Goal: Task Accomplishment & Management: Use online tool/utility

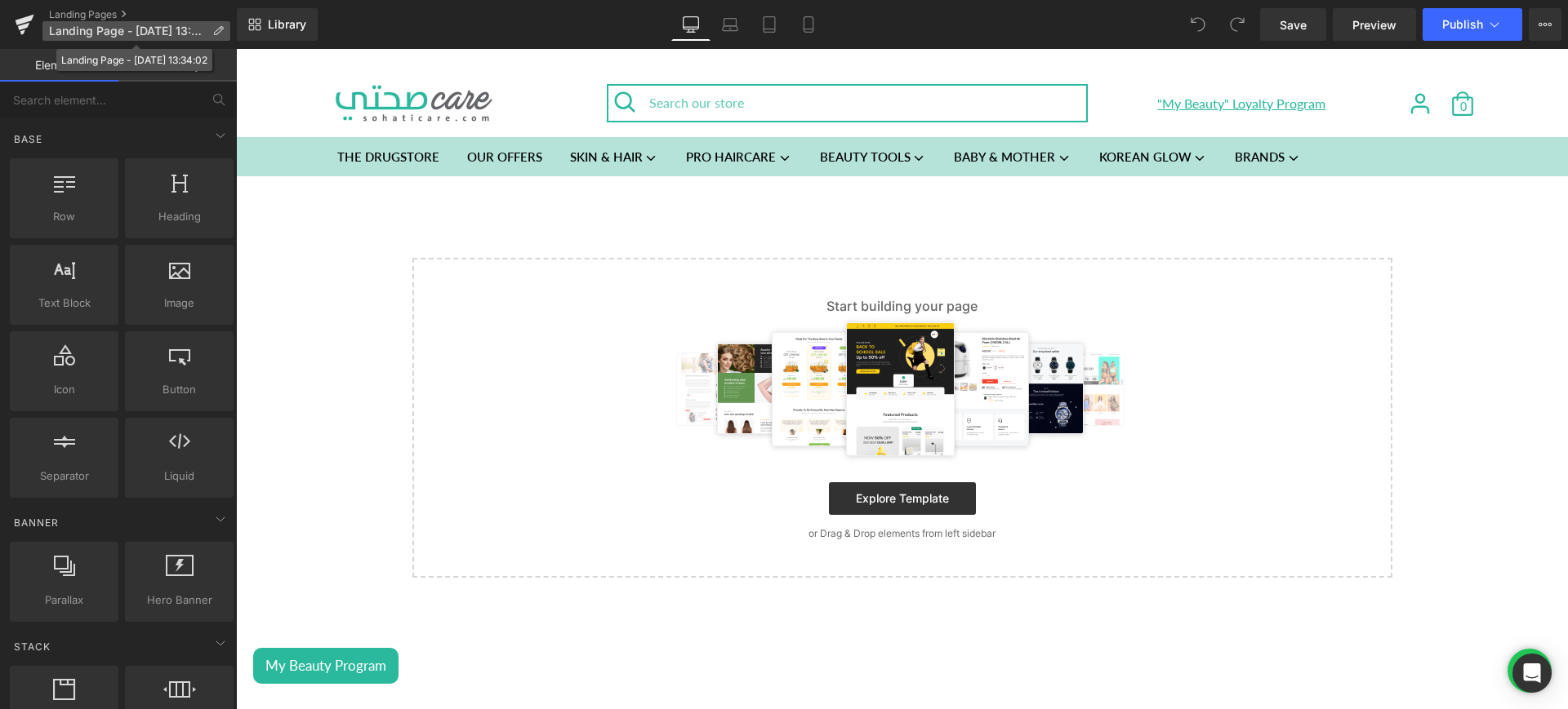
click at [215, 29] on icon at bounding box center [219, 31] width 12 height 12
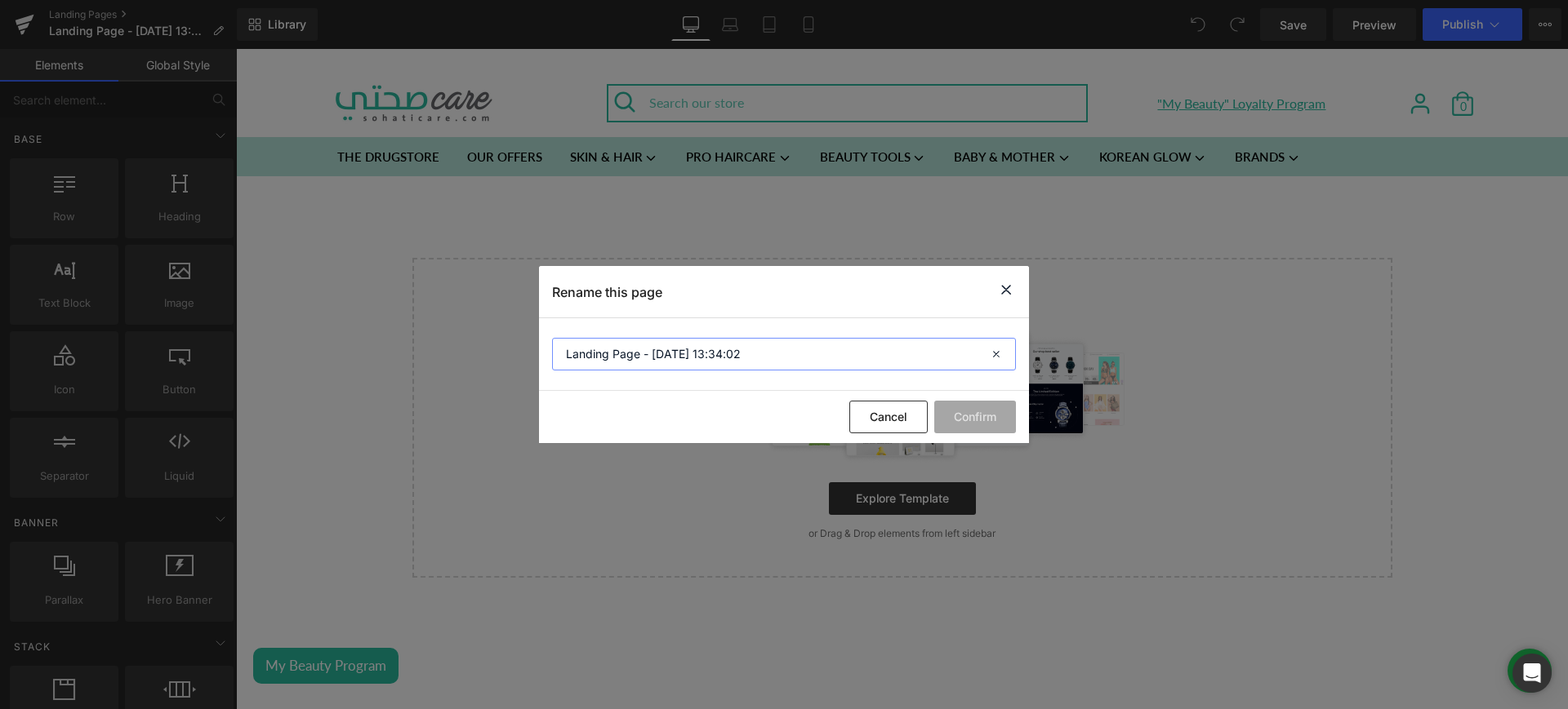
click at [666, 359] on input "Landing Page - [DATE] 13:34:02" at bounding box center [784, 354] width 463 height 32
drag, startPoint x: 791, startPoint y: 355, endPoint x: 737, endPoint y: 360, distance: 54.2
click at [737, 360] on input "Garnier - Anti Acne cleanser x super uv" at bounding box center [784, 354] width 463 height 32
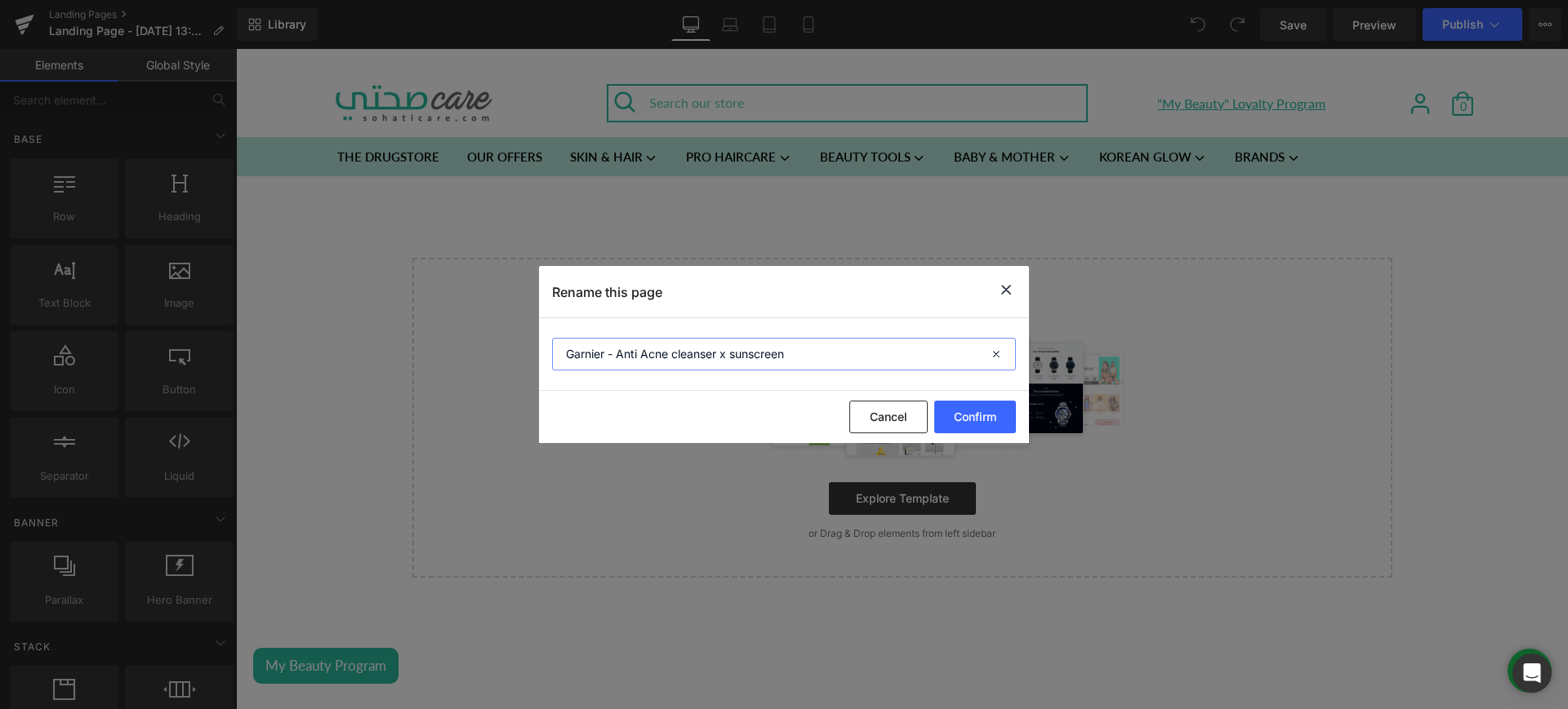
click at [737, 360] on input "Garnier - Anti Acne cleanser x sunscreen" at bounding box center [784, 354] width 463 height 32
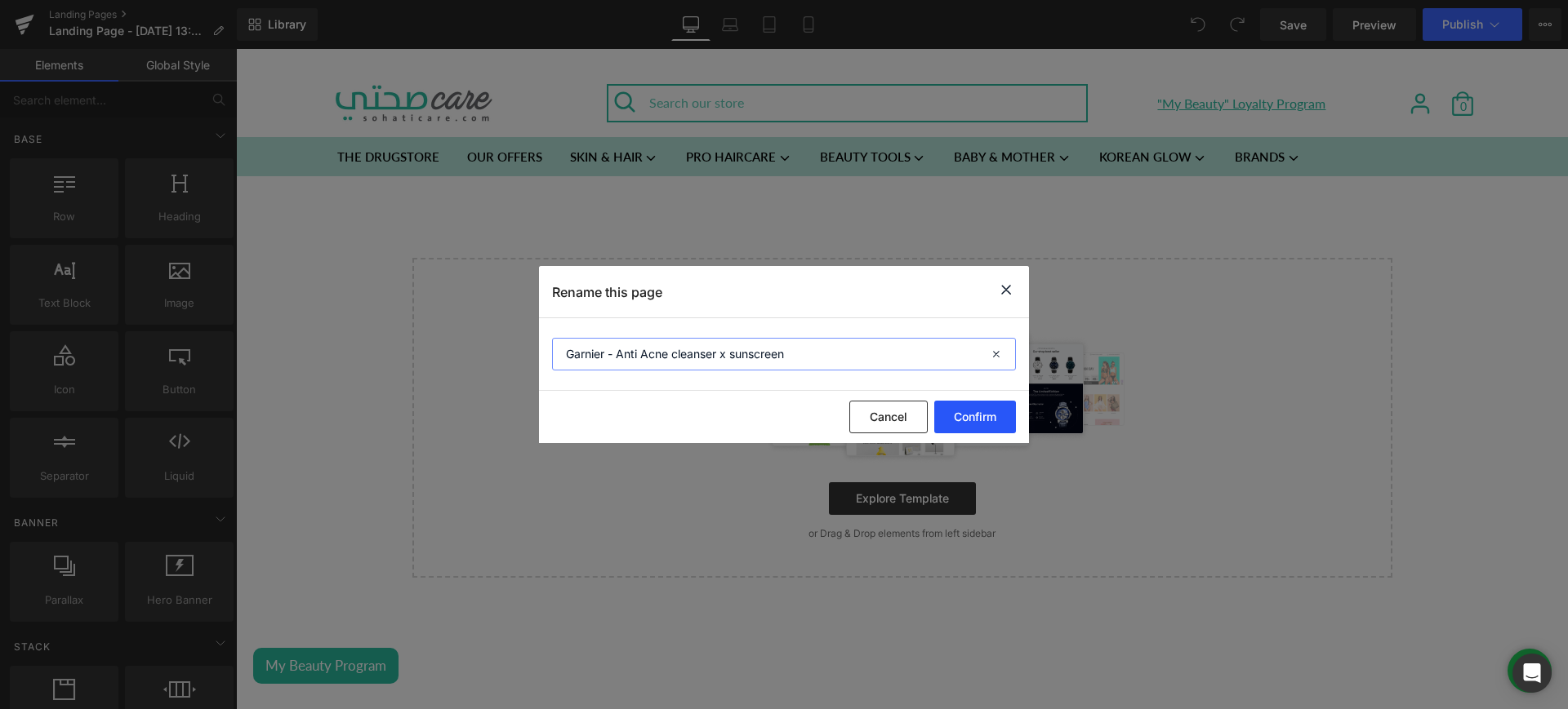
type input "Garnier - Anti Acne cleanser x sunscreen"
click at [975, 419] on button "Confirm" at bounding box center [976, 416] width 82 height 32
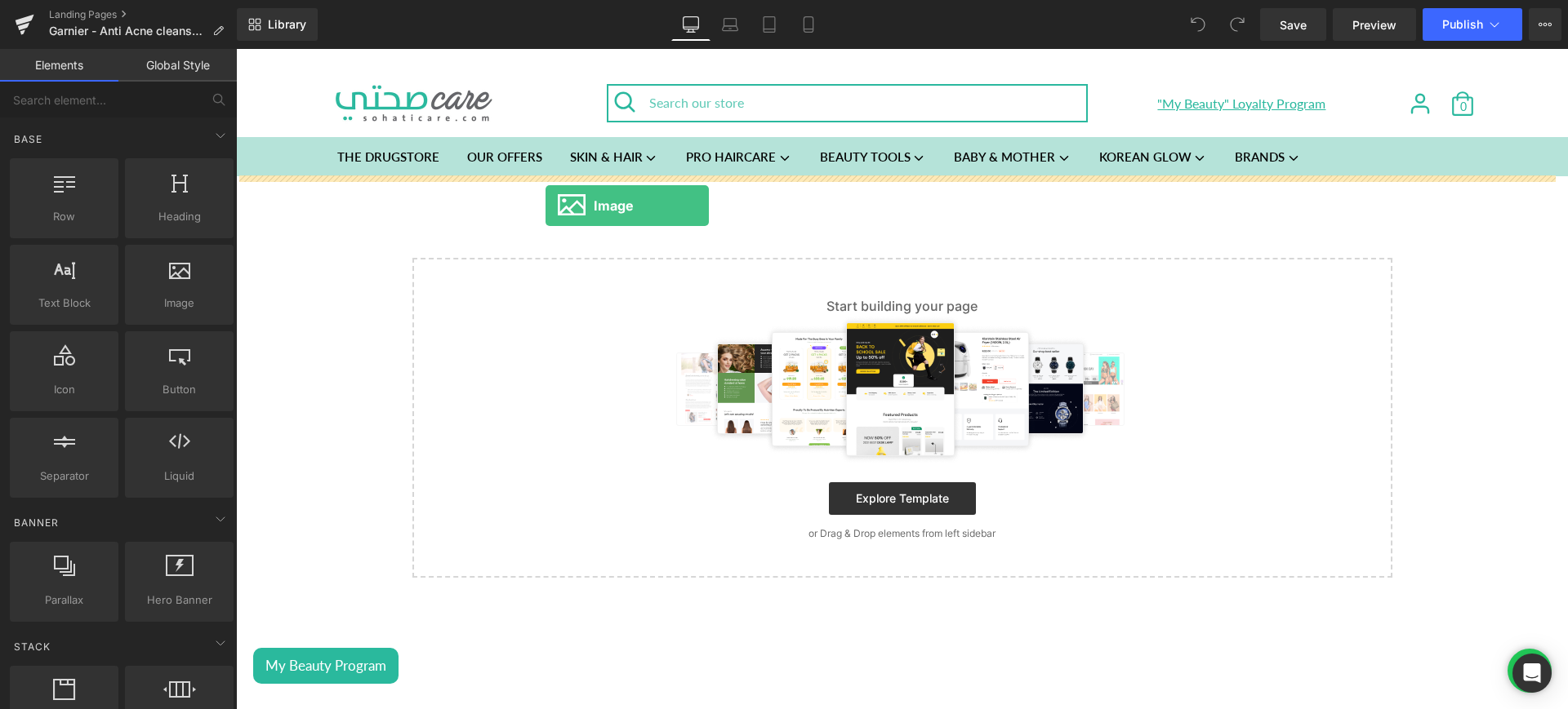
drag, startPoint x: 418, startPoint y: 348, endPoint x: 679, endPoint y: 248, distance: 279.5
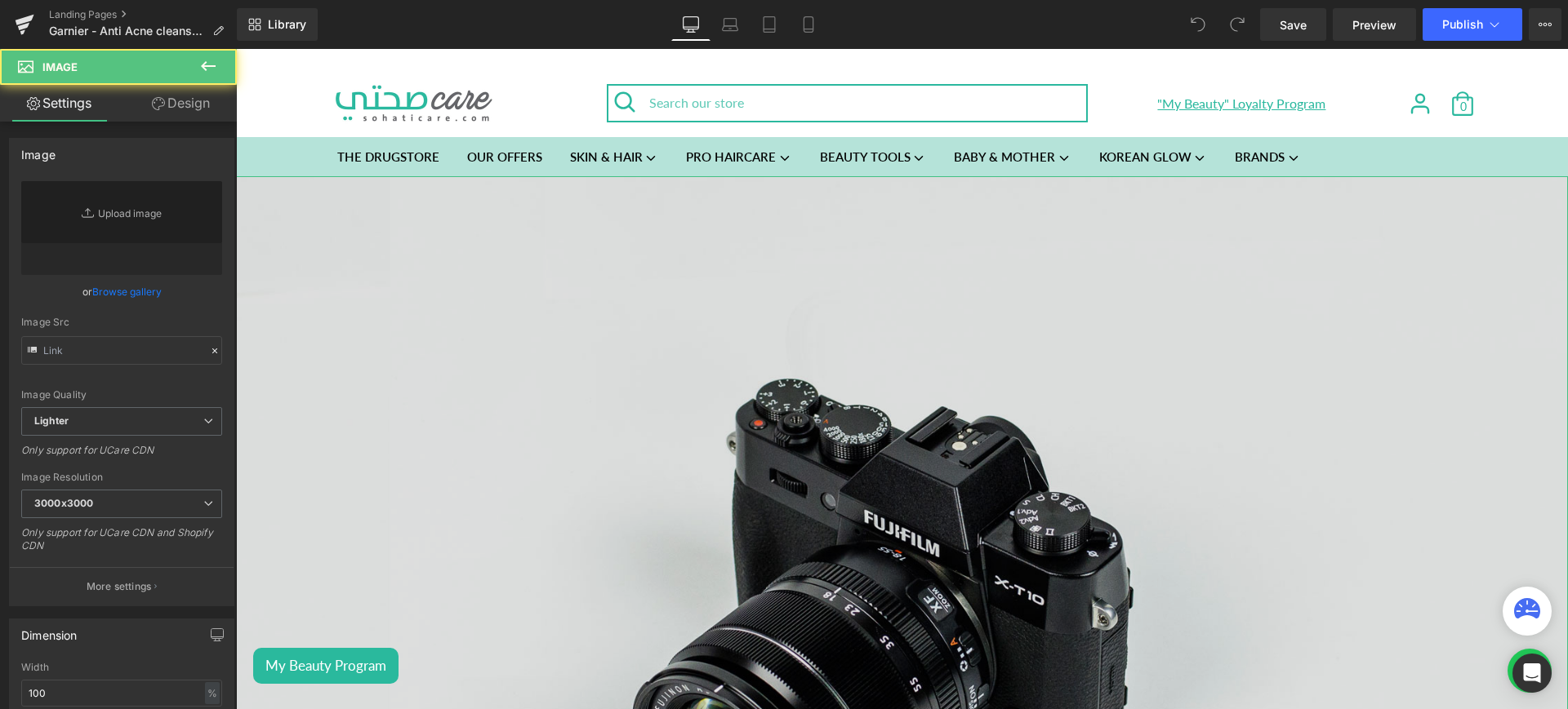
type input "//[DOMAIN_NAME][URL]"
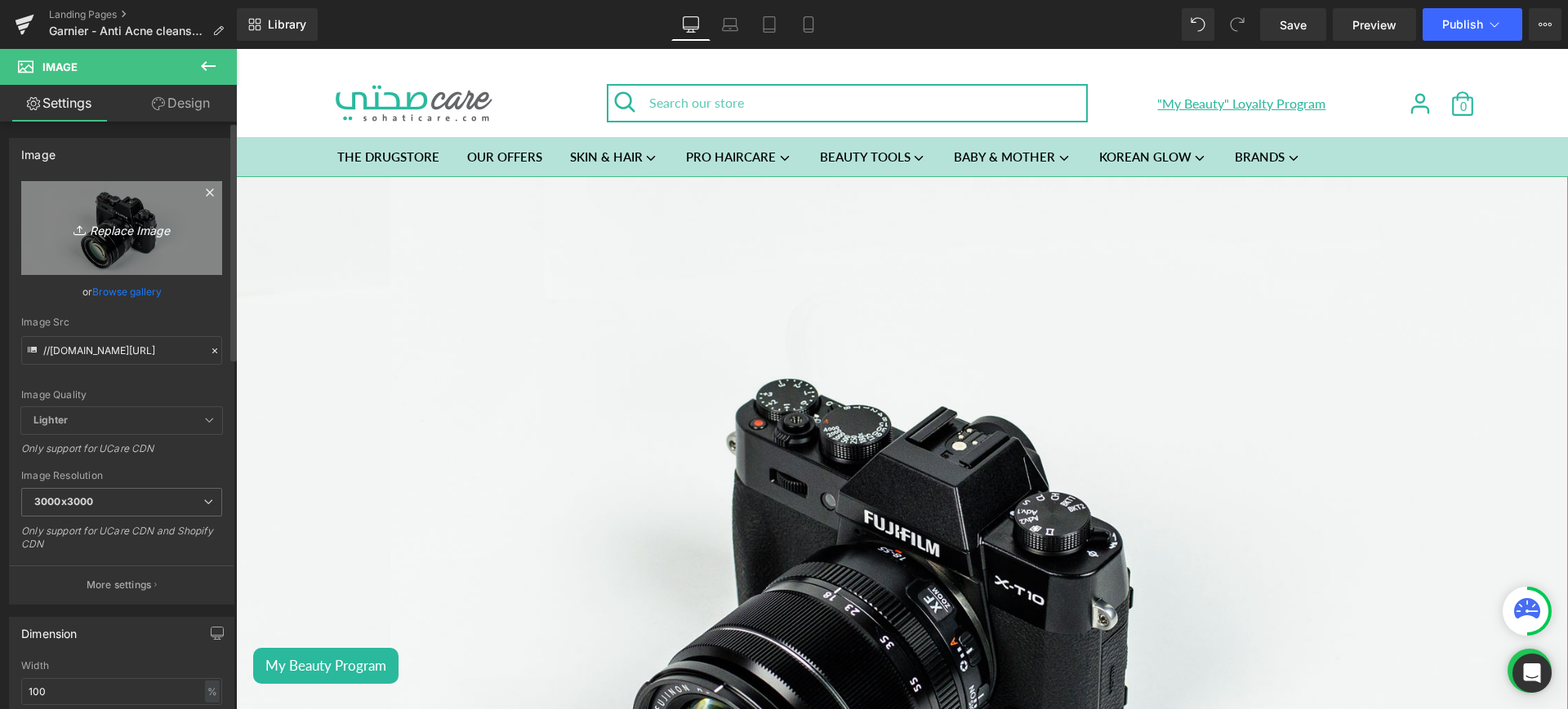
click at [123, 239] on link "Replace Image" at bounding box center [122, 228] width 201 height 94
type input "C:\fakepath\lp1.jpg"
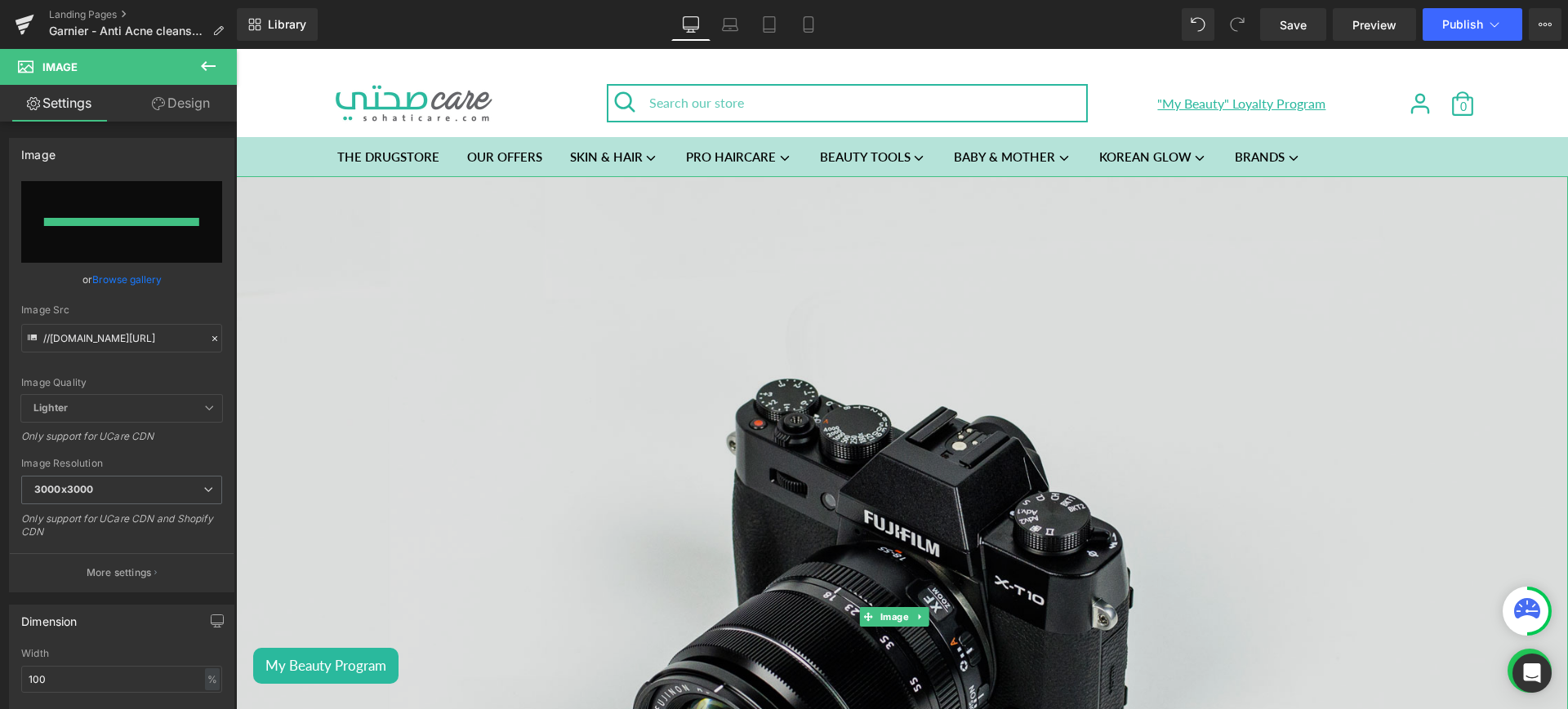
type input "[URL][DOMAIN_NAME]"
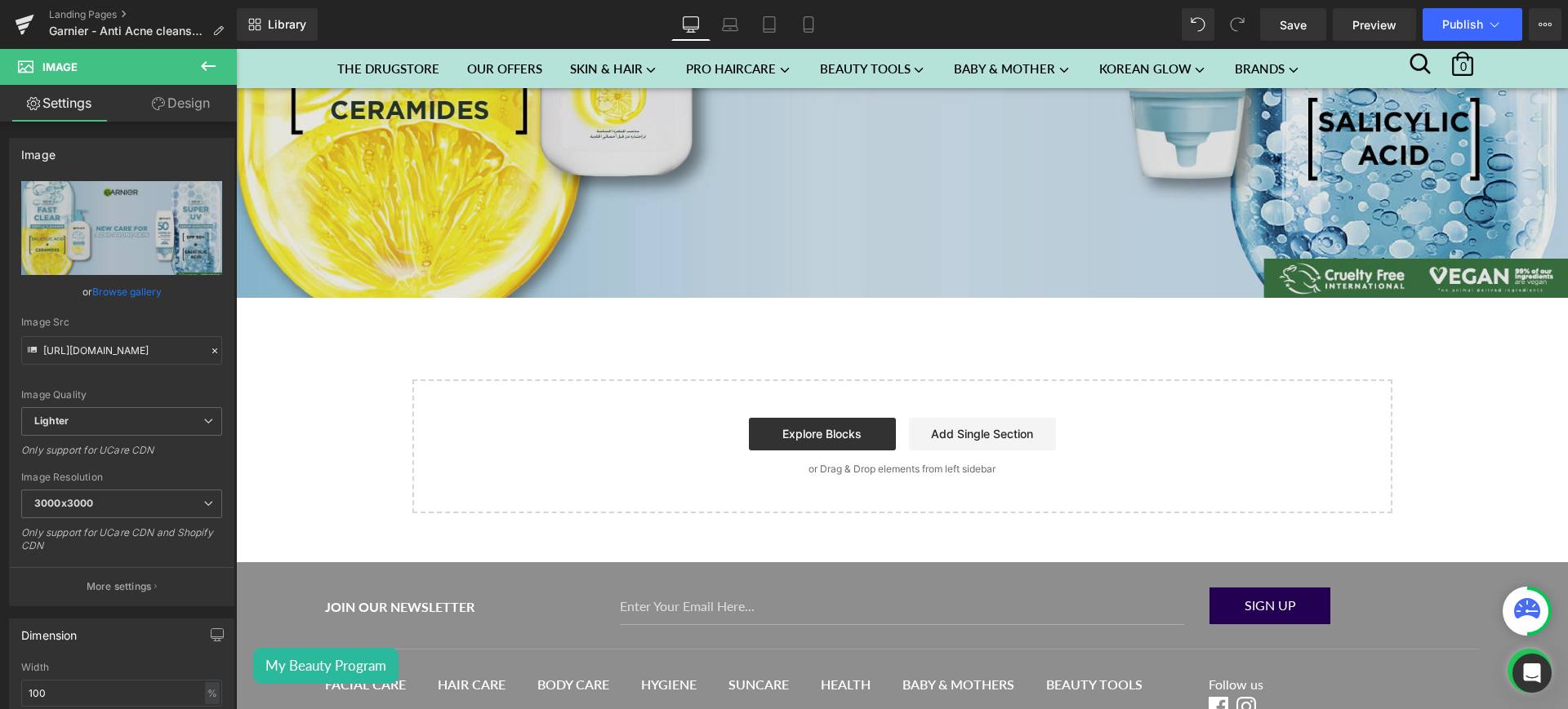
scroll to position [547, 0]
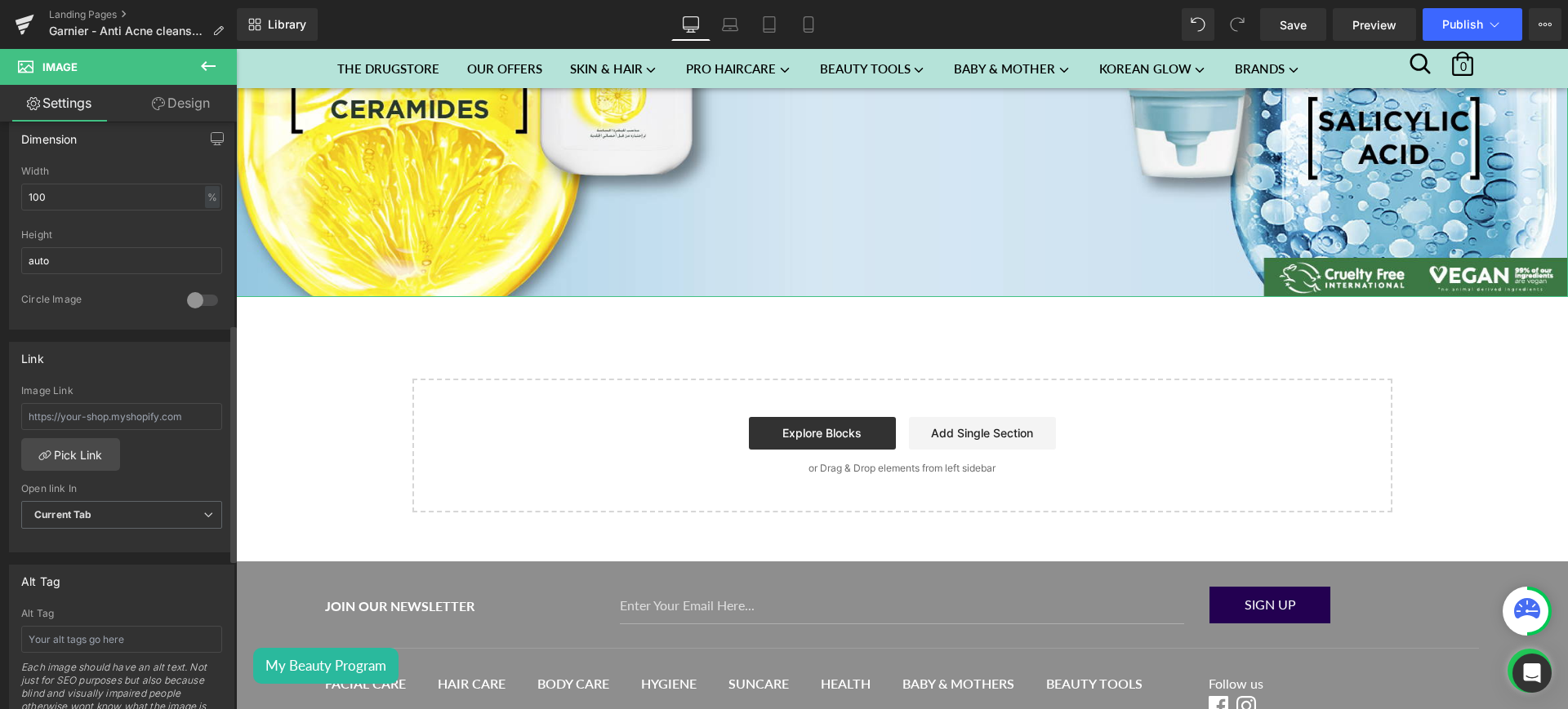
scroll to position [497, 0]
click at [67, 455] on link "Pick Link" at bounding box center [70, 453] width 99 height 32
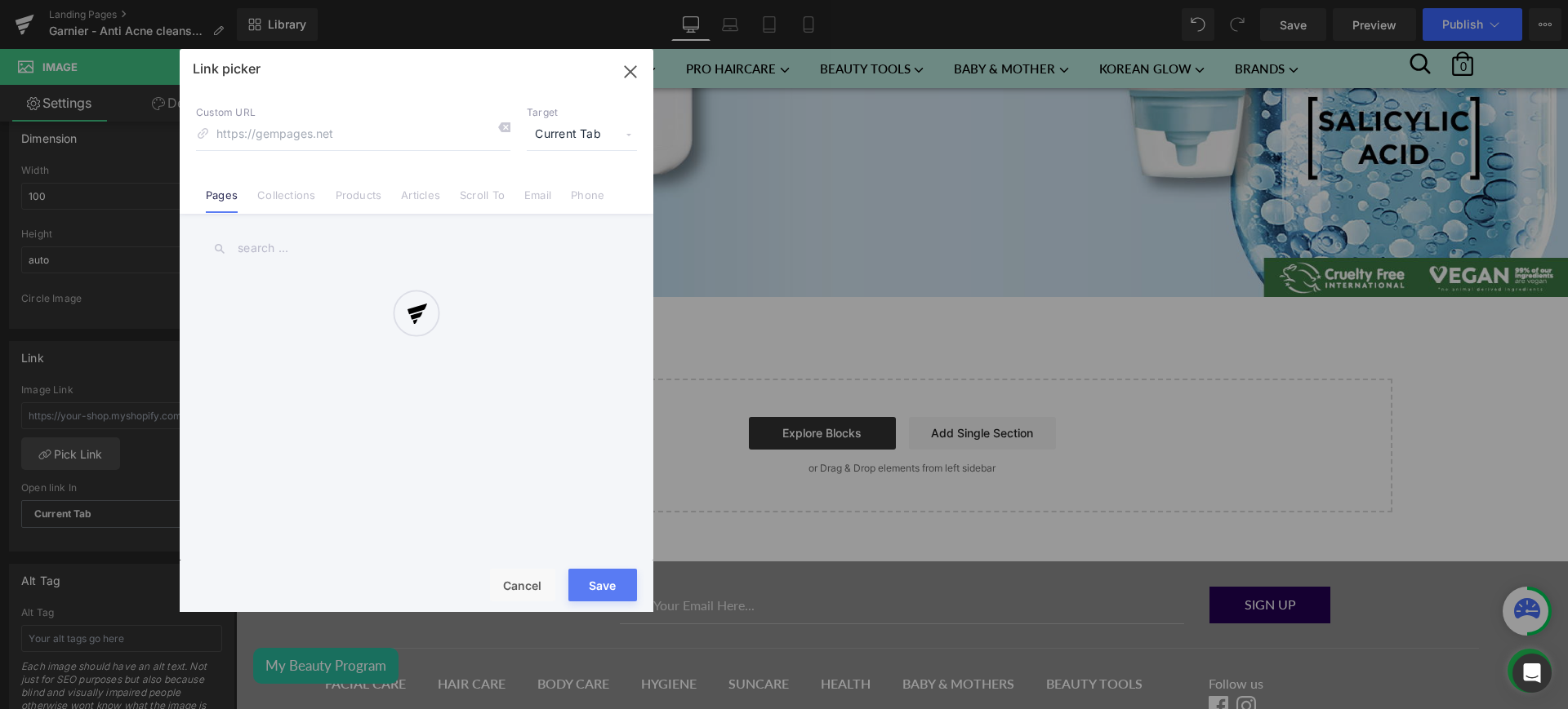
click at [288, 202] on div at bounding box center [417, 331] width 474 height 564
click at [307, 182] on div at bounding box center [417, 331] width 474 height 564
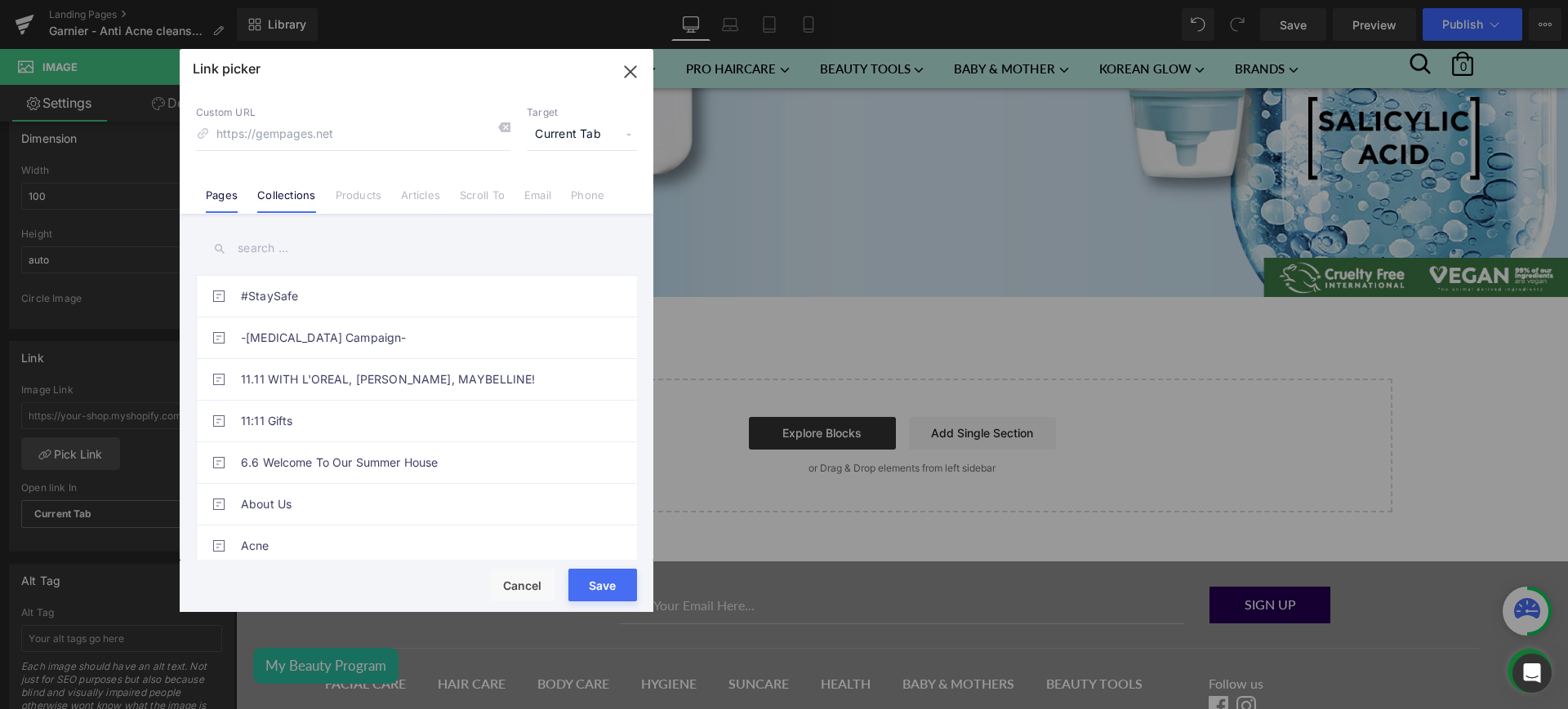
click at [319, 198] on li "Collections" at bounding box center [287, 188] width 78 height 28
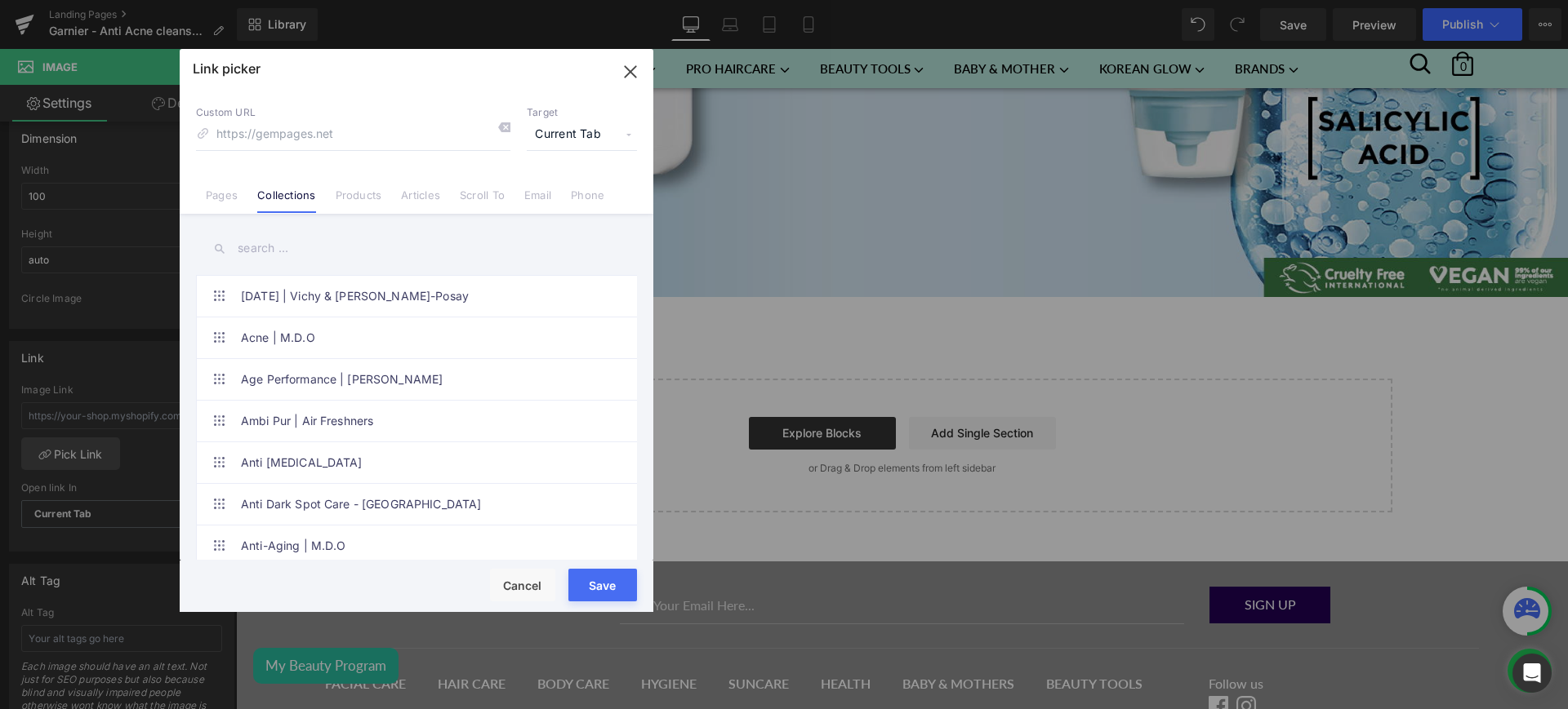
click at [274, 251] on input "text" at bounding box center [417, 249] width 441 height 37
paste input "Garnier - Anti acne cleanser x Sunscreen"
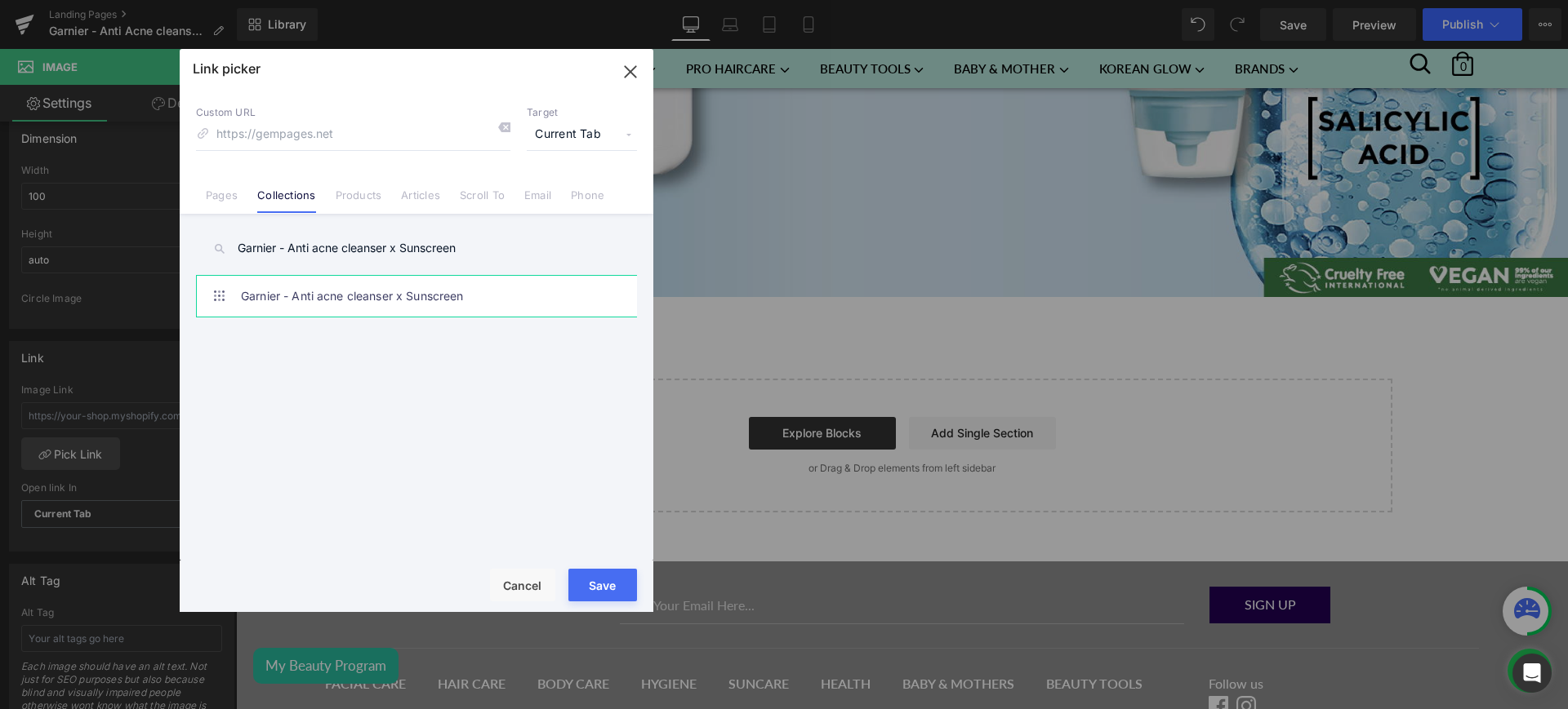
type input "Garnier - Anti acne cleanser x Sunscreen"
click at [365, 287] on link "Garnier - Anti acne cleanser x Sunscreen" at bounding box center [421, 296] width 359 height 41
type input "/collections/garnier-anti-acne-cleanser-x-sunscreen"
click at [613, 586] on button "Save" at bounding box center [603, 584] width 68 height 32
type input "/collections/garnier-anti-acne-cleanser-x-sunscreen"
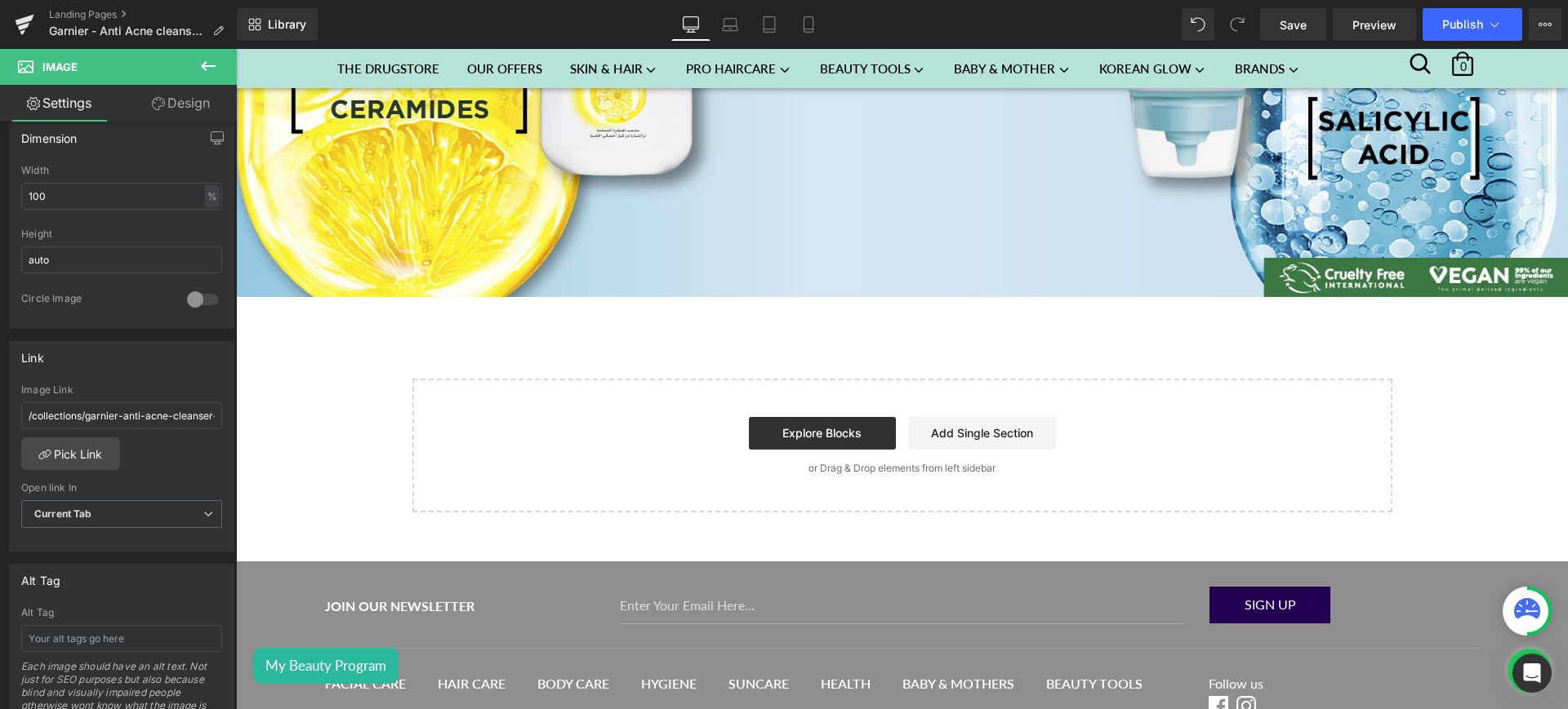
click at [203, 59] on icon at bounding box center [208, 66] width 20 height 20
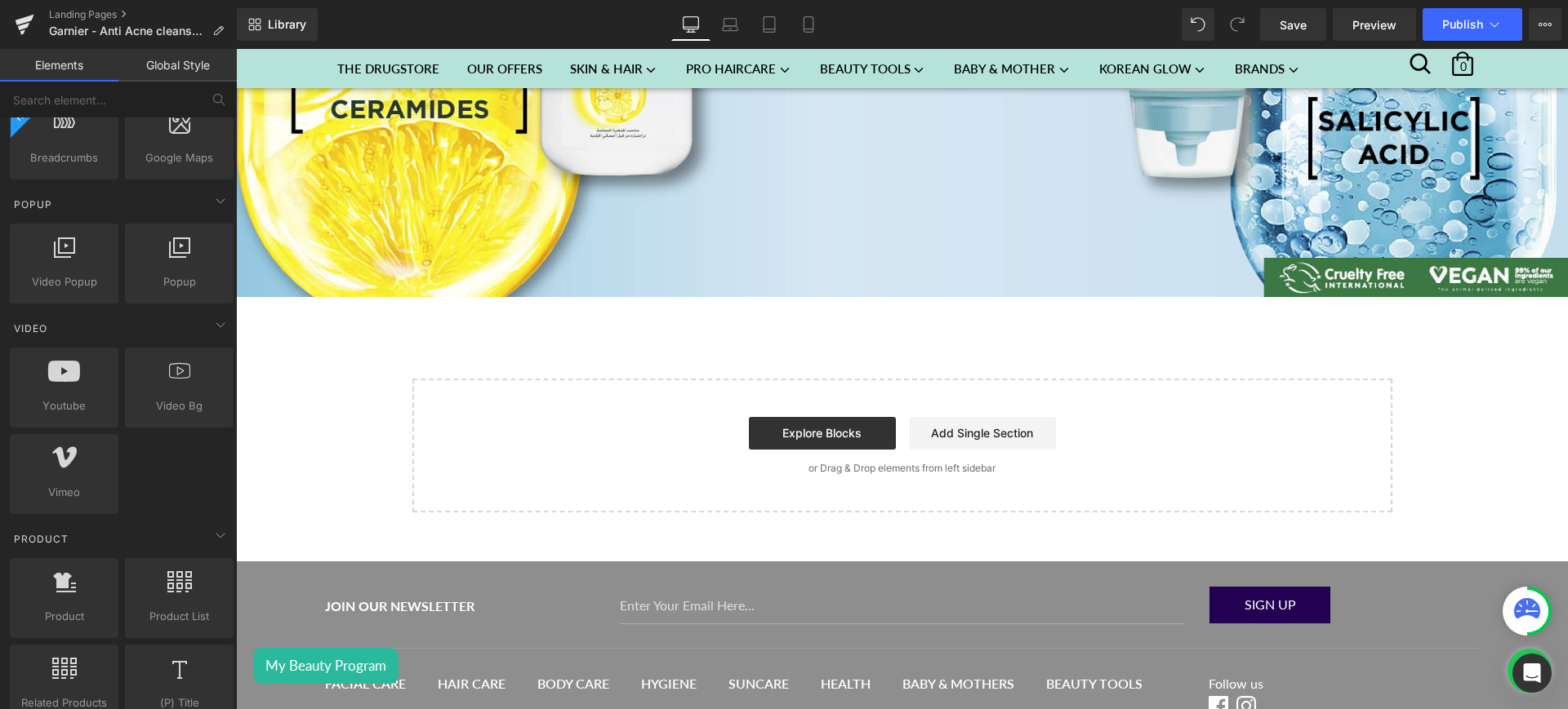
scroll to position [935, 0]
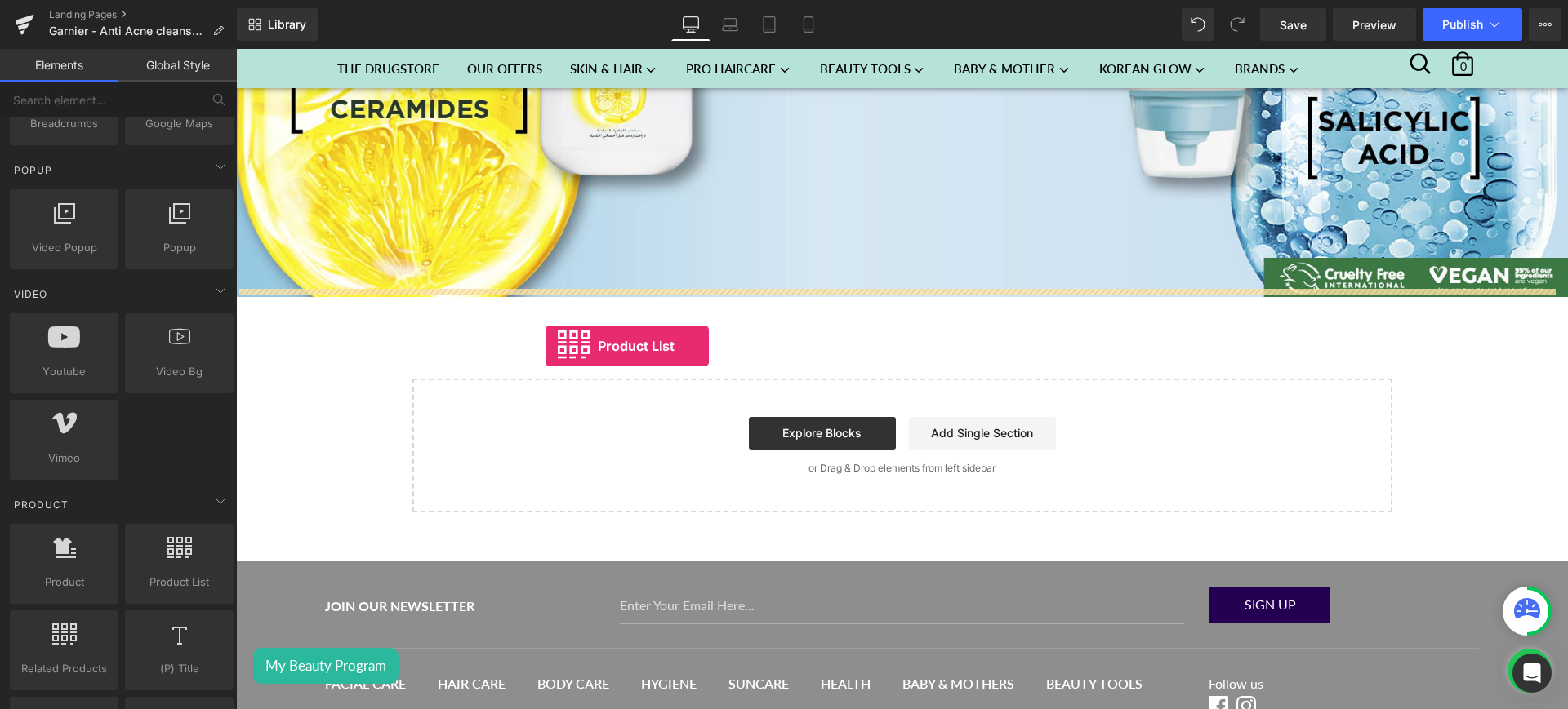
drag, startPoint x: 424, startPoint y: 600, endPoint x: 553, endPoint y: 337, distance: 292.9
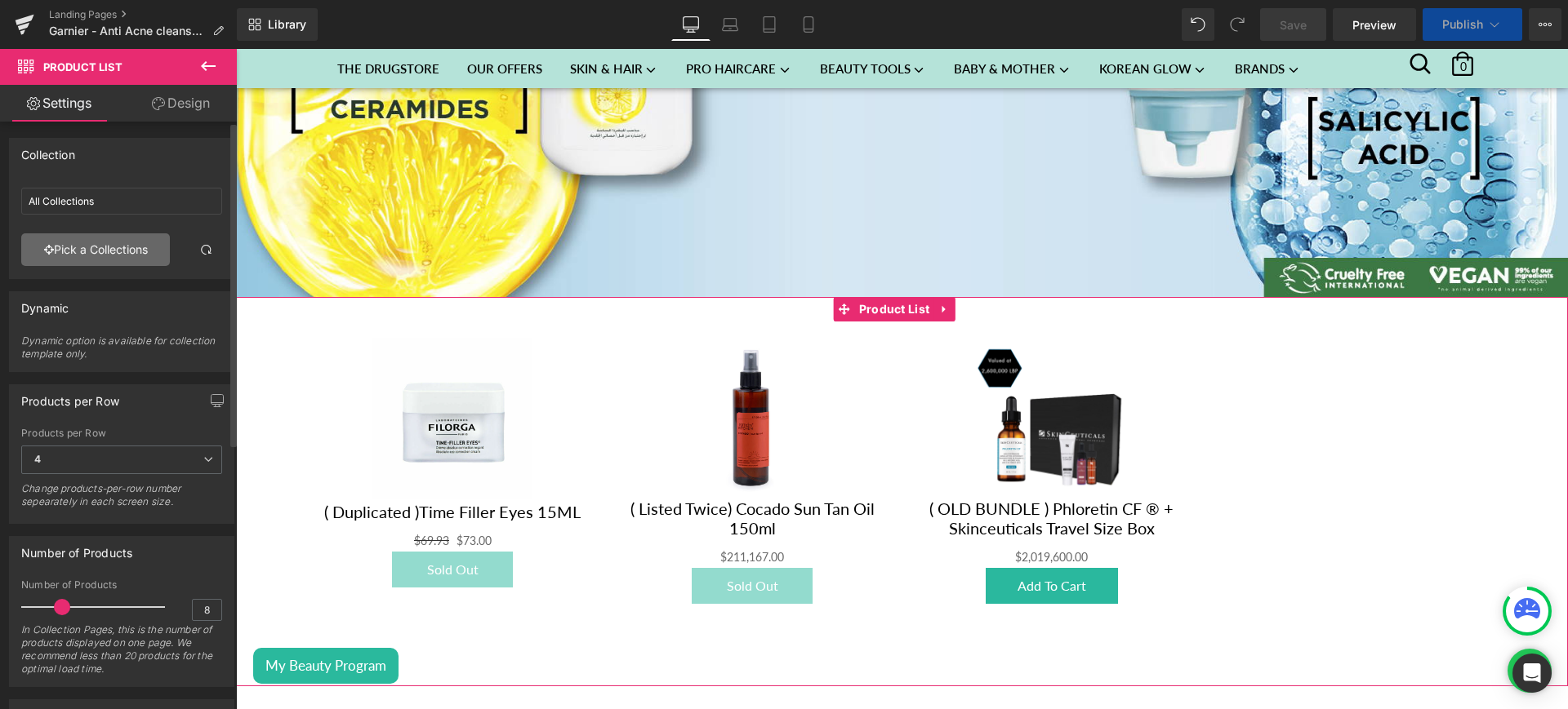
click at [89, 250] on link "Pick a Collections" at bounding box center [96, 249] width 148 height 32
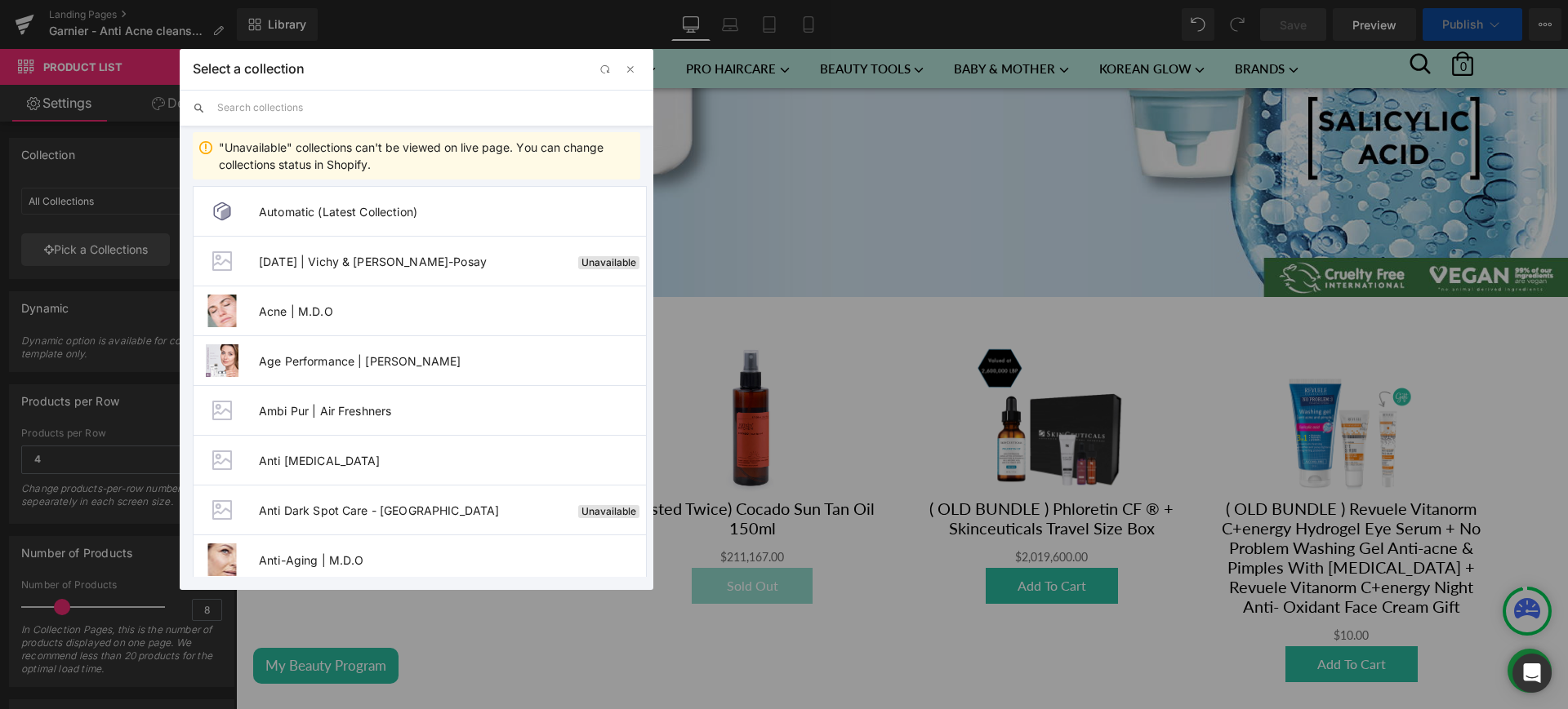
click at [260, 102] on input "text" at bounding box center [429, 107] width 423 height 36
paste input "Garnier - Anti acne cleanser x Sunscreen"
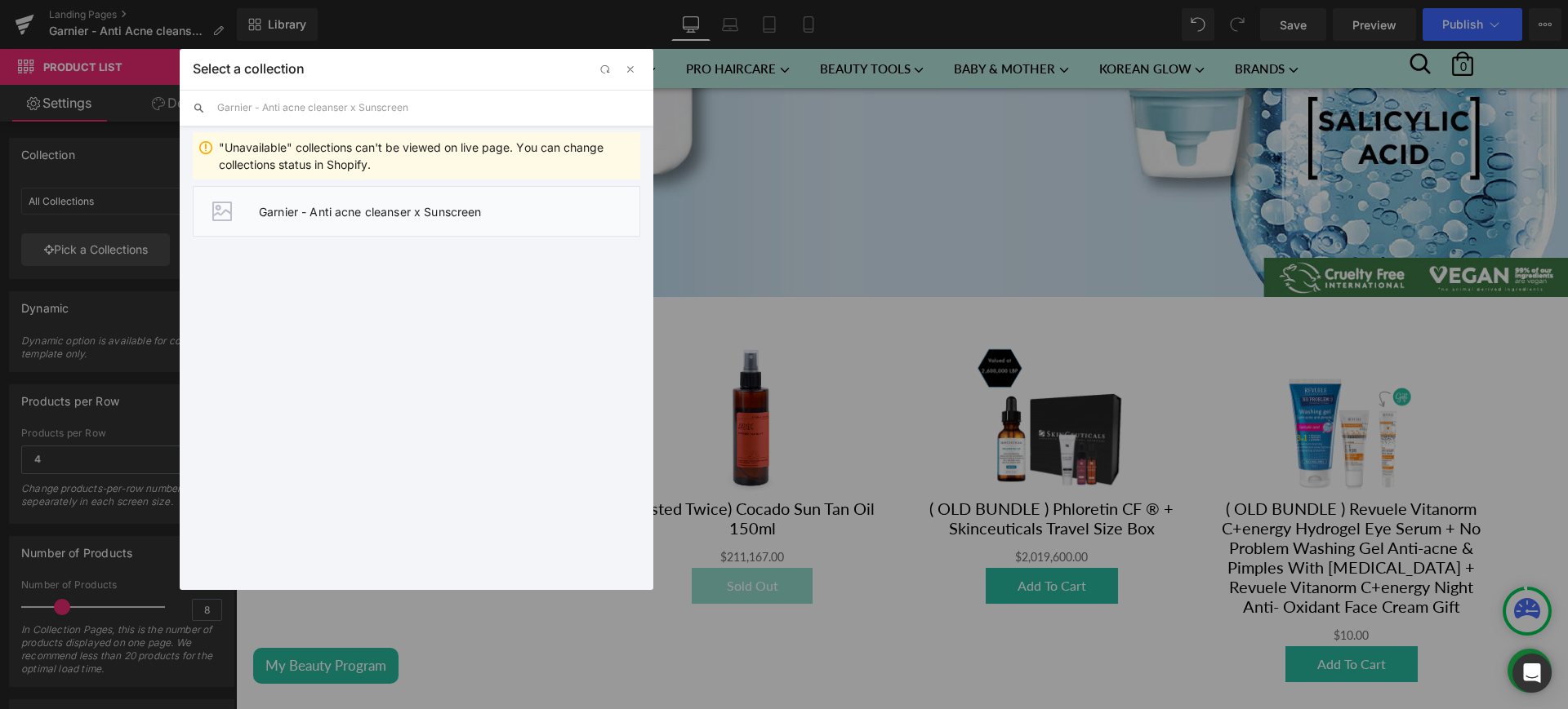
type input "Garnier - Anti acne cleanser x Sunscreen"
click at [423, 199] on li "Garnier - Anti acne cleanser x Sunscreen" at bounding box center [417, 212] width 448 height 51
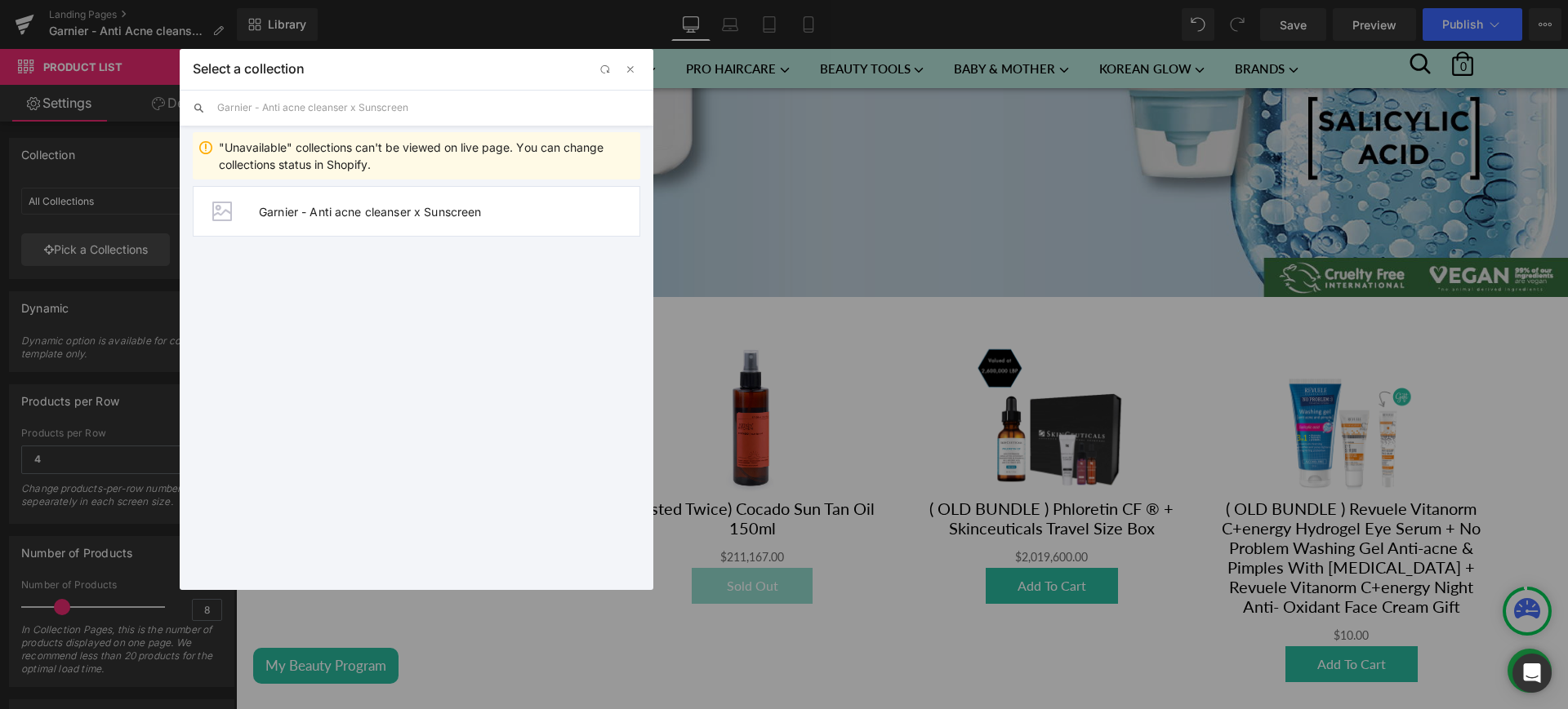
type input "Garnier - Anti acne cleanser x Sunscreen"
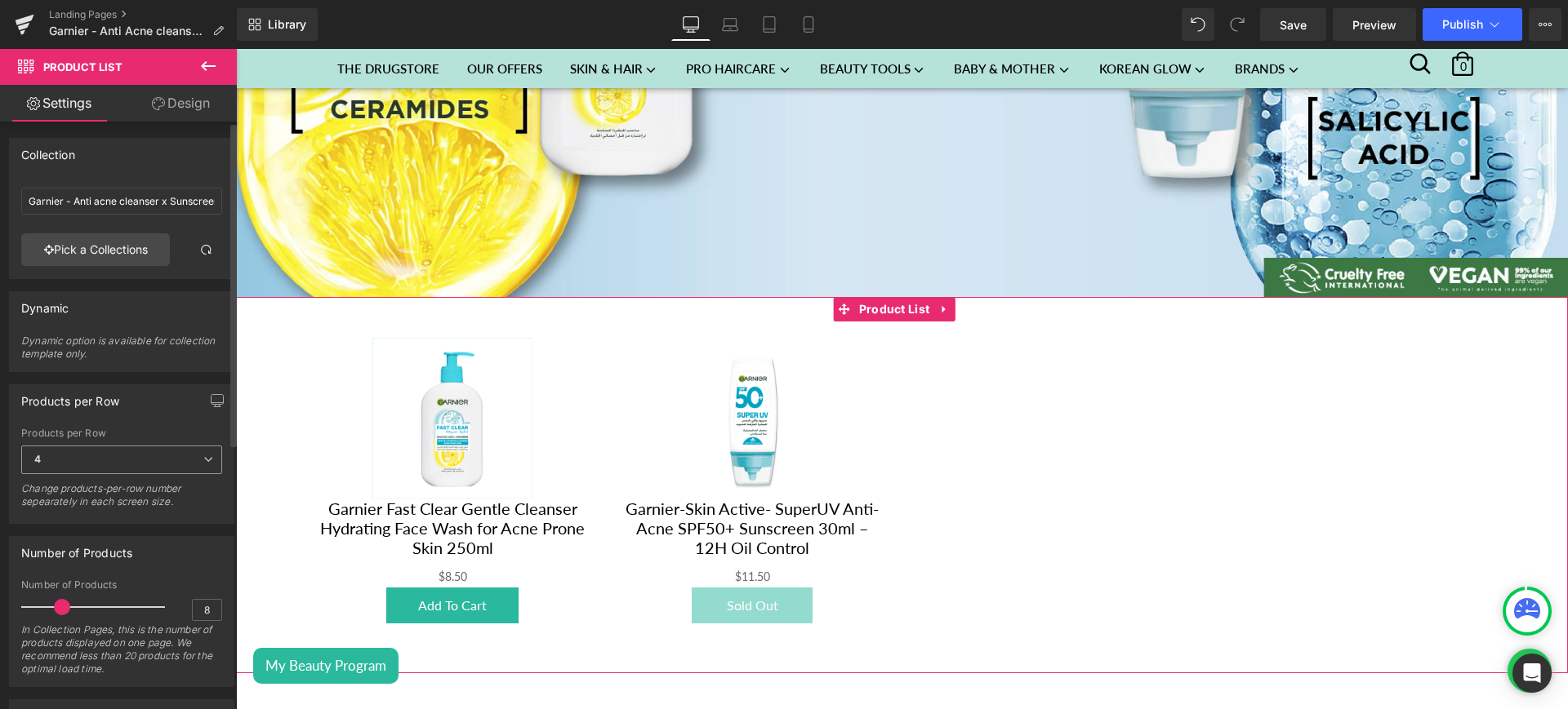
click at [206, 464] on span "4" at bounding box center [122, 459] width 201 height 28
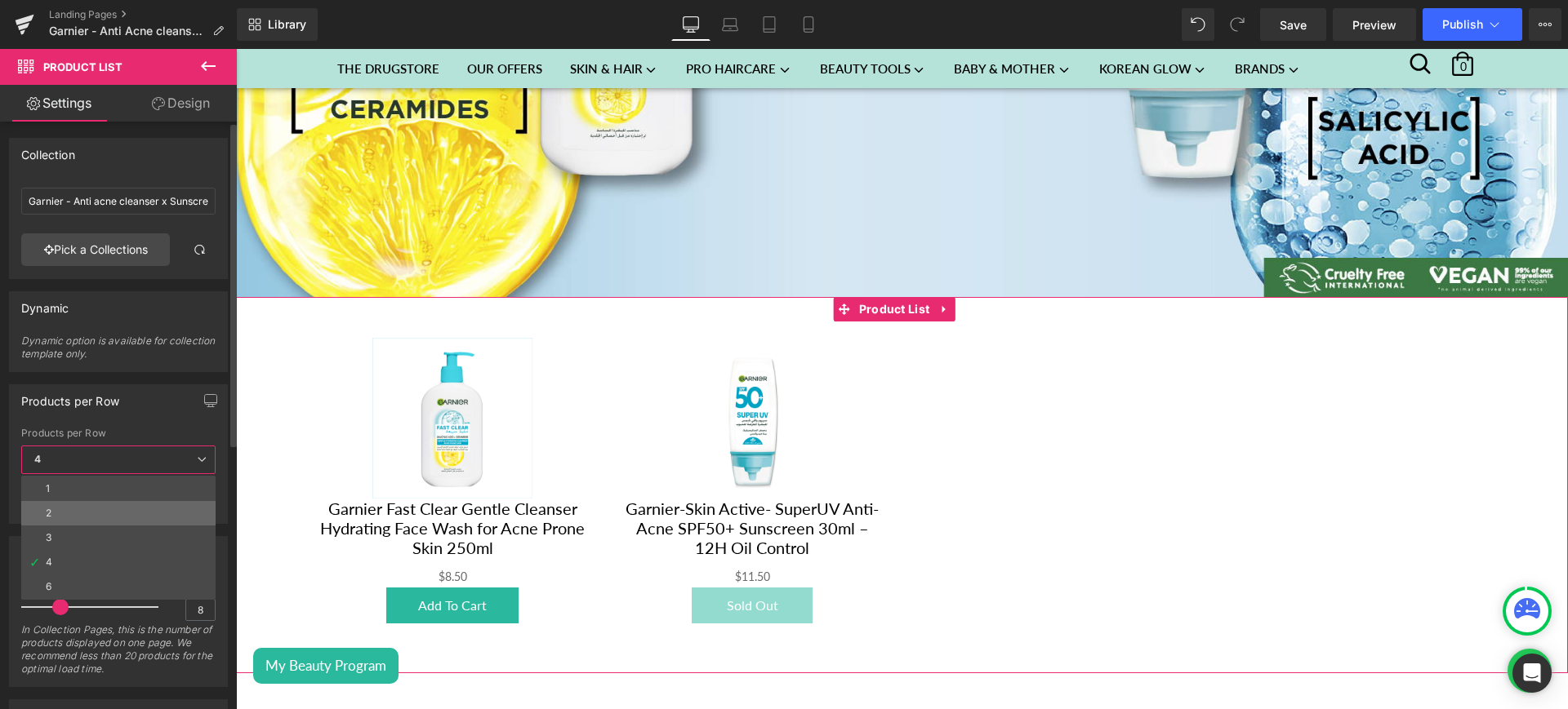
click at [112, 513] on li "2" at bounding box center [118, 513] width 194 height 24
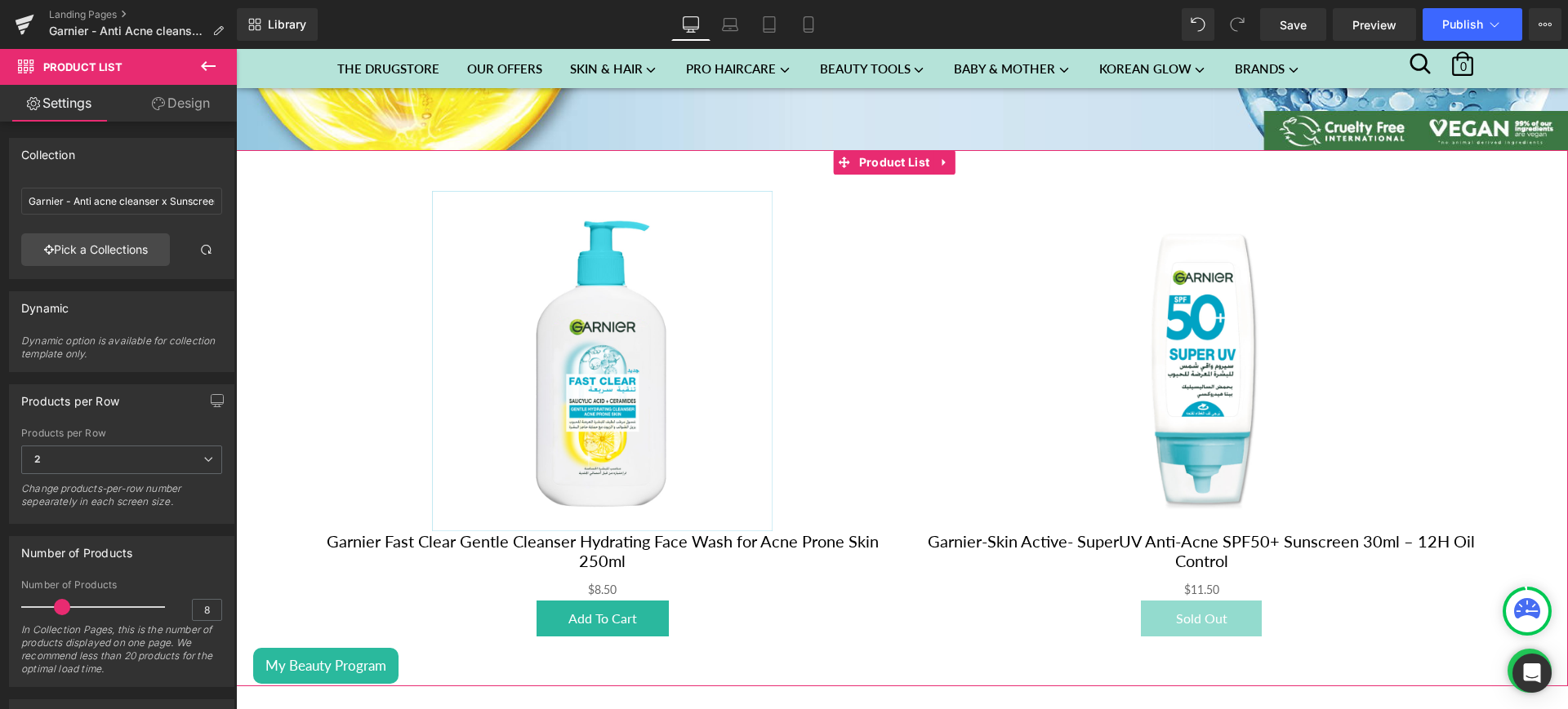
scroll to position [693, 0]
click at [503, 445] on img at bounding box center [602, 362] width 340 height 339
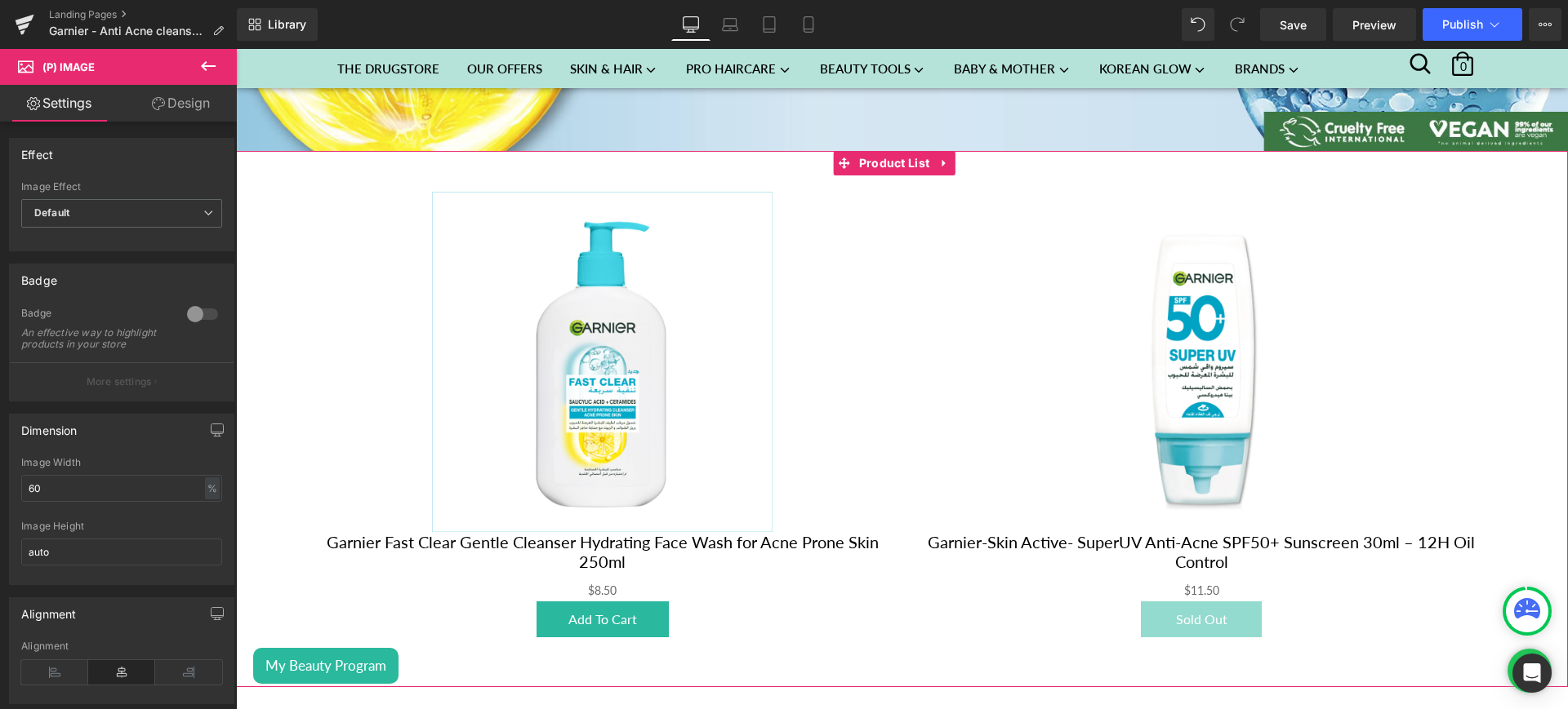
click at [1070, 335] on img at bounding box center [1201, 362] width 340 height 339
click at [704, 293] on img at bounding box center [602, 362] width 340 height 339
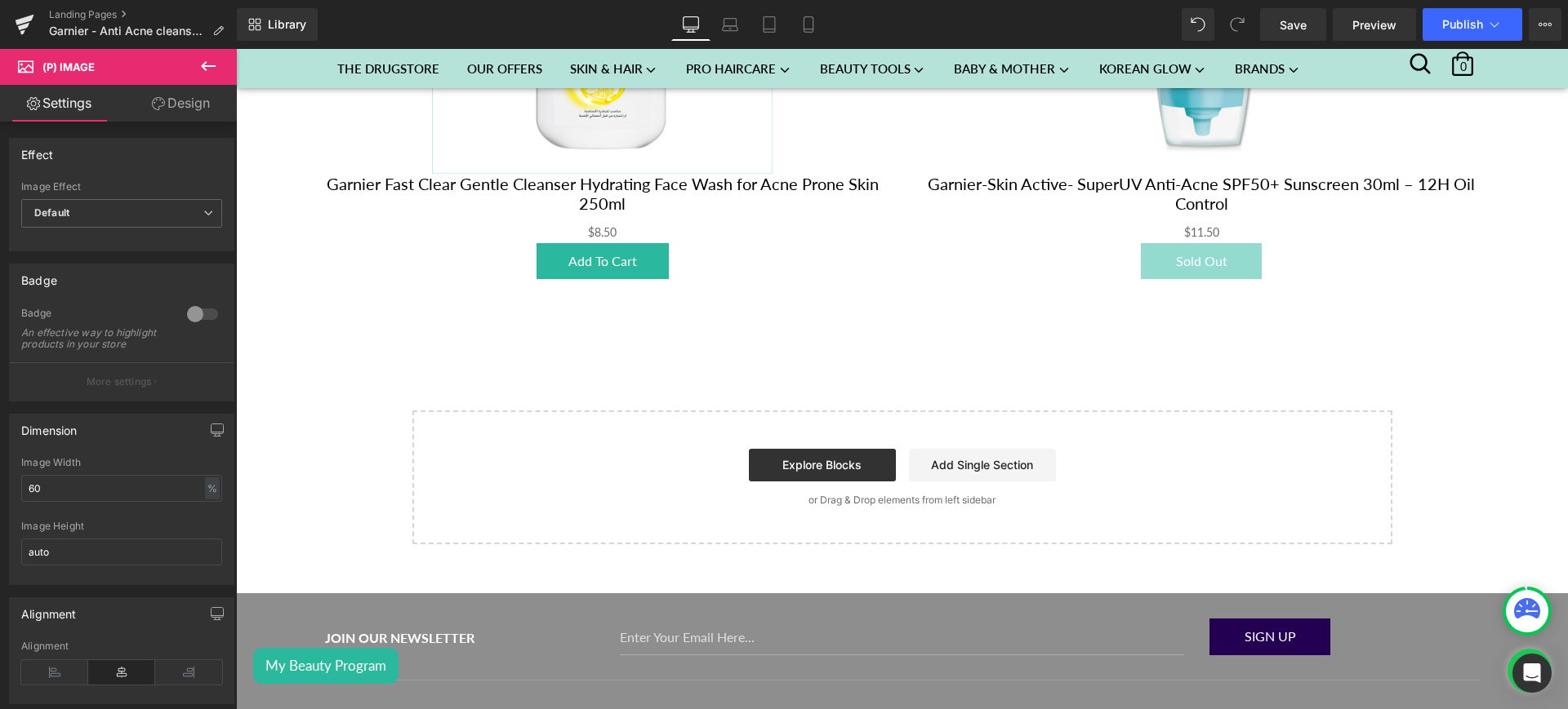
scroll to position [1052, 0]
click at [208, 63] on icon at bounding box center [208, 66] width 20 height 20
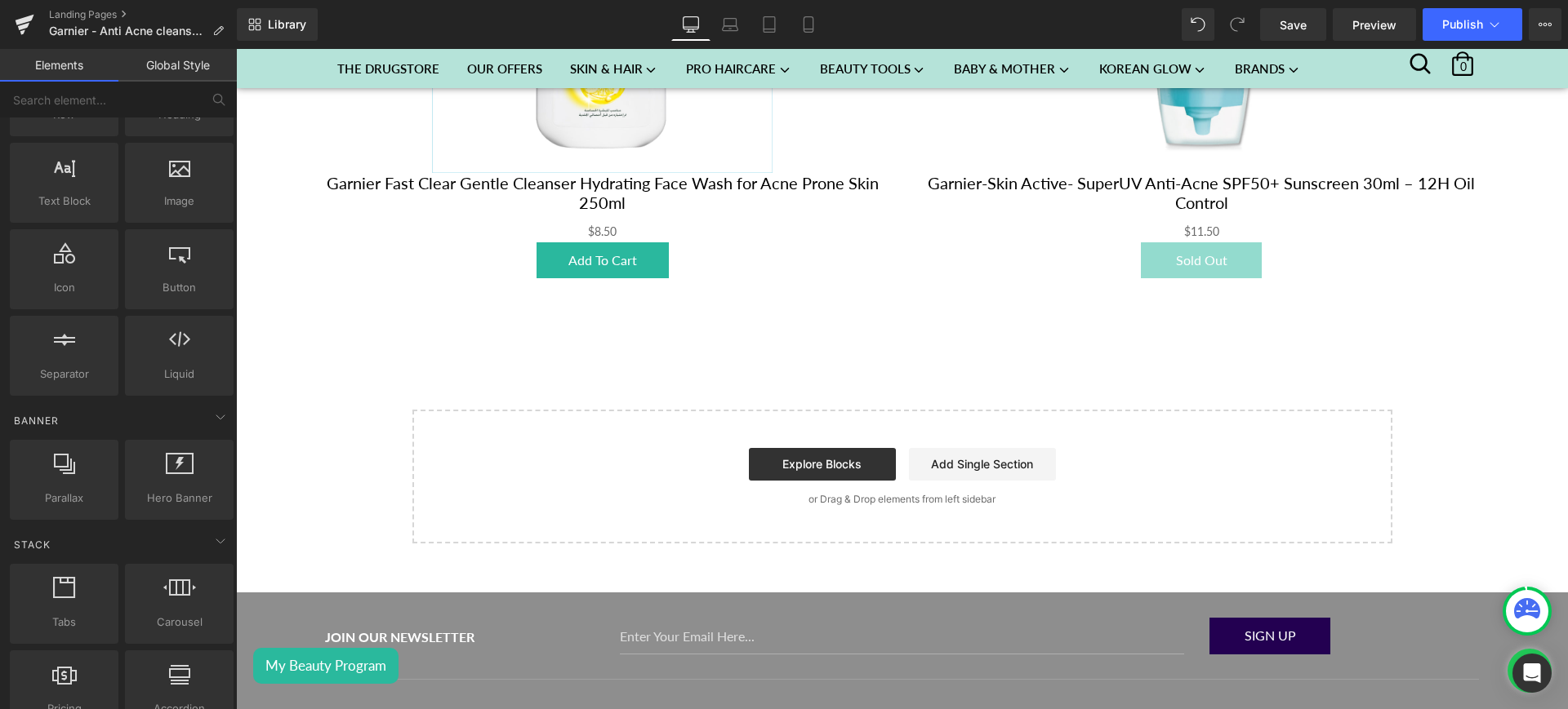
scroll to position [0, 0]
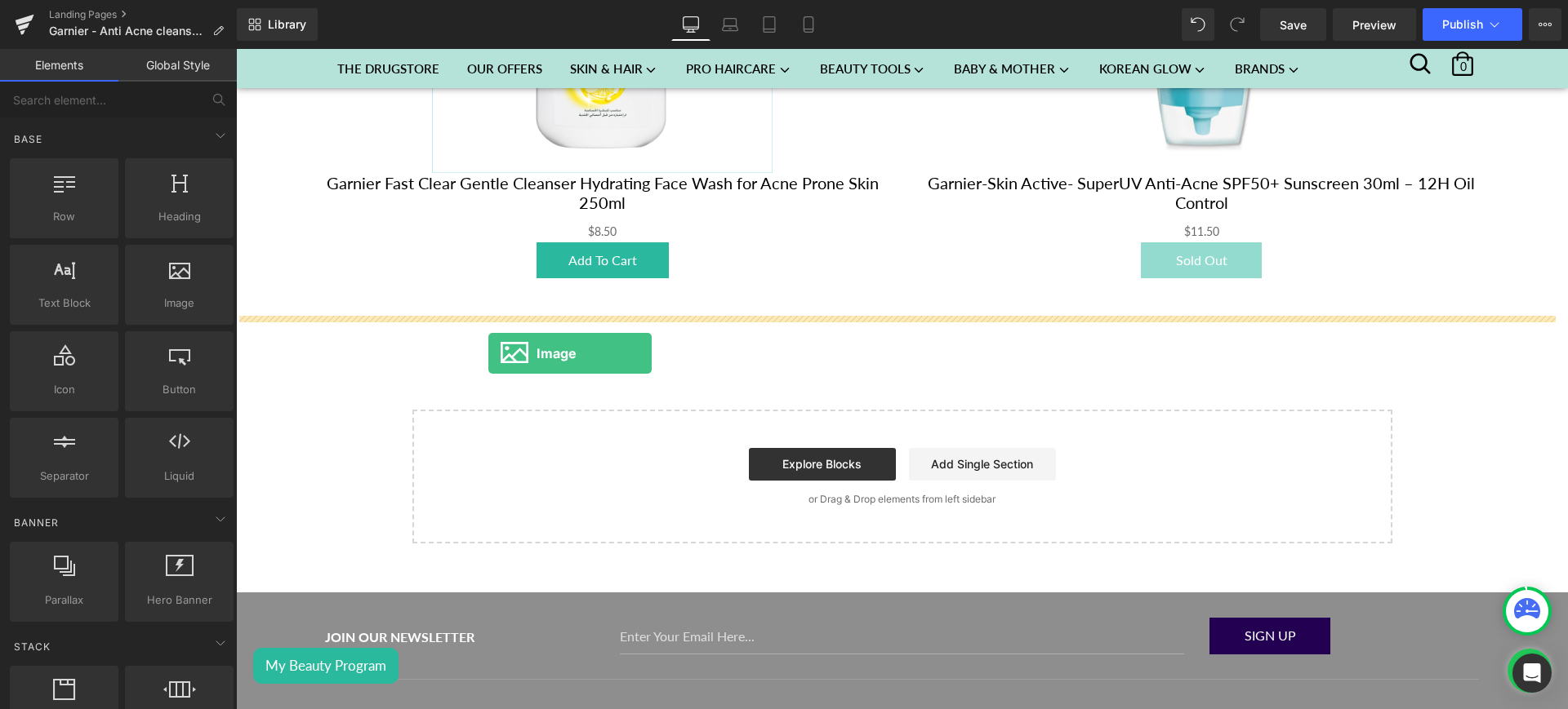
drag, startPoint x: 428, startPoint y: 342, endPoint x: 489, endPoint y: 353, distance: 62.0
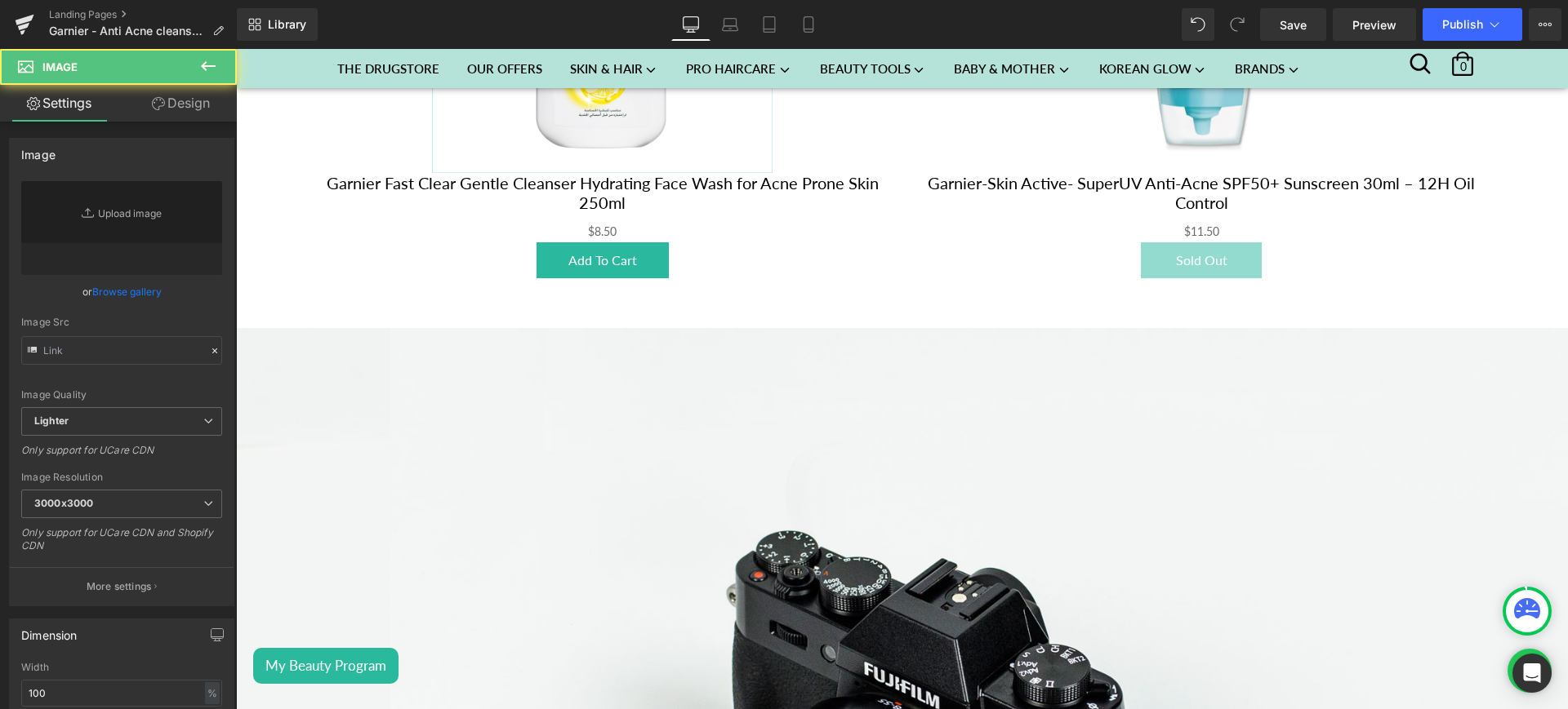
type input "//[DOMAIN_NAME][URL]"
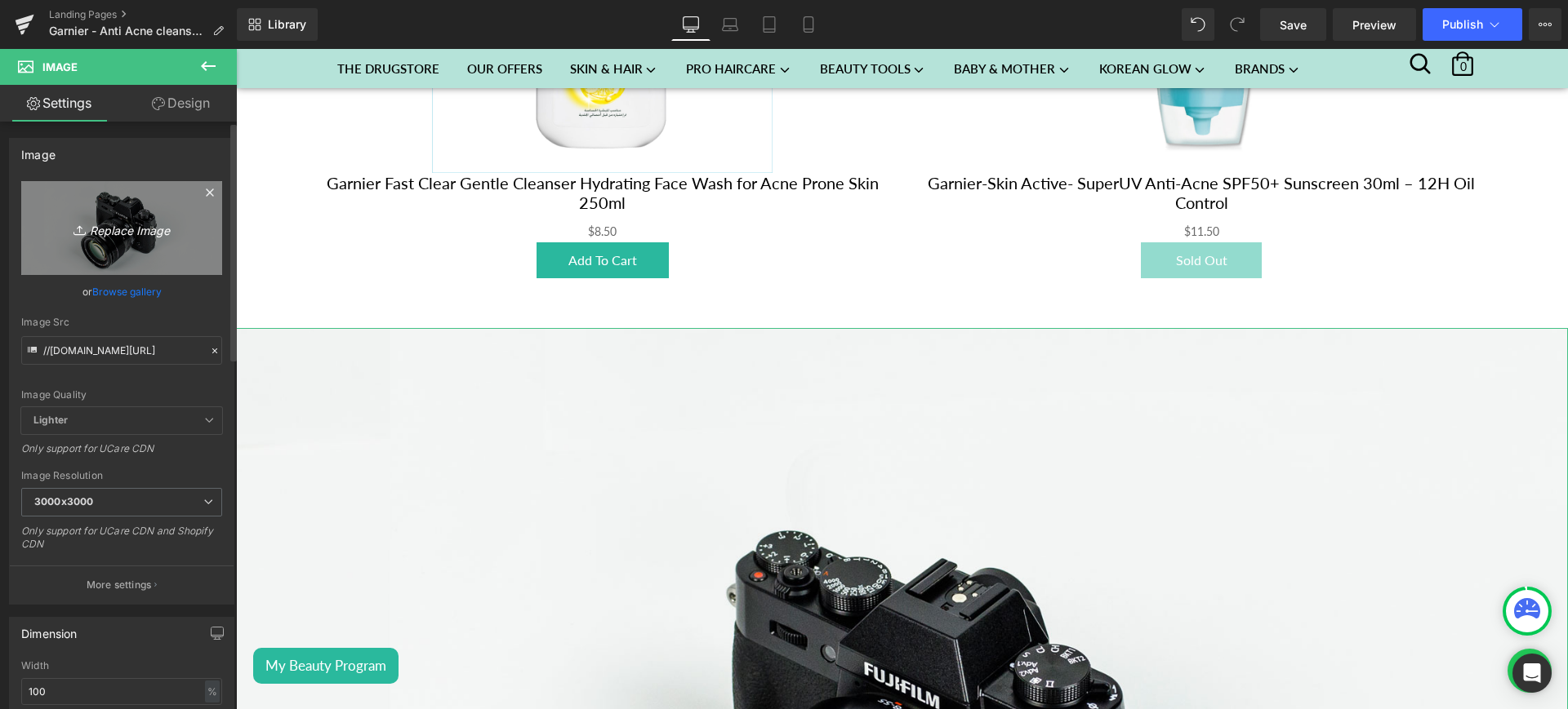
click at [148, 241] on link "Replace Image" at bounding box center [122, 228] width 201 height 94
type input "C:\fakepath\lp2.jpg"
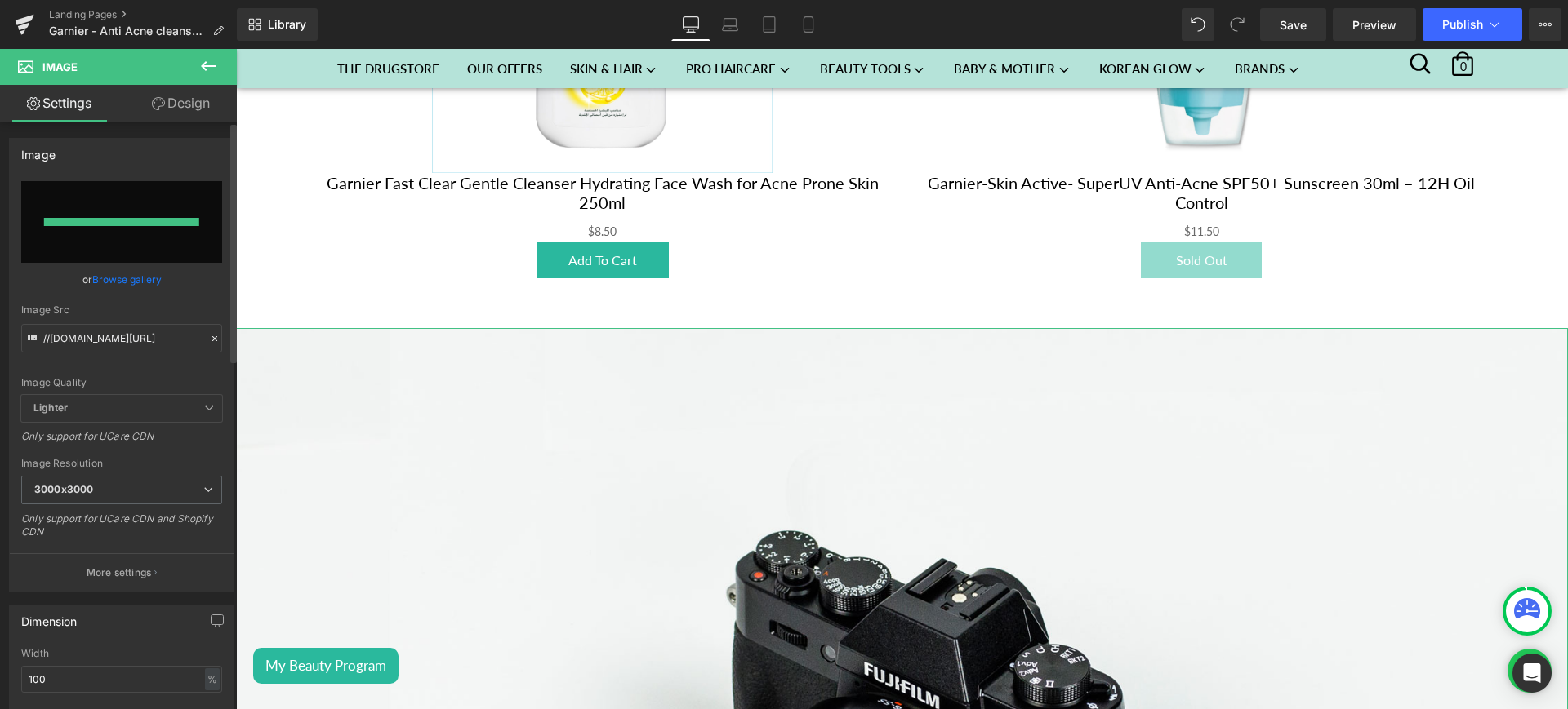
type input "[URL][DOMAIN_NAME]"
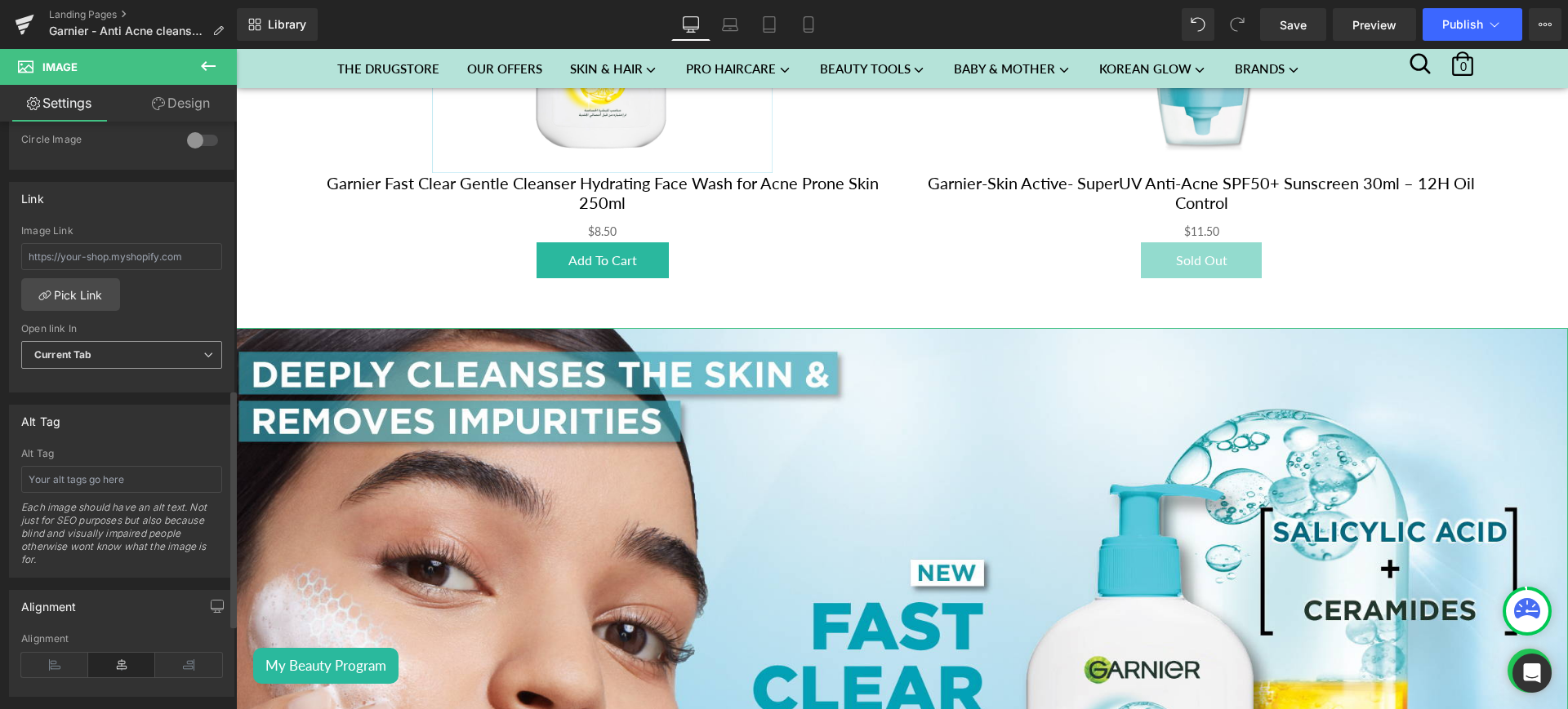
scroll to position [657, 0]
click at [73, 301] on link "Pick Link" at bounding box center [70, 294] width 99 height 32
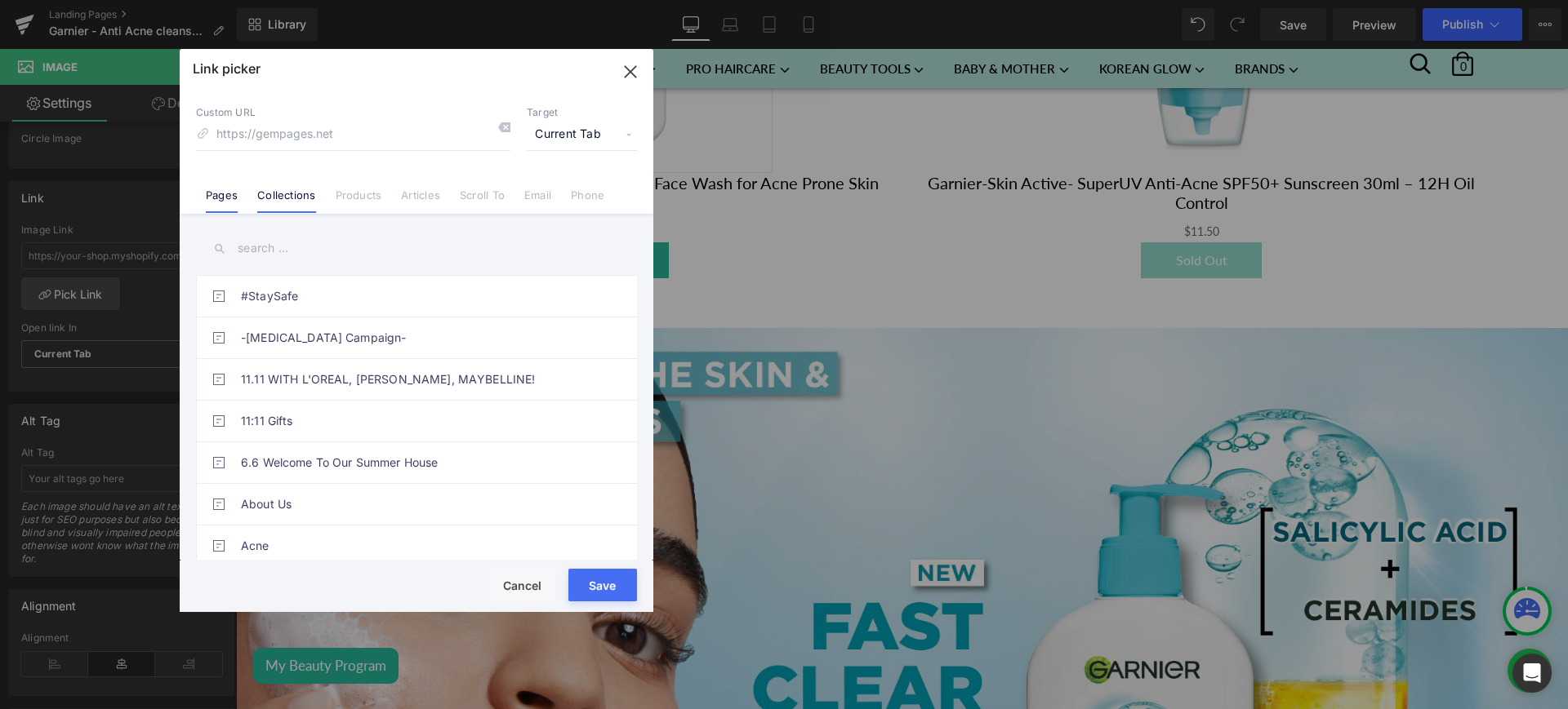
click at [297, 198] on link "Collections" at bounding box center [286, 200] width 58 height 24
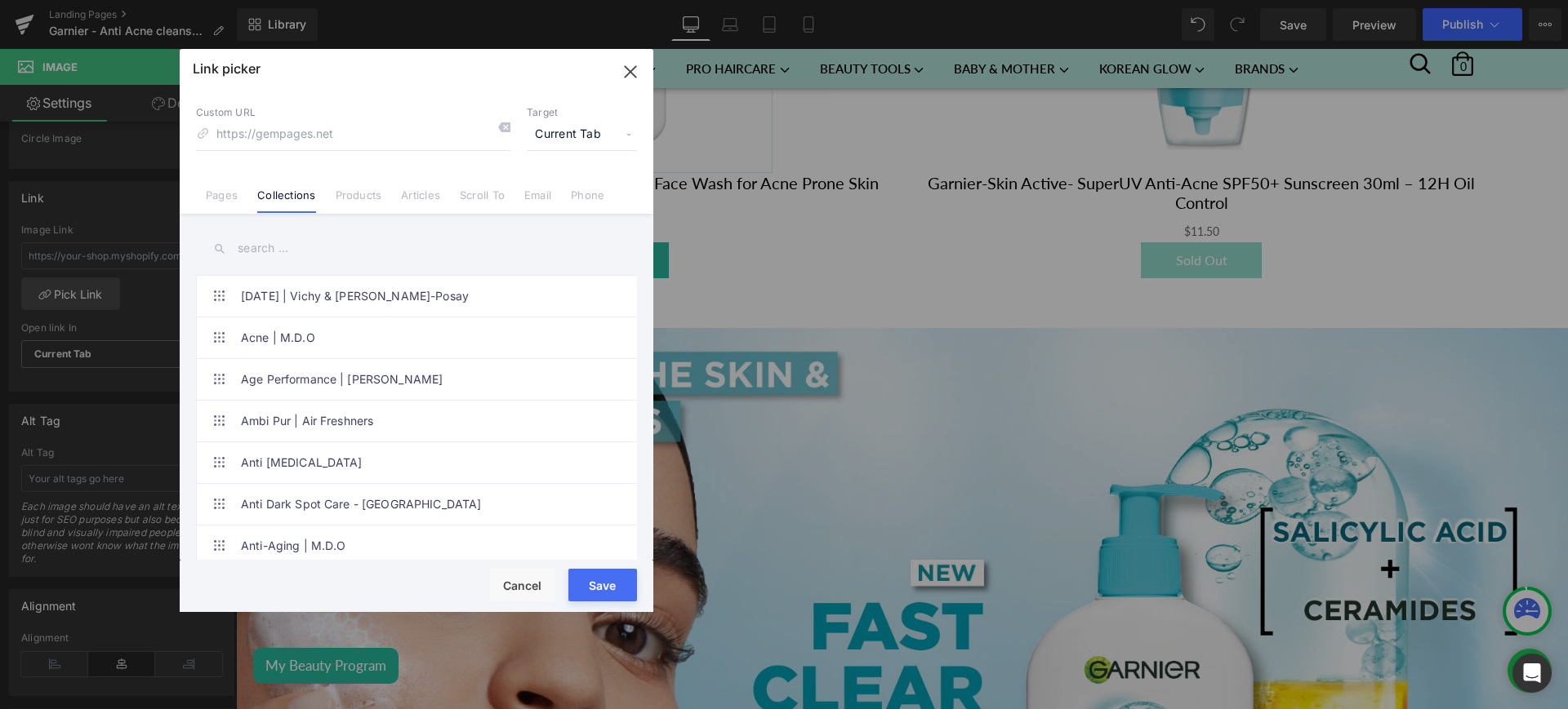
click at [289, 243] on input "text" at bounding box center [417, 249] width 441 height 37
paste input "Garnier - Anti acne cleanser x Sunscreen"
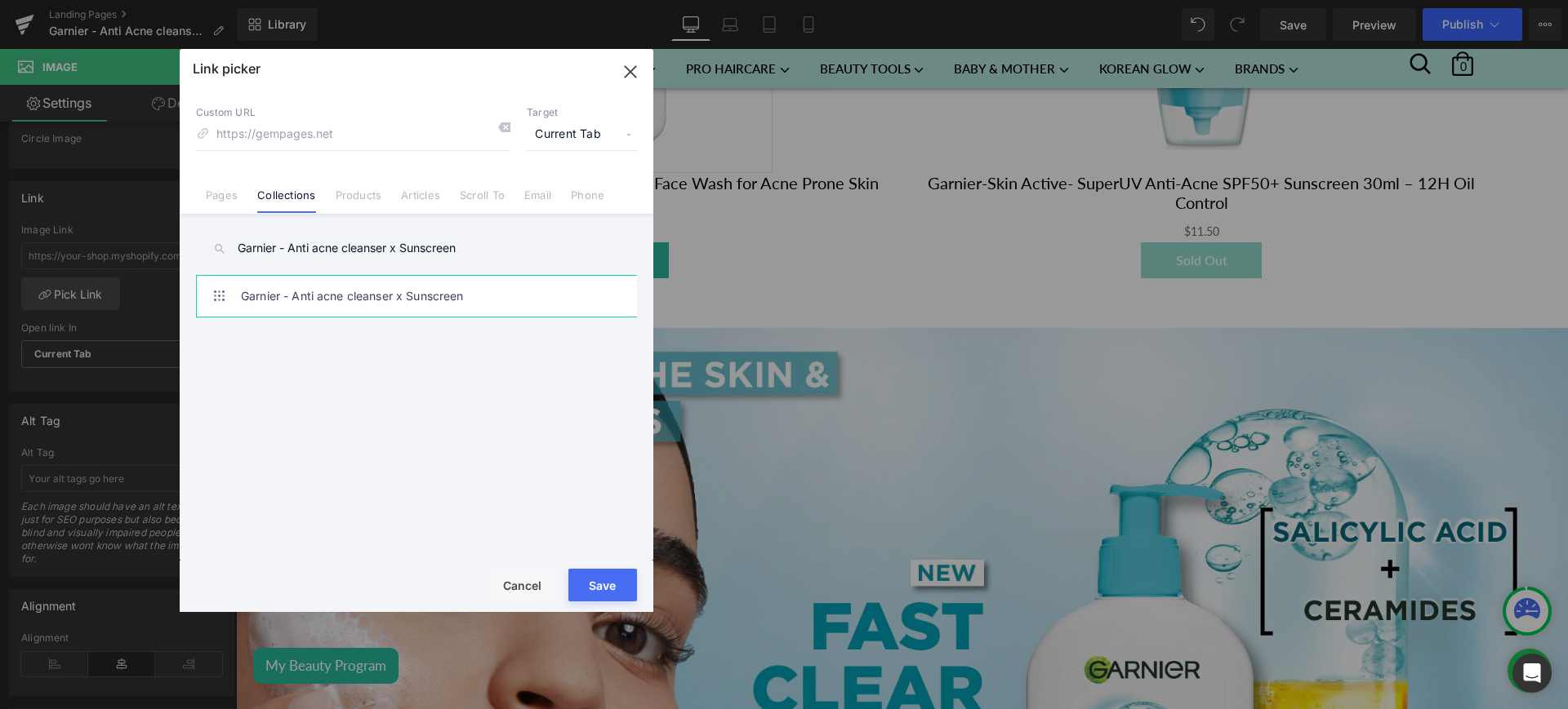
type input "Garnier - Anti acne cleanser x Sunscreen"
click at [458, 295] on link "Garnier - Anti acne cleanser x Sunscreen" at bounding box center [421, 296] width 359 height 41
type input "/collections/garnier-anti-acne-cleanser-x-sunscreen"
click at [595, 571] on button "Save" at bounding box center [603, 584] width 68 height 32
type input "/collections/garnier-anti-acne-cleanser-x-sunscreen"
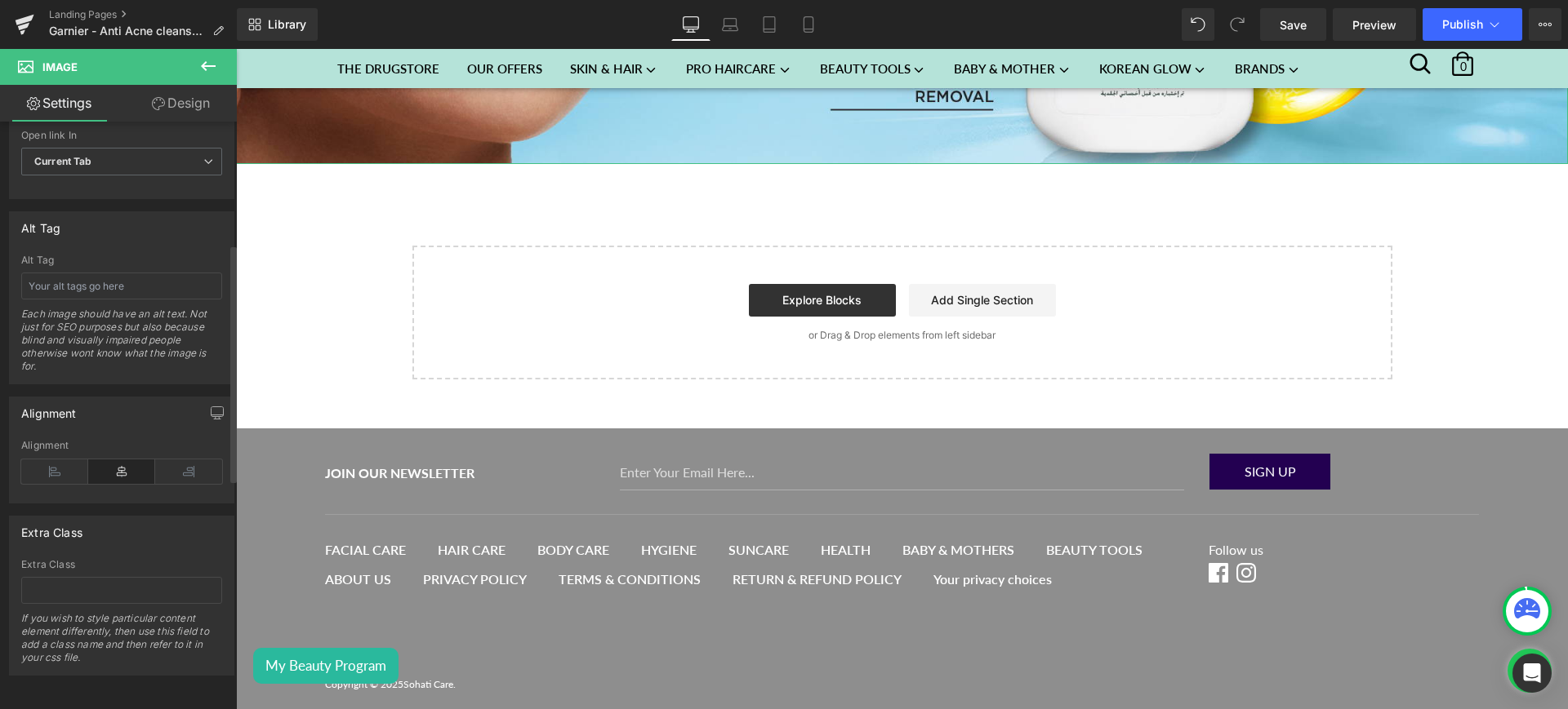
scroll to position [0, 0]
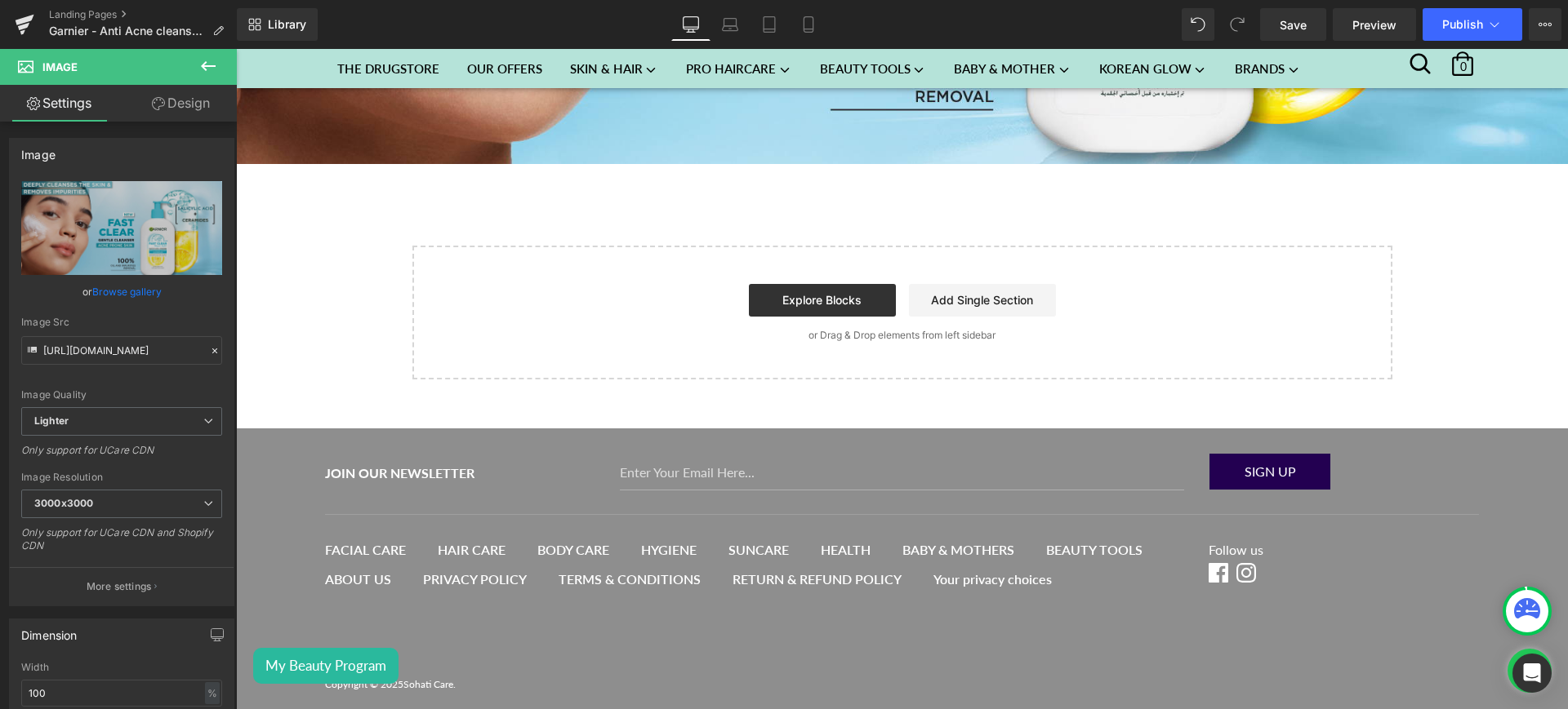
click at [212, 68] on icon at bounding box center [208, 66] width 20 height 20
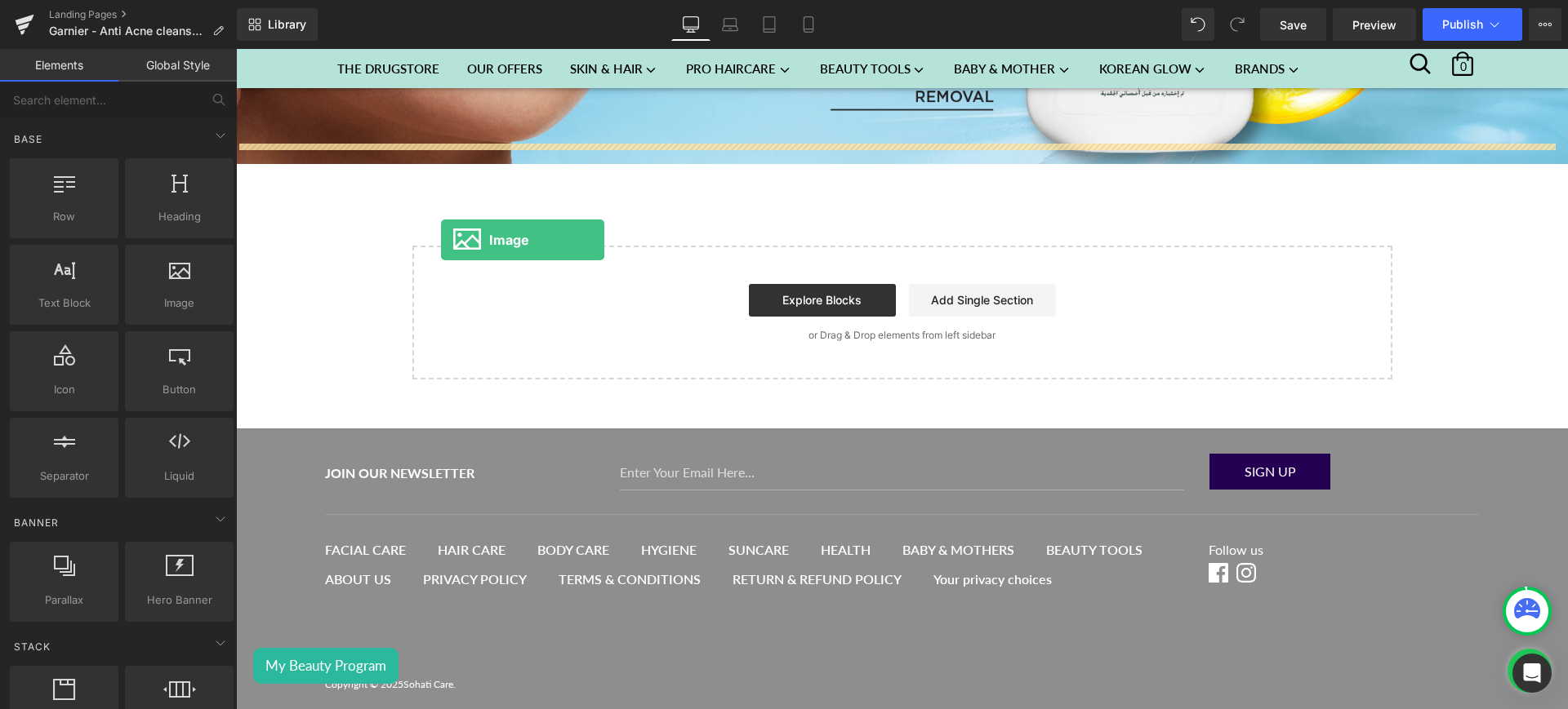
drag, startPoint x: 414, startPoint y: 341, endPoint x: 451, endPoint y: 233, distance: 114.2
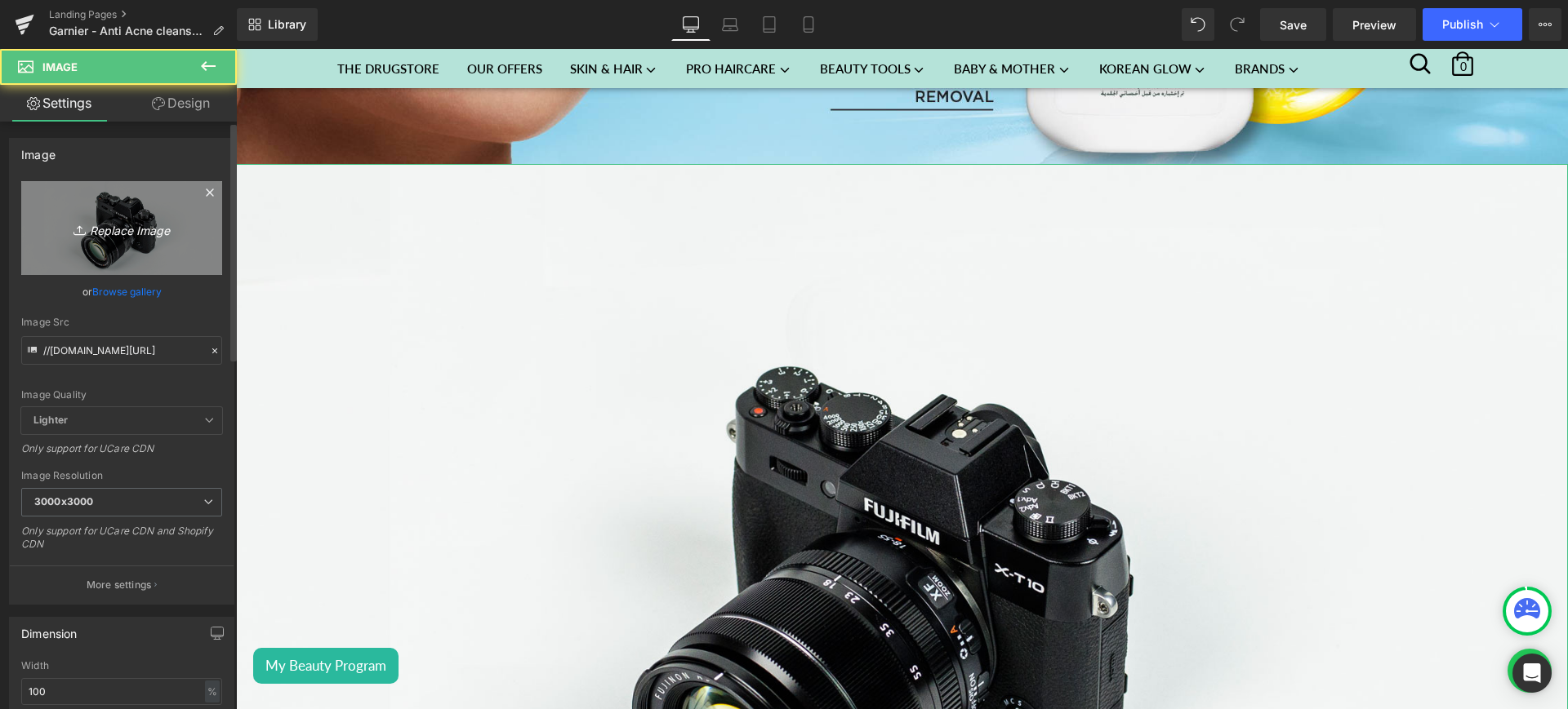
click at [138, 242] on link "Replace Image" at bounding box center [122, 228] width 201 height 94
type input "C:\fakepath\lp3.jpg"
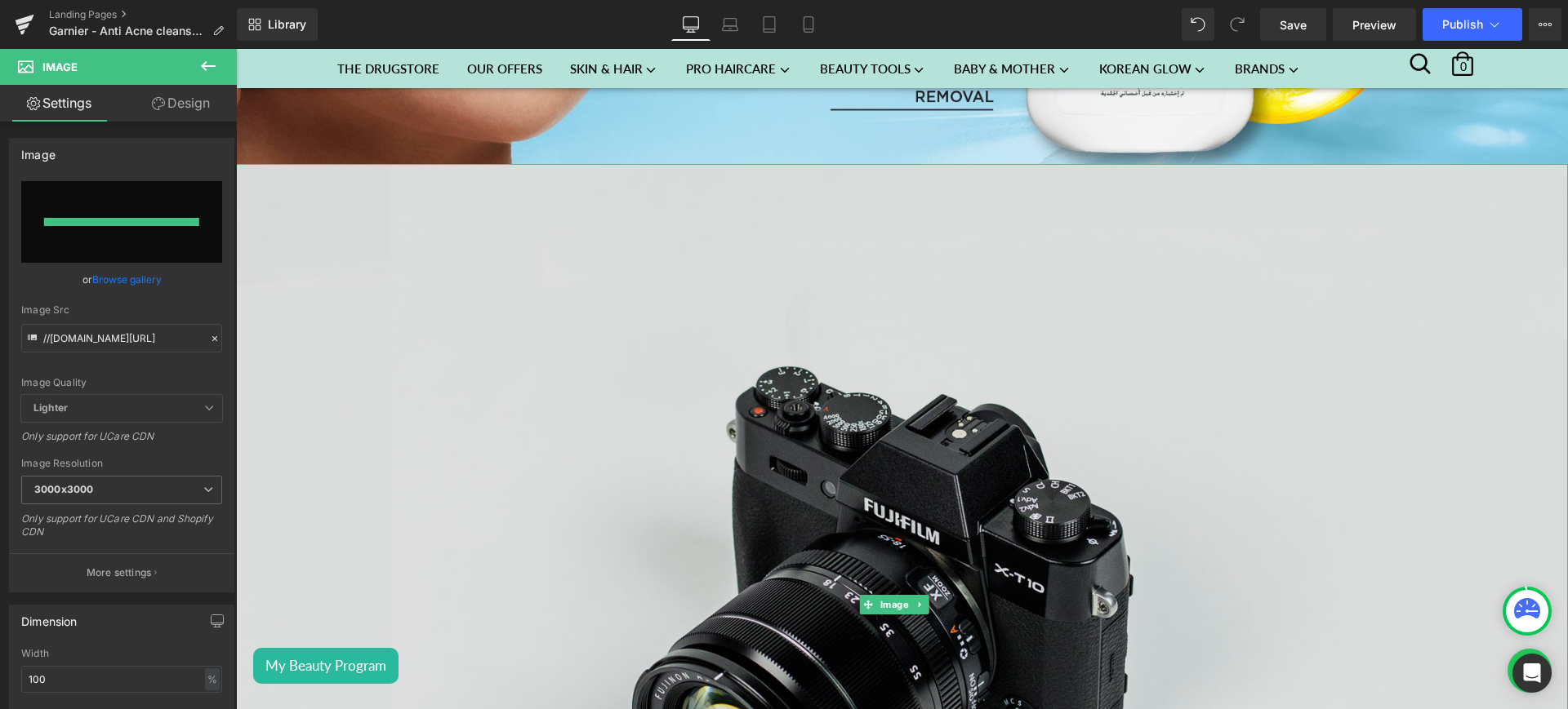
type input "[URL][DOMAIN_NAME]"
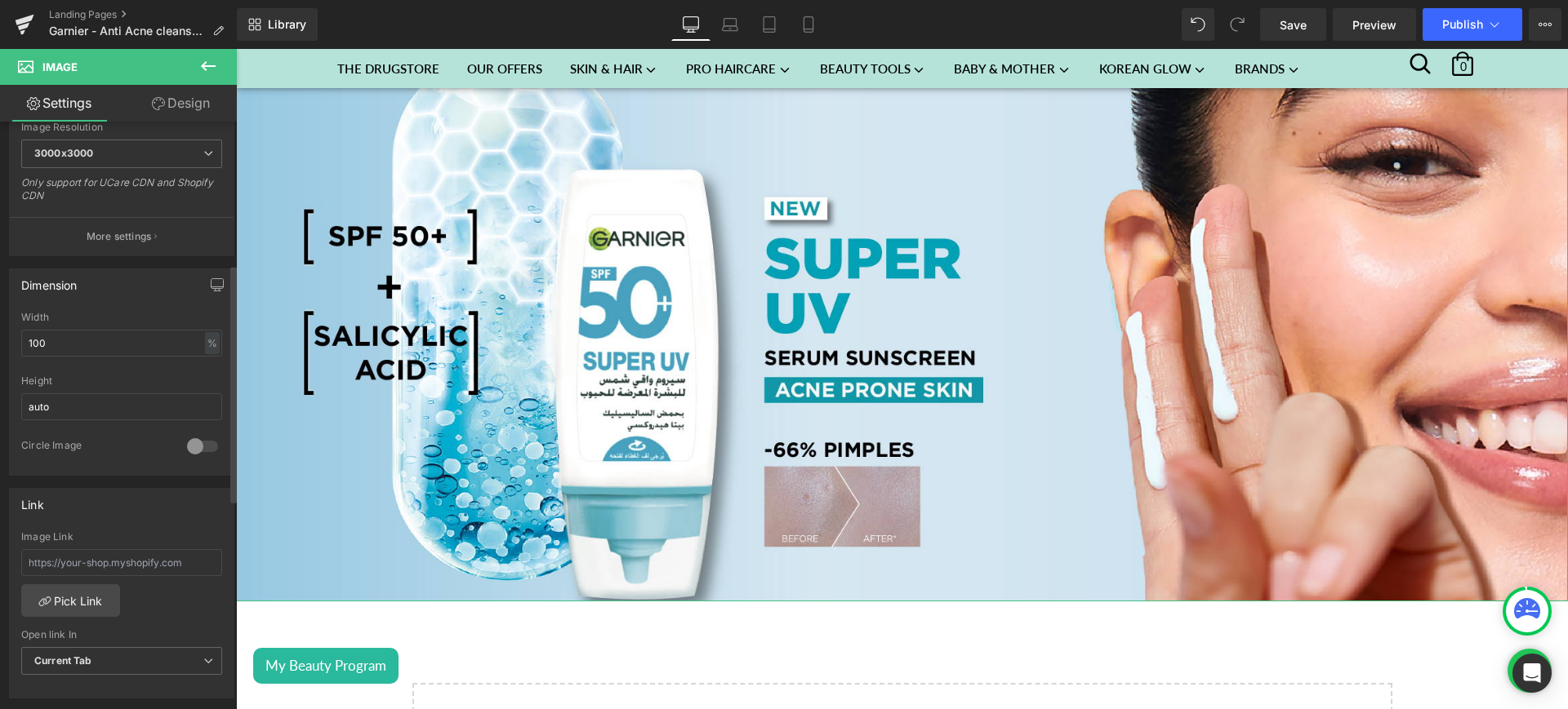
scroll to position [491, 0]
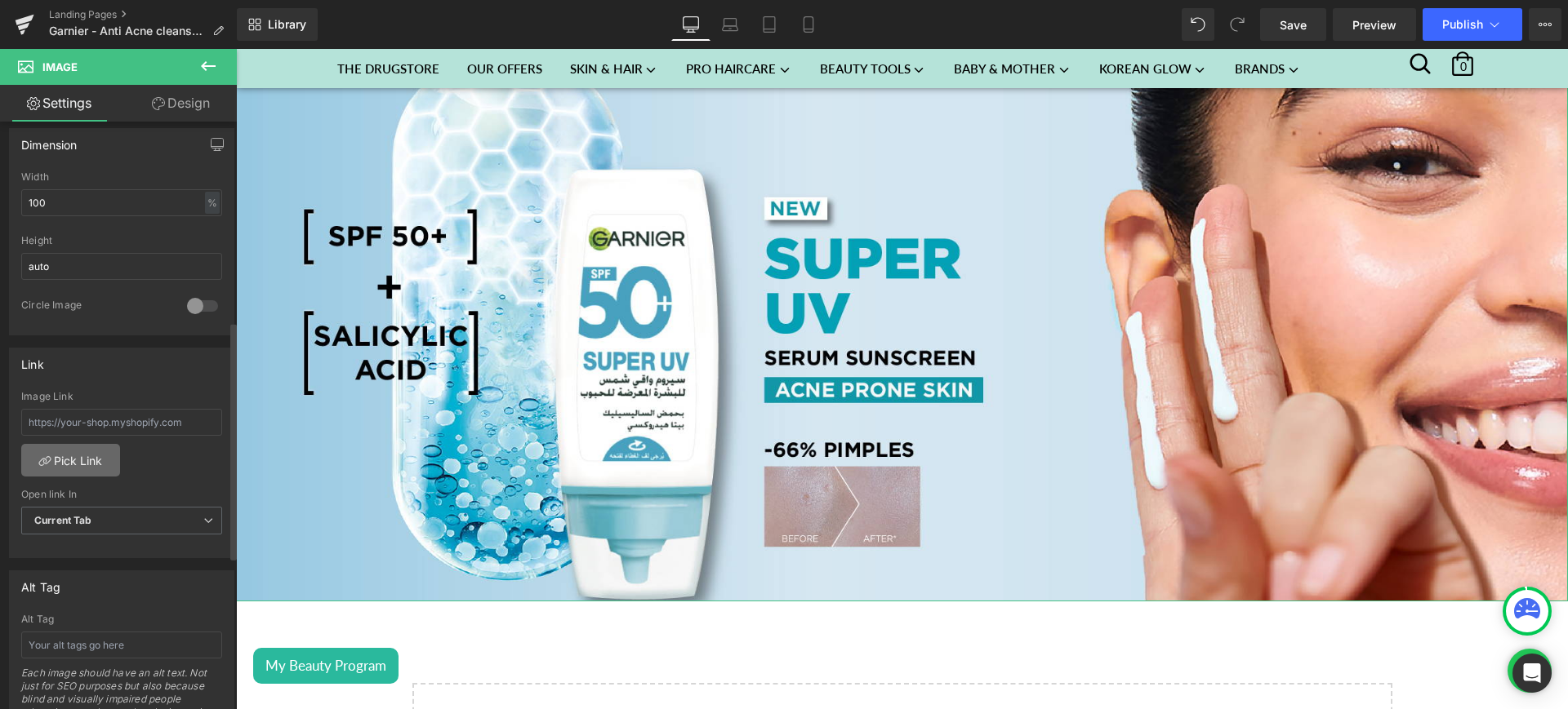
click at [85, 458] on link "Pick Link" at bounding box center [70, 459] width 99 height 32
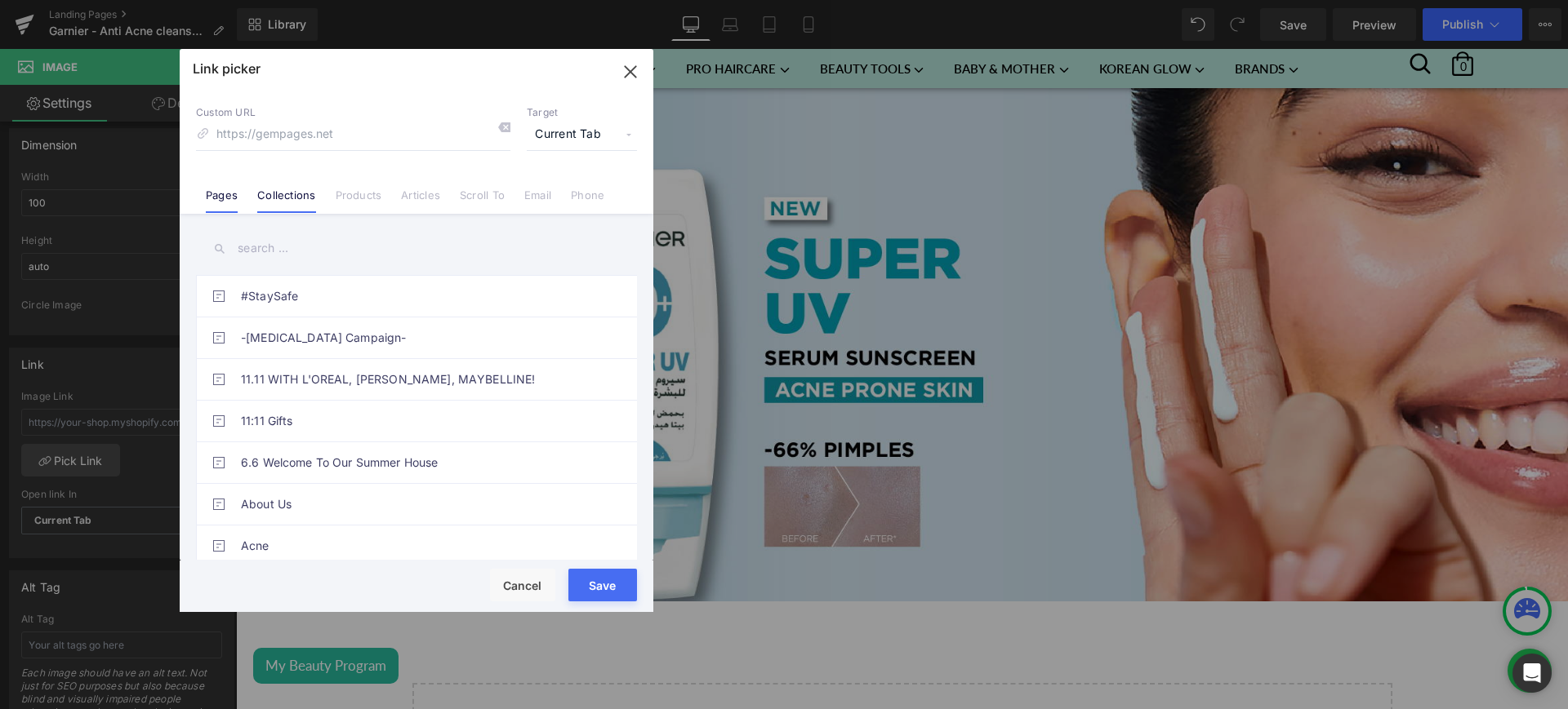
click at [308, 199] on link "Collections" at bounding box center [286, 200] width 58 height 24
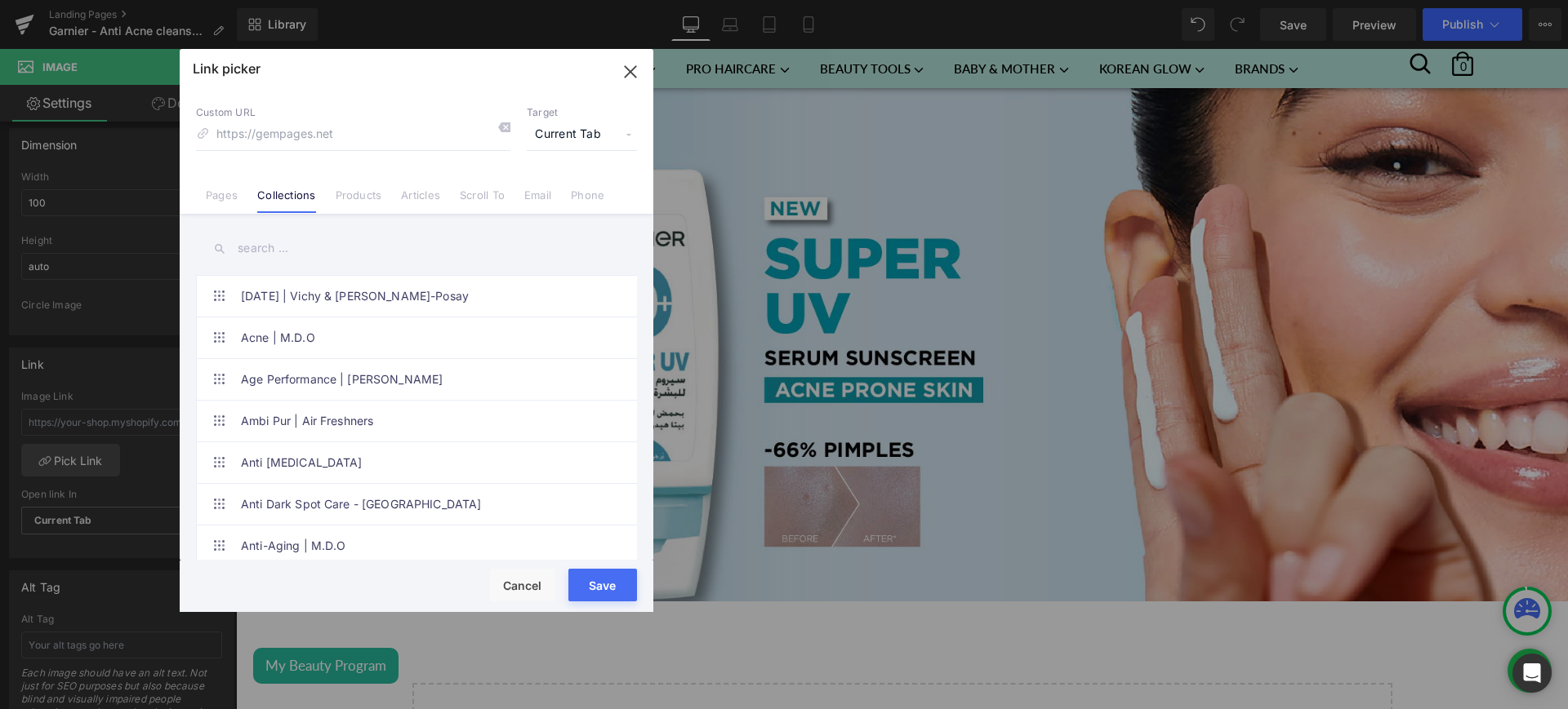
click at [291, 255] on input "text" at bounding box center [417, 249] width 441 height 37
paste input "Garnier - Anti acne cleanser x Sunscreen"
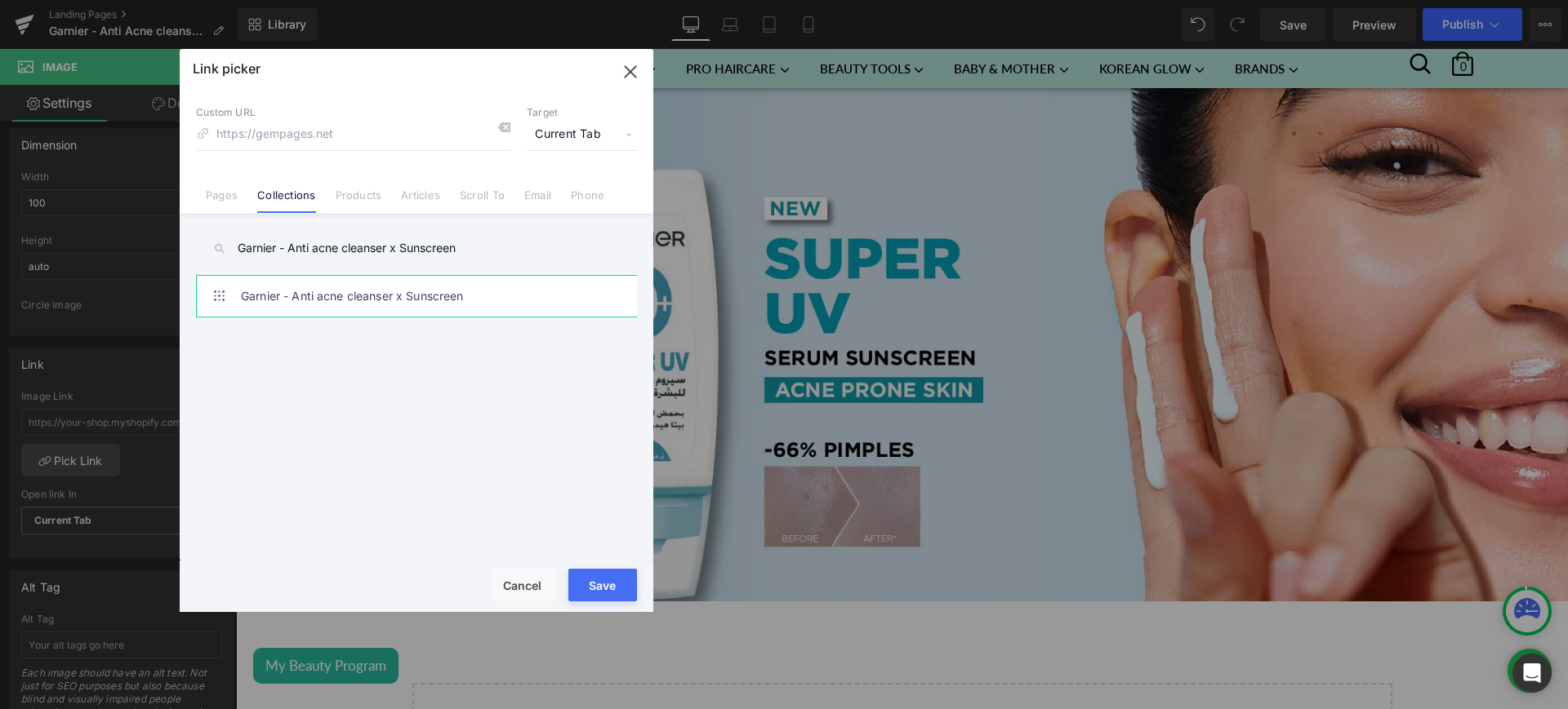
type input "Garnier - Anti acne cleanser x Sunscreen"
click at [404, 294] on link "Garnier - Anti acne cleanser x Sunscreen" at bounding box center [421, 296] width 359 height 41
type input "/collections/garnier-anti-acne-cleanser-x-sunscreen"
click at [594, 594] on button "Save" at bounding box center [603, 584] width 68 height 32
type input "/collections/garnier-anti-acne-cleanser-x-sunscreen"
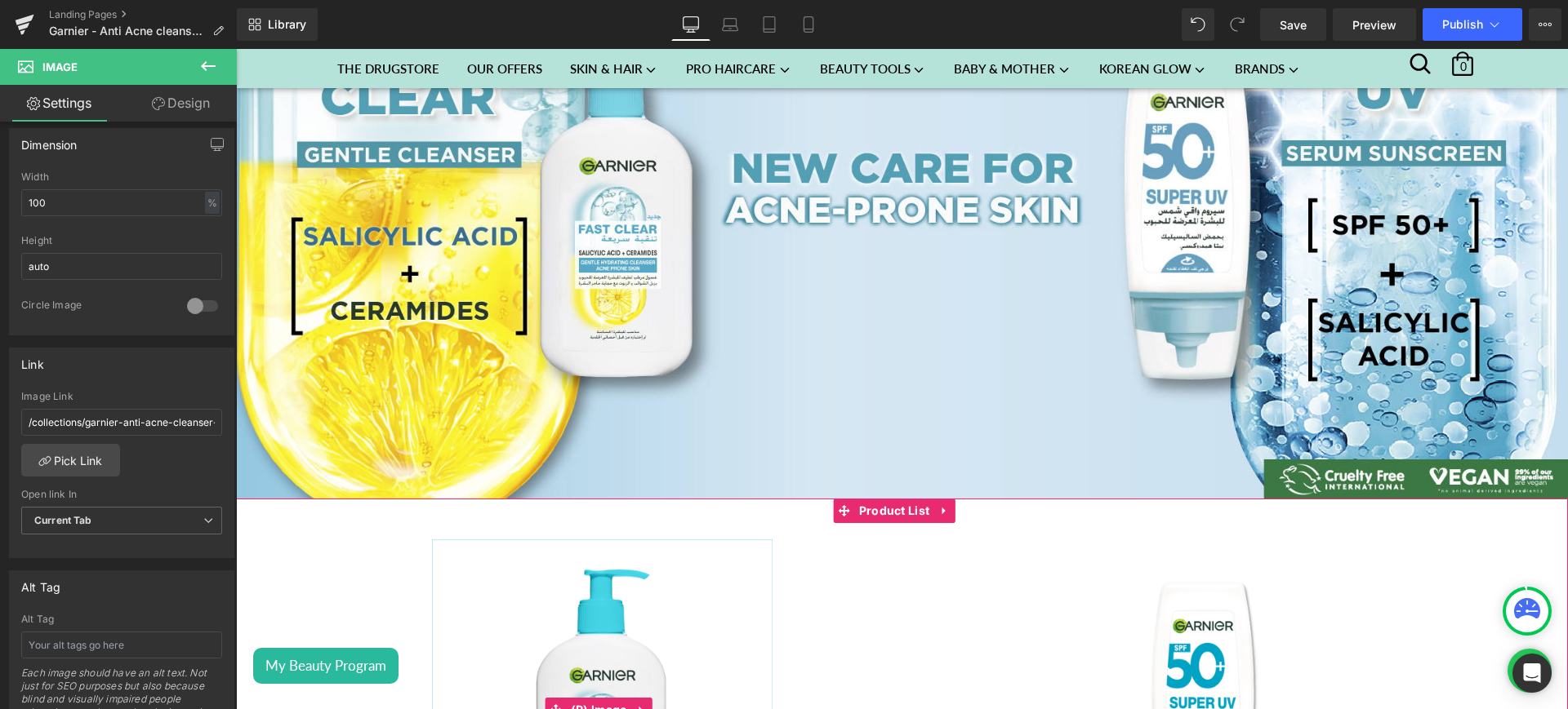
scroll to position [356, 0]
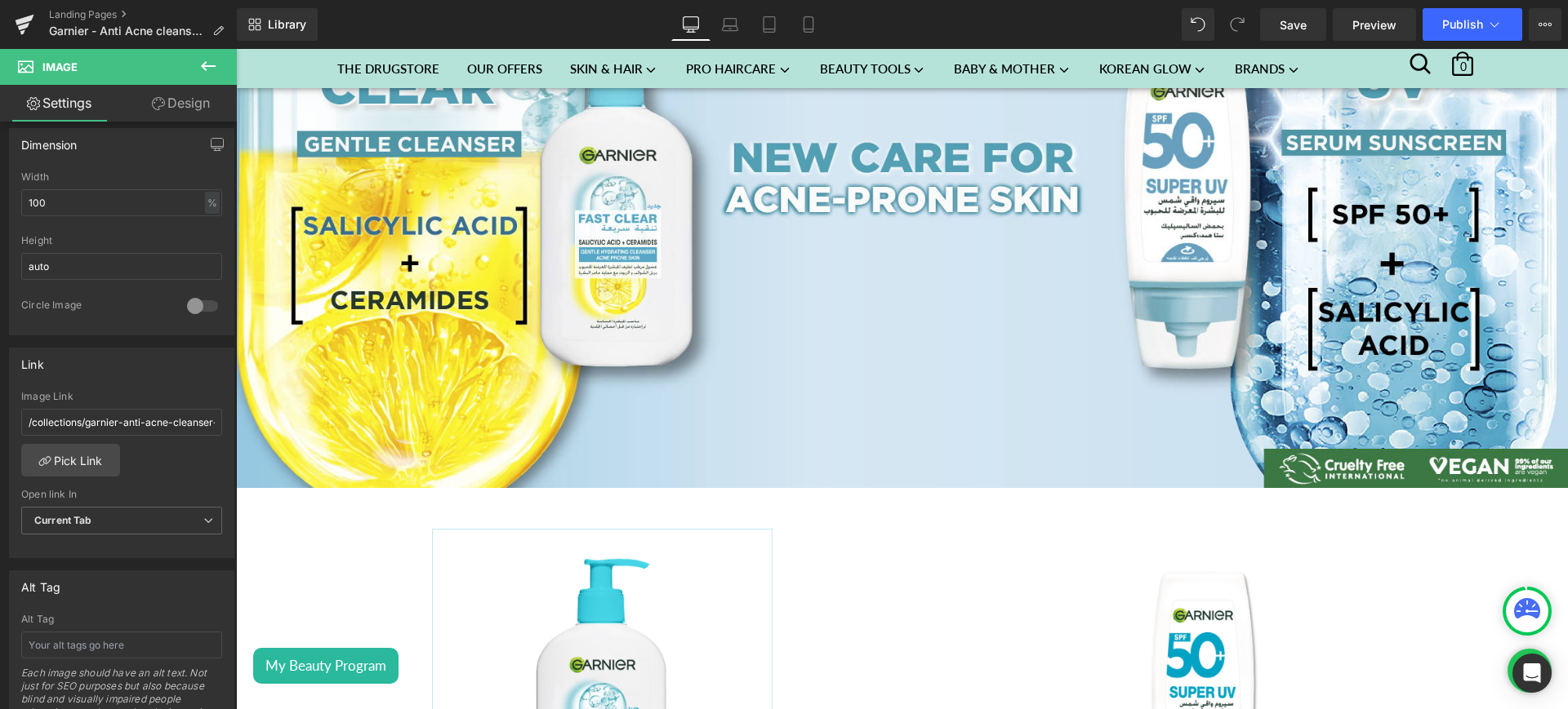
click at [208, 51] on button at bounding box center [208, 66] width 58 height 36
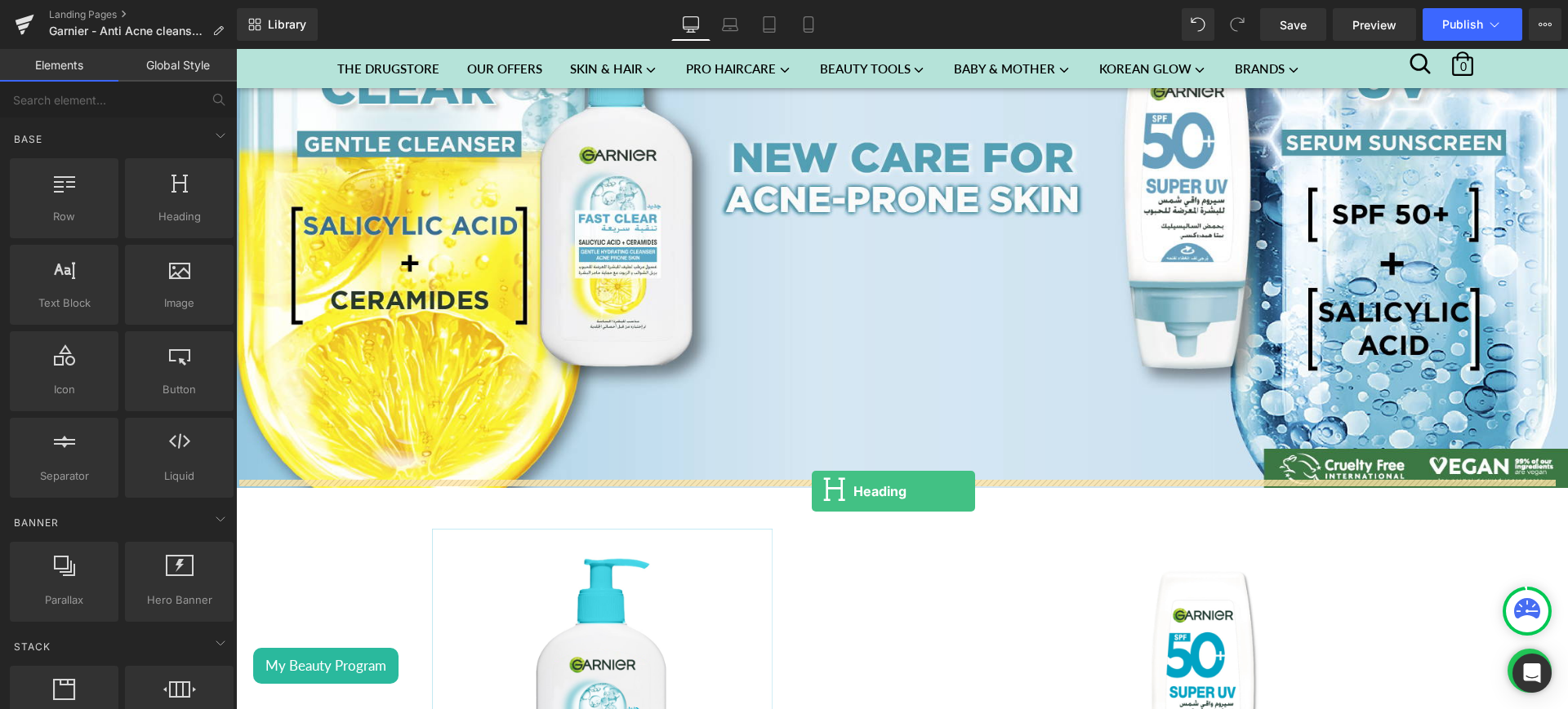
drag, startPoint x: 411, startPoint y: 253, endPoint x: 819, endPoint y: 493, distance: 473.4
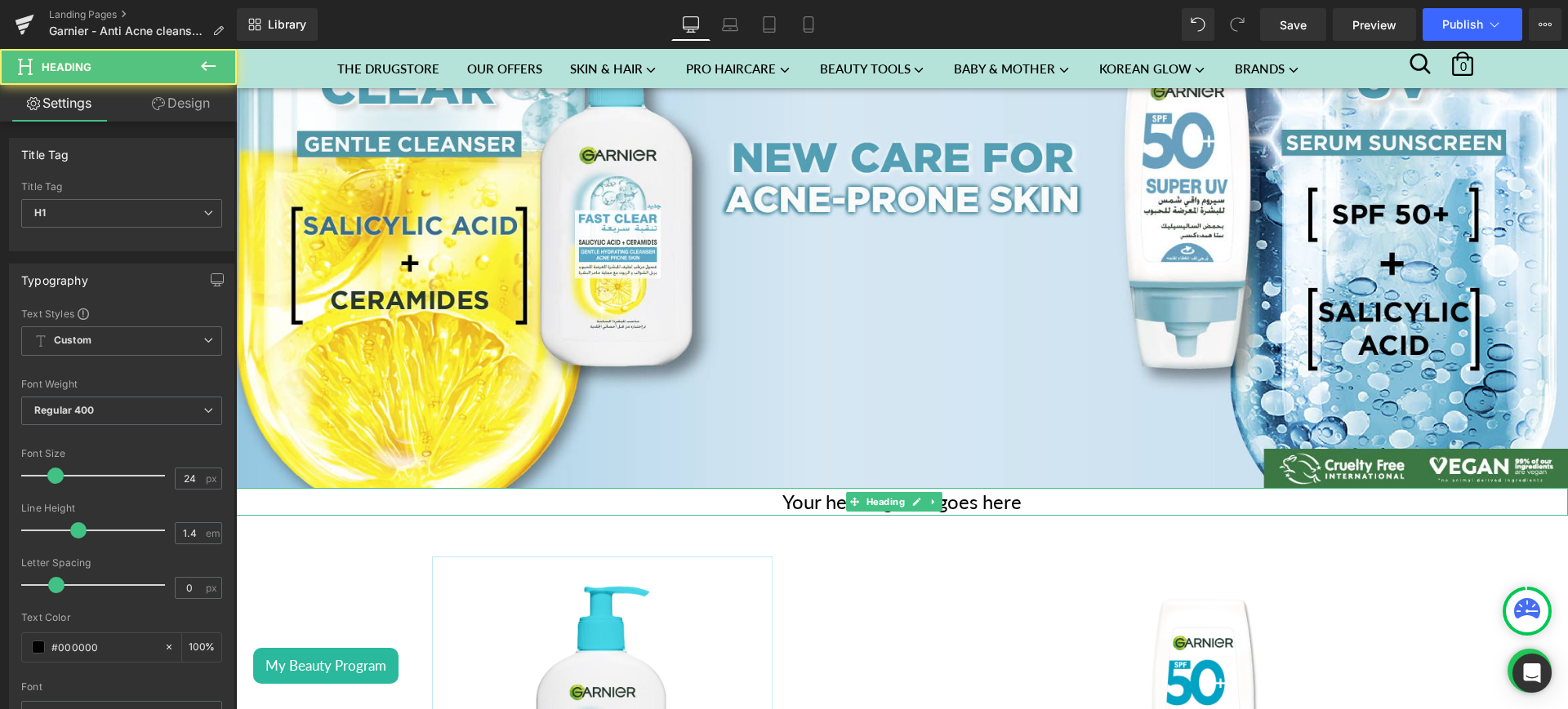
click at [1026, 497] on h1 "Your heading text goes here" at bounding box center [902, 502] width 1332 height 27
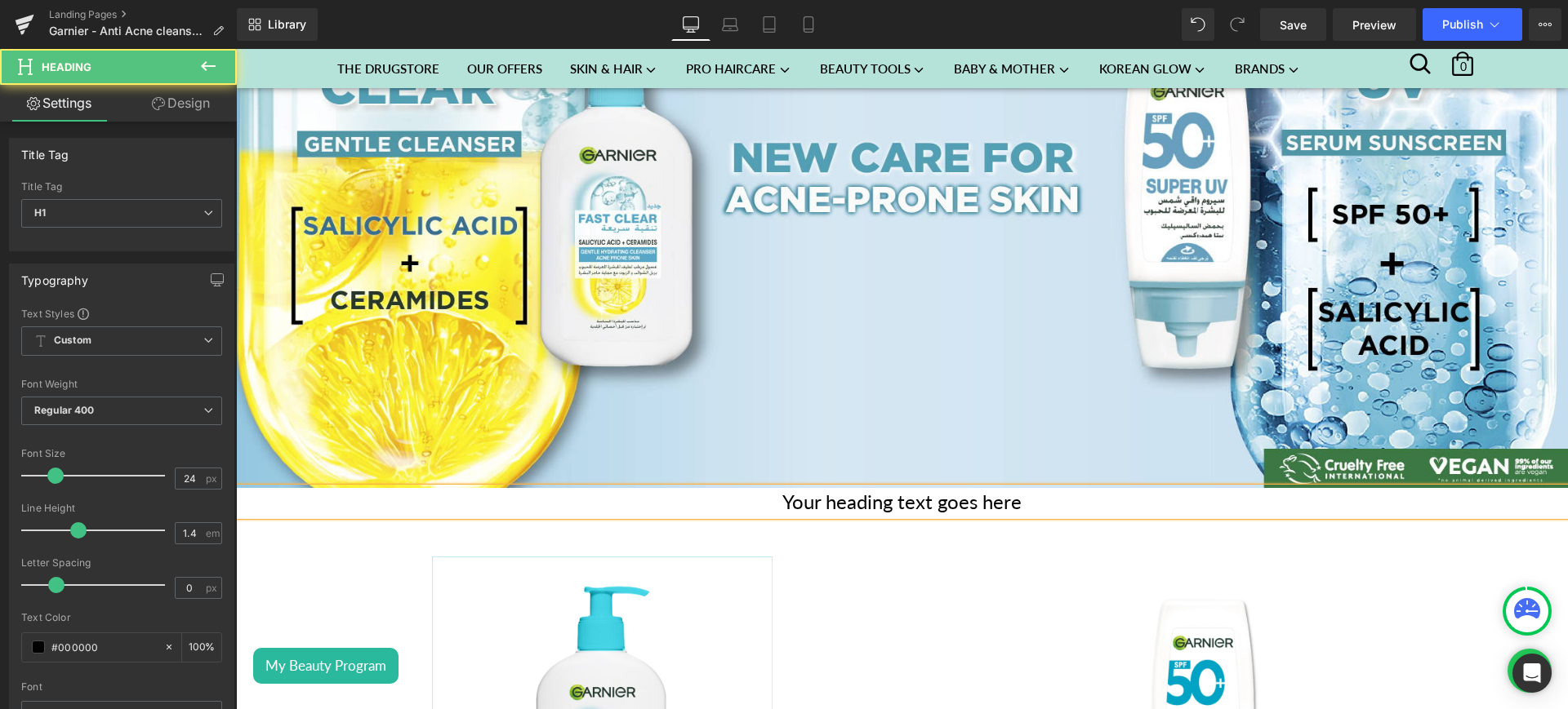
click at [1026, 497] on h1 "Your heading text goes here" at bounding box center [902, 502] width 1332 height 27
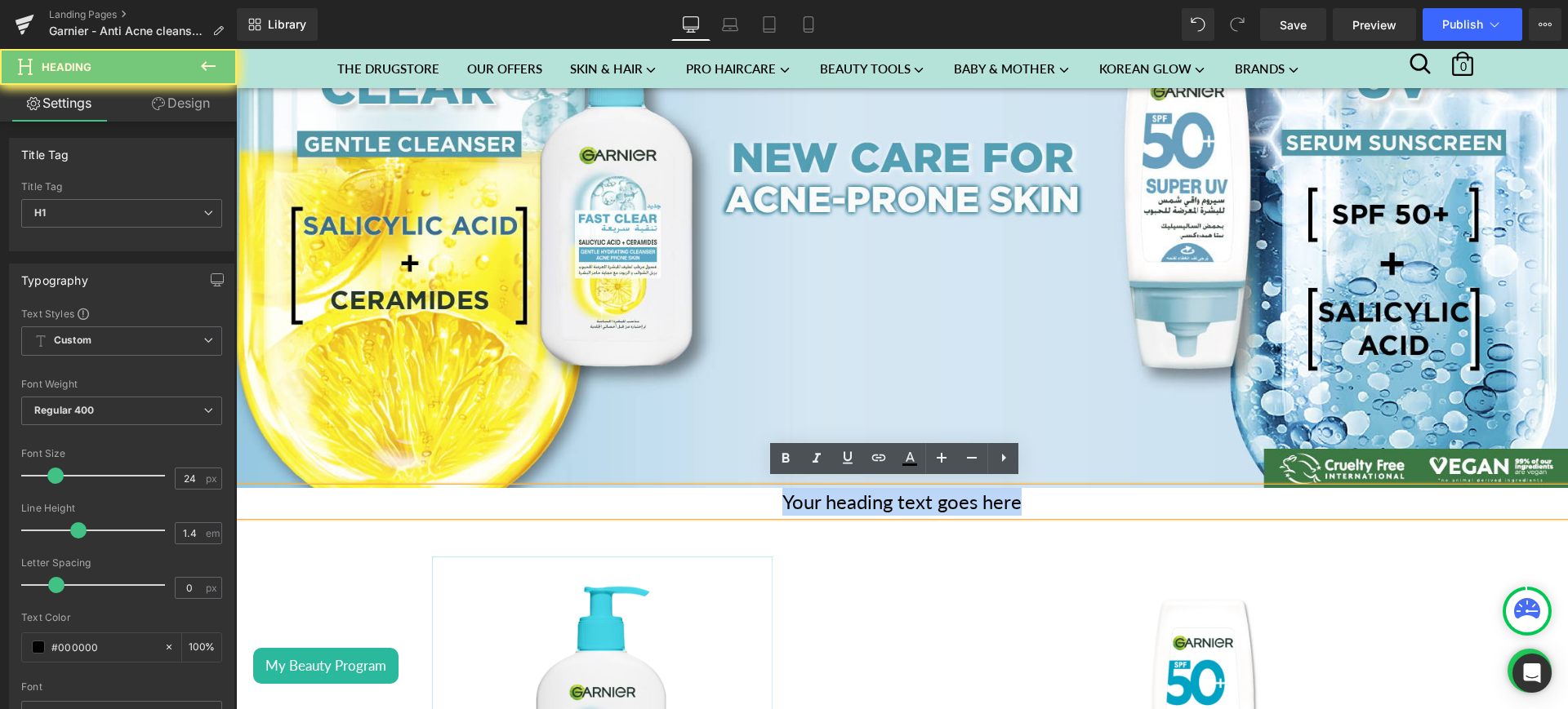
click at [1026, 497] on h1 "Your heading text goes here" at bounding box center [902, 502] width 1332 height 27
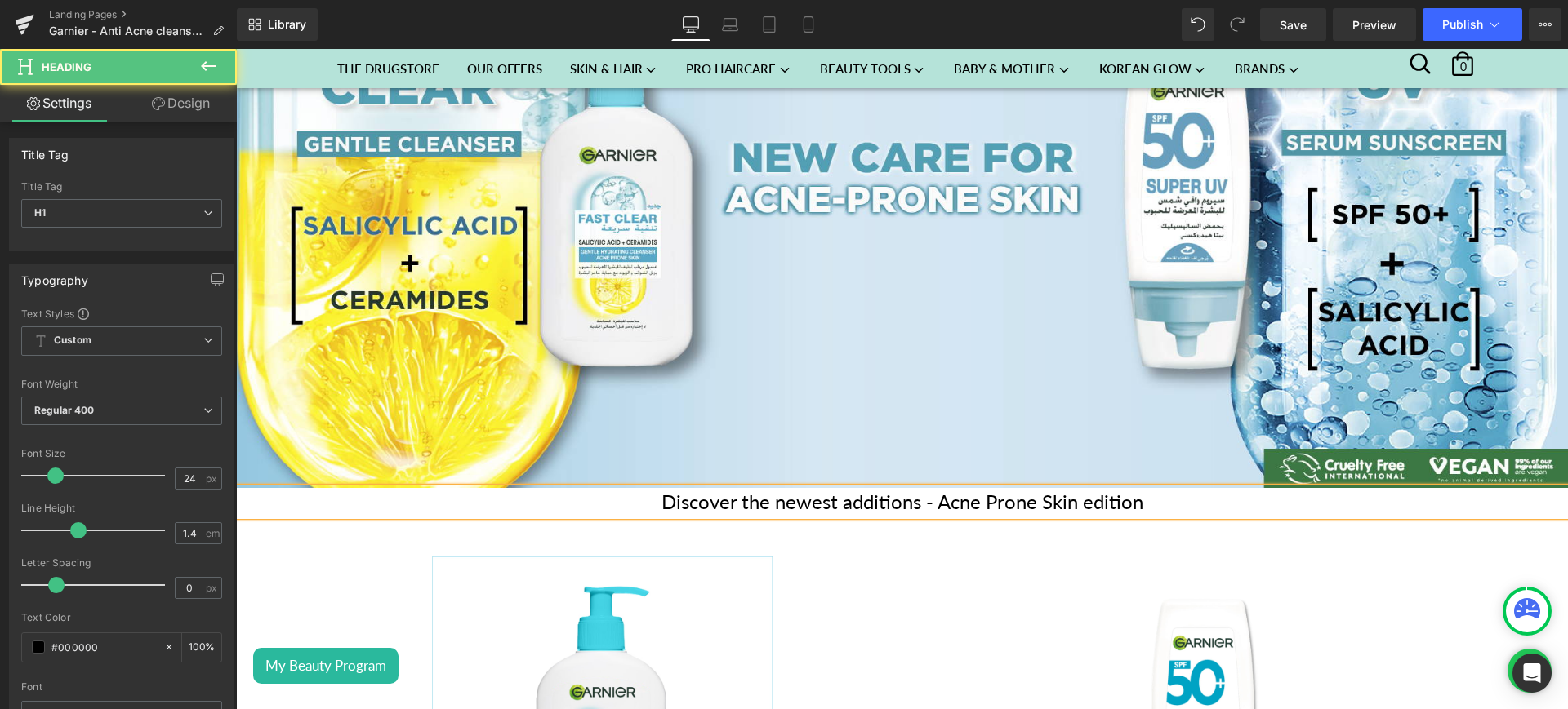
click at [1084, 498] on h1 "Discover the newest additions - Acne Prone Skin edition" at bounding box center [902, 502] width 1332 height 27
click at [1141, 497] on h1 "Discover the newest additions - Acne Prone Skin Addition" at bounding box center [902, 502] width 1332 height 27
drag, startPoint x: 915, startPoint y: 498, endPoint x: 624, endPoint y: 520, distance: 291.8
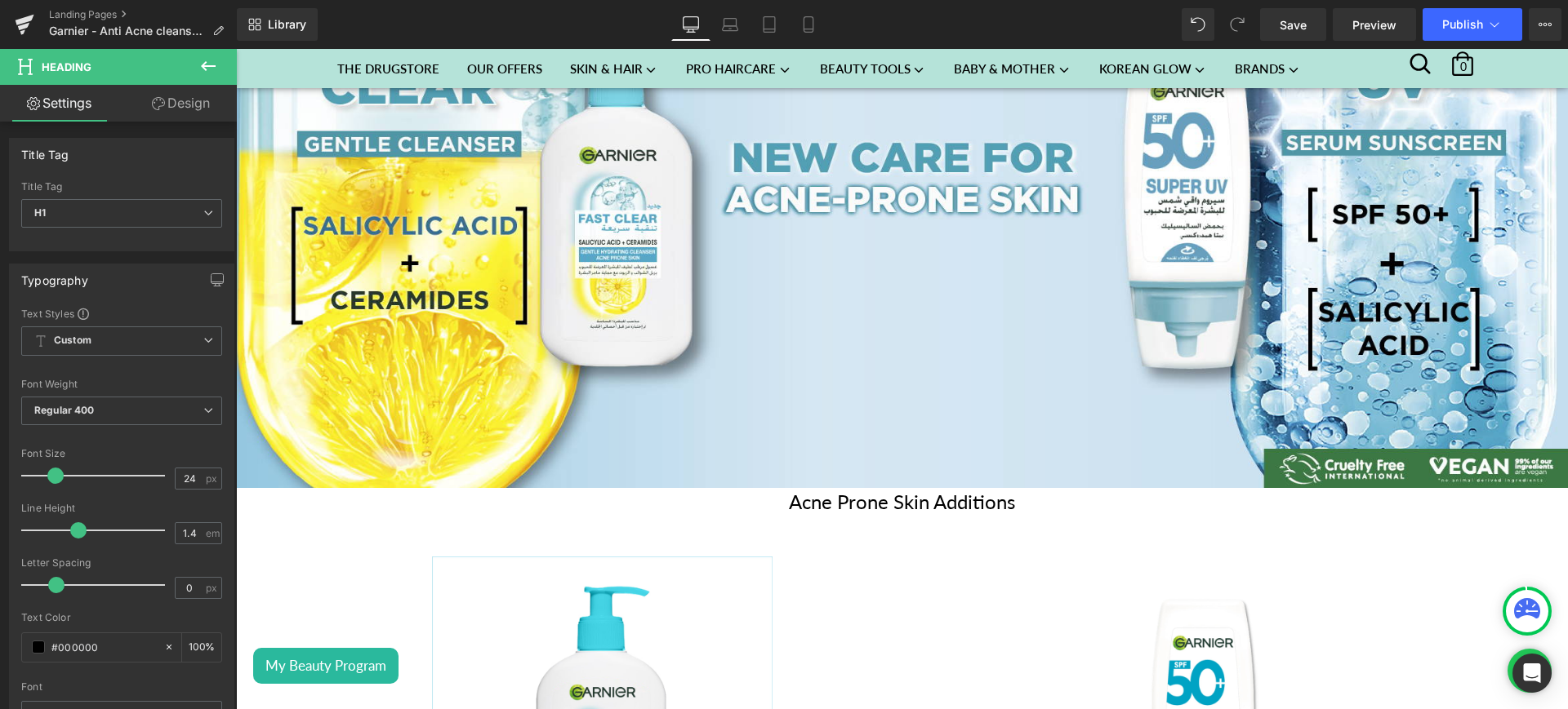
click at [203, 60] on icon at bounding box center [208, 66] width 20 height 20
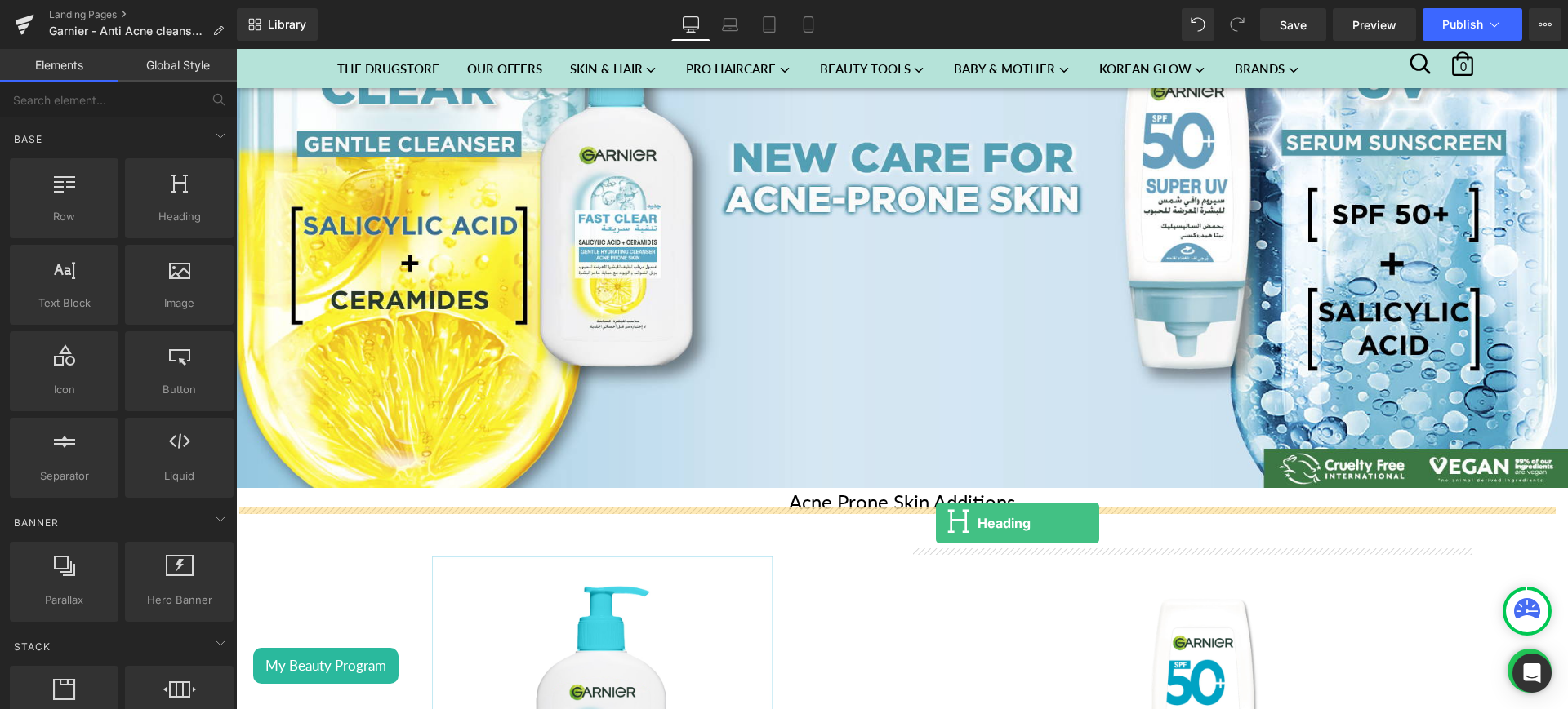
drag, startPoint x: 434, startPoint y: 252, endPoint x: 931, endPoint y: 520, distance: 564.7
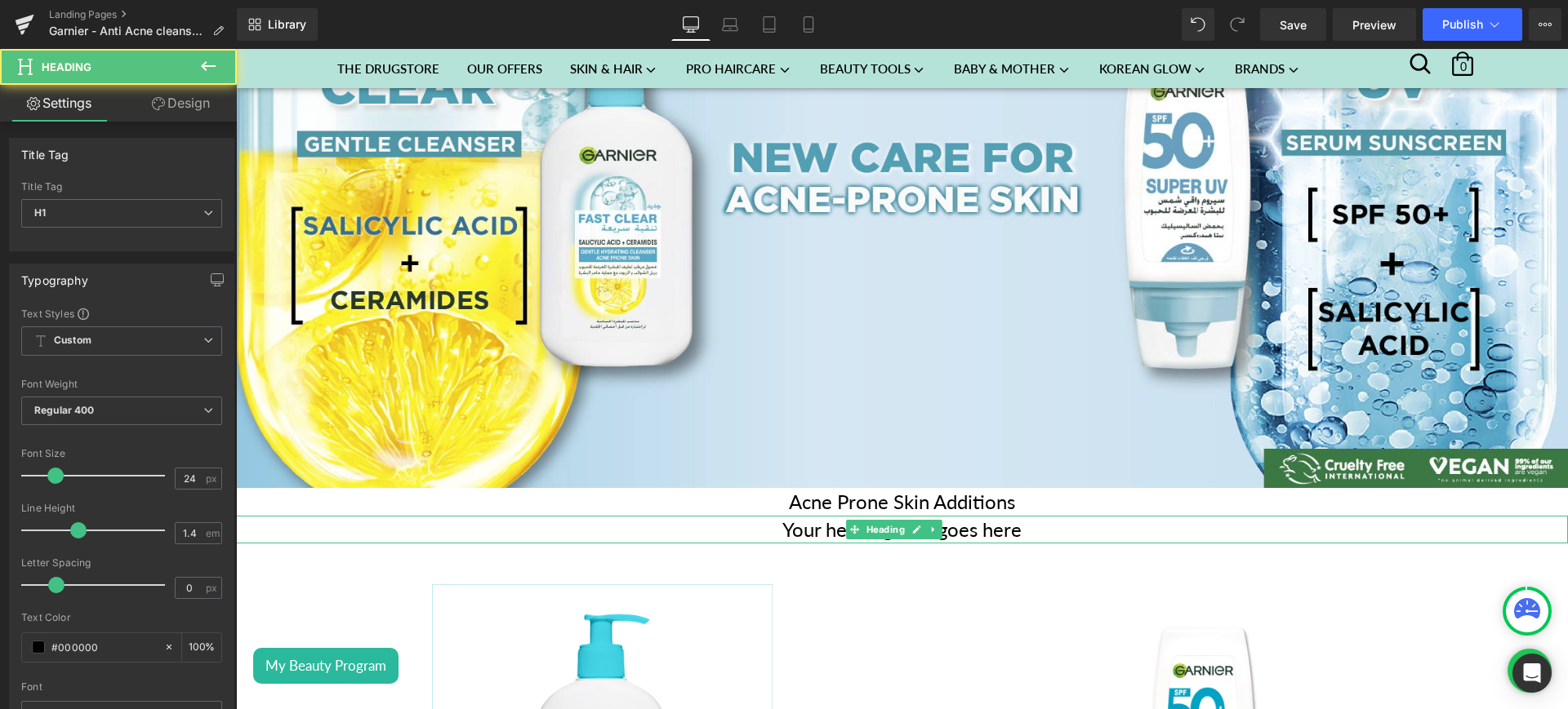
click at [1037, 516] on h1 "Your heading text goes here" at bounding box center [902, 530] width 1332 height 27
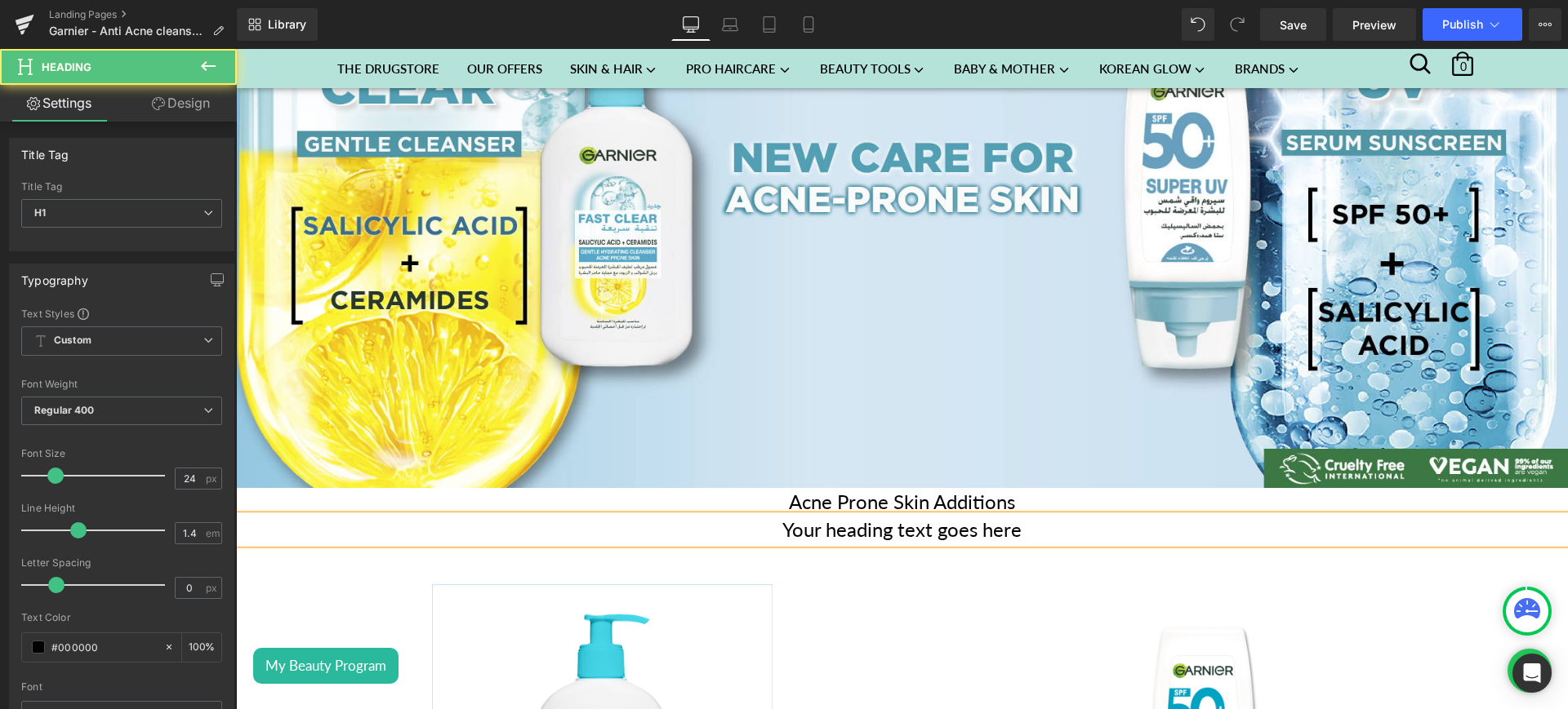
click at [1037, 516] on h1 "Your heading text goes here" at bounding box center [902, 530] width 1332 height 27
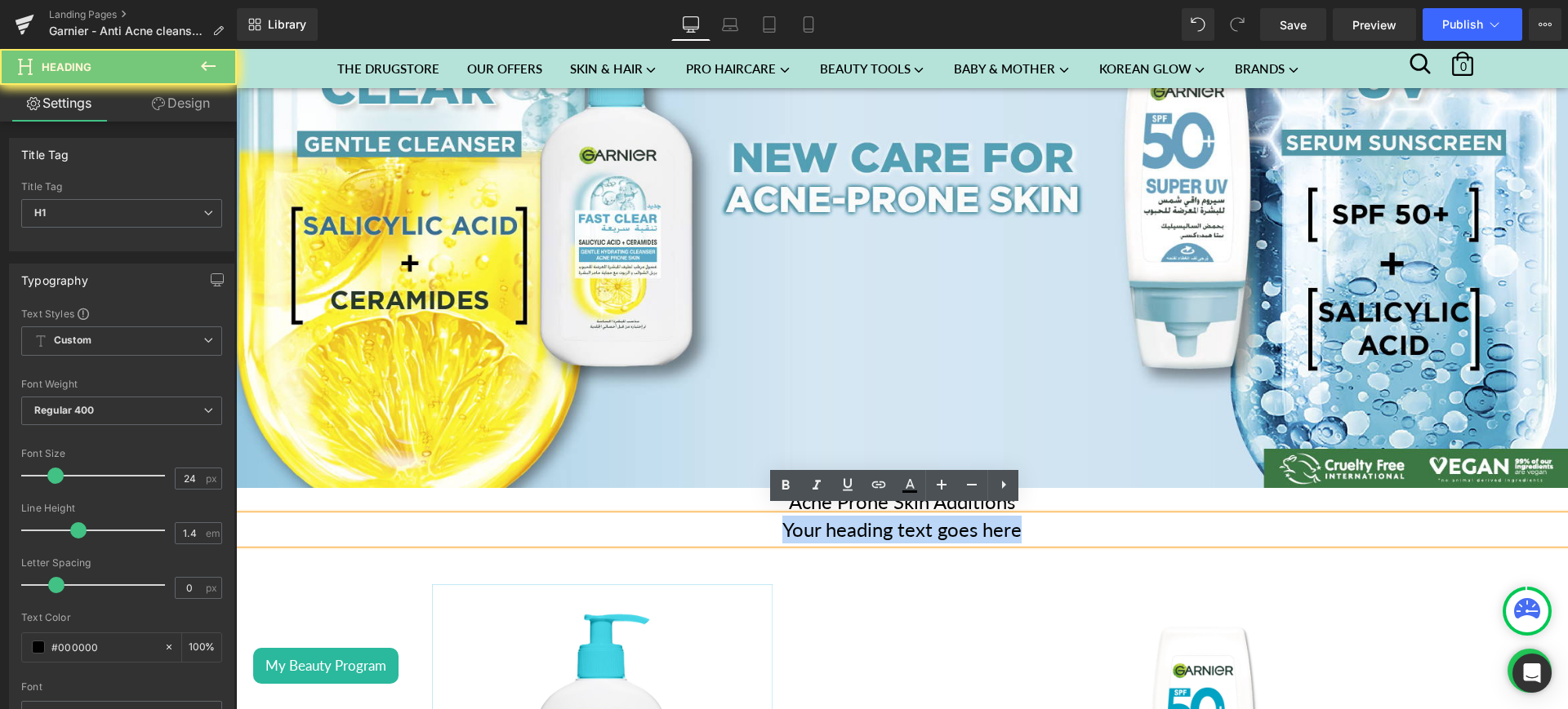
click at [1037, 516] on h1 "Your heading text goes here" at bounding box center [902, 530] width 1332 height 27
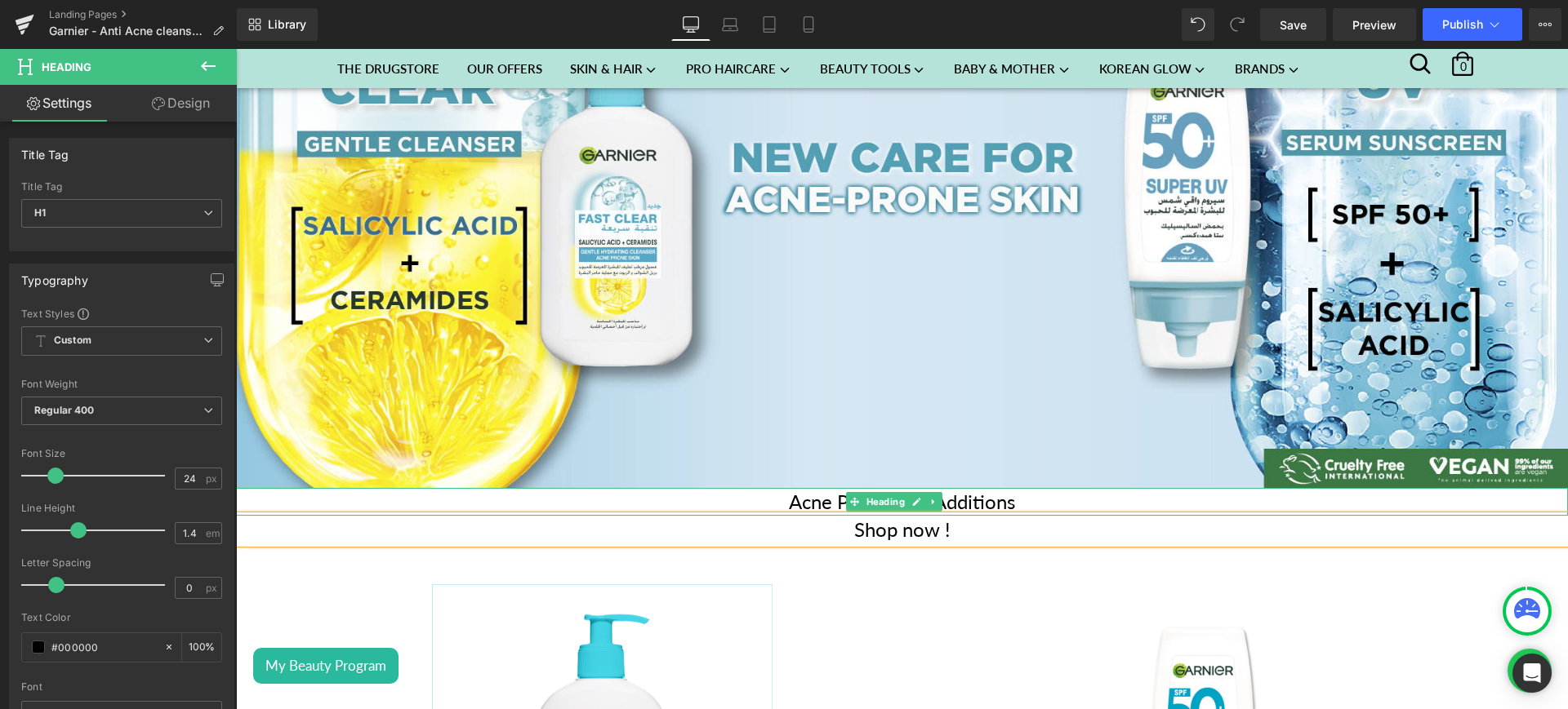
click at [1045, 490] on h1 "Acne Prone Skin Additions" at bounding box center [902, 502] width 1332 height 27
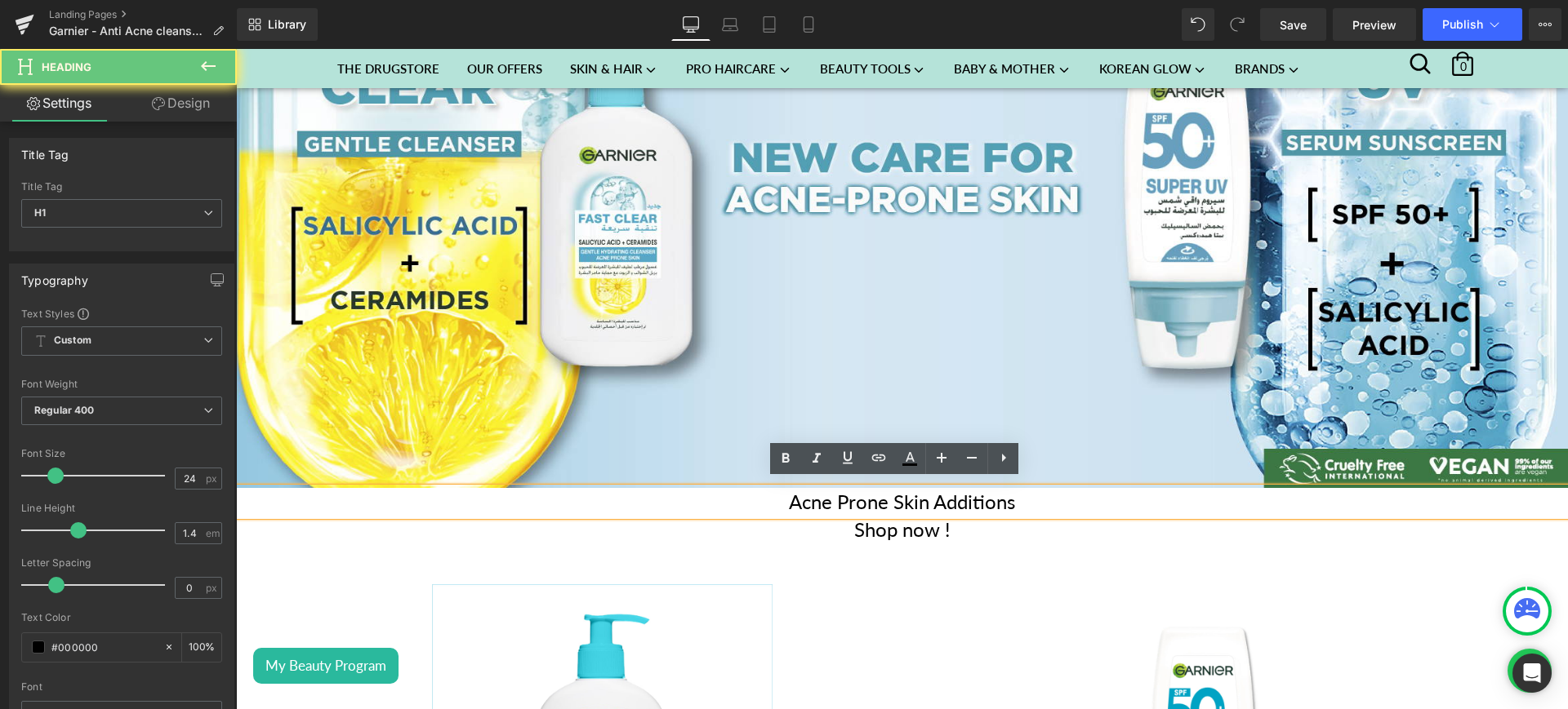
click at [1045, 490] on h1 "Acne Prone Skin Additions" at bounding box center [902, 502] width 1332 height 27
copy h1 "Acne Prone Skin Additions"
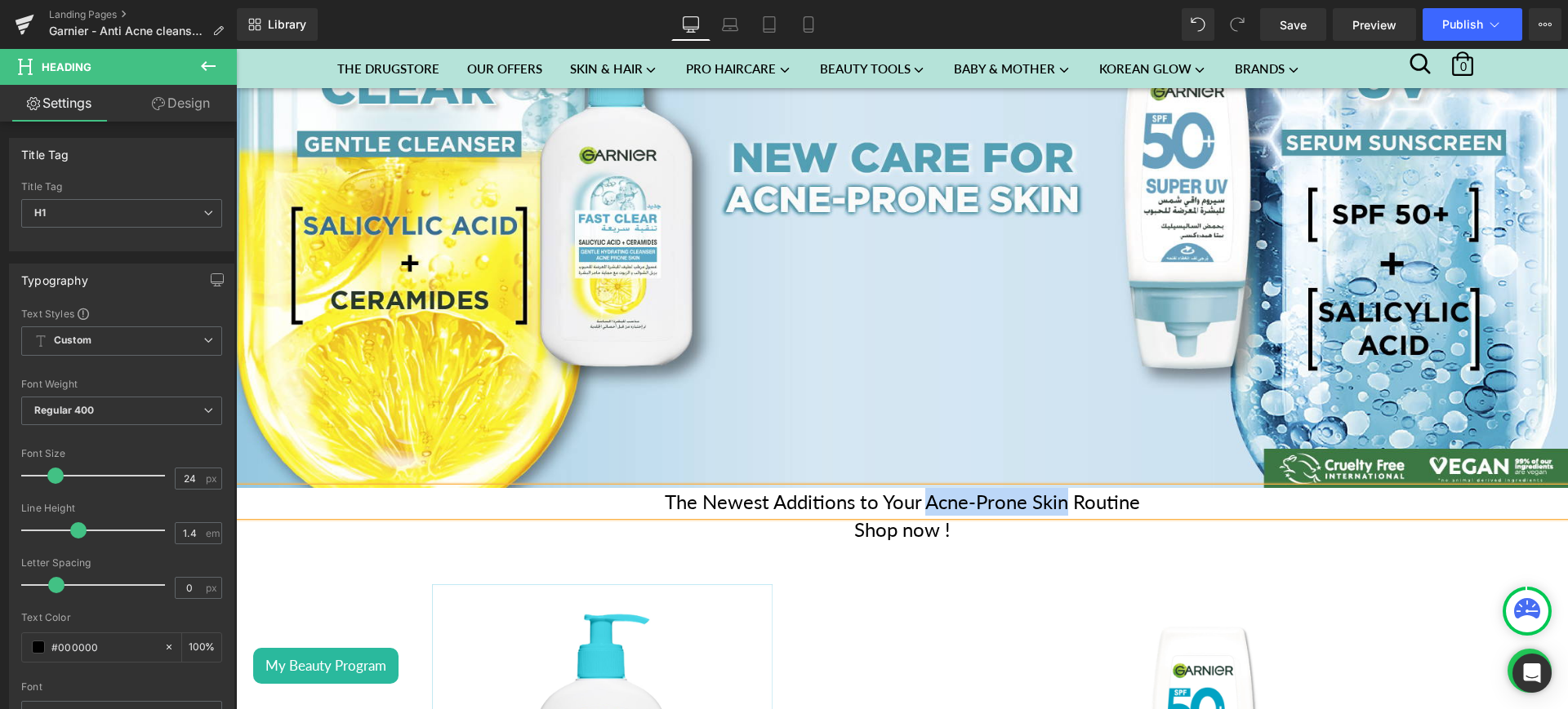
drag, startPoint x: 916, startPoint y: 489, endPoint x: 1061, endPoint y: 492, distance: 145.0
click at [1061, 492] on h1 "The Newest Additions to Your Acne-Prone Skin Routine" at bounding box center [902, 502] width 1332 height 27
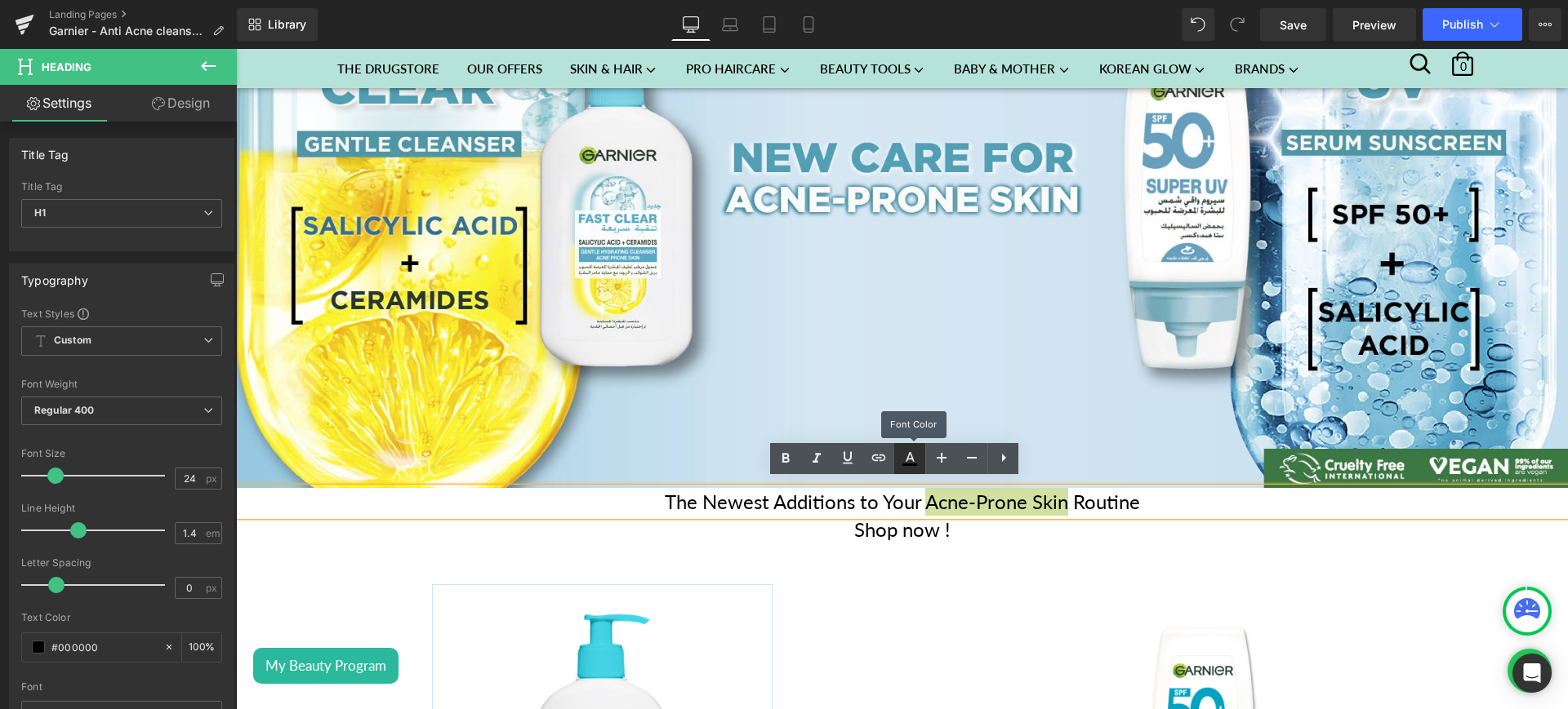
click at [903, 452] on icon at bounding box center [909, 458] width 20 height 20
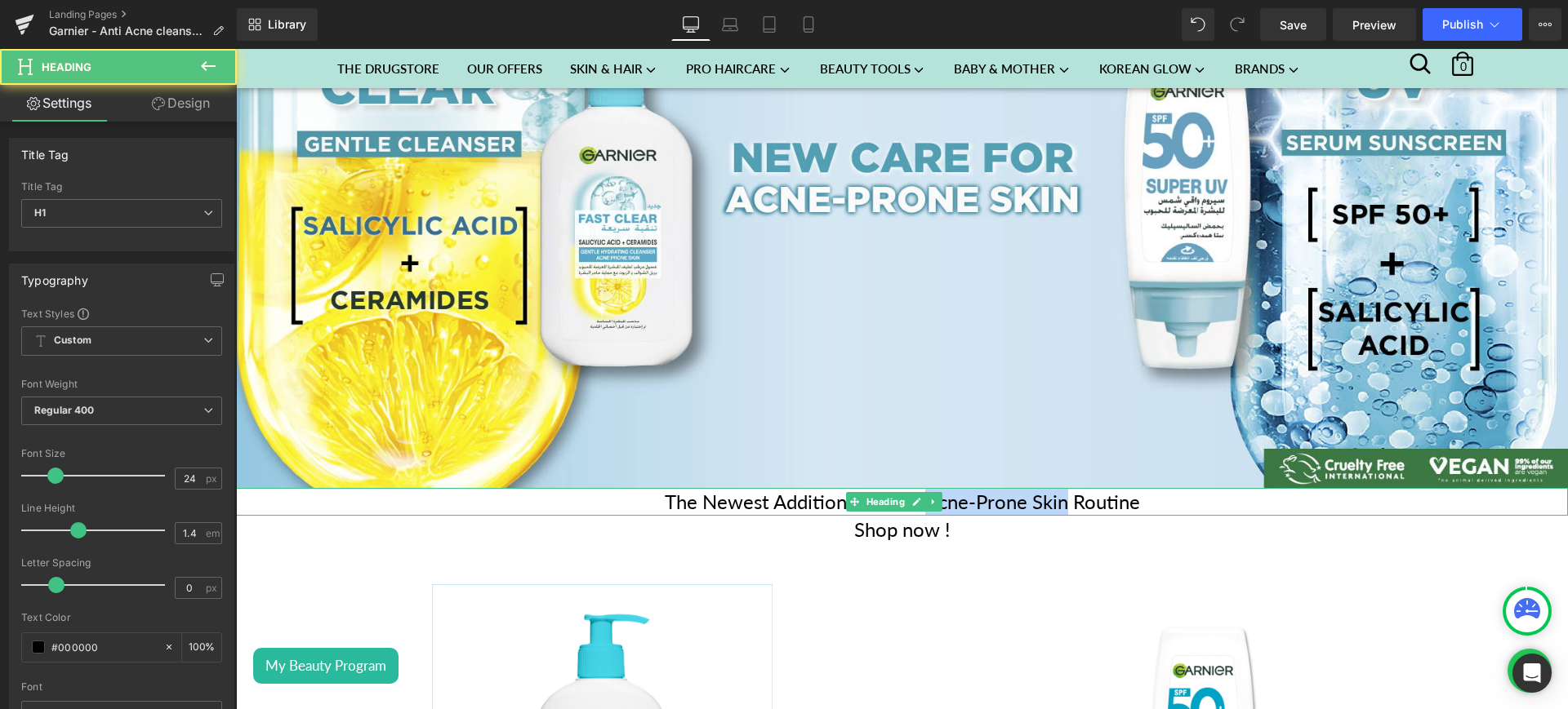
click at [985, 496] on h1 "The Newest Additions to Your Acne-Prone Skin Routine" at bounding box center [902, 502] width 1332 height 27
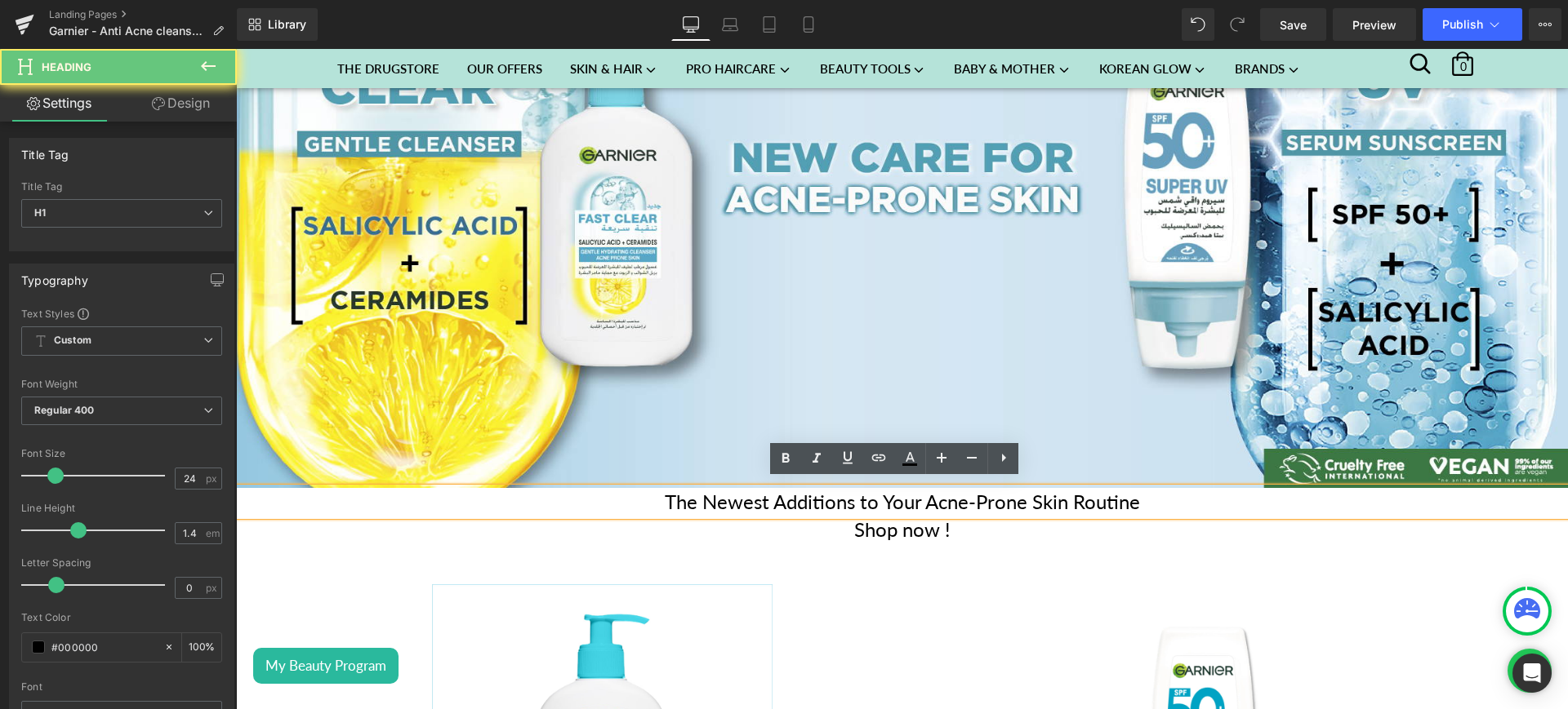
click at [985, 496] on h1 "The Newest Additions to Your Acne-Prone Skin Routine" at bounding box center [902, 502] width 1332 height 27
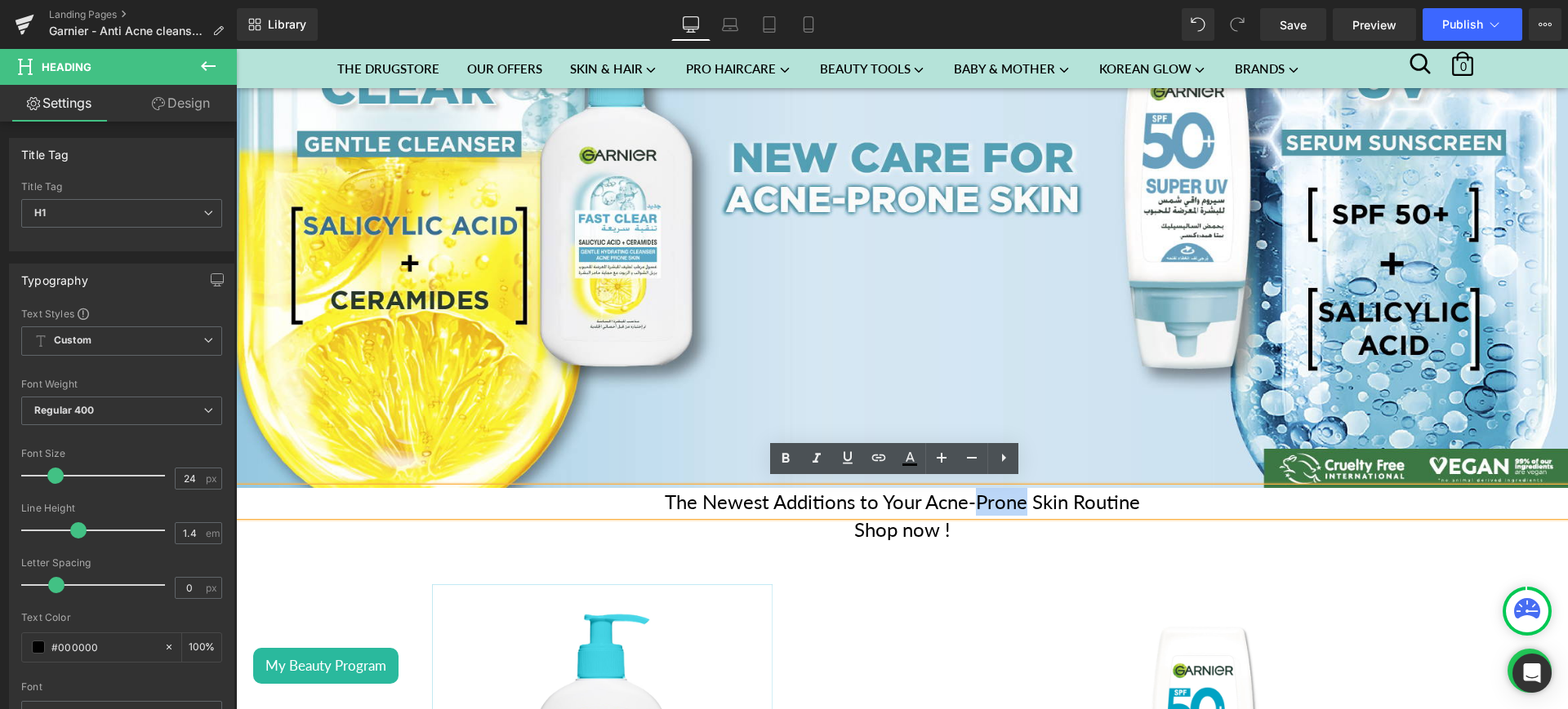
click at [1003, 489] on h1 "The Newest Additions to Your Acne-Prone Skin Routine" at bounding box center [902, 502] width 1332 height 27
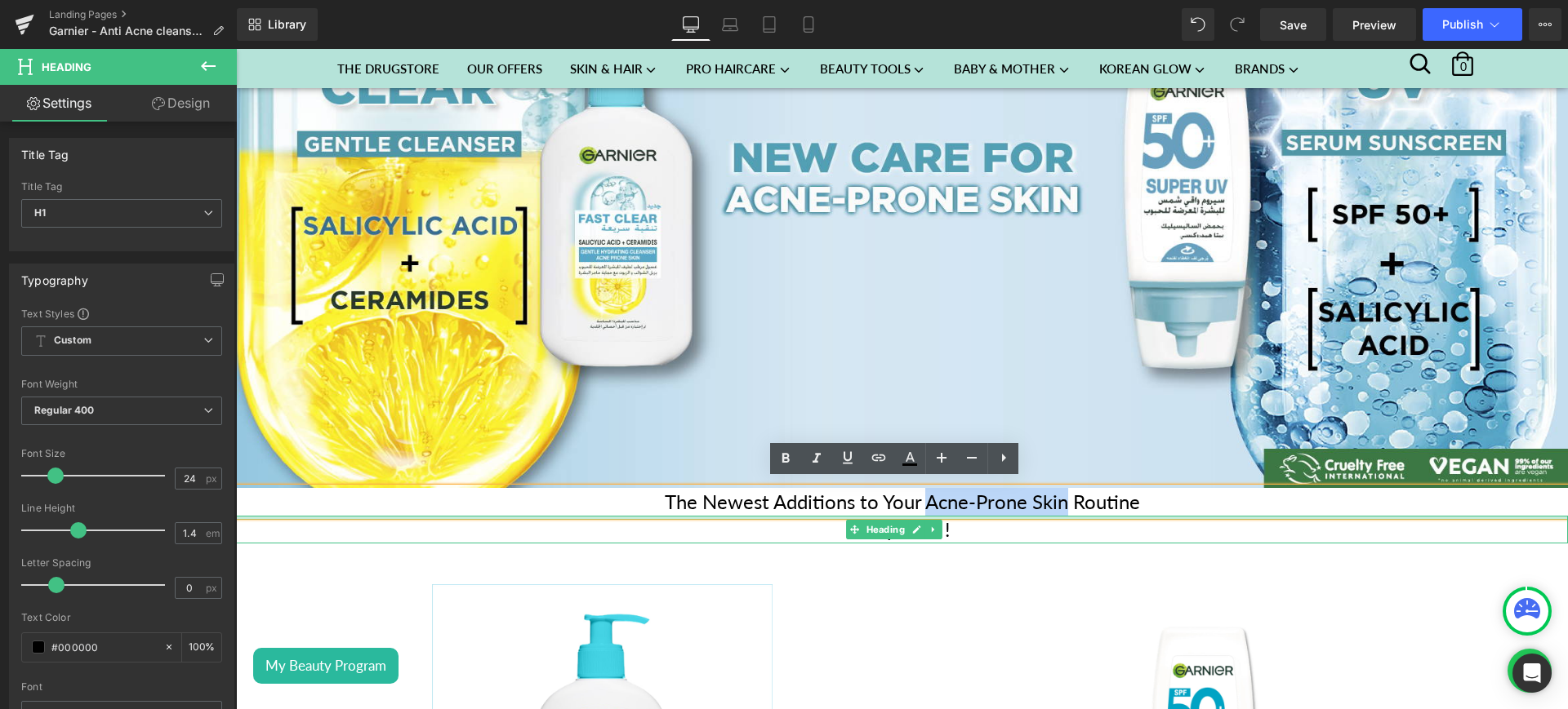
drag, startPoint x: 918, startPoint y: 496, endPoint x: 1057, endPoint y: 511, distance: 139.8
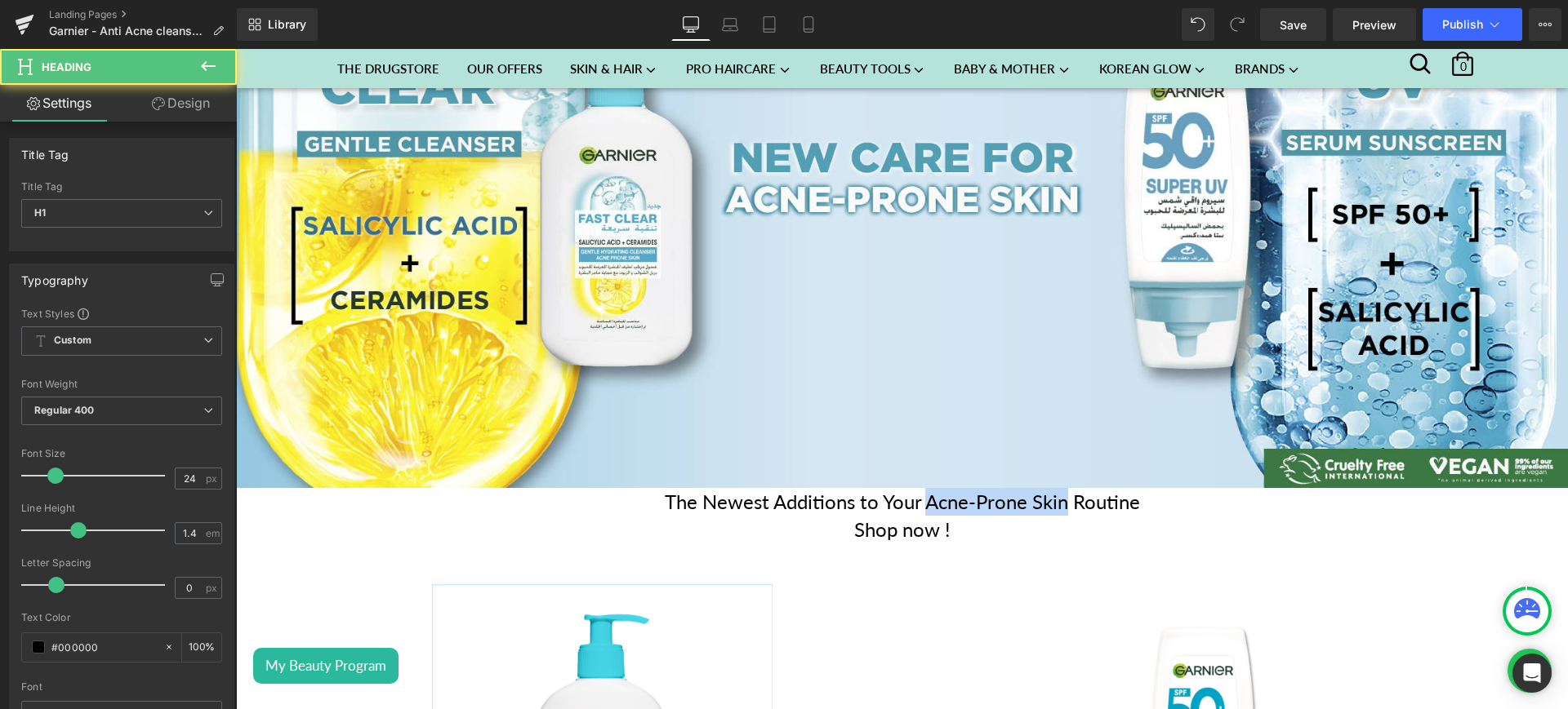
click at [1057, 490] on h1 "The Newest Additions to Your Acne-Prone Skin Routine" at bounding box center [902, 502] width 1332 height 27
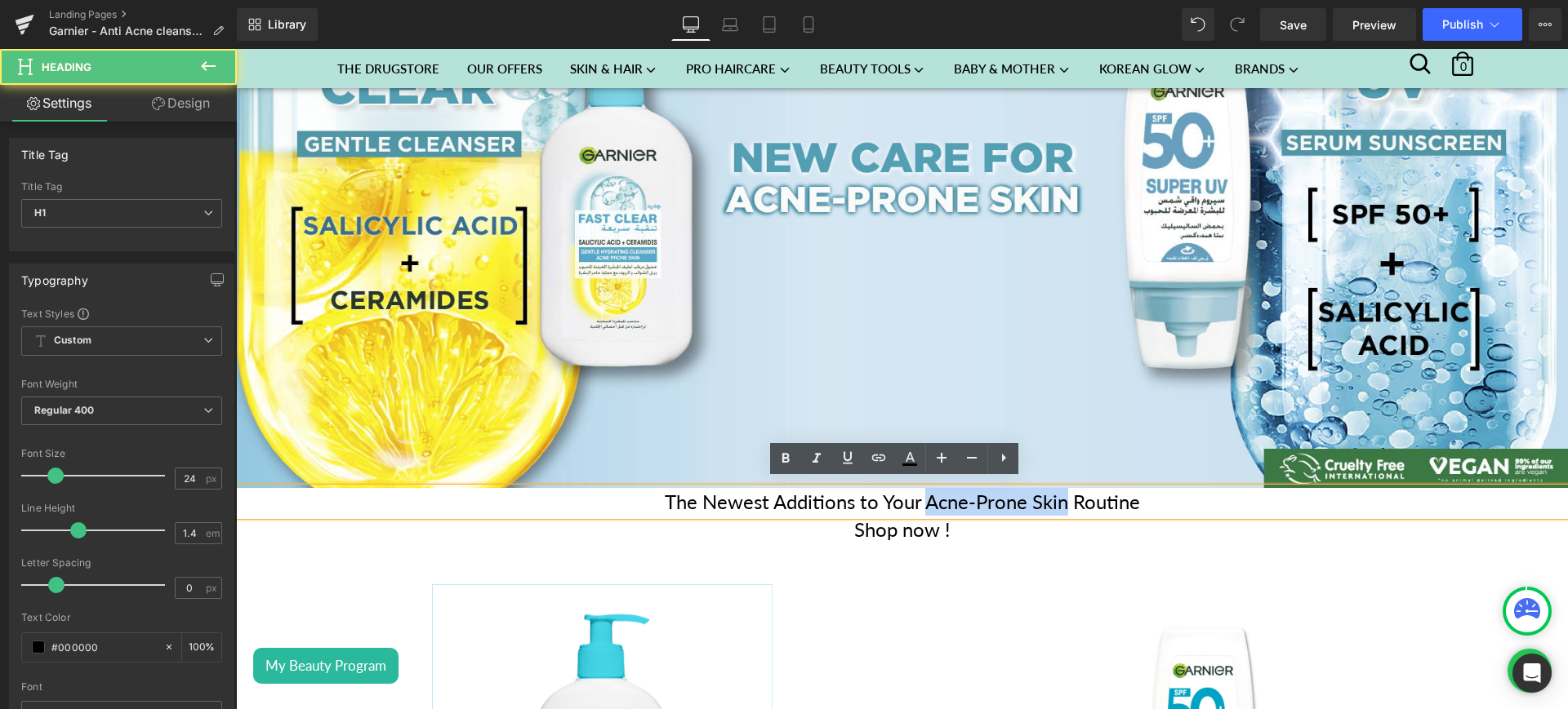
drag, startPoint x: 919, startPoint y: 501, endPoint x: 1053, endPoint y: 504, distance: 134.0
click at [1053, 504] on h1 "The Newest Additions to Your Acne-Prone Skin Routine" at bounding box center [902, 502] width 1332 height 27
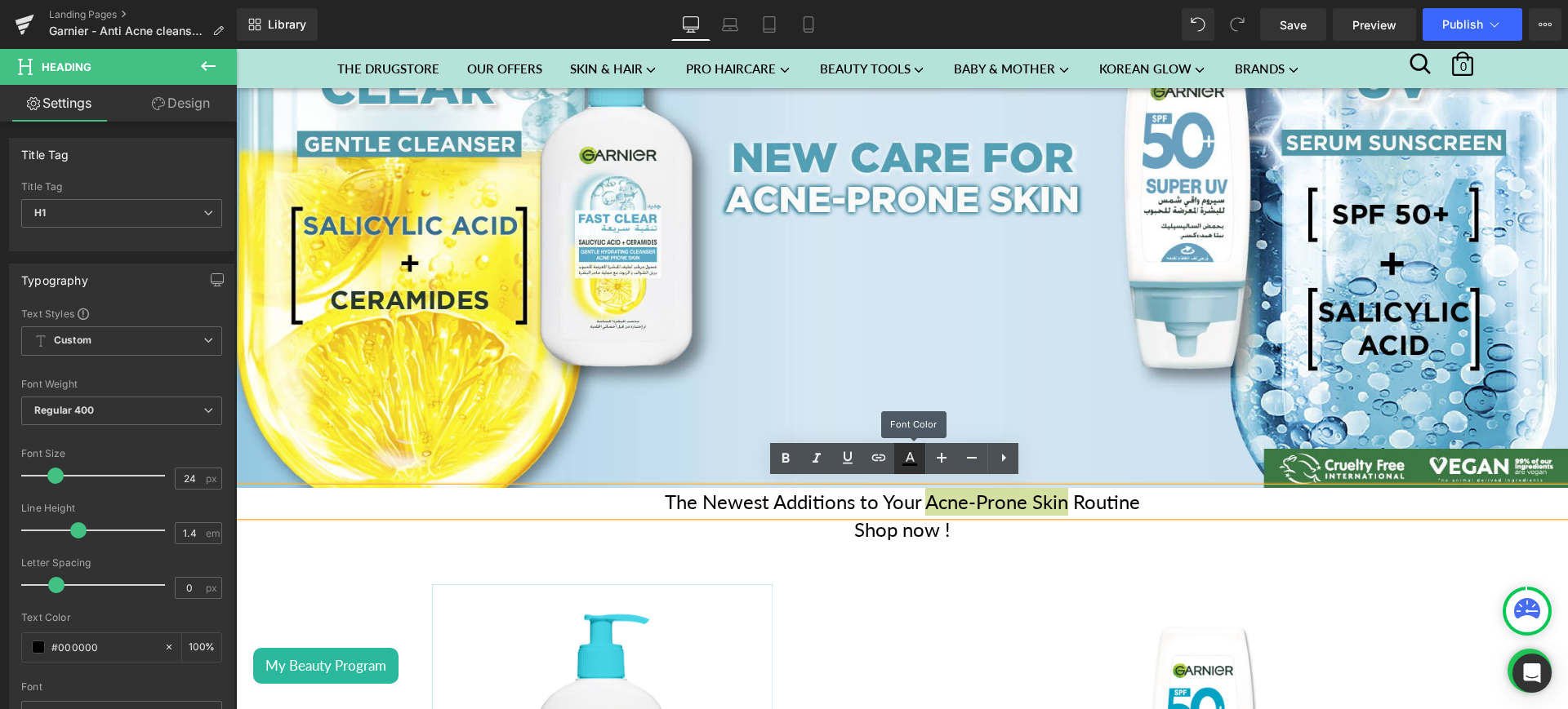
click at [905, 453] on icon at bounding box center [909, 458] width 20 height 20
type input "100"
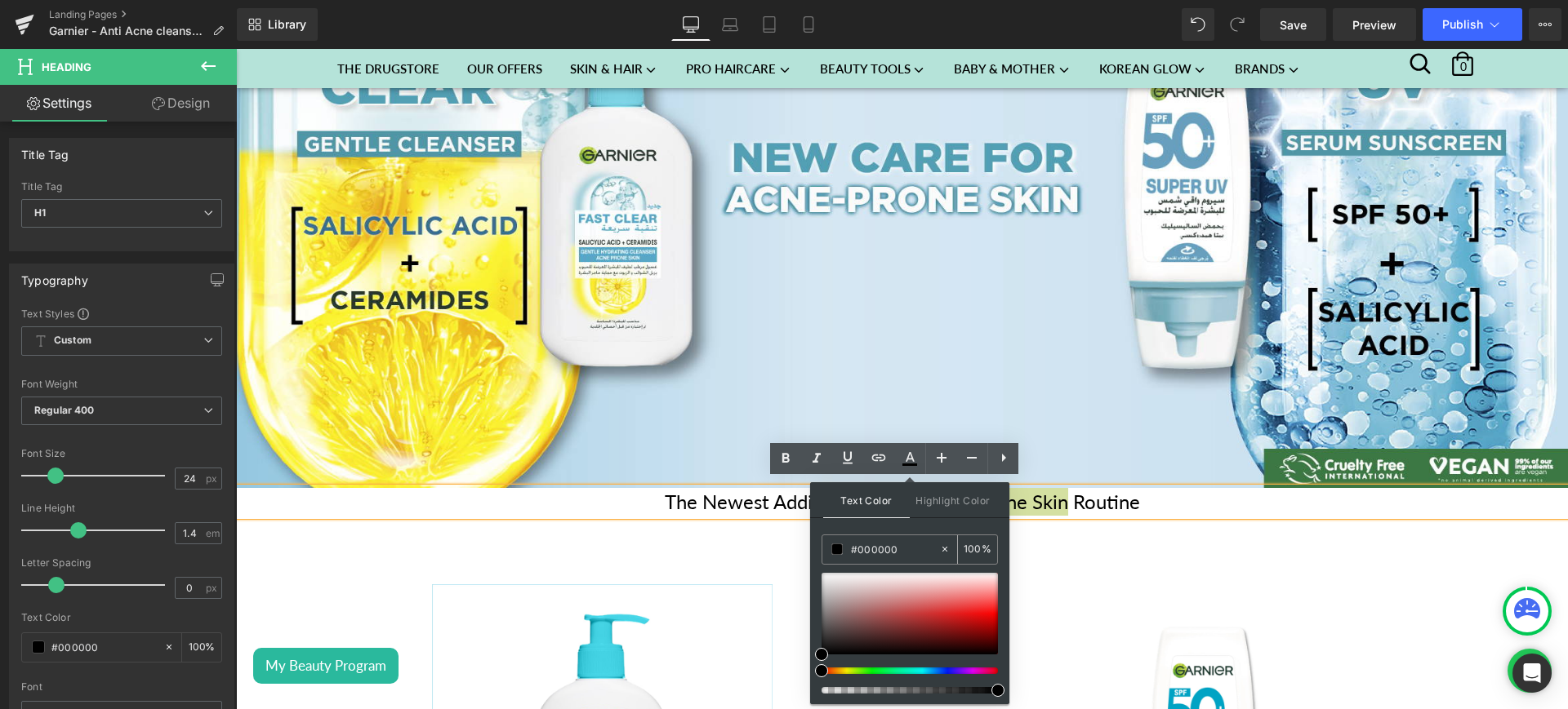
click at [874, 547] on input "#000000" at bounding box center [895, 549] width 88 height 18
paste input "275178"
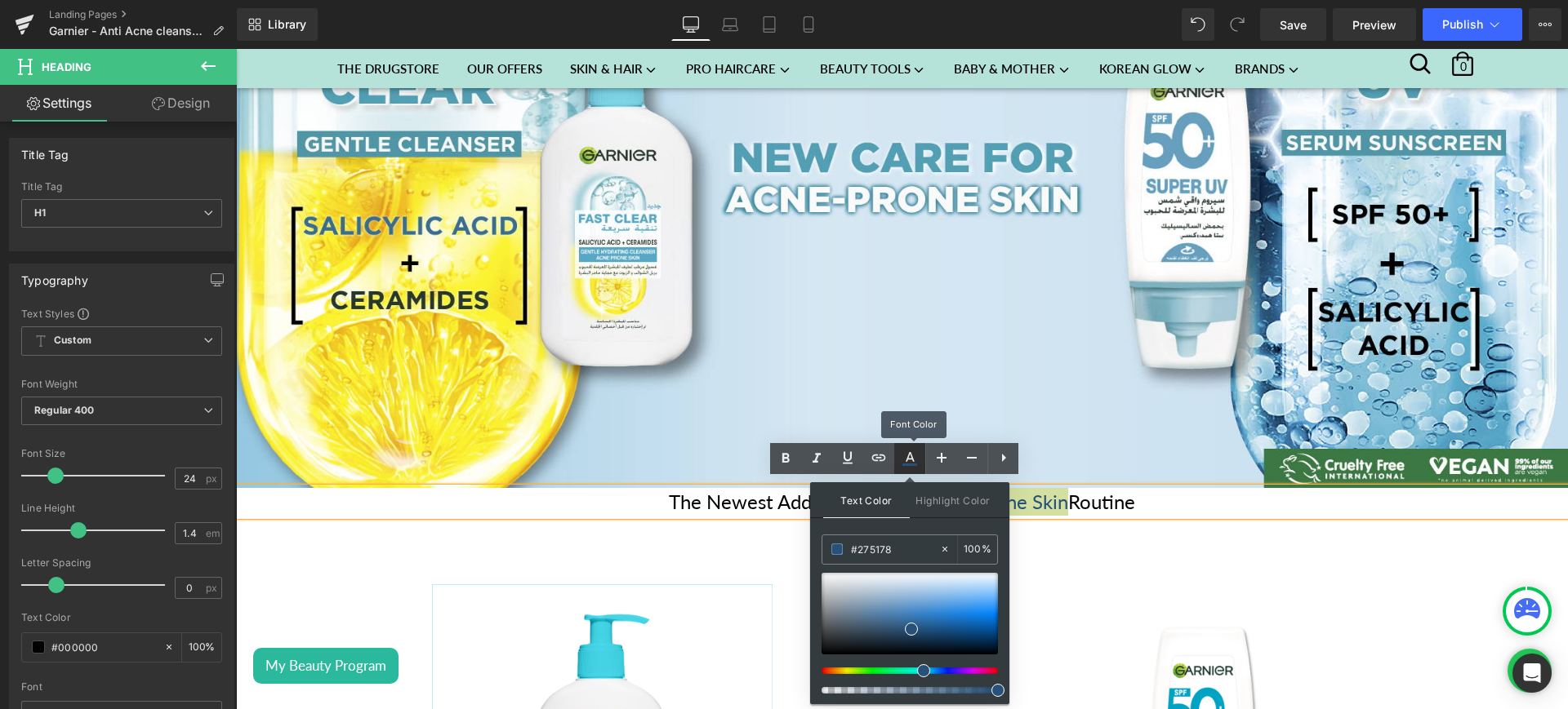
click at [909, 458] on icon at bounding box center [909, 457] width 9 height 10
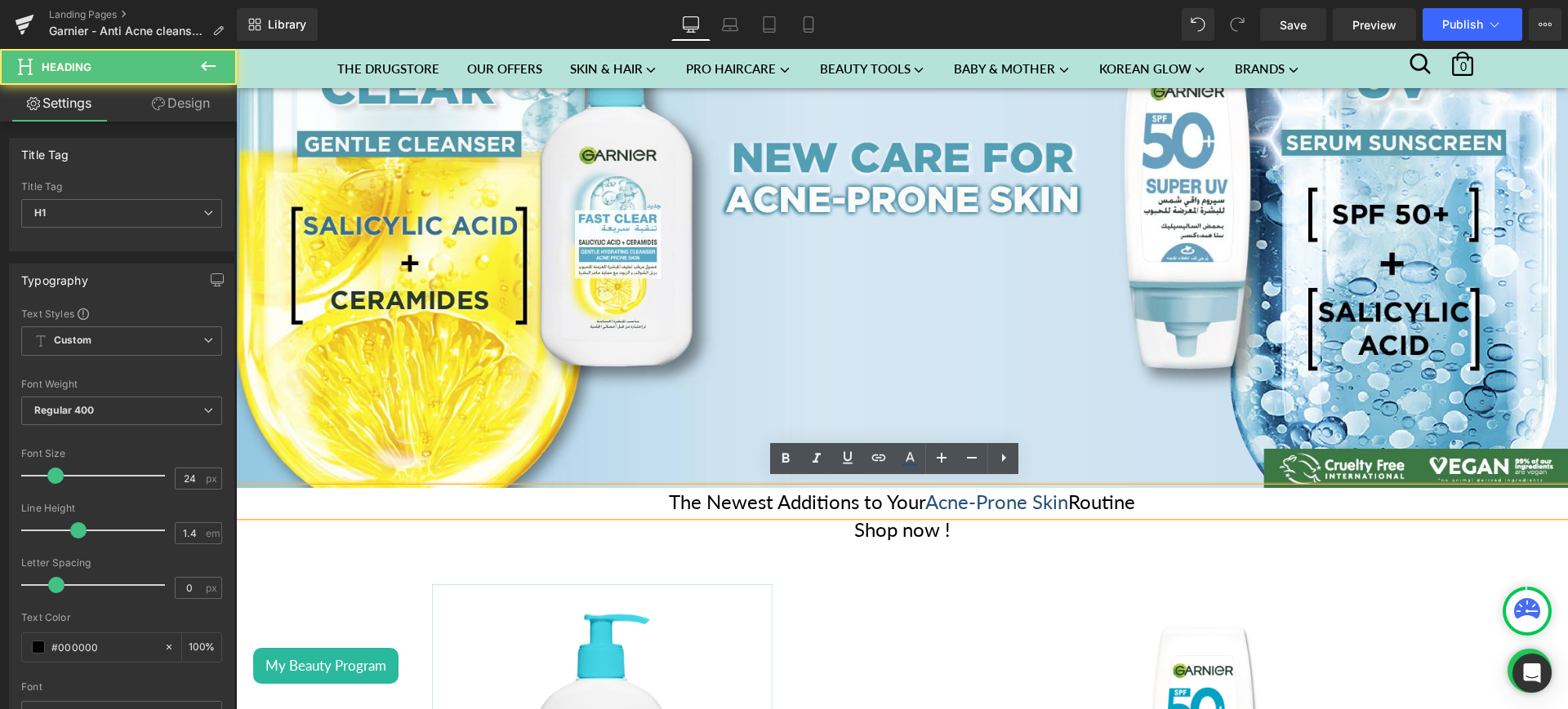
click at [1113, 498] on h1 "The Newest Additions to Your Acne-Prone Skin Routine" at bounding box center [902, 502] width 1332 height 27
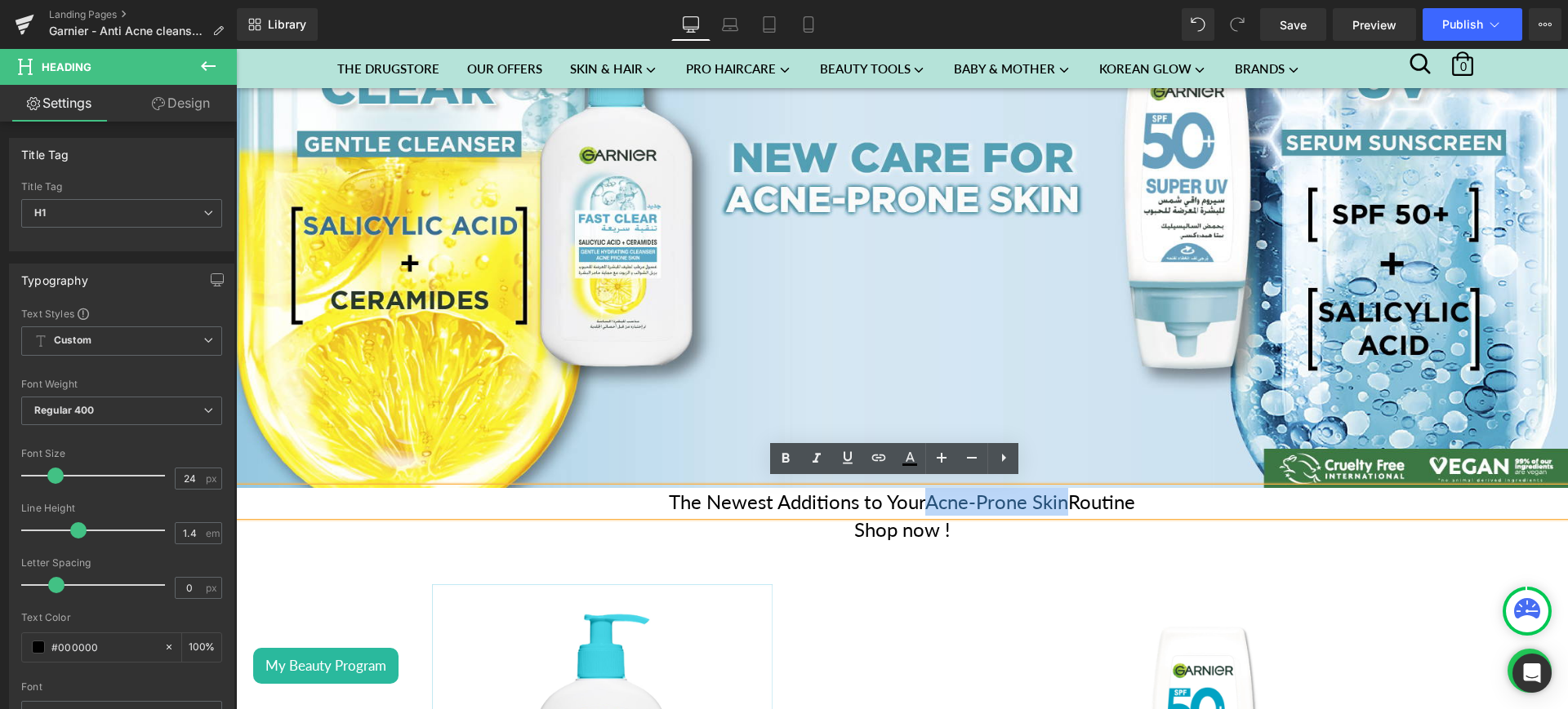
drag, startPoint x: 916, startPoint y: 494, endPoint x: 1059, endPoint y: 505, distance: 143.4
click at [1059, 505] on h1 "The Newest Additions to Your Acne-Prone Skin Routine" at bounding box center [902, 502] width 1332 height 27
click at [784, 458] on icon at bounding box center [786, 458] width 8 height 10
click at [986, 497] on span "Acne-Prone Skin" at bounding box center [997, 501] width 148 height 23
drag, startPoint x: 920, startPoint y: 496, endPoint x: 1061, endPoint y: 503, distance: 141.2
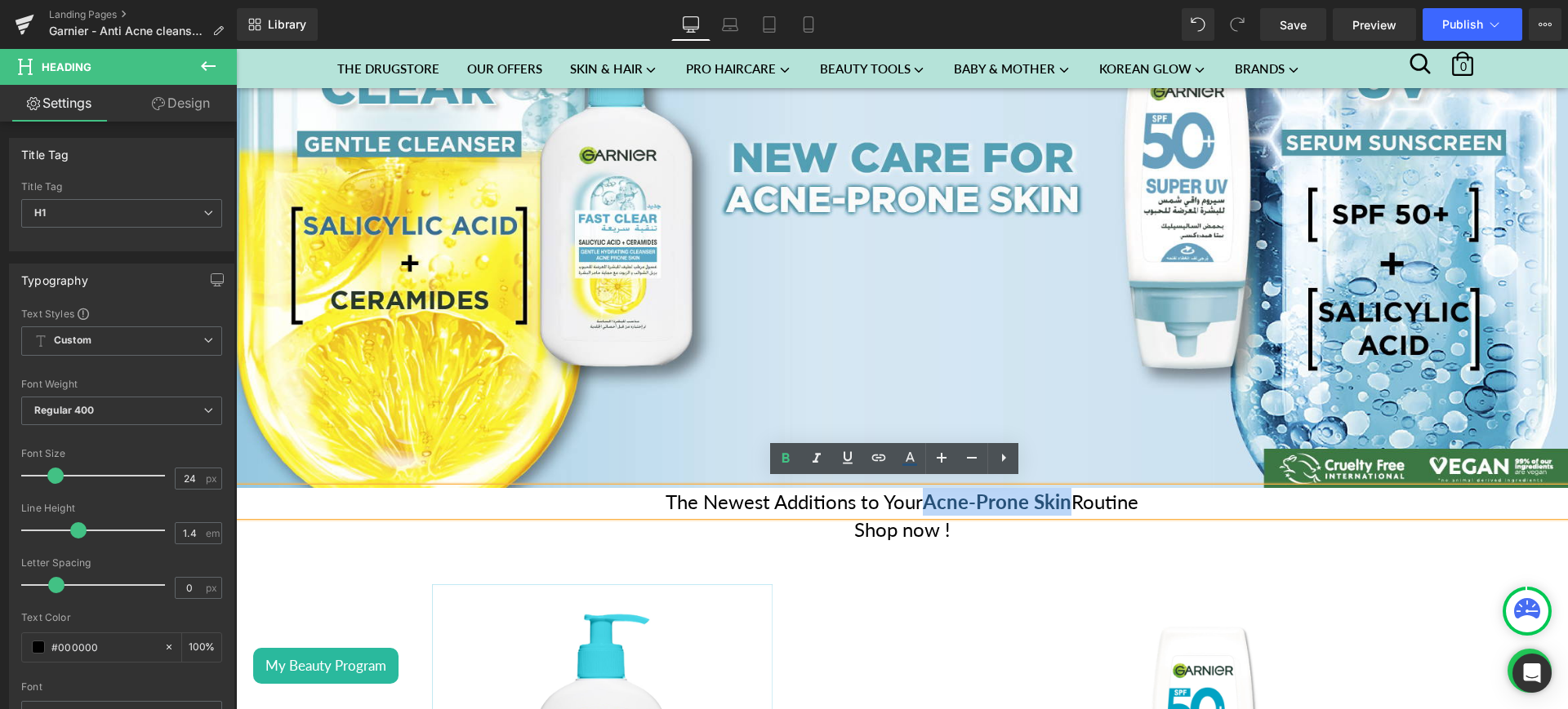
click at [1061, 503] on h1 "The Newest Additions to Your Acne-Prone Skin Routine" at bounding box center [902, 502] width 1332 height 27
click at [824, 457] on icon at bounding box center [817, 458] width 20 height 20
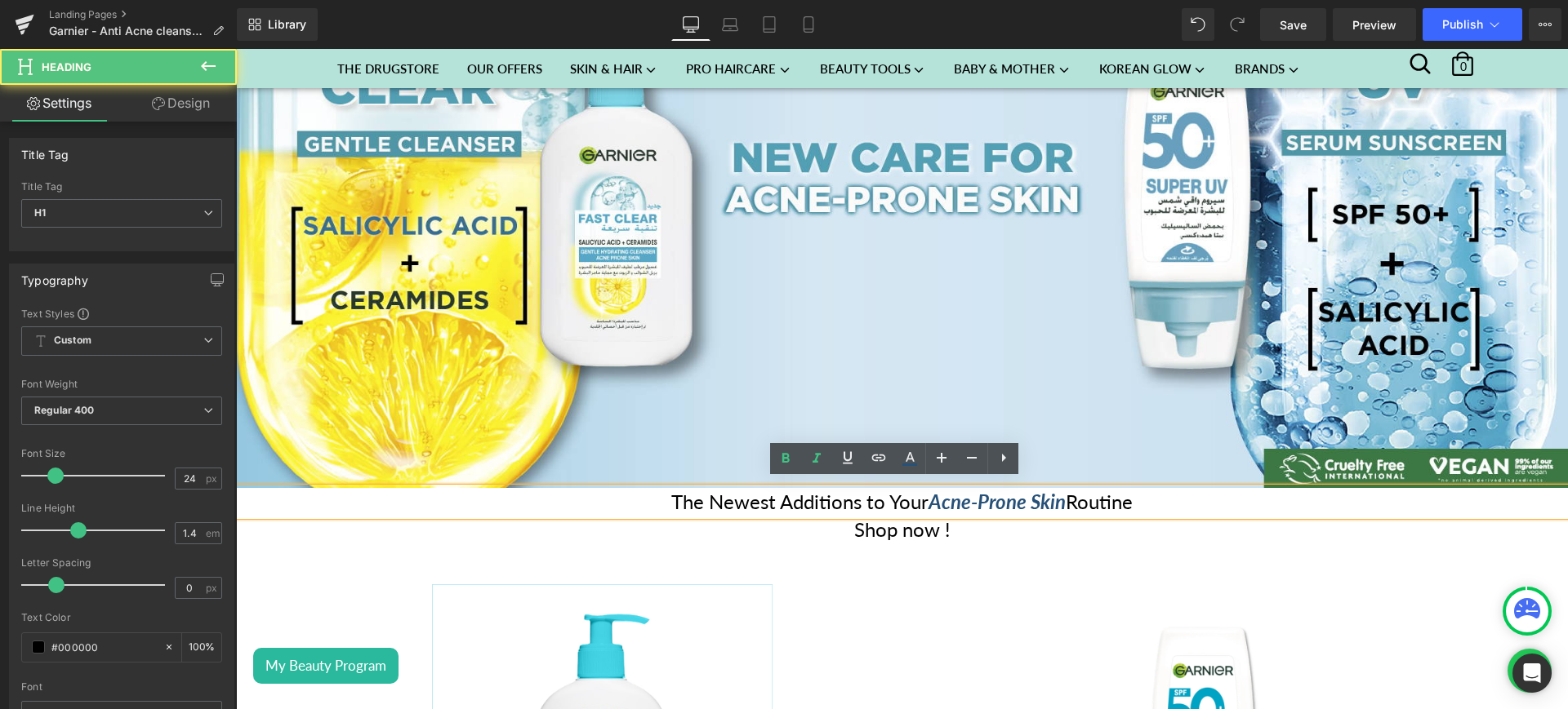
click at [900, 501] on h1 "The Newest Additions to Your Acne-Prone Skin Routine" at bounding box center [902, 502] width 1332 height 27
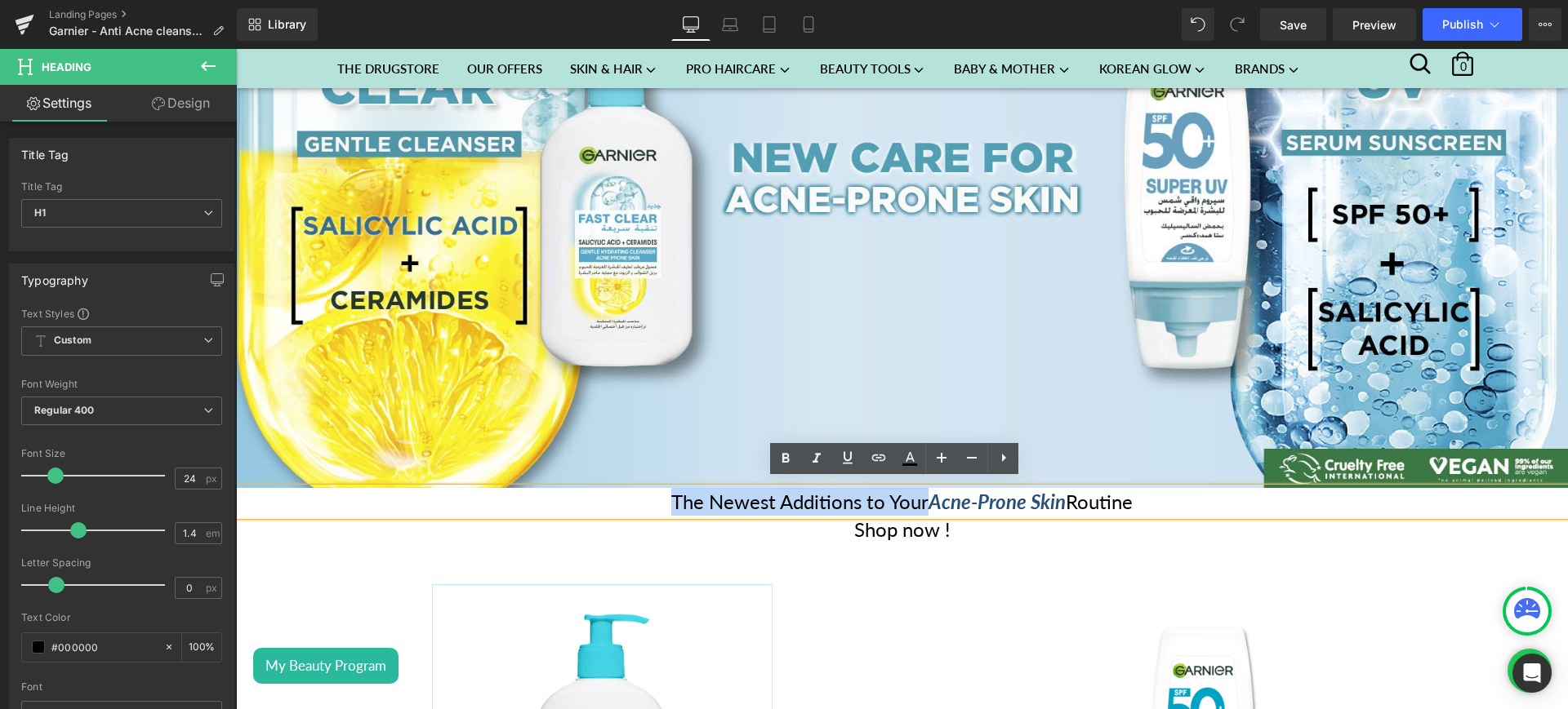
drag, startPoint x: 650, startPoint y: 493, endPoint x: 913, endPoint y: 495, distance: 263.0
click at [913, 495] on h1 "The Newest Additions to Your Acne-Prone Skin Routine" at bounding box center [902, 502] width 1332 height 27
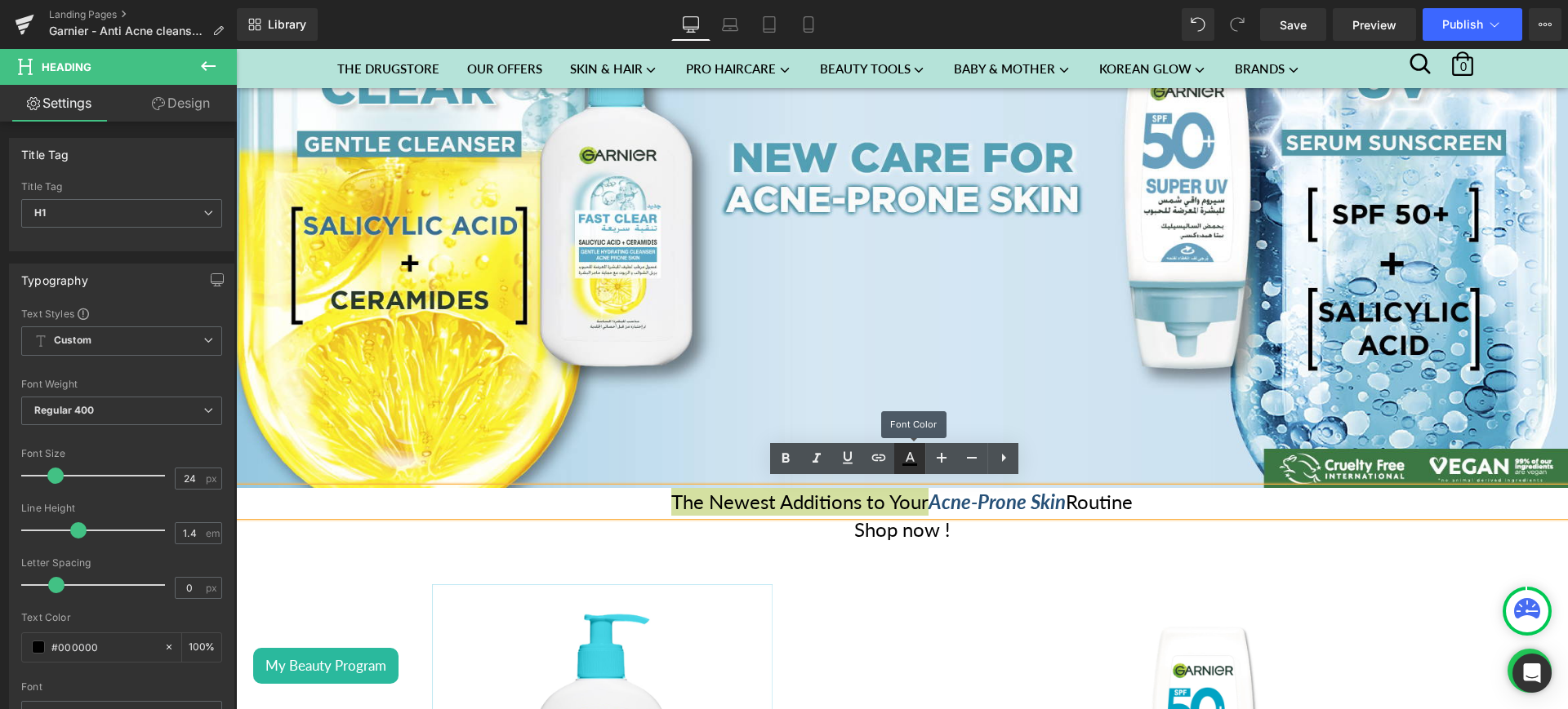
click at [911, 453] on icon at bounding box center [909, 457] width 9 height 10
type input "#000000"
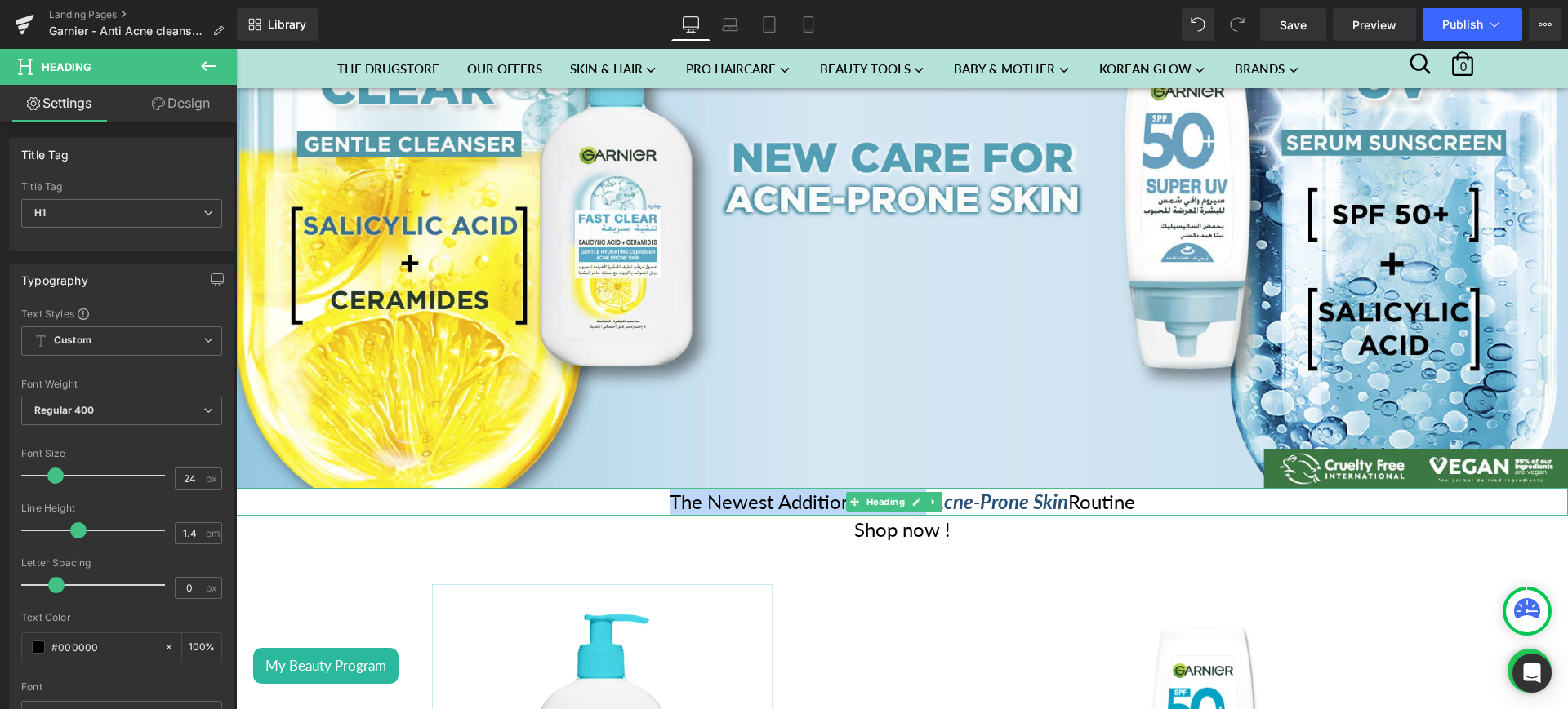
click at [800, 491] on h1 "The Newest Additions to Your Acne-Prone Skin Routine" at bounding box center [902, 502] width 1332 height 27
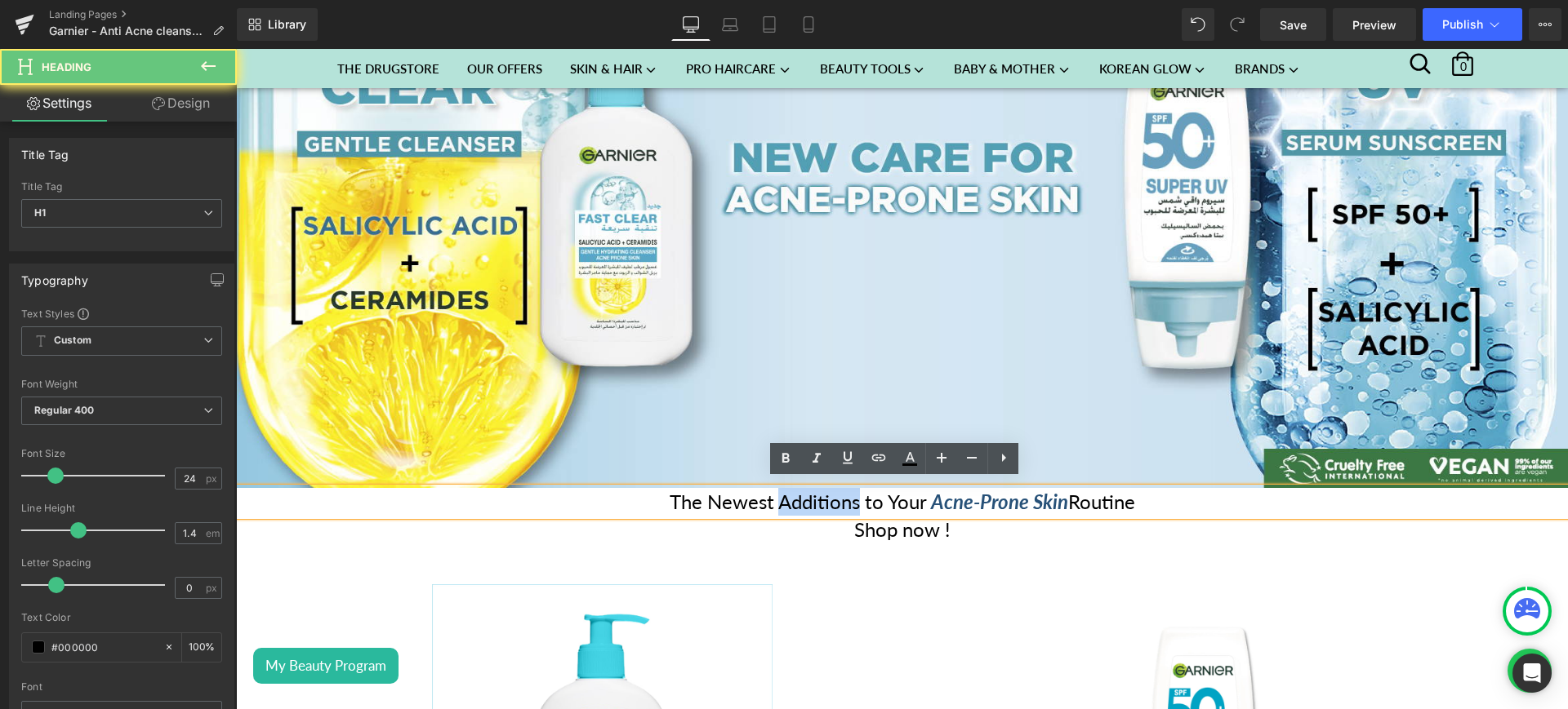
click at [800, 491] on h1 "The Newest Additions to Your Acne-Prone Skin Routine" at bounding box center [902, 502] width 1332 height 27
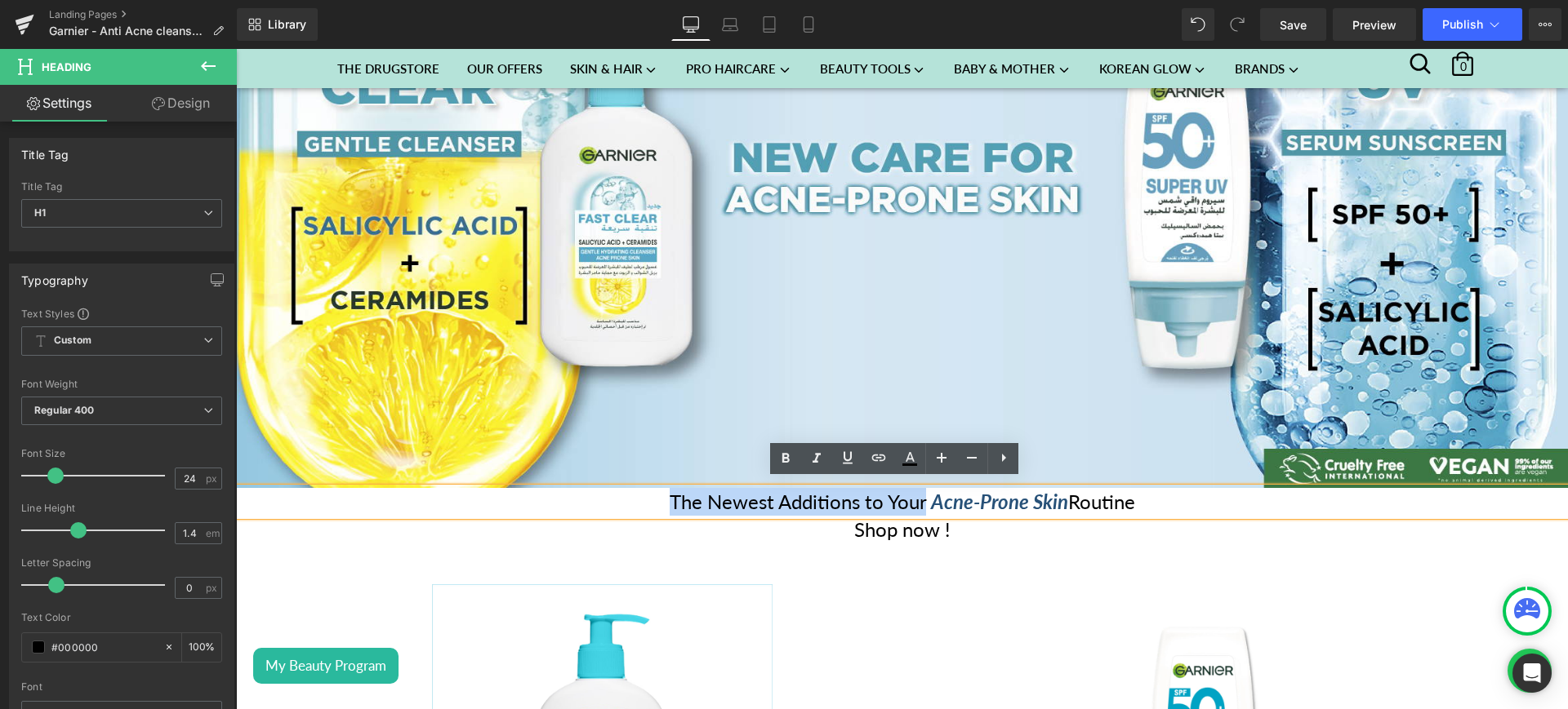
drag, startPoint x: 660, startPoint y: 491, endPoint x: 912, endPoint y: 487, distance: 252.0
click at [912, 489] on h1 "The Newest Additions to Your Acne-Prone Skin Routine" at bounding box center [902, 502] width 1332 height 27
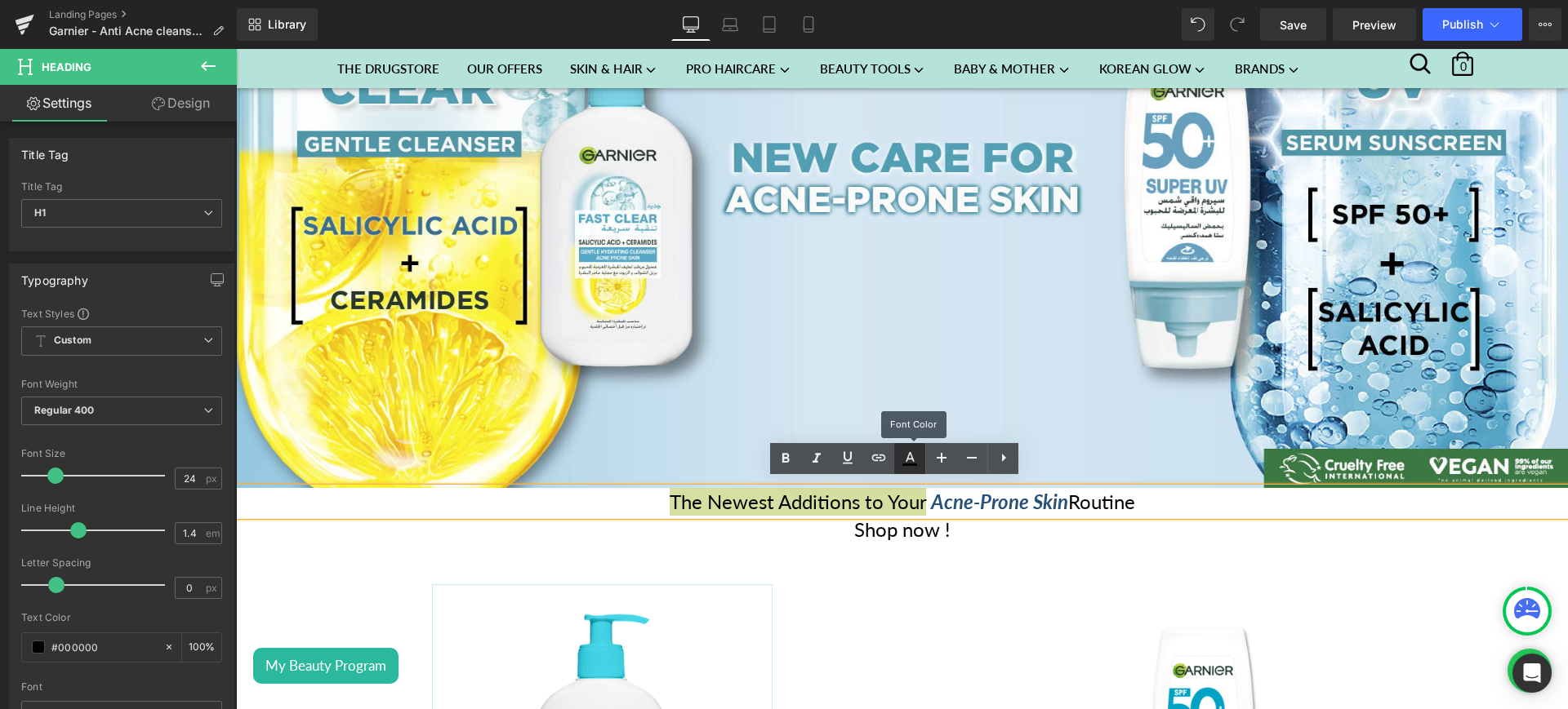
click at [909, 458] on icon at bounding box center [909, 457] width 9 height 10
type input "100"
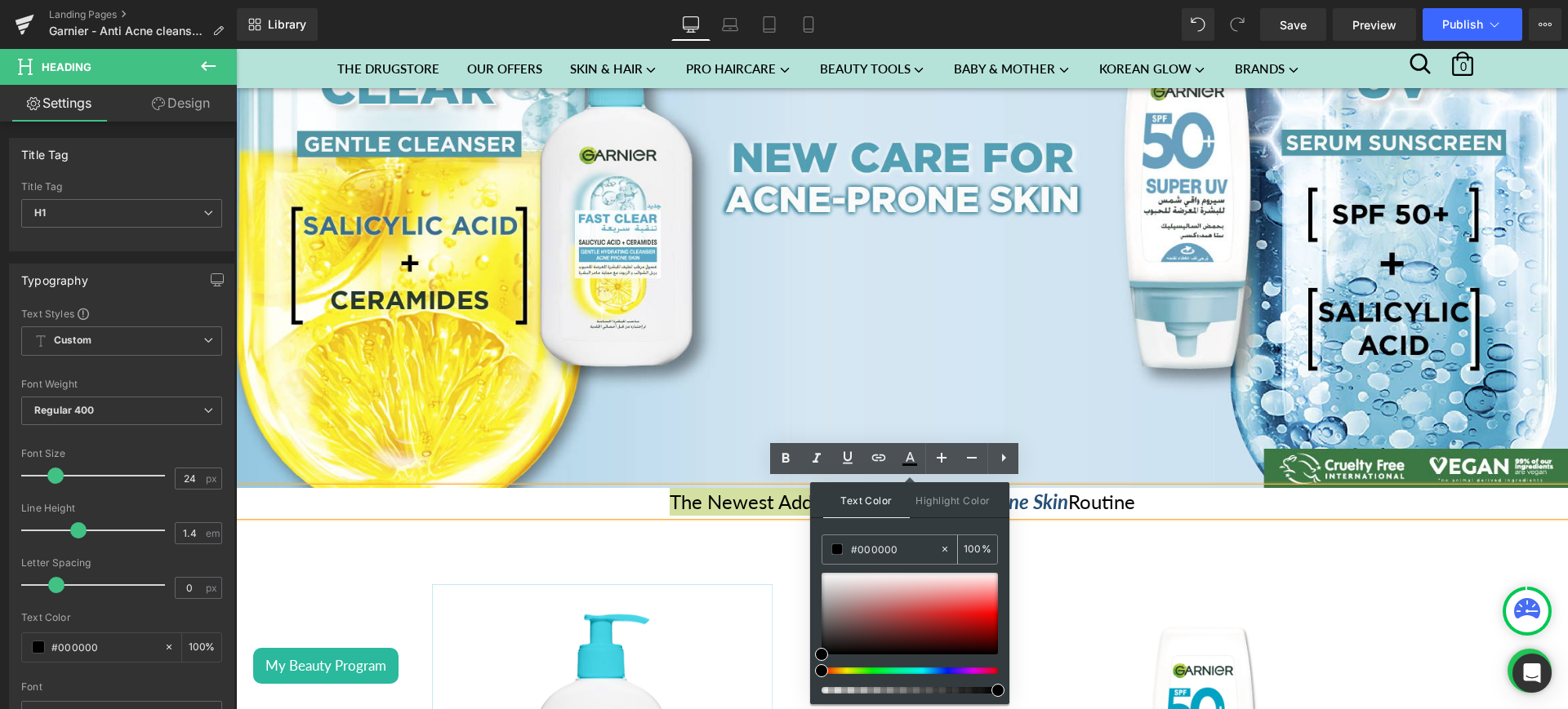
click at [877, 549] on input "#000000" at bounding box center [895, 549] width 88 height 18
paste input "71C2D3"
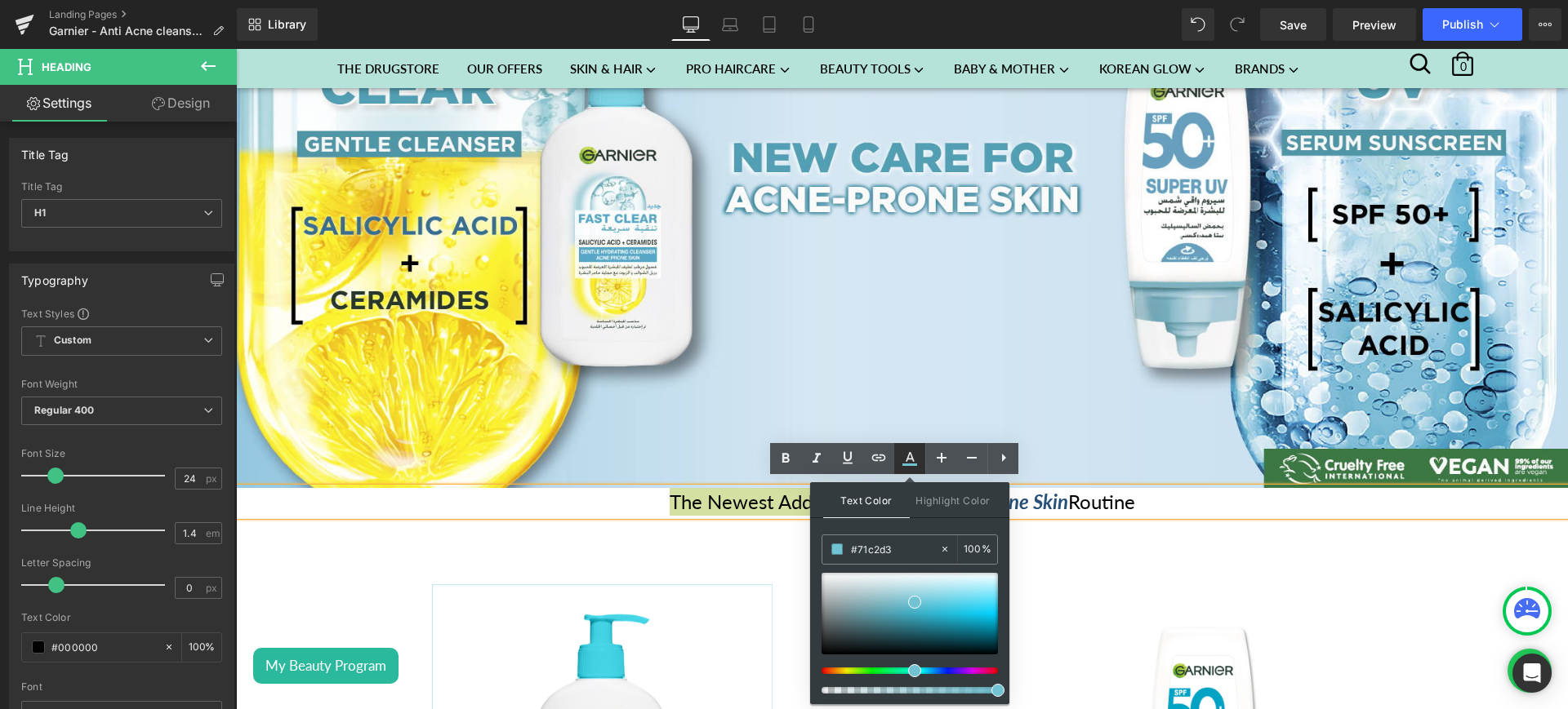
click at [915, 449] on icon at bounding box center [909, 458] width 20 height 20
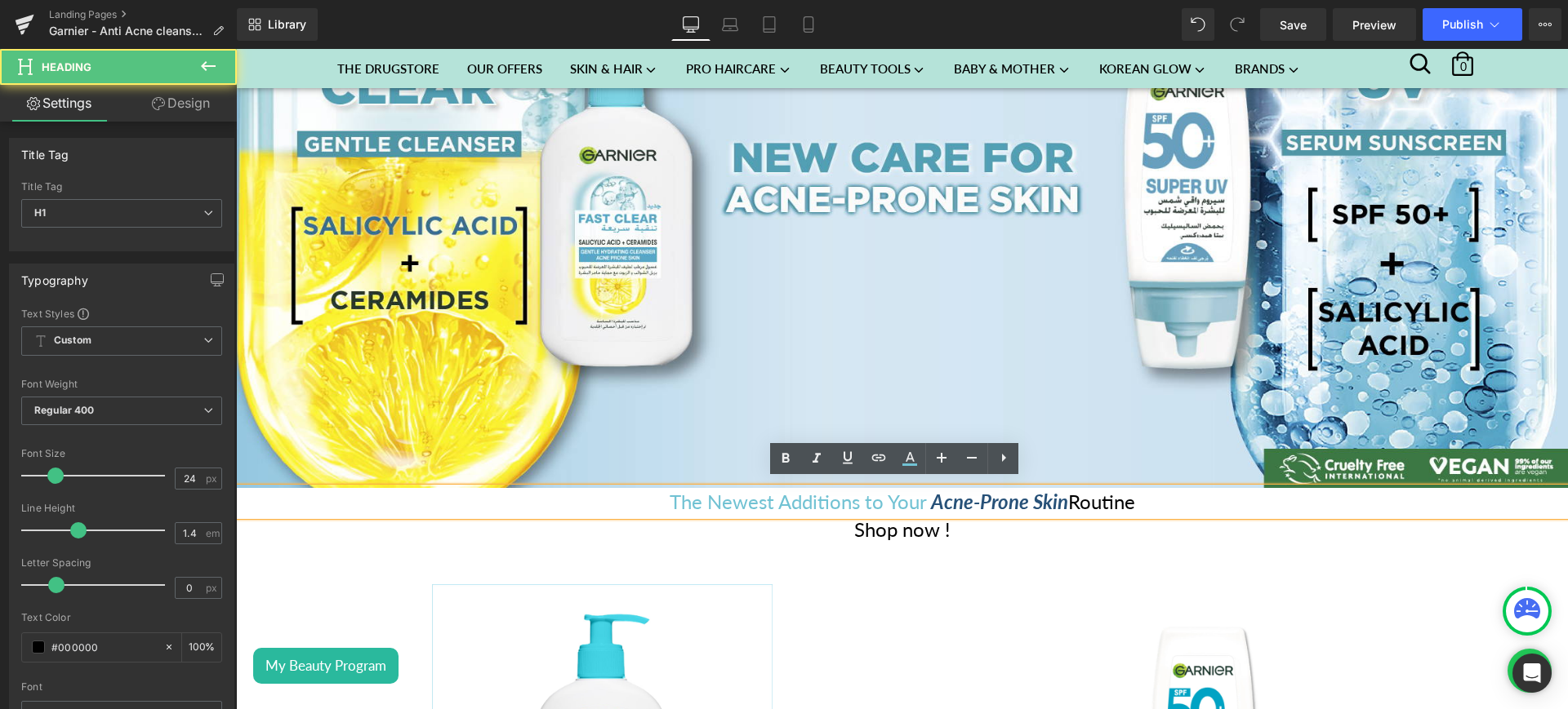
click at [979, 490] on span "Acne-Prone Skin" at bounding box center [999, 501] width 138 height 23
click at [931, 493] on span "Acne-Prone Skin" at bounding box center [999, 501] width 138 height 23
drag, startPoint x: 924, startPoint y: 493, endPoint x: 959, endPoint y: 493, distance: 35.0
click at [959, 493] on span "Acne-Prone Skin" at bounding box center [999, 501] width 138 height 23
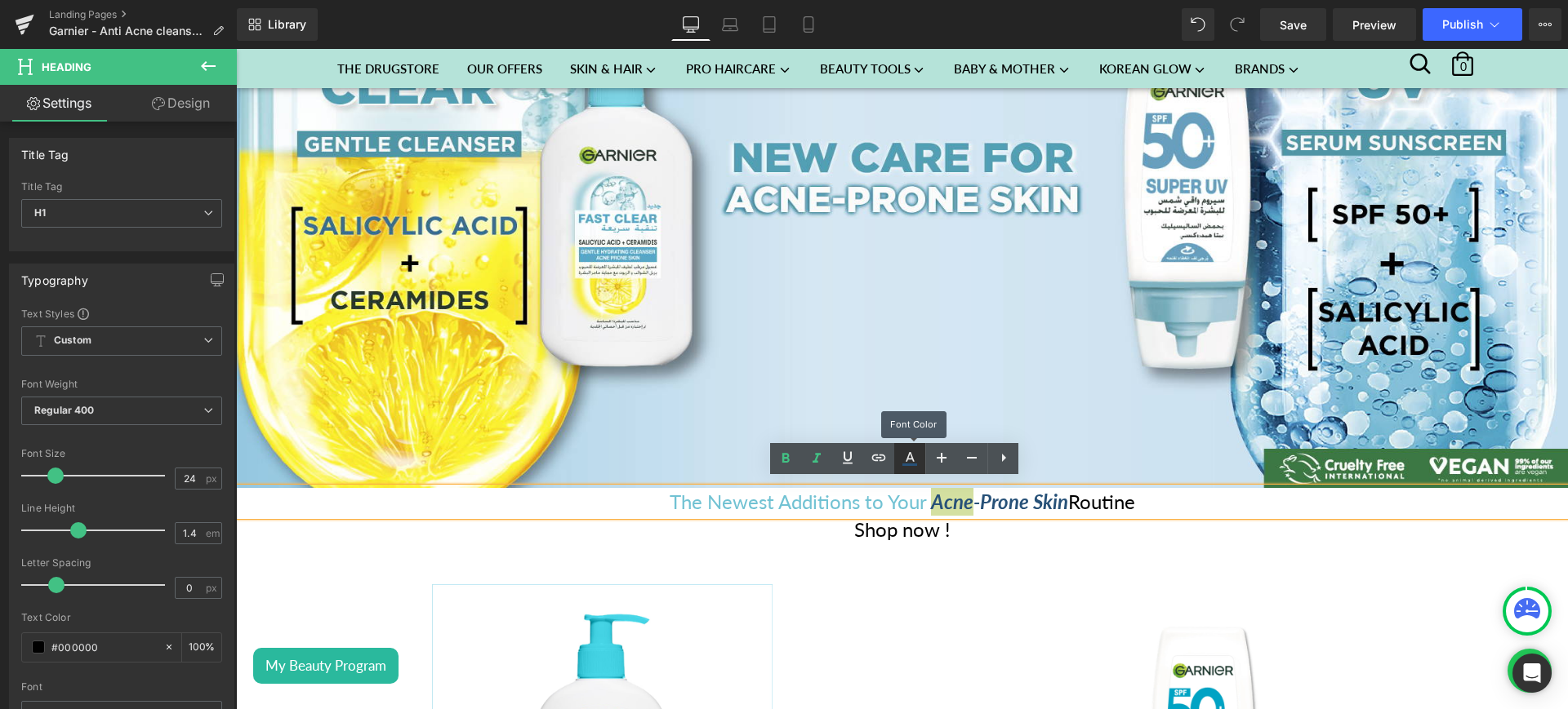
click at [920, 459] on link at bounding box center [910, 459] width 31 height 31
type input "#275178"
type input "100"
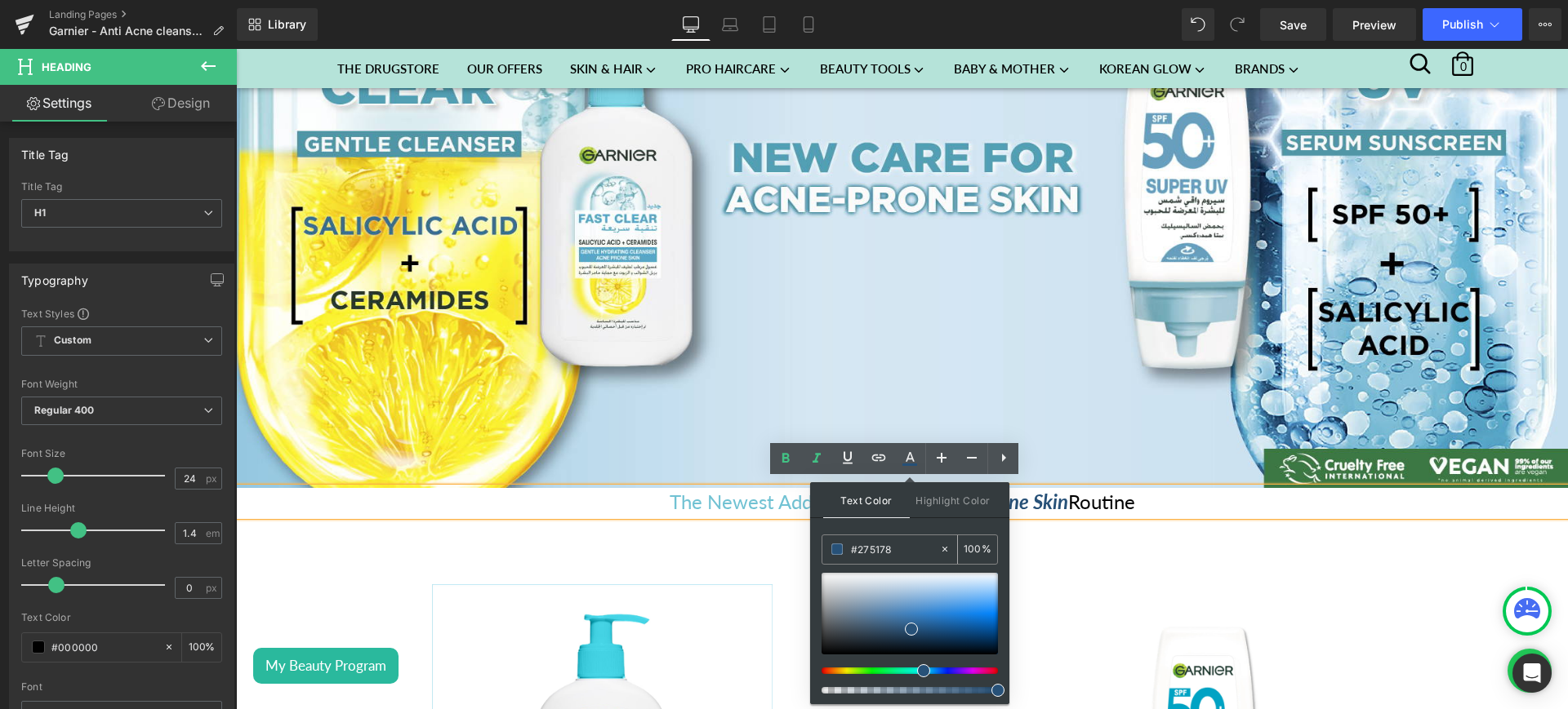
click at [878, 555] on input "#275178" at bounding box center [895, 549] width 88 height 18
click at [892, 552] on input "#275178" at bounding box center [895, 549] width 88 height 18
drag, startPoint x: 892, startPoint y: 552, endPoint x: 854, endPoint y: 551, distance: 38.0
click at [854, 551] on input "#275178" at bounding box center [895, 549] width 88 height 18
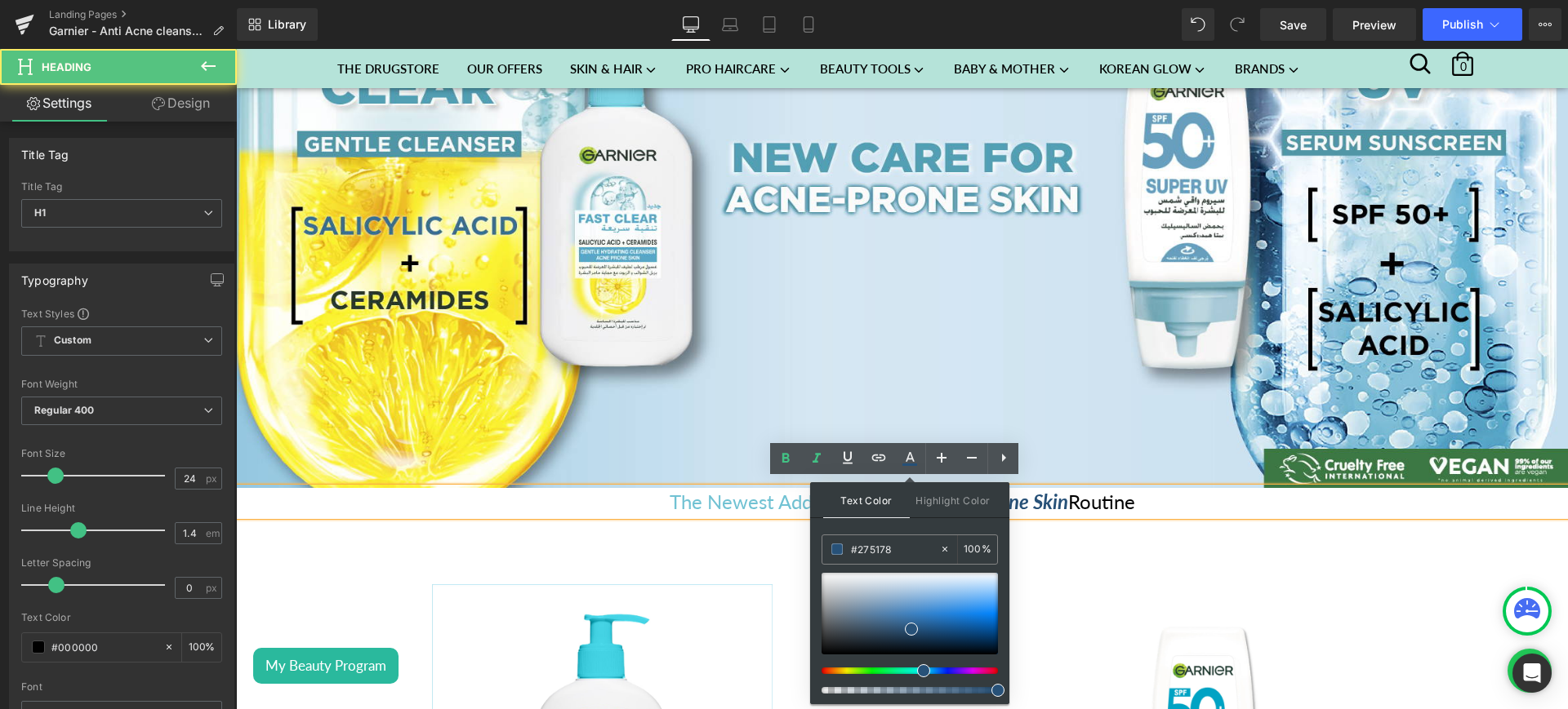
click at [1096, 494] on h1 "The Newest Additions to Your Acne -Prone Skin Routine" at bounding box center [902, 502] width 1332 height 27
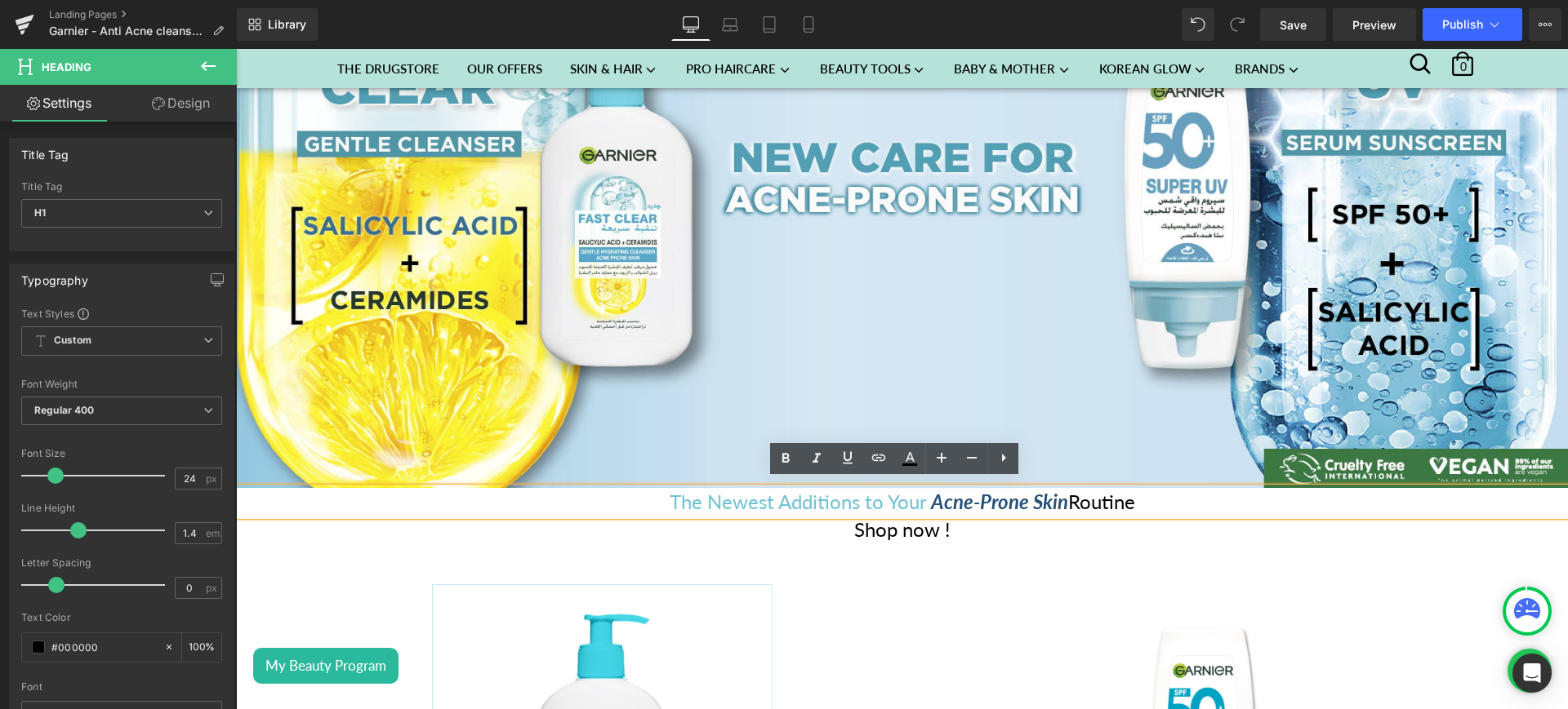
drag, startPoint x: 1136, startPoint y: 494, endPoint x: 1062, endPoint y: 500, distance: 74.2
click at [1062, 500] on h1 "The Newest Additions to Your Acne -Prone Skin Routine" at bounding box center [902, 502] width 1332 height 27
click at [919, 449] on icon at bounding box center [909, 458] width 20 height 20
type input "#000000"
type input "100"
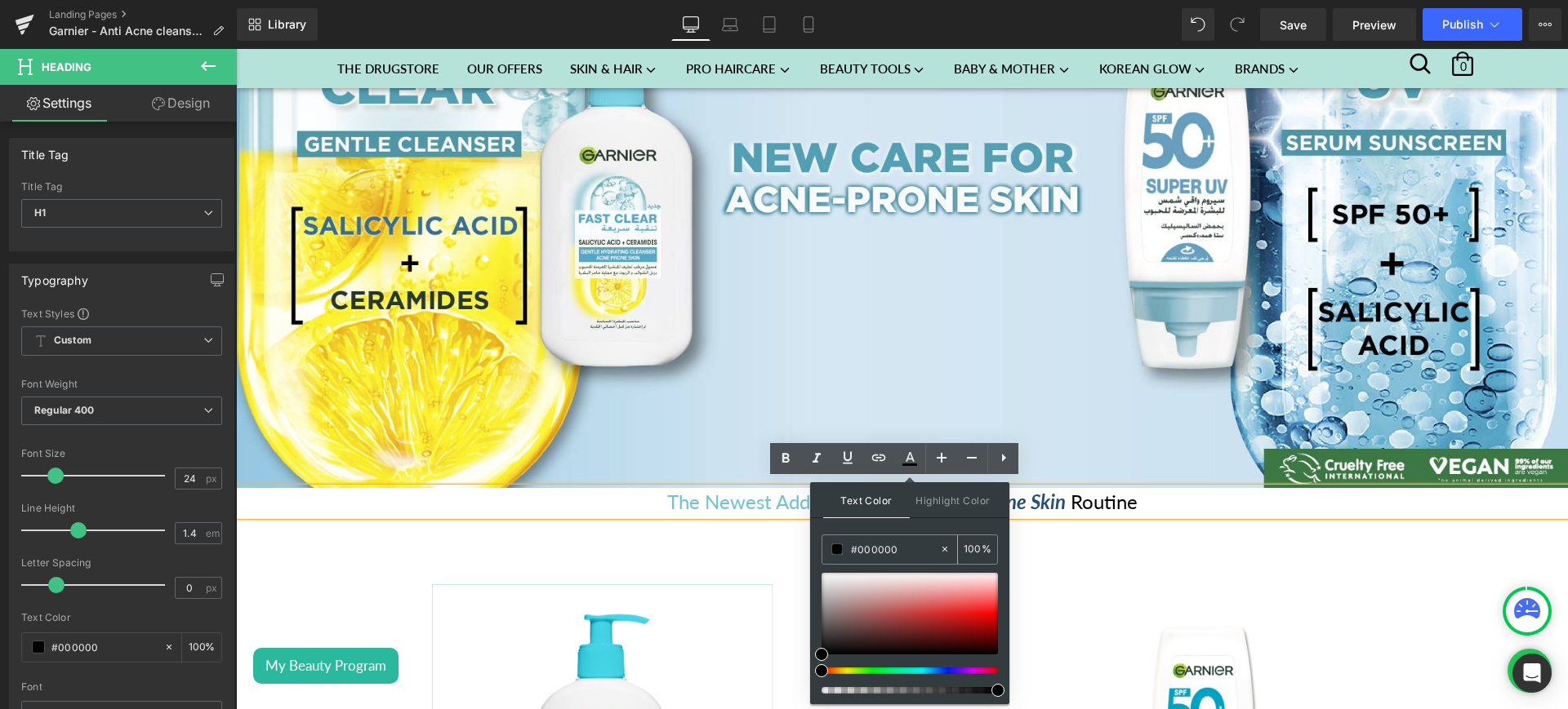
click at [899, 541] on input "#000000" at bounding box center [895, 549] width 88 height 18
paste input "275178"
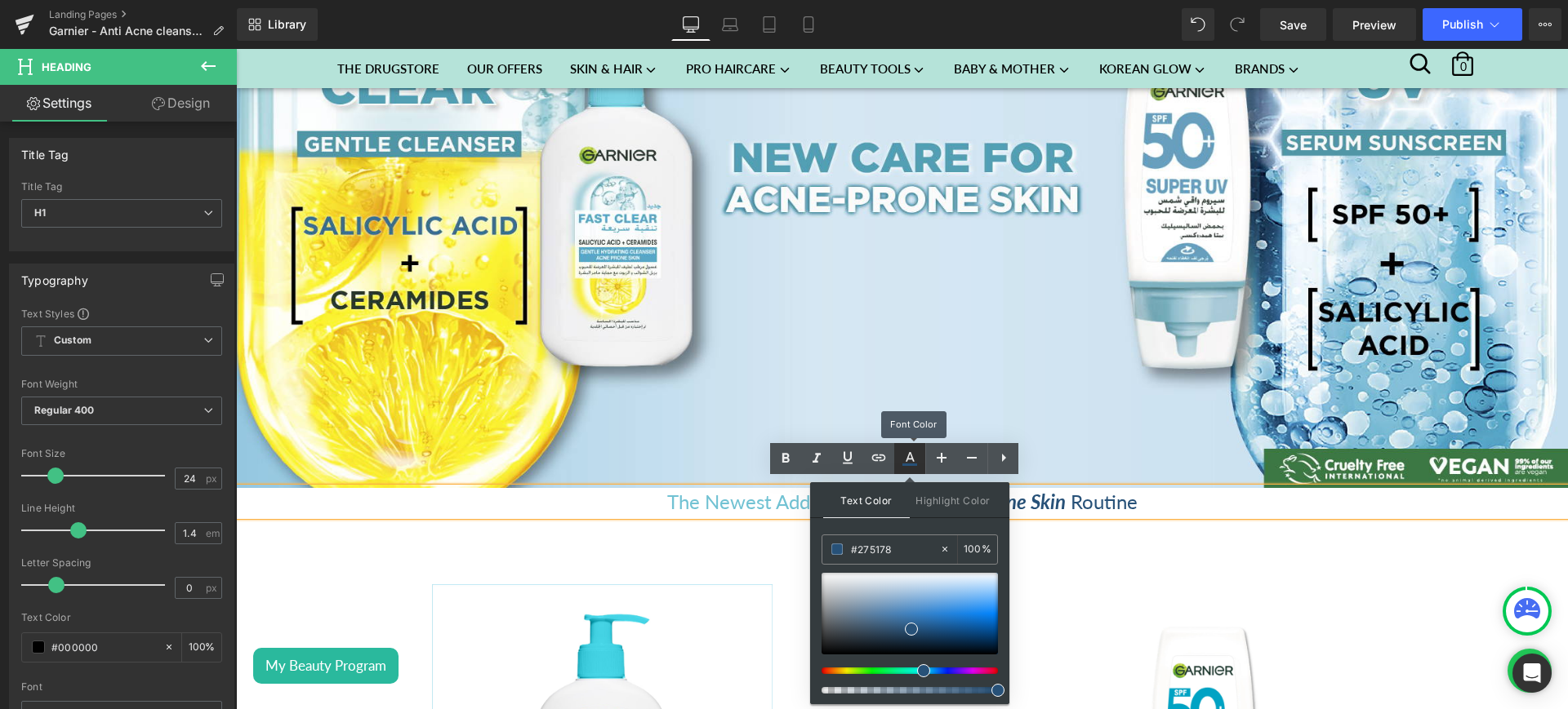
click at [910, 460] on icon at bounding box center [909, 458] width 20 height 20
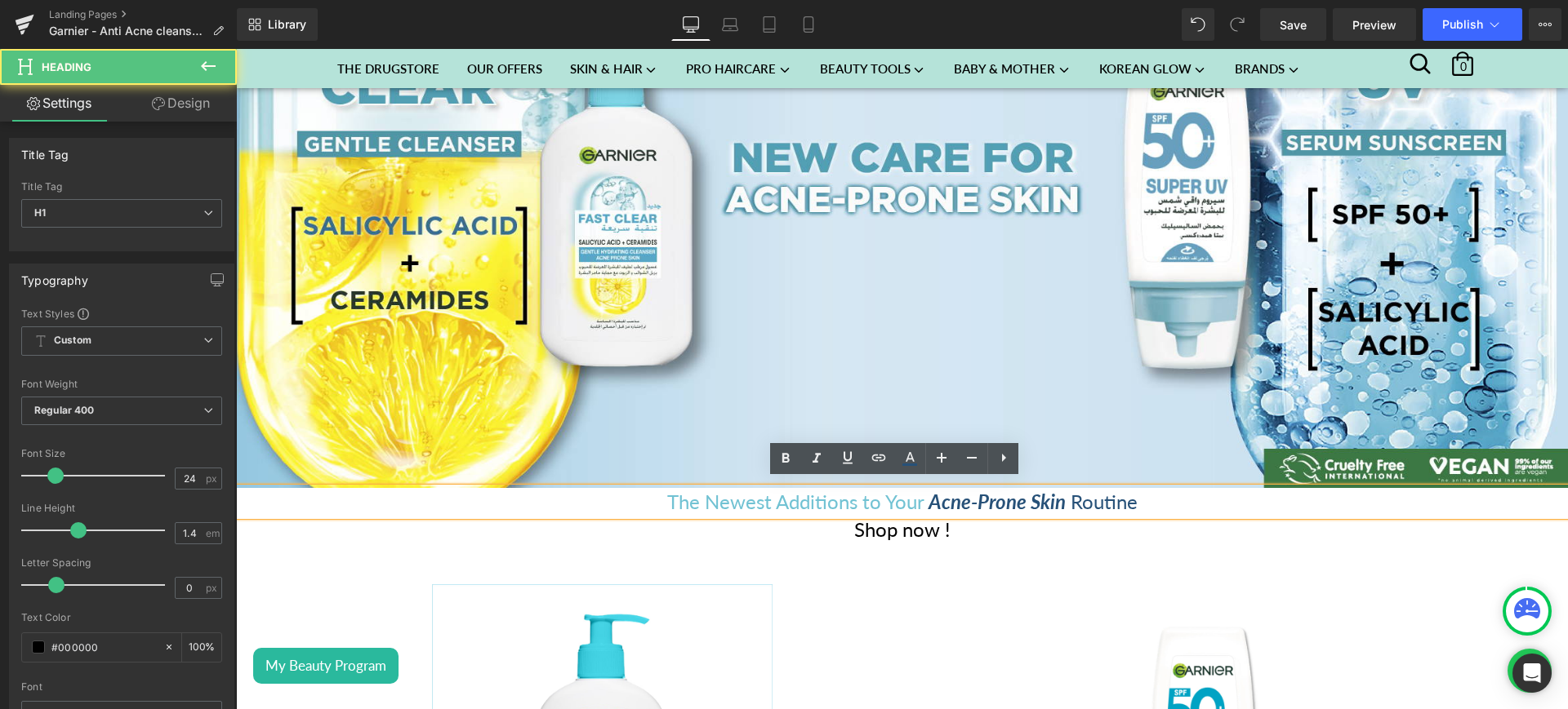
click at [984, 506] on h1 "The Newest Additions to Your Acne -Prone Skin Routine" at bounding box center [902, 502] width 1332 height 27
drag, startPoint x: 910, startPoint y: 498, endPoint x: 874, endPoint y: 497, distance: 36.0
click at [874, 497] on span "The Newest Additions to Your" at bounding box center [795, 501] width 257 height 23
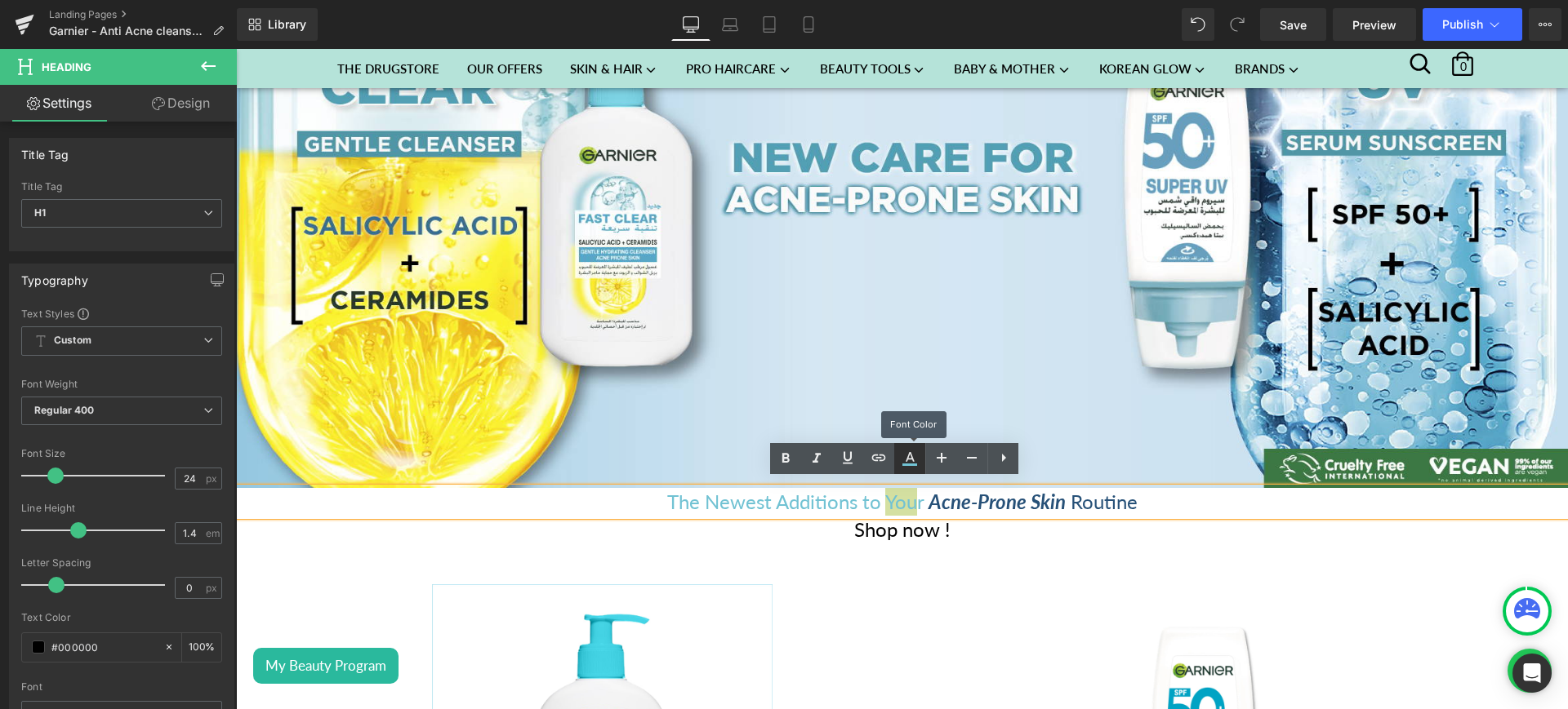
click at [910, 471] on link at bounding box center [910, 459] width 31 height 31
type input "#71c2d3"
type input "100"
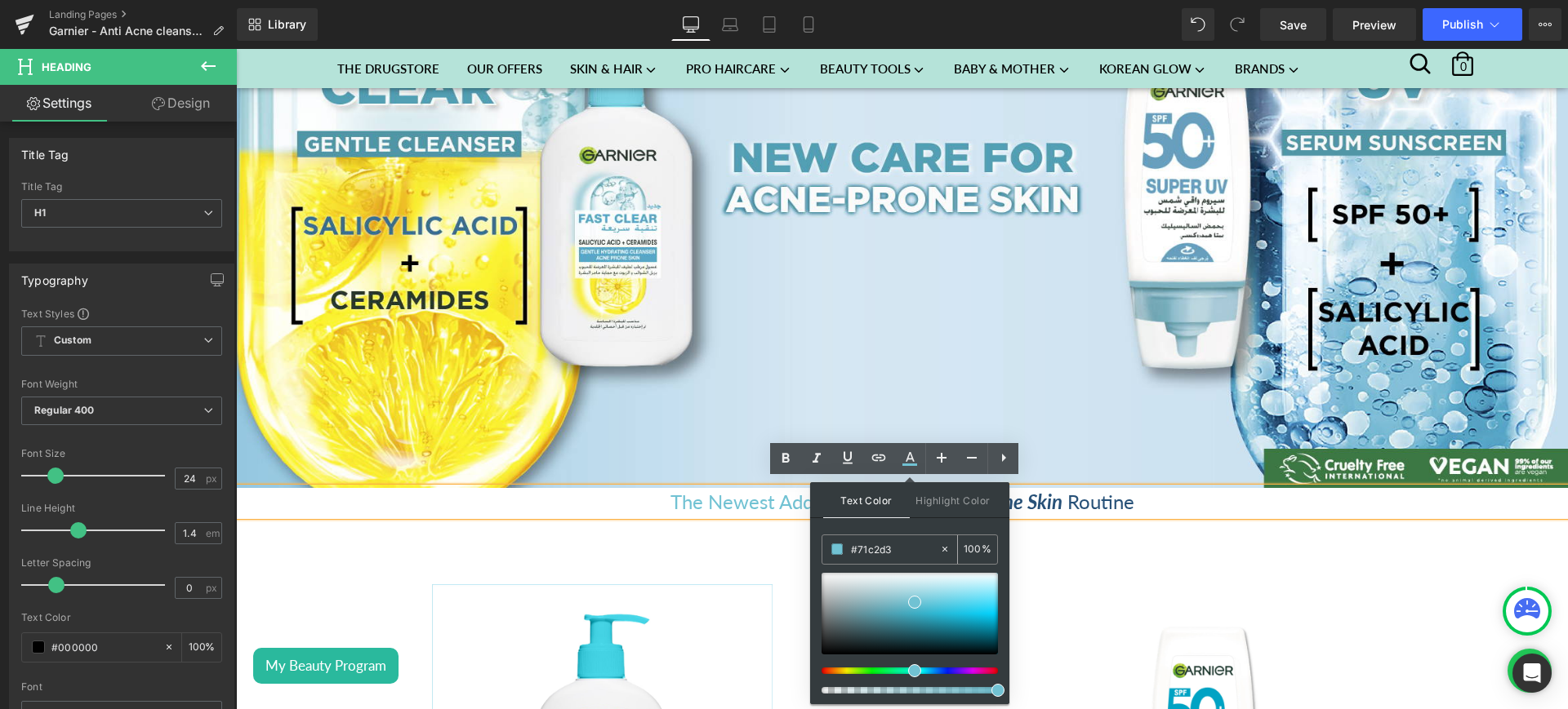
click at [869, 549] on input "#71c2d3" at bounding box center [895, 549] width 88 height 18
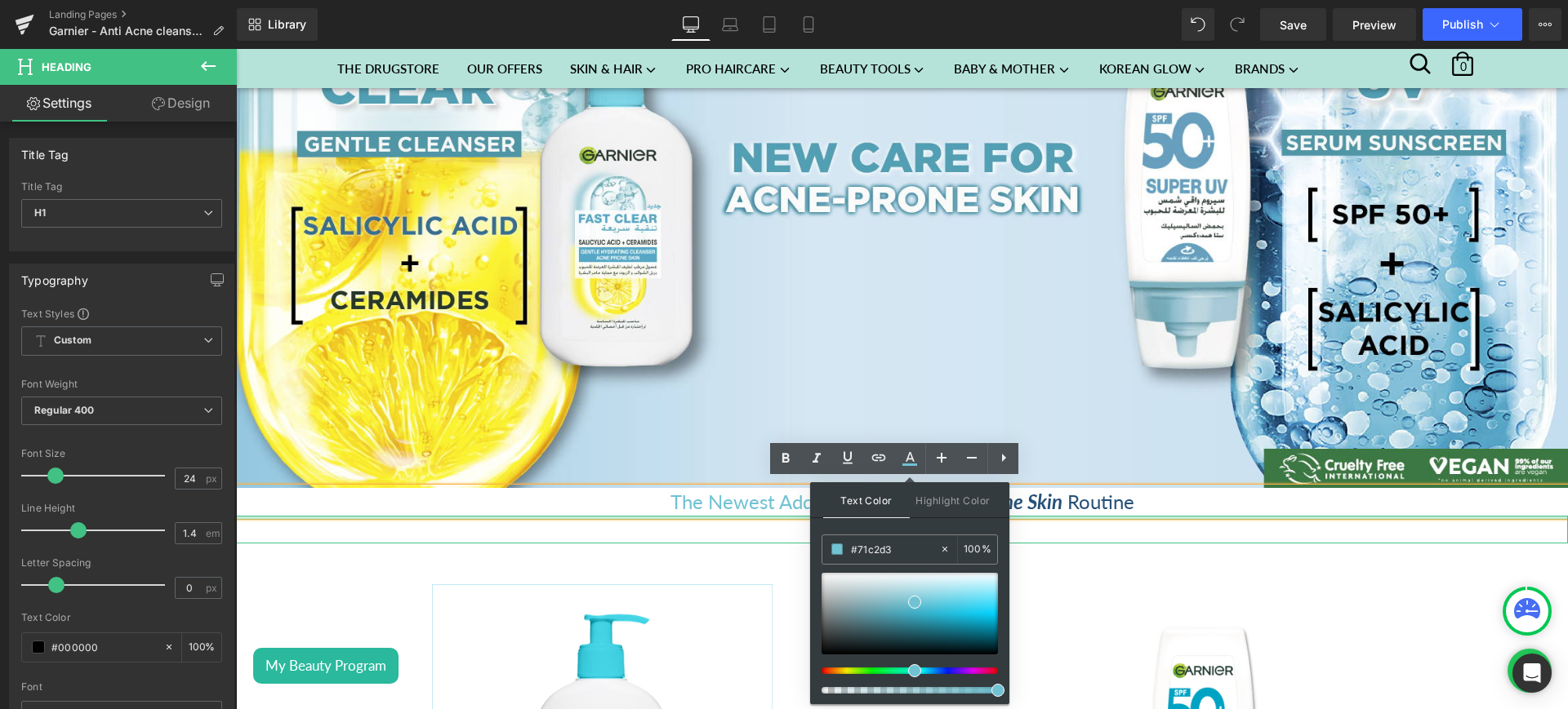
click at [1044, 516] on div at bounding box center [902, 518] width 1332 height 4
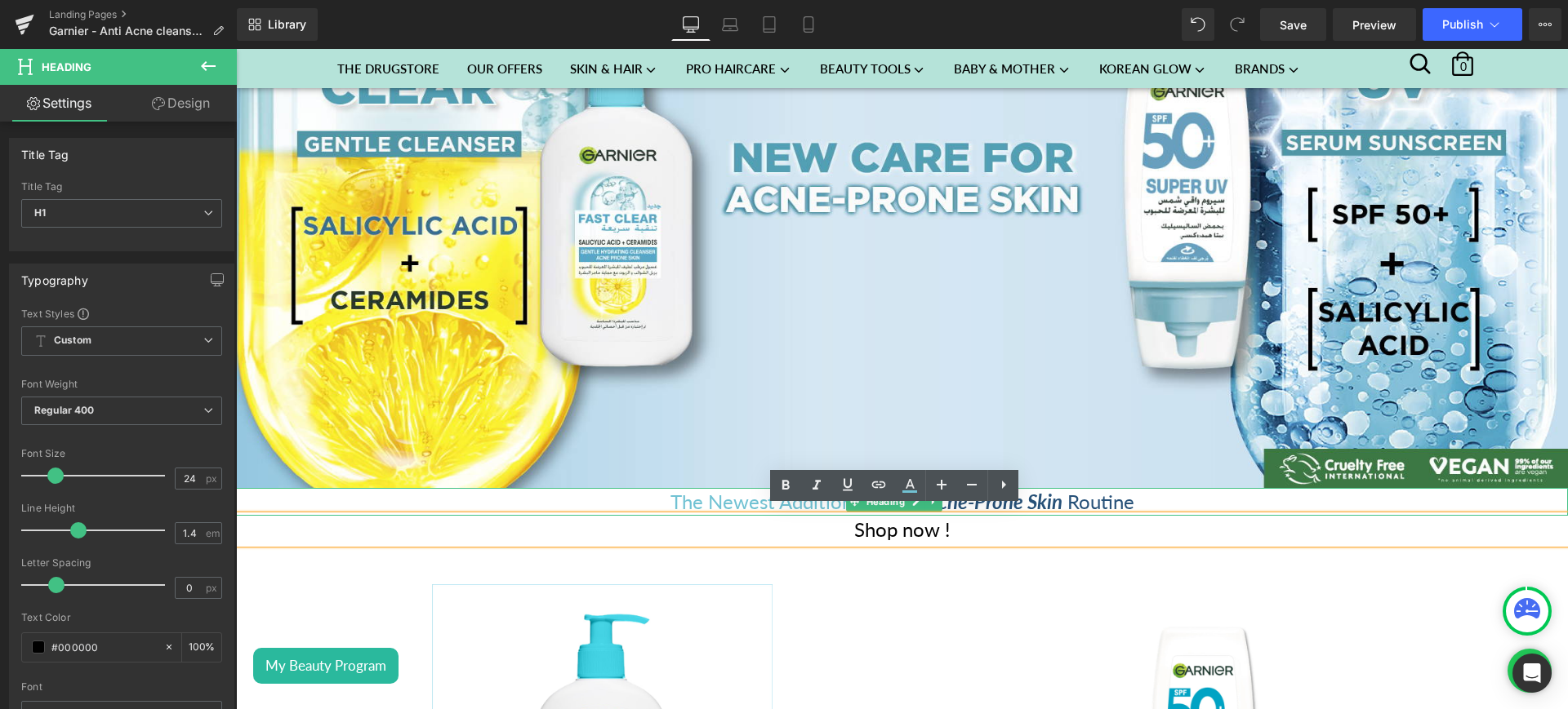
click at [1058, 492] on h1 "The Newest Additions to You r Acne -Prone Skin Routine" at bounding box center [902, 502] width 1332 height 27
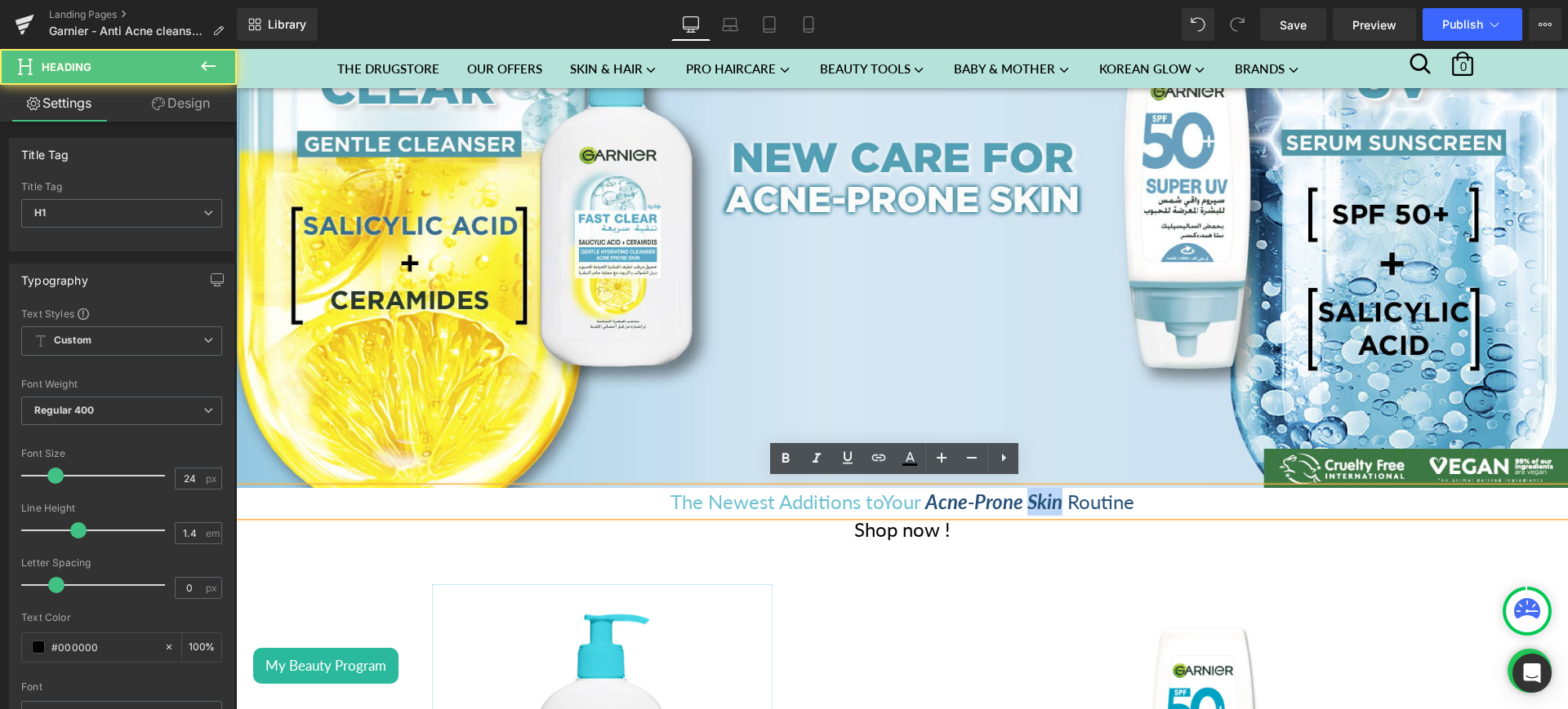
drag, startPoint x: 1052, startPoint y: 495, endPoint x: 1021, endPoint y: 495, distance: 31.0
click at [1021, 495] on span "-Prone Skin" at bounding box center [1015, 501] width 95 height 23
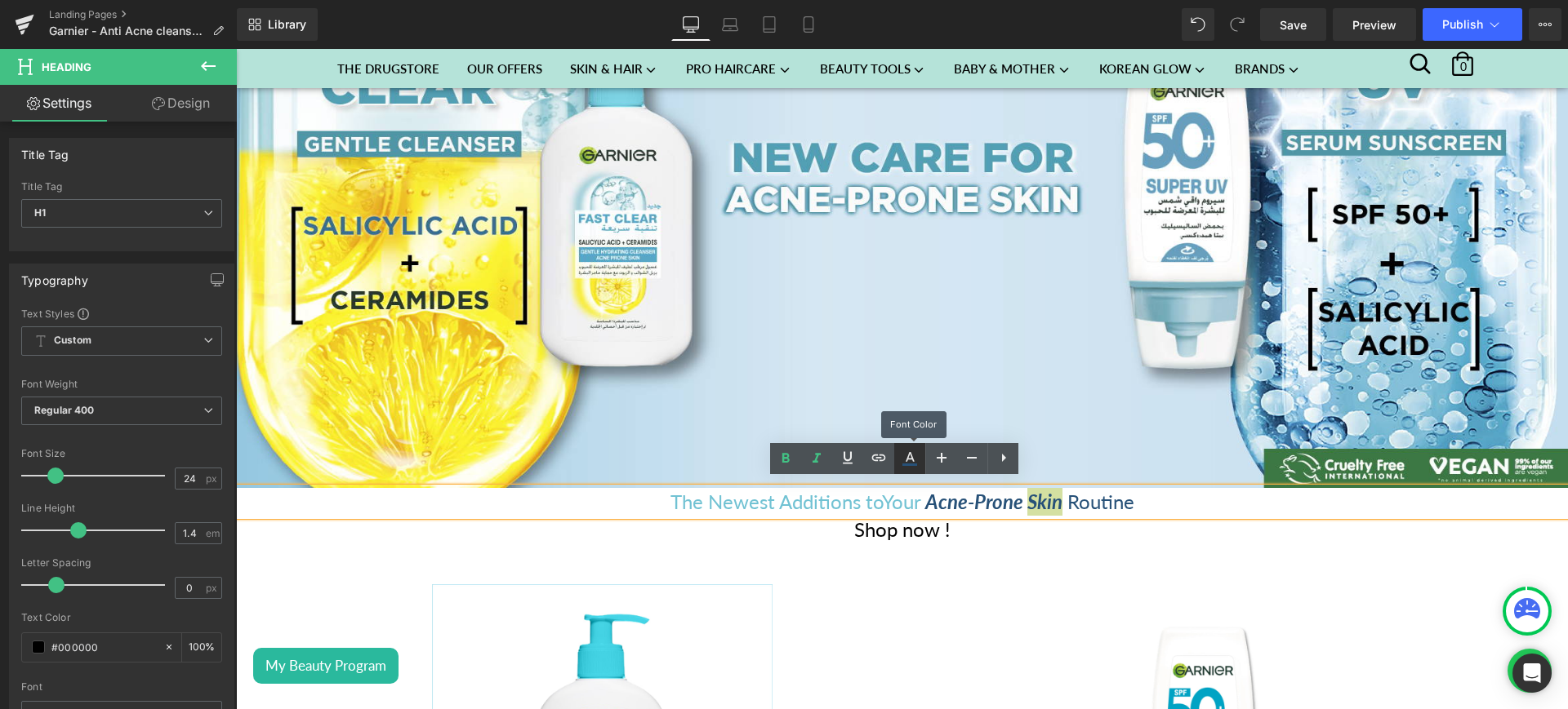
click at [918, 448] on link at bounding box center [910, 459] width 31 height 31
type input "#275178"
type input "100"
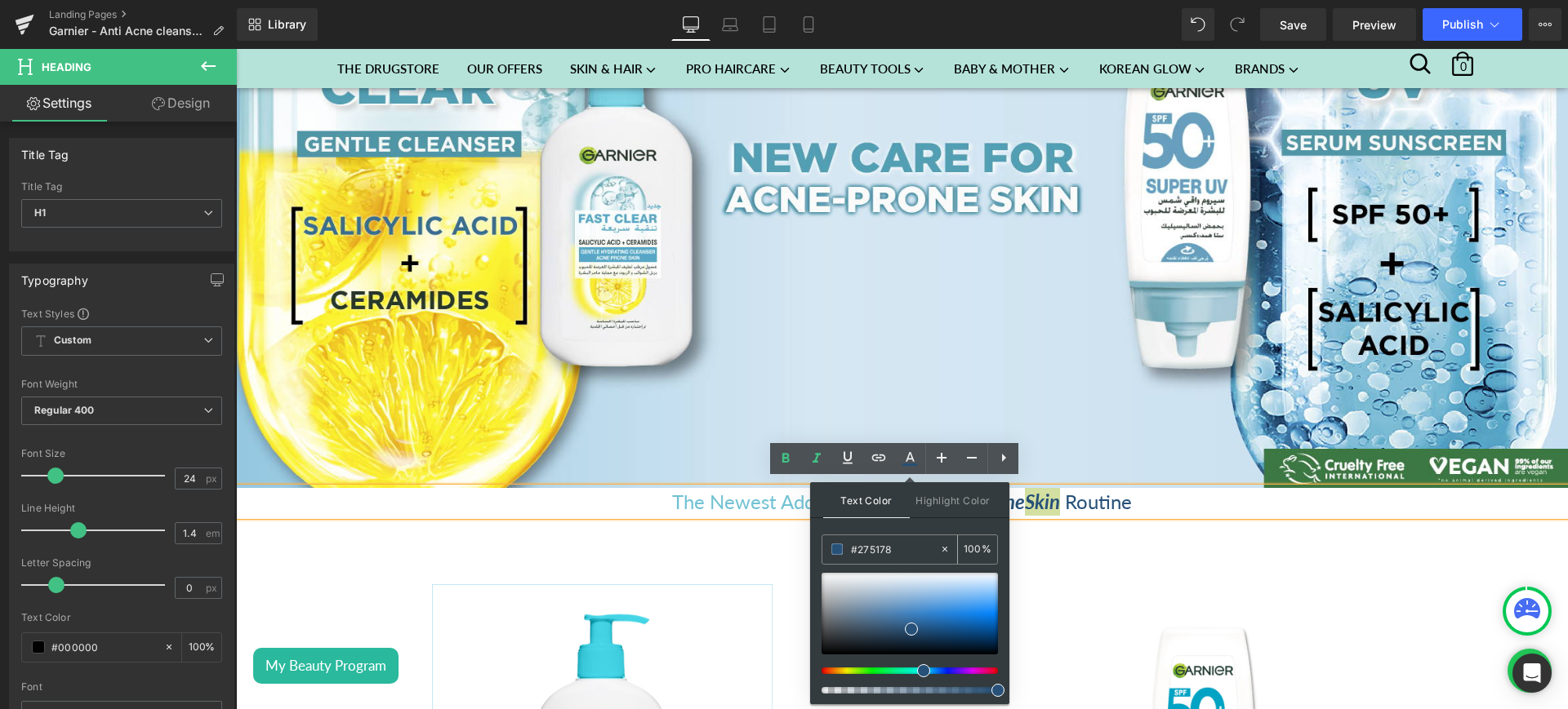
click at [880, 551] on input "#275178" at bounding box center [895, 549] width 88 height 18
paste input "71c2d3"
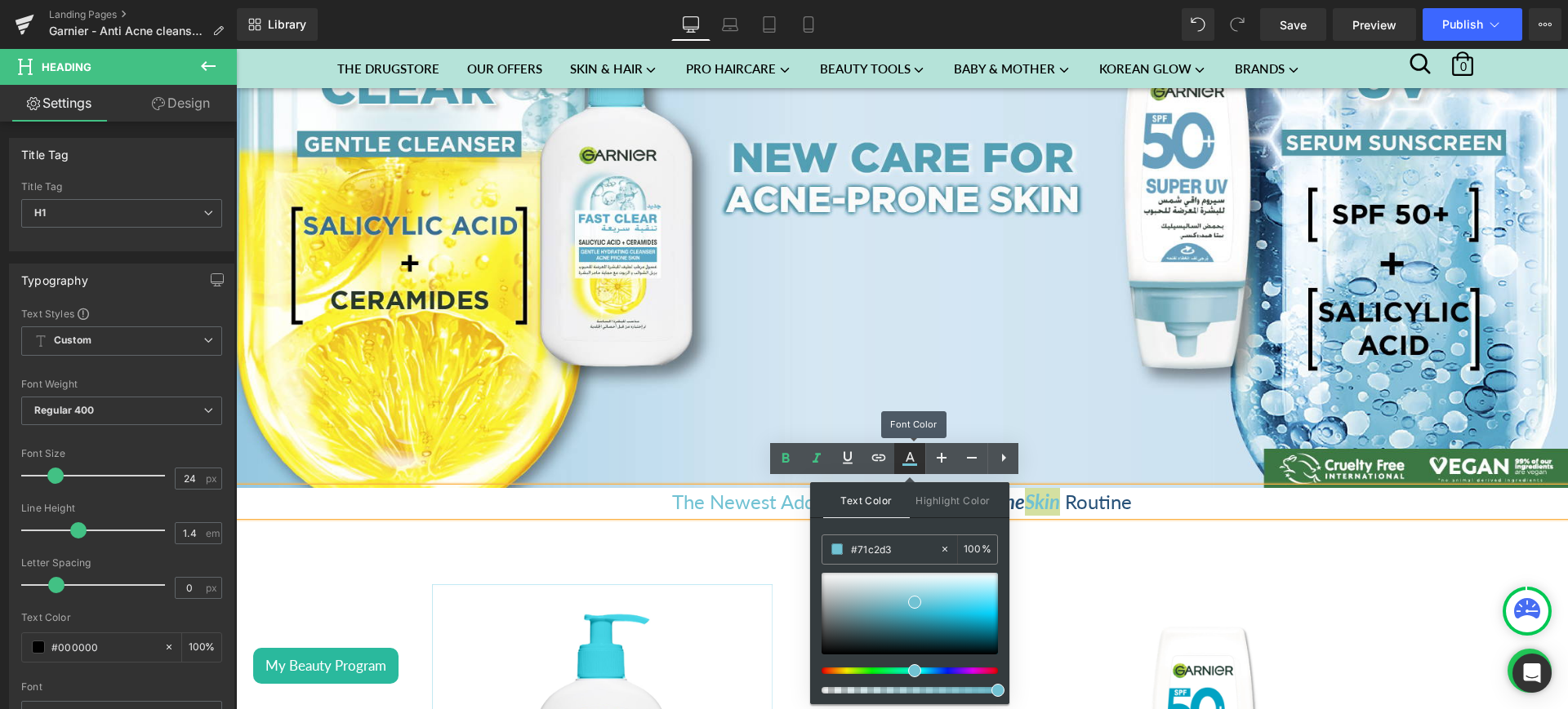
click at [904, 457] on icon at bounding box center [909, 458] width 20 height 20
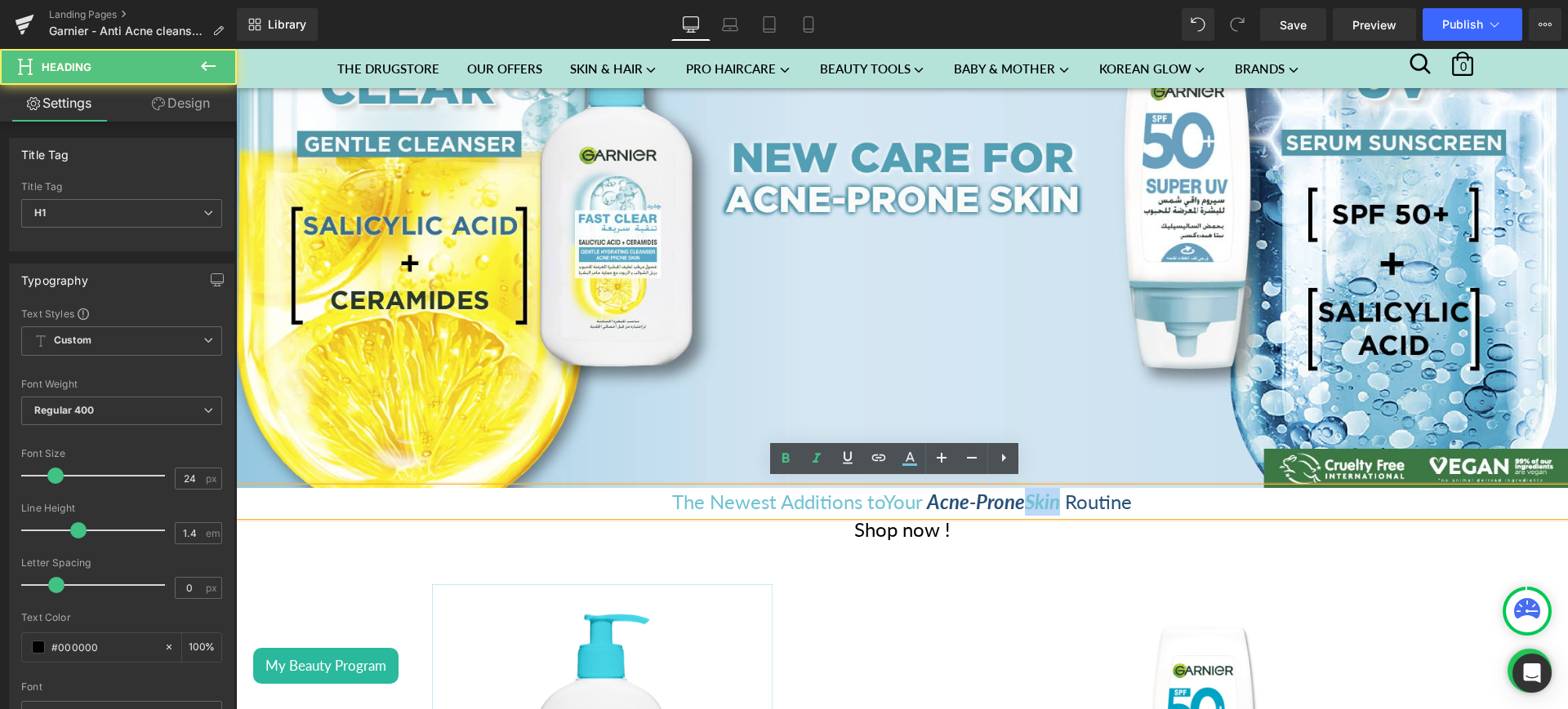
click at [1025, 493] on span "Skin" at bounding box center [1043, 501] width 35 height 23
drag, startPoint x: 1019, startPoint y: 493, endPoint x: 923, endPoint y: 495, distance: 96.0
click at [923, 495] on h1 "The Newest Additions to You r Acne -Prone Skin Routine" at bounding box center [902, 502] width 1332 height 27
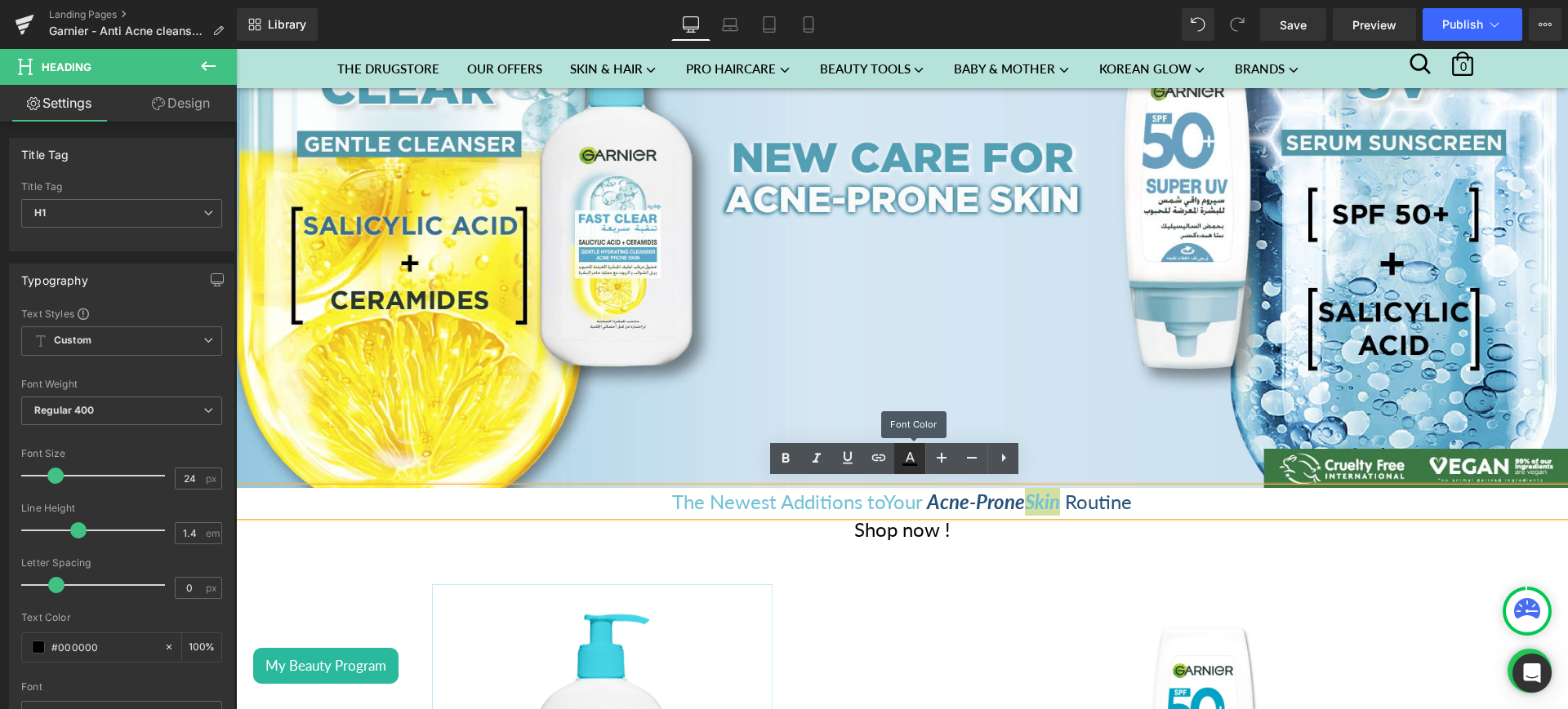
click at [910, 460] on icon at bounding box center [909, 458] width 20 height 20
type input "#000000"
type input "100"
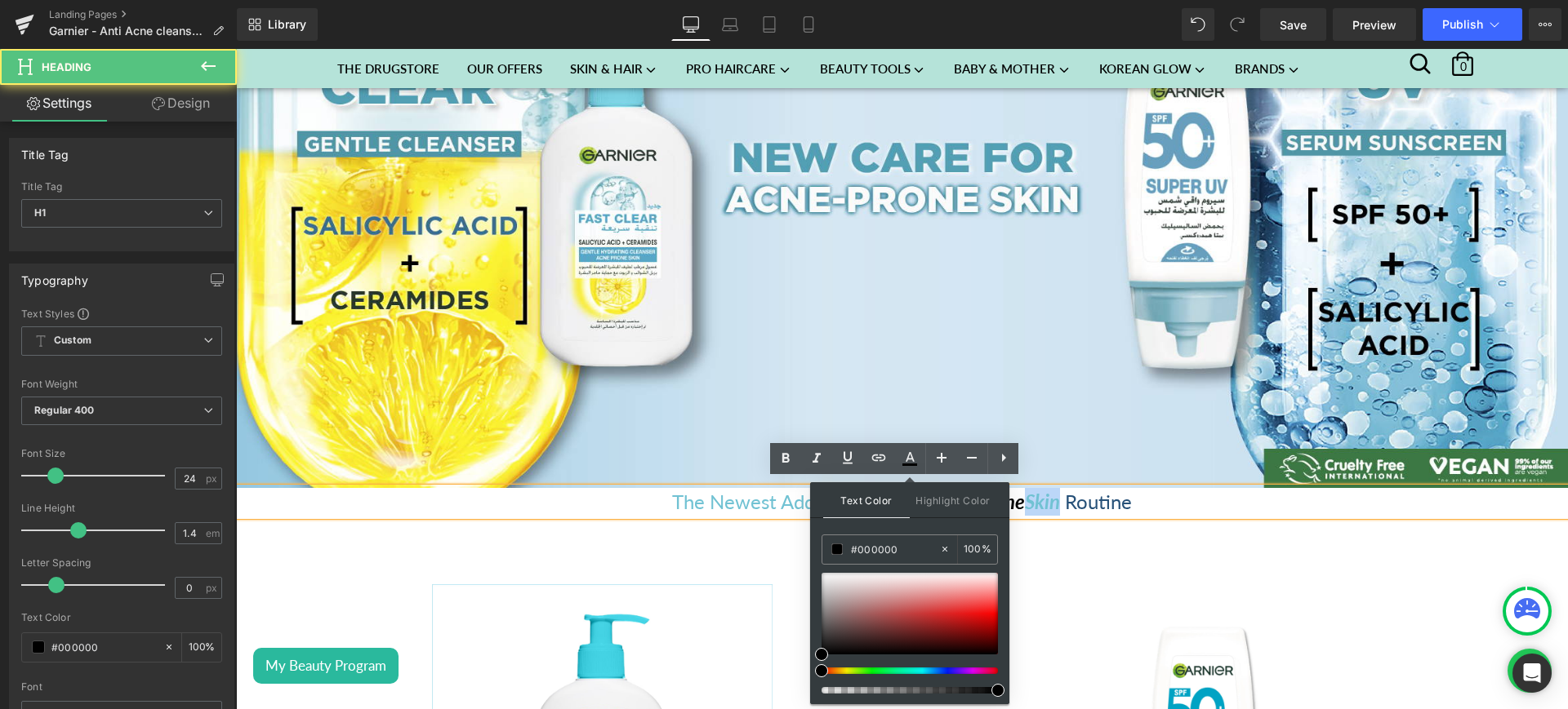
click at [1019, 497] on span "-Prone" at bounding box center [997, 501] width 56 height 23
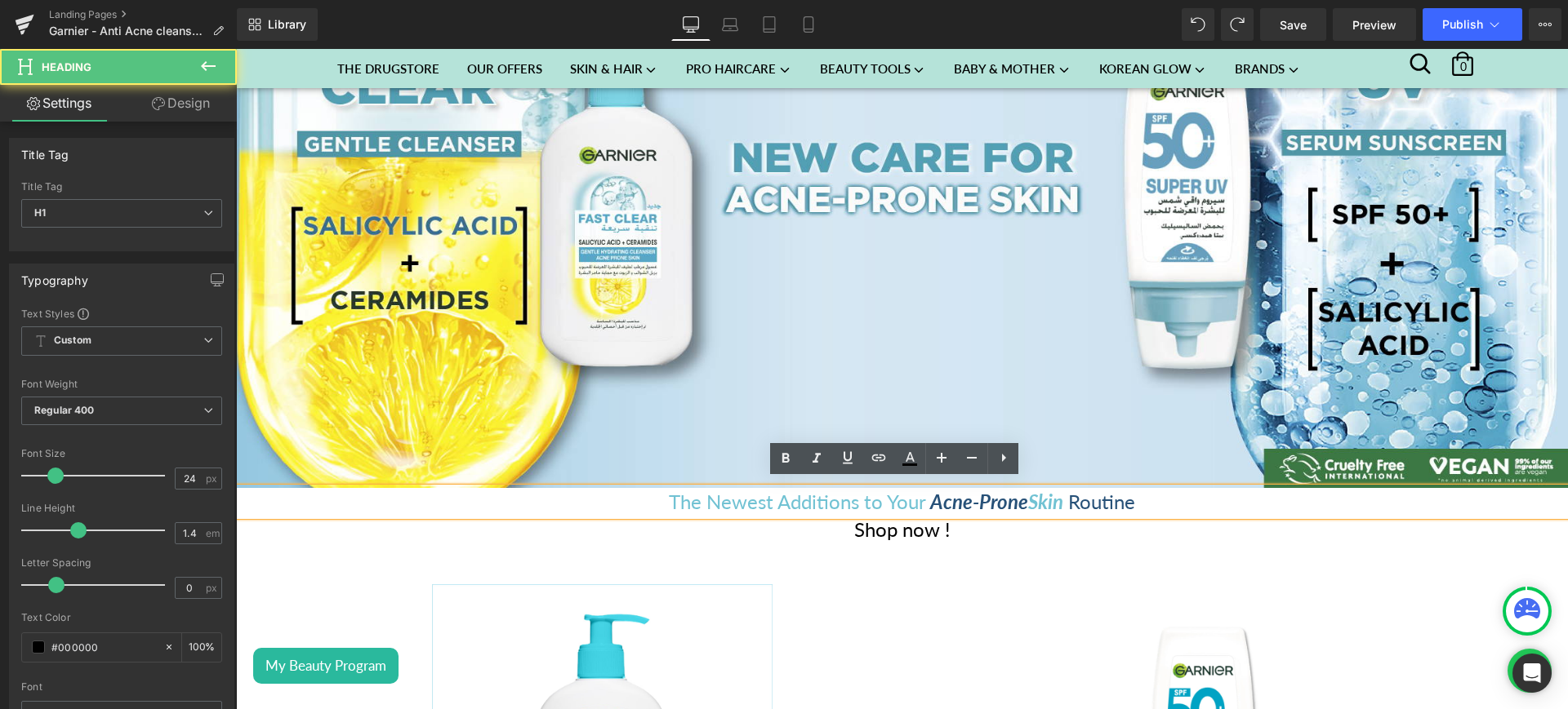
click at [958, 490] on span "Acne" at bounding box center [951, 501] width 43 height 23
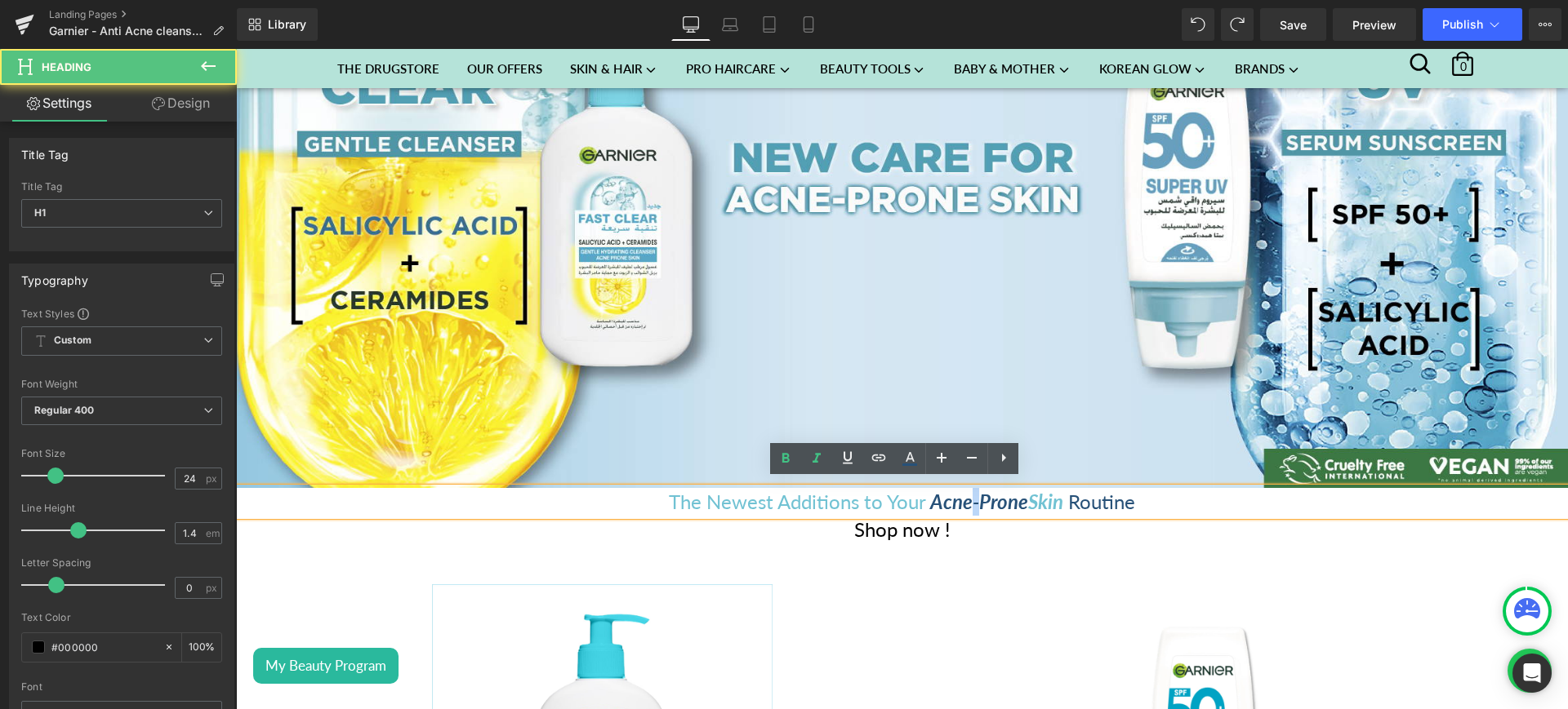
click at [958, 490] on span "Acne" at bounding box center [951, 501] width 43 height 23
click at [930, 496] on span "Acne" at bounding box center [951, 501] width 43 height 23
drag, startPoint x: 920, startPoint y: 502, endPoint x: 1010, endPoint y: 501, distance: 90.0
click at [1010, 501] on h1 "The Newest Additions to Your Acne -Prone Skin Routine" at bounding box center [902, 502] width 1332 height 27
click at [1013, 501] on span "-Prone" at bounding box center [1000, 501] width 56 height 23
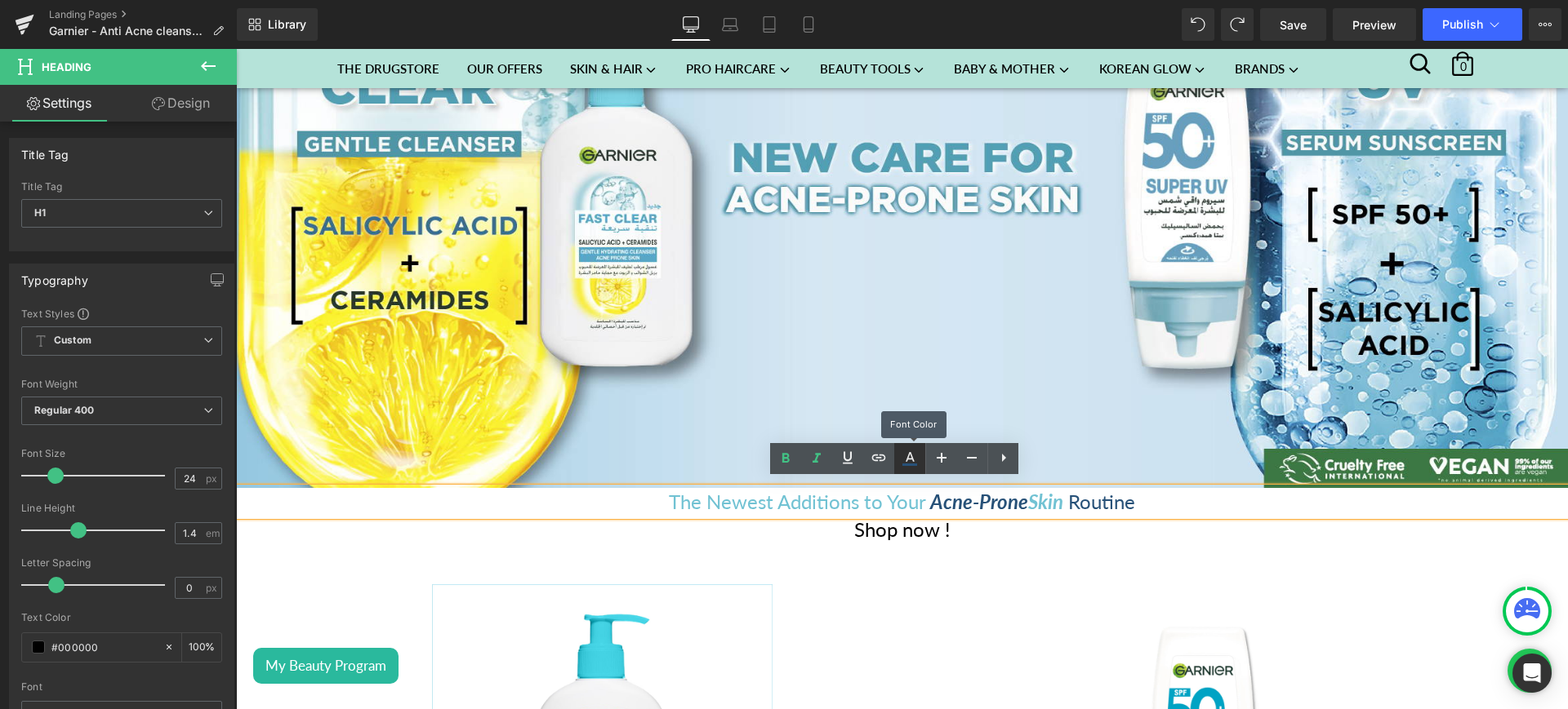
click at [909, 452] on icon at bounding box center [909, 458] width 20 height 20
type input "#275178"
type input "100"
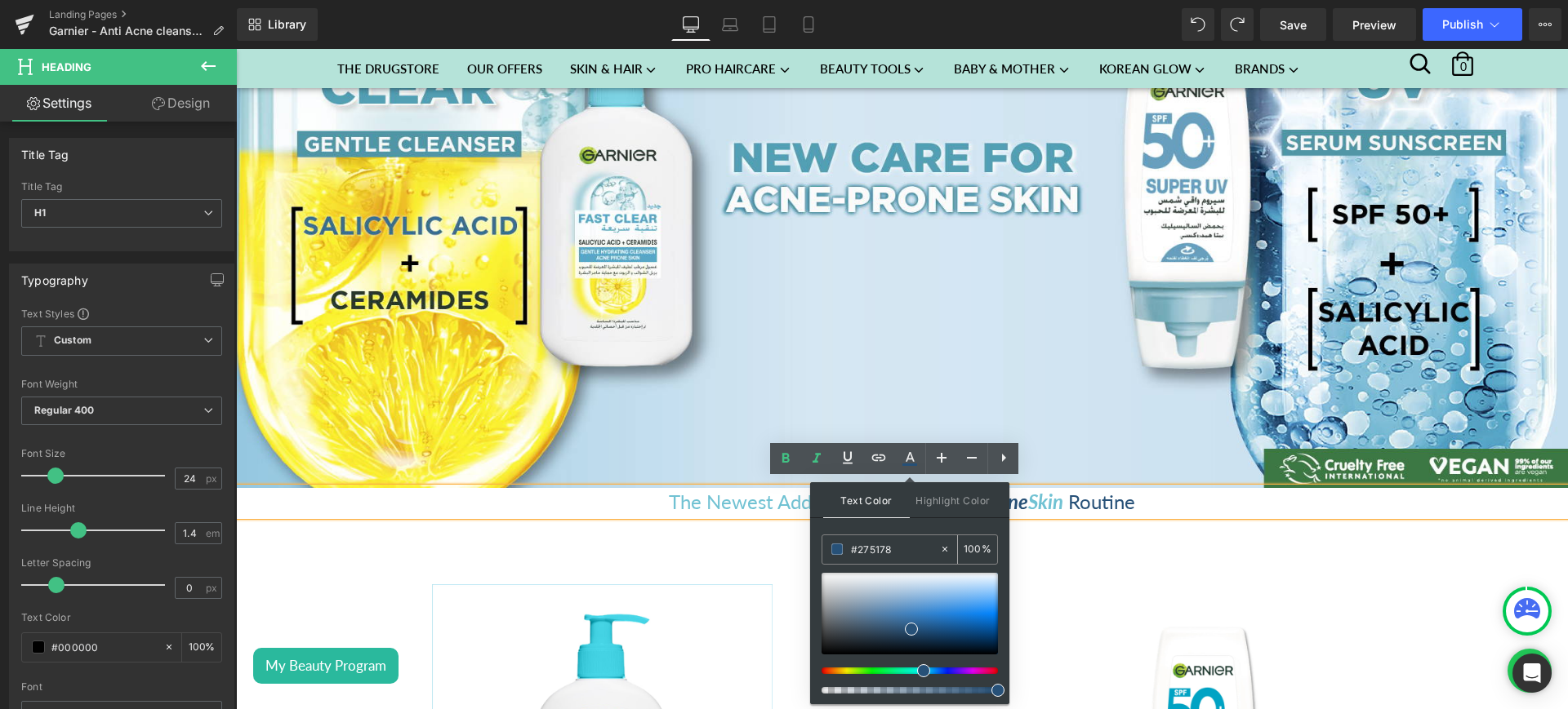
click at [870, 545] on input "#275178" at bounding box center [895, 549] width 88 height 18
click at [742, 492] on span "The Newest Additions to Your" at bounding box center [797, 501] width 257 height 23
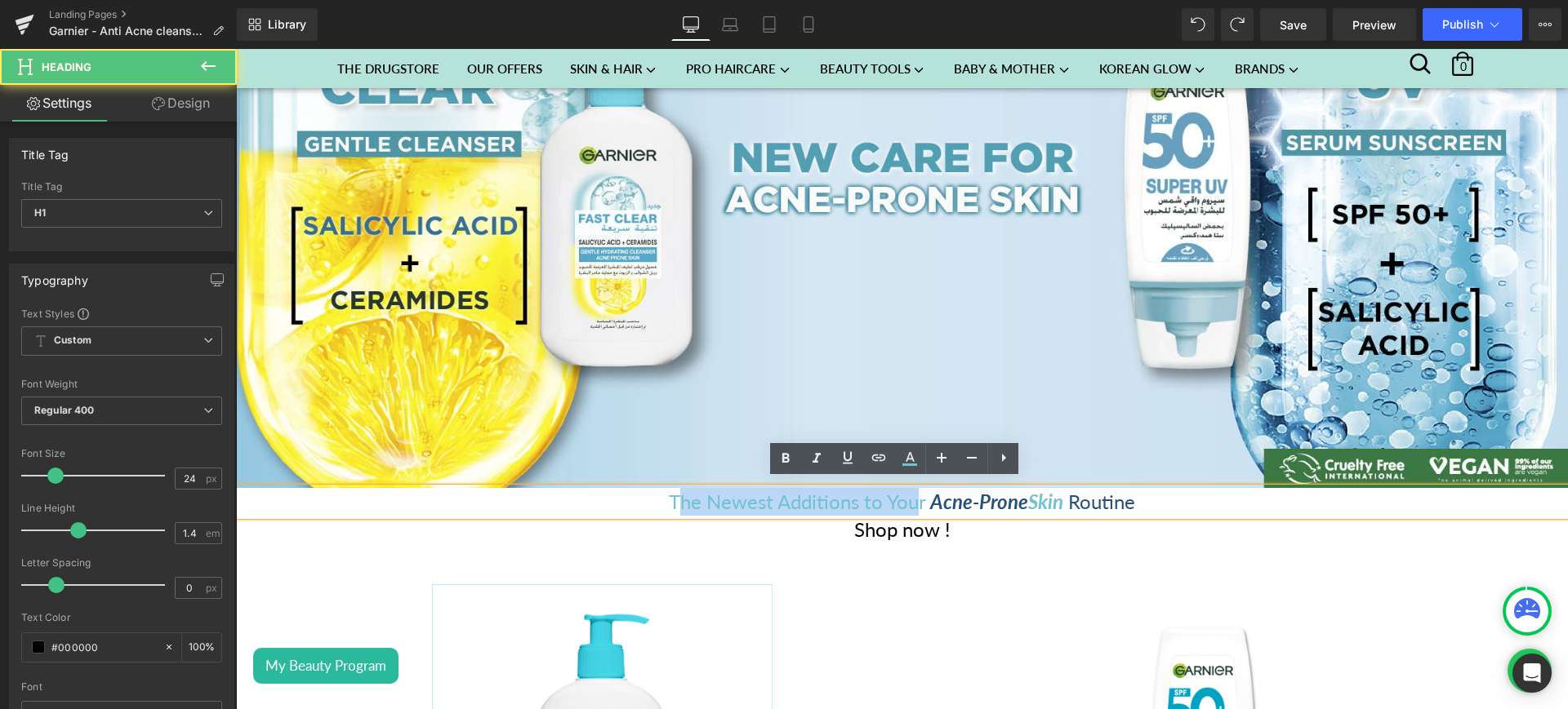
drag, startPoint x: 664, startPoint y: 491, endPoint x: 910, endPoint y: 493, distance: 246.0
click at [910, 493] on span "The Newest Additions to Your" at bounding box center [797, 501] width 257 height 23
drag, startPoint x: 912, startPoint y: 494, endPoint x: 649, endPoint y: 497, distance: 263.0
click at [649, 497] on h1 "The Newest Additions to Your Acne -Prone Skin Routine" at bounding box center [902, 502] width 1332 height 27
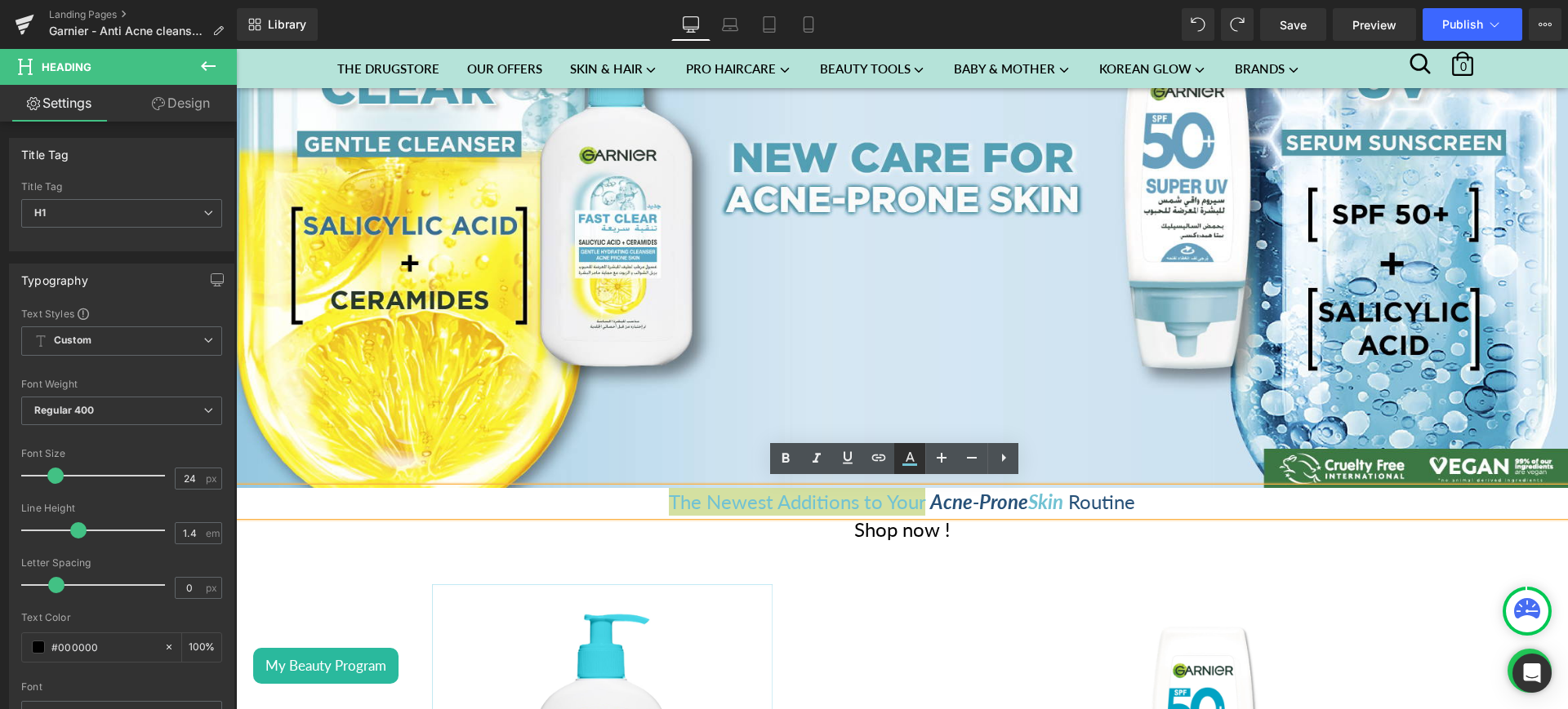
click at [919, 456] on icon at bounding box center [909, 458] width 20 height 20
type input "#71c2d3"
type input "100"
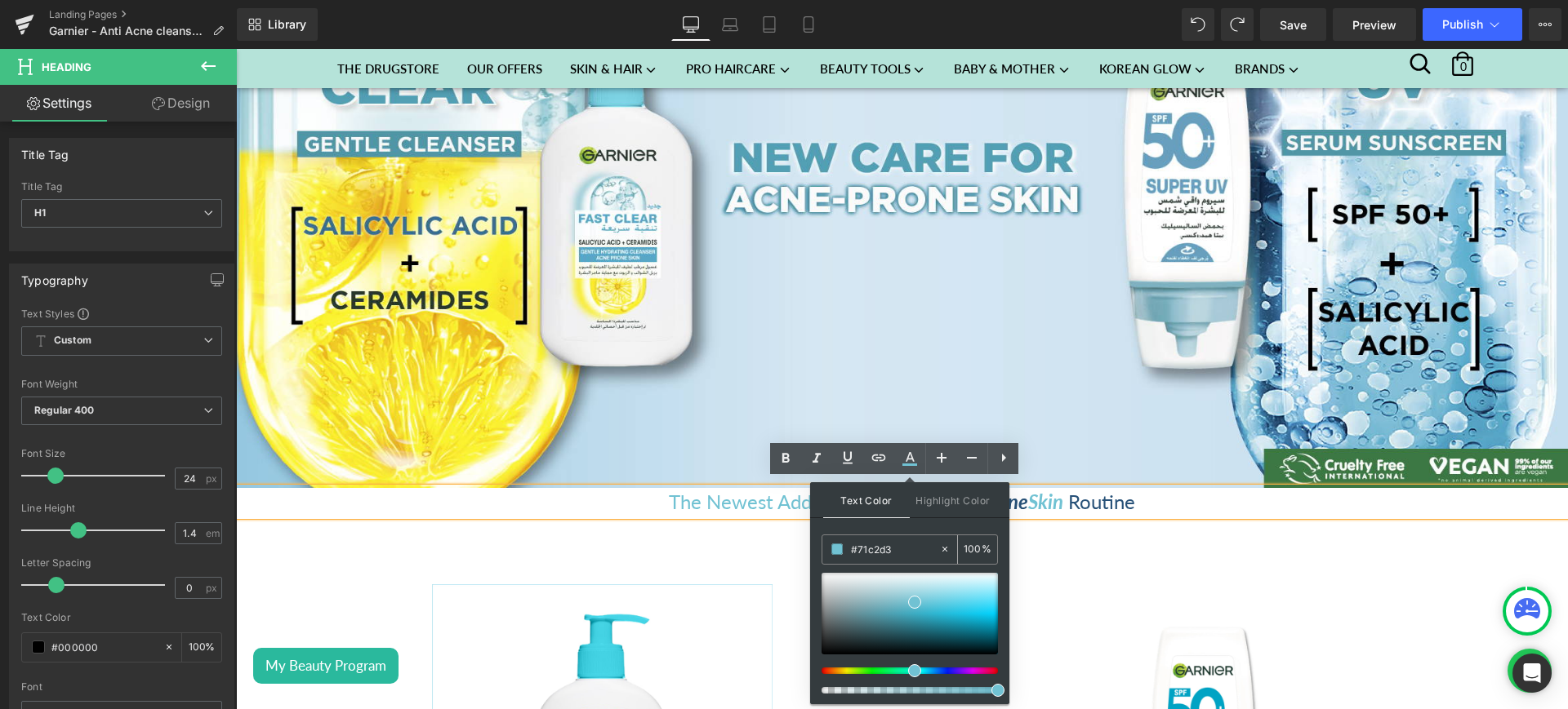
click at [880, 543] on input "#71c2d3" at bounding box center [895, 549] width 88 height 18
paste input "275178"
type input "#275178"
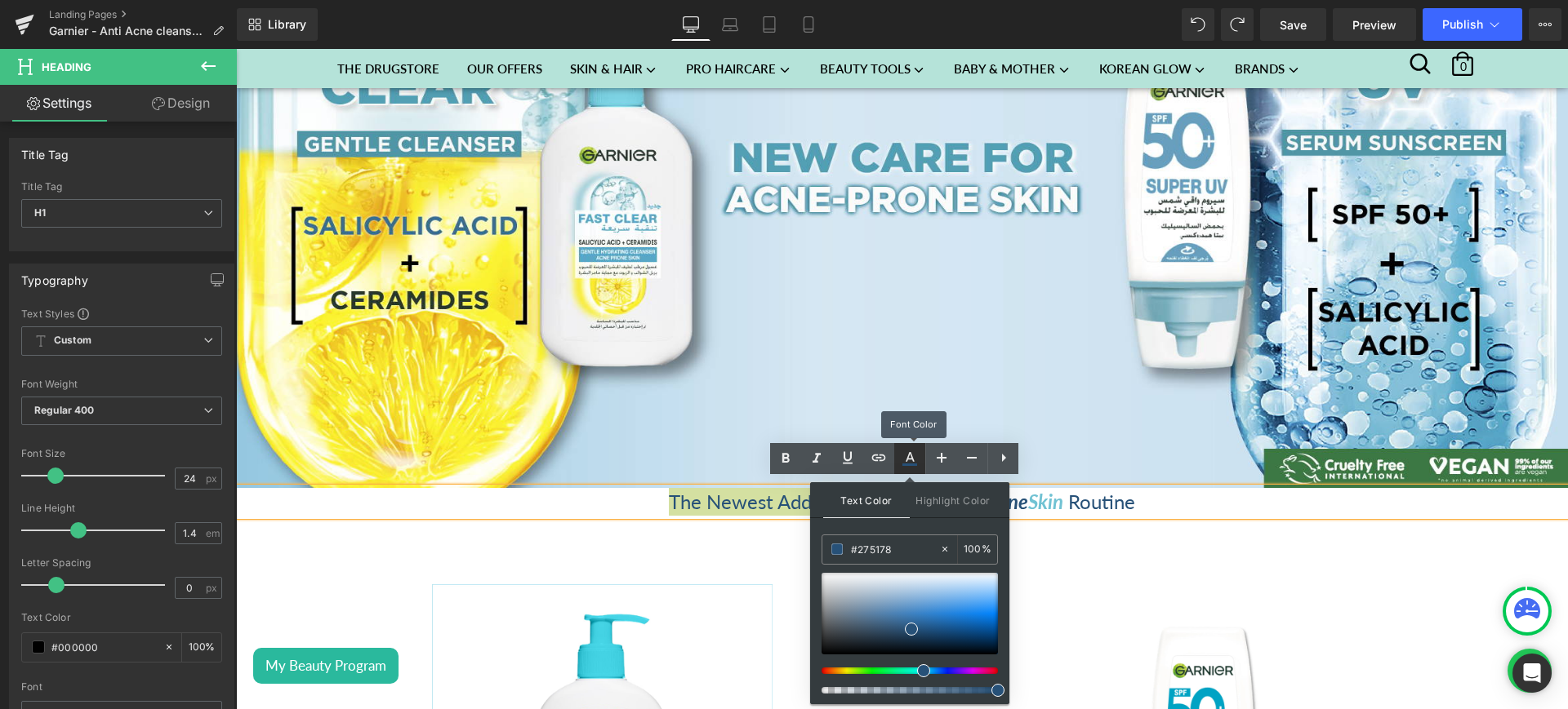
click at [918, 459] on icon at bounding box center [909, 458] width 20 height 20
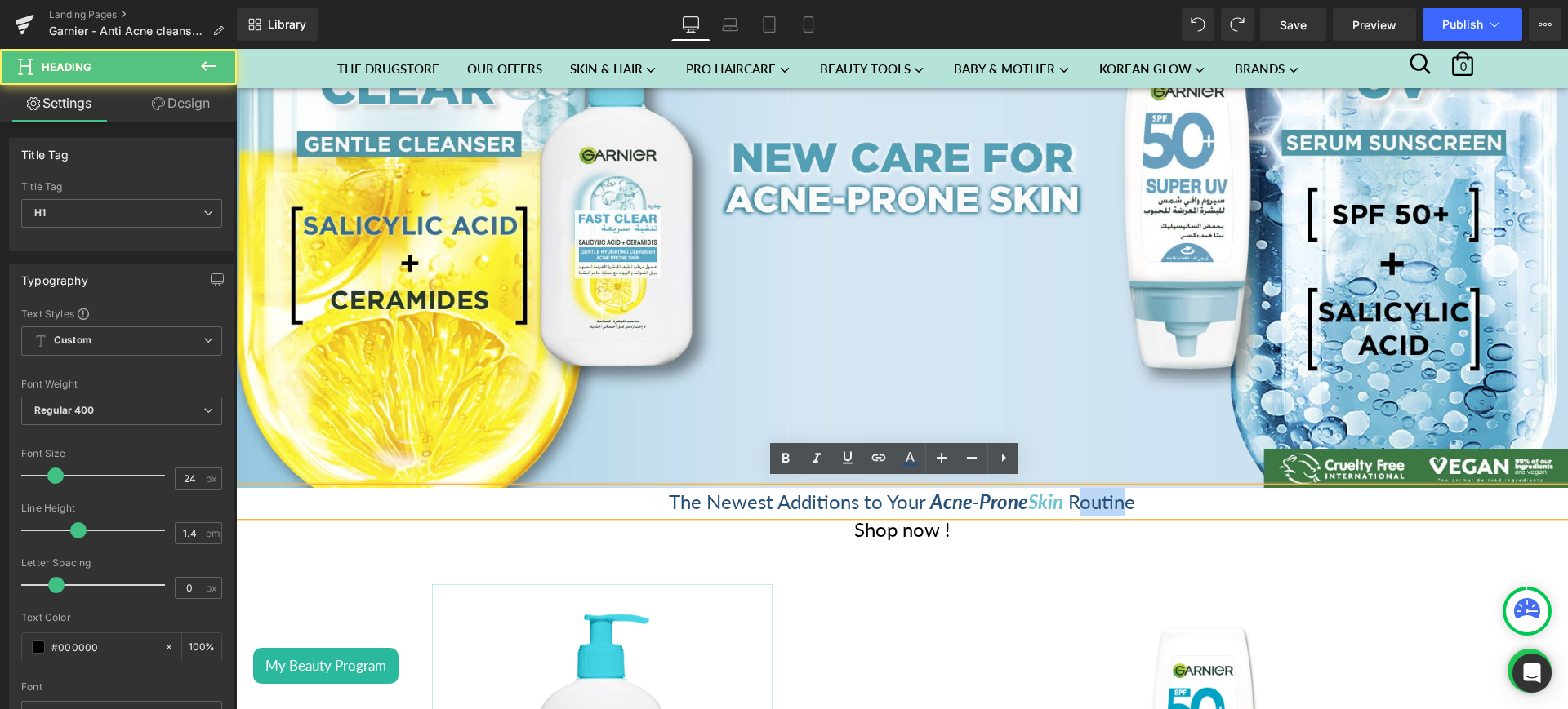
drag, startPoint x: 1065, startPoint y: 495, endPoint x: 1114, endPoint y: 497, distance: 49.0
click at [1114, 497] on span "Routine" at bounding box center [1102, 501] width 67 height 23
drag, startPoint x: 1135, startPoint y: 494, endPoint x: 1061, endPoint y: 492, distance: 74.0
click at [1061, 492] on h1 "The Newest Additions to Your Acne -Prone Skin Routine" at bounding box center [902, 502] width 1332 height 27
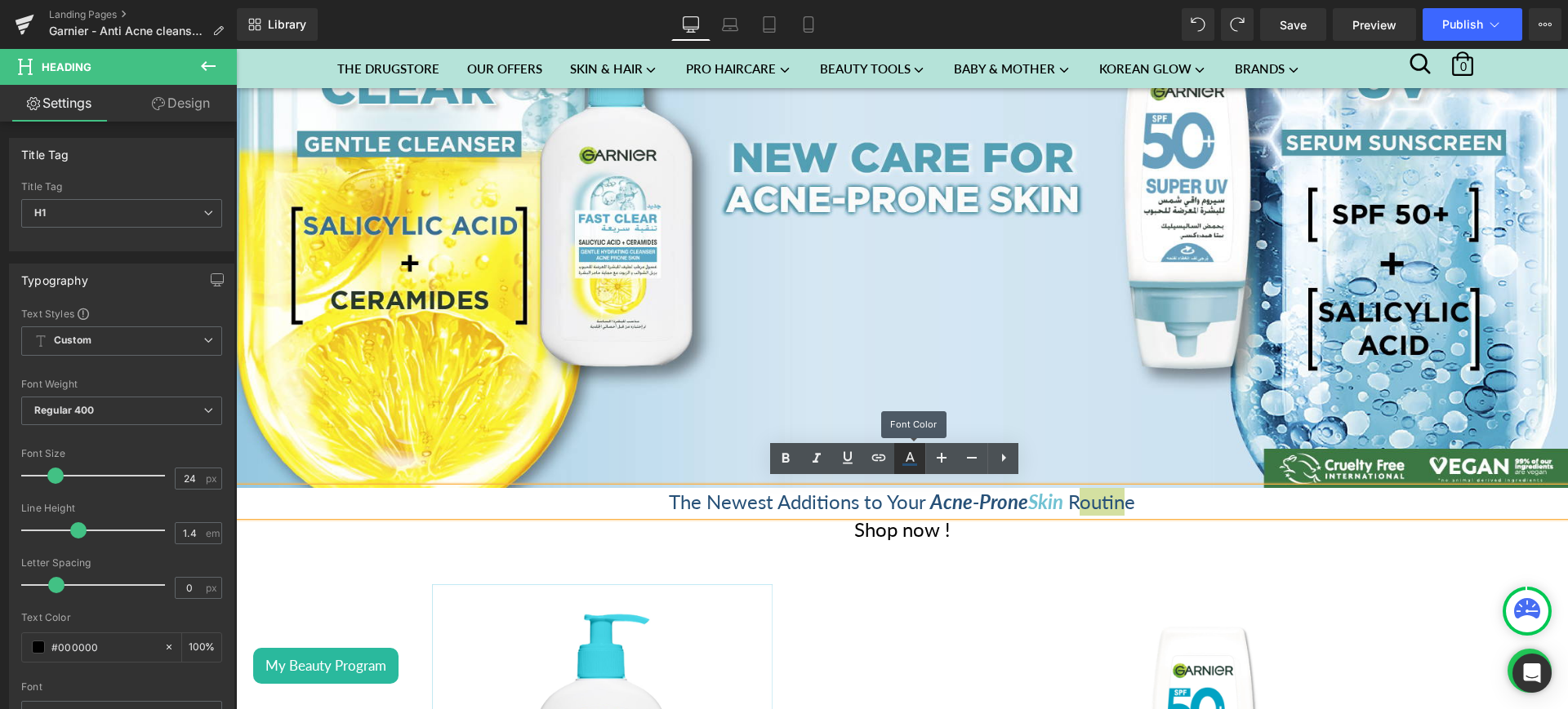
click at [910, 446] on link at bounding box center [910, 459] width 31 height 31
type input "100"
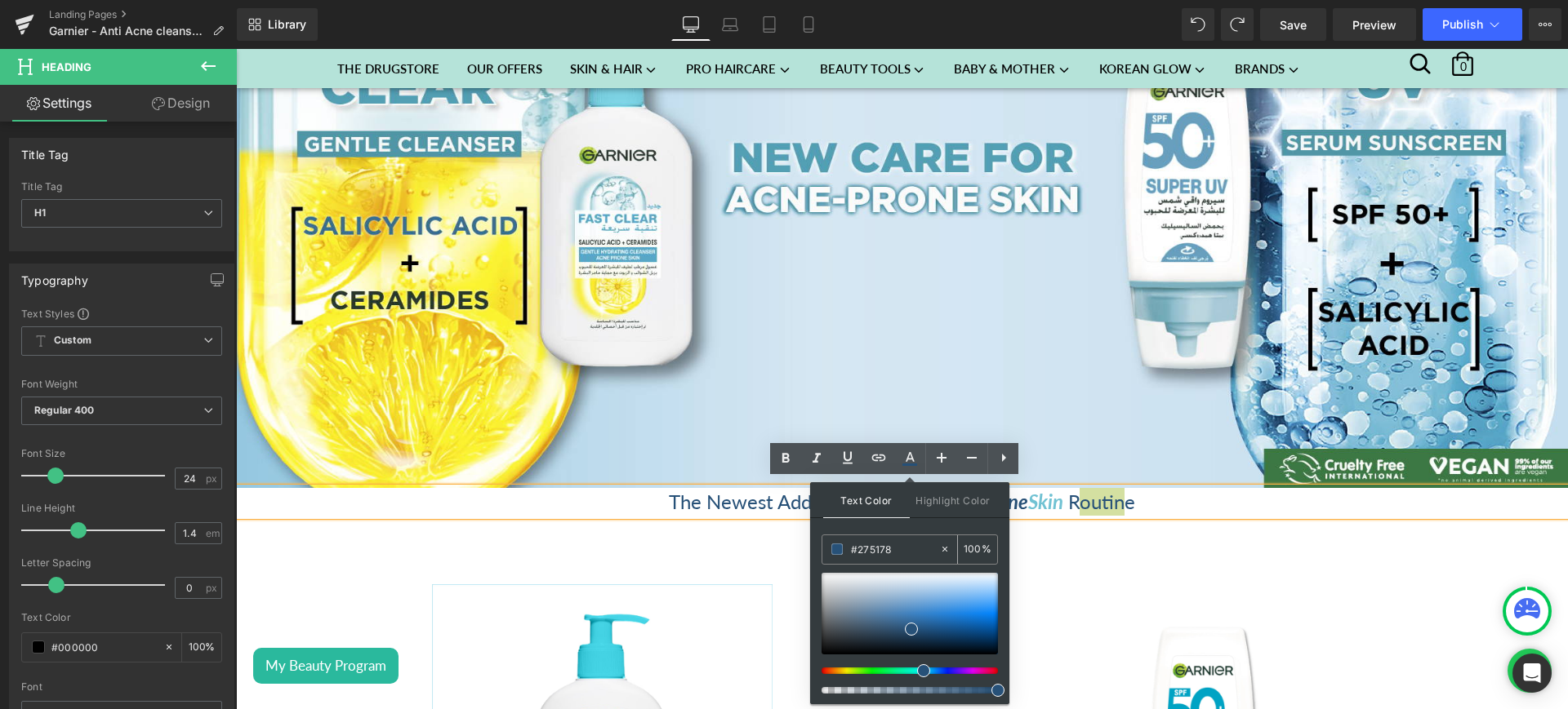
click at [889, 537] on div "#275178" at bounding box center [881, 549] width 117 height 28
drag, startPoint x: 889, startPoint y: 537, endPoint x: 889, endPoint y: 550, distance: 13.0
click at [889, 550] on div "#275178" at bounding box center [881, 549] width 117 height 28
click at [889, 550] on input "#275178" at bounding box center [895, 549] width 88 height 18
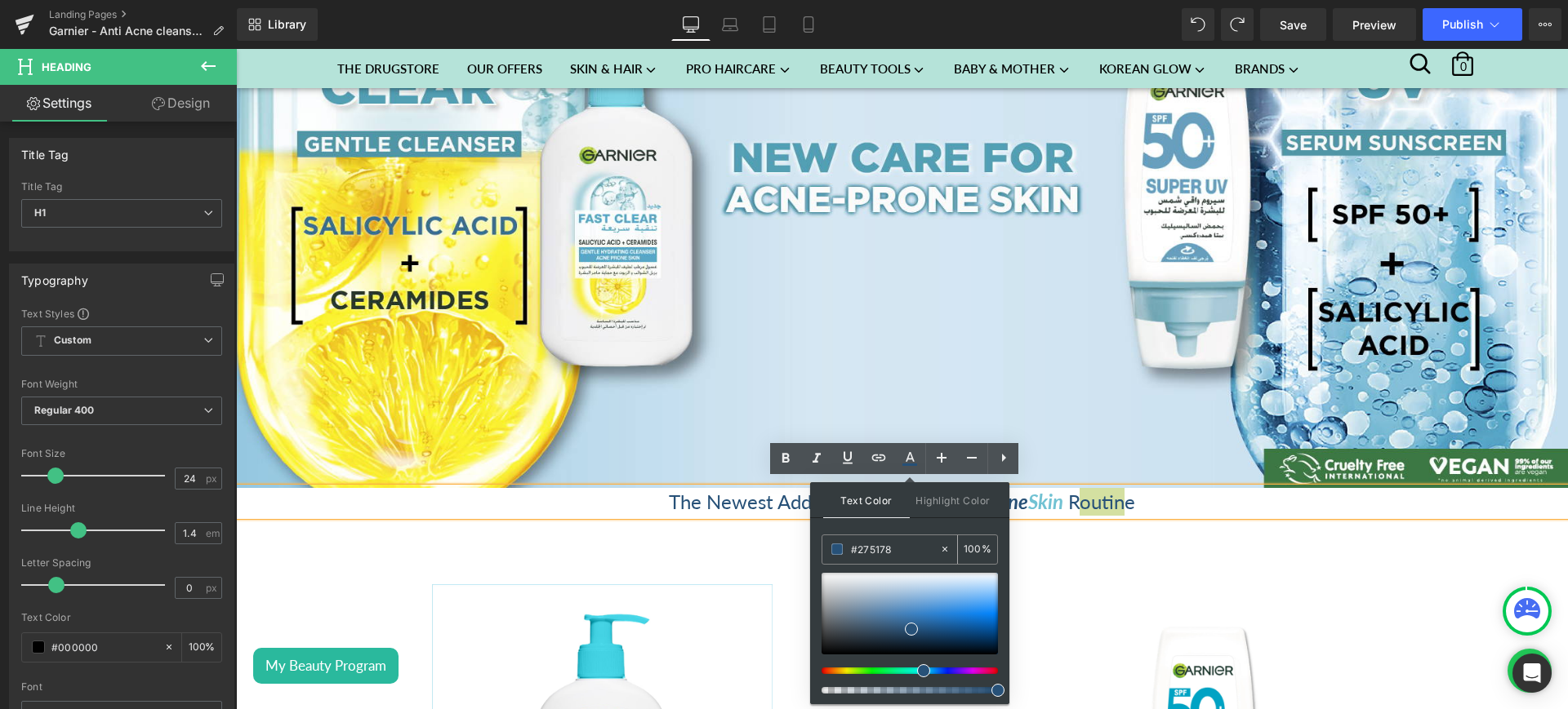
click at [889, 550] on input "#275178" at bounding box center [895, 549] width 88 height 18
click at [906, 453] on icon at bounding box center [909, 458] width 20 height 20
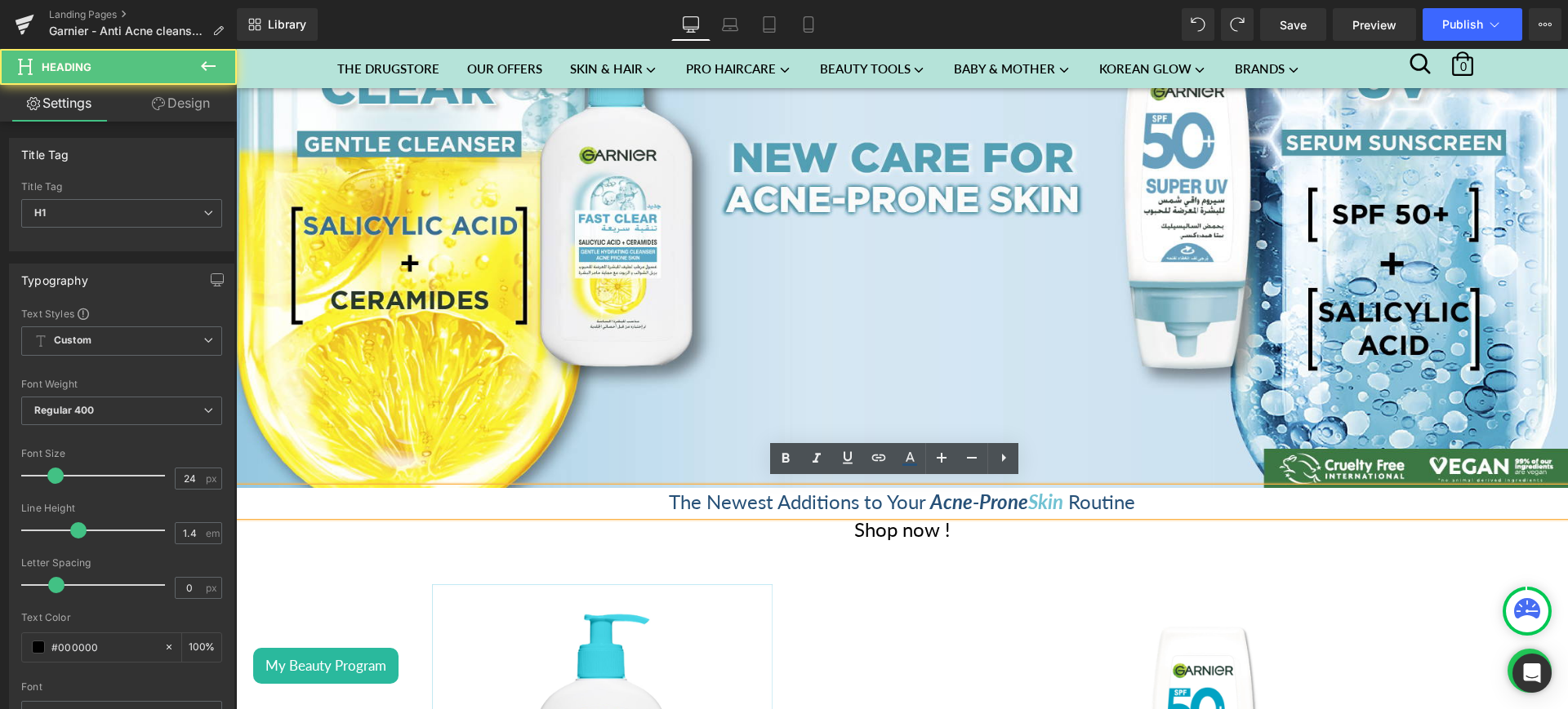
click at [1049, 503] on span "Skin" at bounding box center [1046, 501] width 35 height 23
drag, startPoint x: 1025, startPoint y: 496, endPoint x: 1064, endPoint y: 498, distance: 39.1
click at [1064, 498] on h1 "The Newest Additions to Your Acne -Prone Skin Routine" at bounding box center [902, 502] width 1332 height 27
click at [1045, 493] on span "Skin" at bounding box center [1046, 501] width 35 height 23
click at [1032, 498] on span "Skin" at bounding box center [1046, 501] width 35 height 23
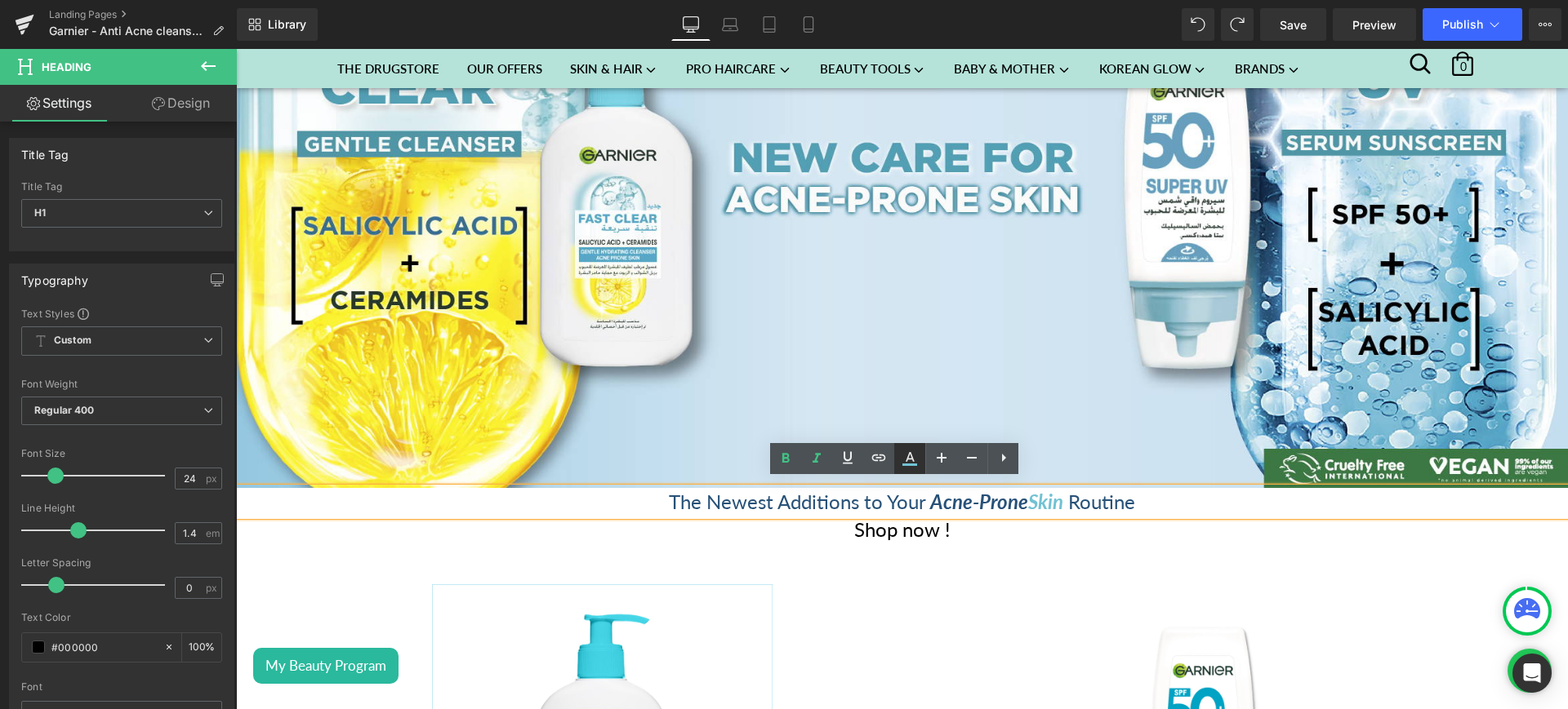
click at [898, 463] on link at bounding box center [910, 459] width 31 height 31
type input "#71c2d3"
type input "100"
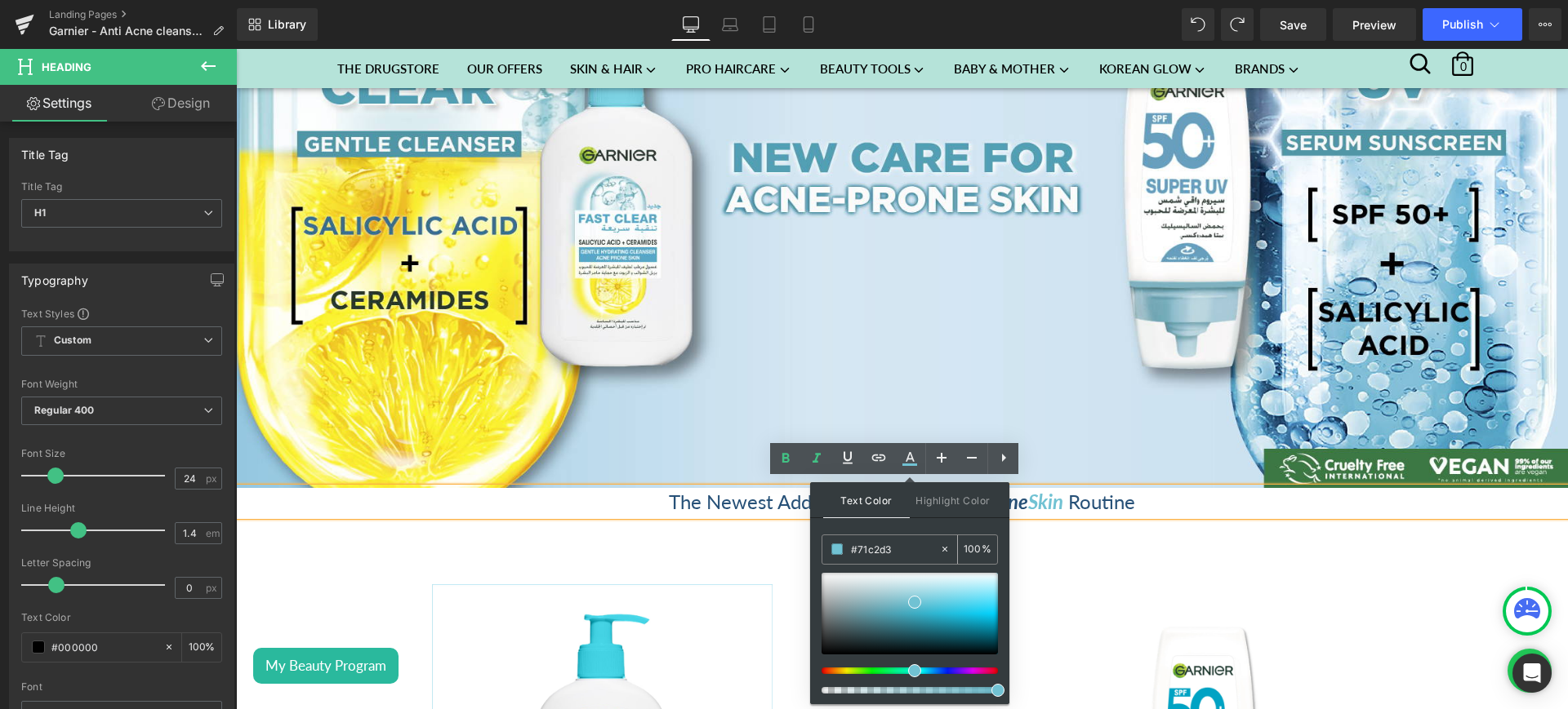
click at [864, 544] on input "#71c2d3" at bounding box center [895, 549] width 88 height 18
click at [782, 498] on span "The Newest Additions to Your" at bounding box center [797, 501] width 257 height 23
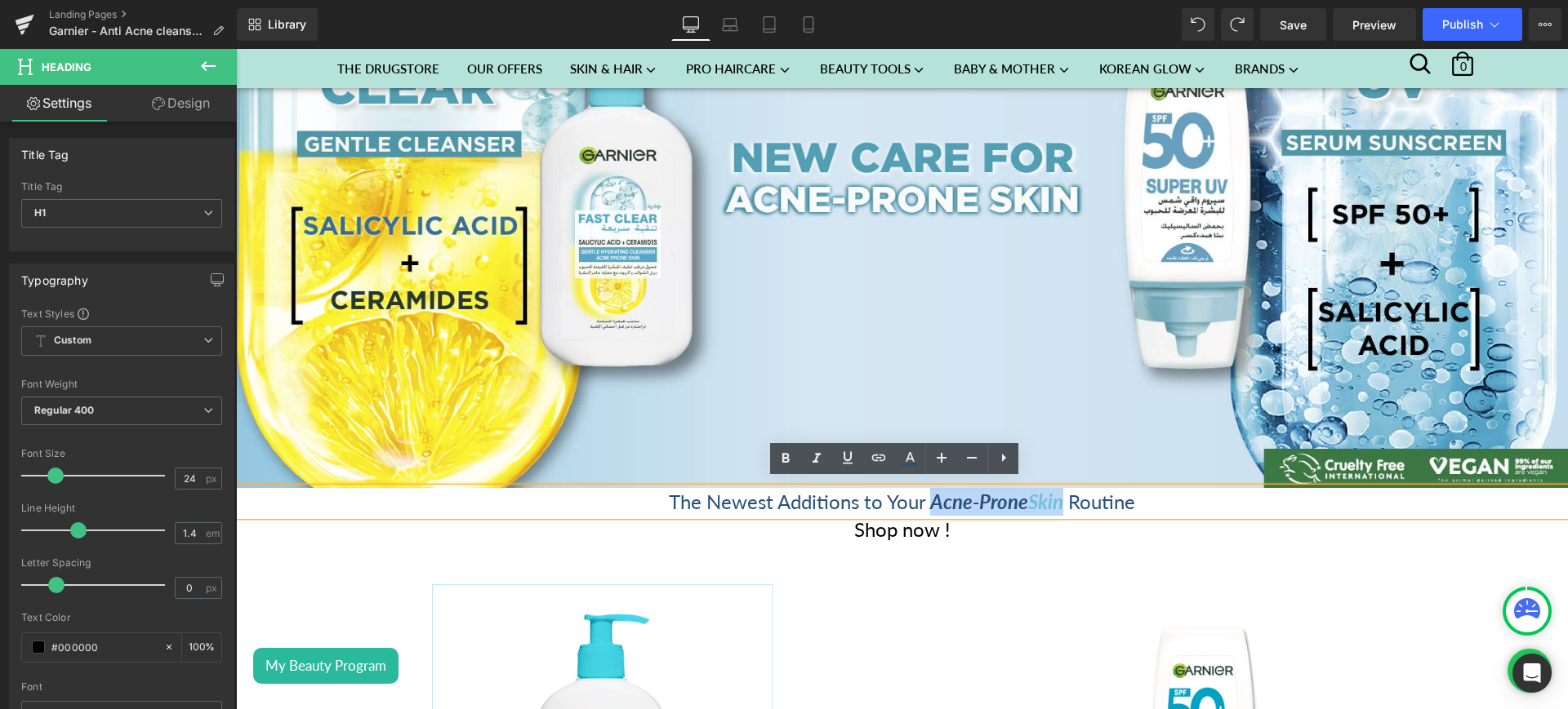
drag, startPoint x: 922, startPoint y: 497, endPoint x: 1052, endPoint y: 504, distance: 130.2
click at [1052, 504] on h1 "The Newest Additions to Your Acne -Prone Skin Routine" at bounding box center [902, 502] width 1332 height 27
click at [917, 459] on icon at bounding box center [909, 458] width 20 height 20
type input "#000000"
type input "100"
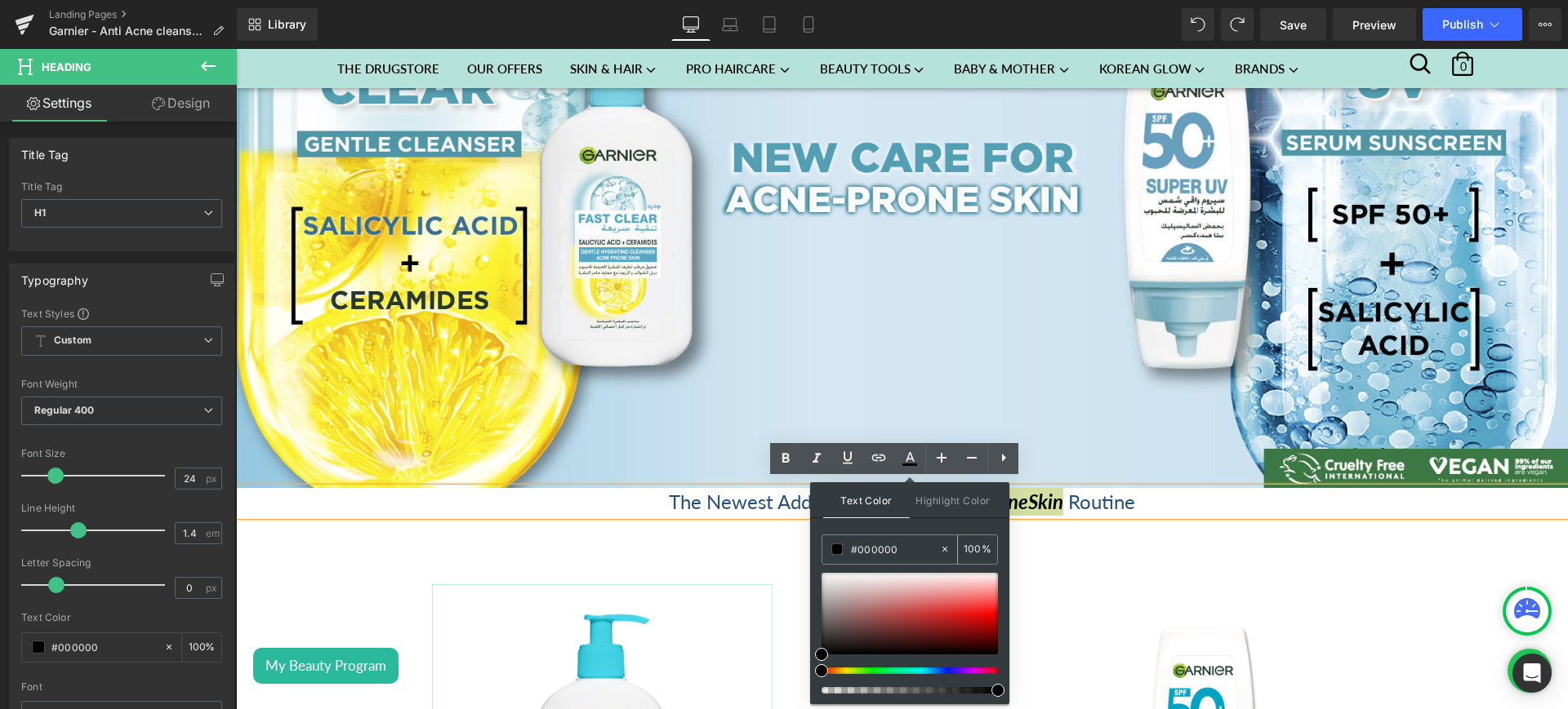
click at [900, 546] on input "#000000" at bounding box center [895, 549] width 88 height 18
paste input "71c2d3"
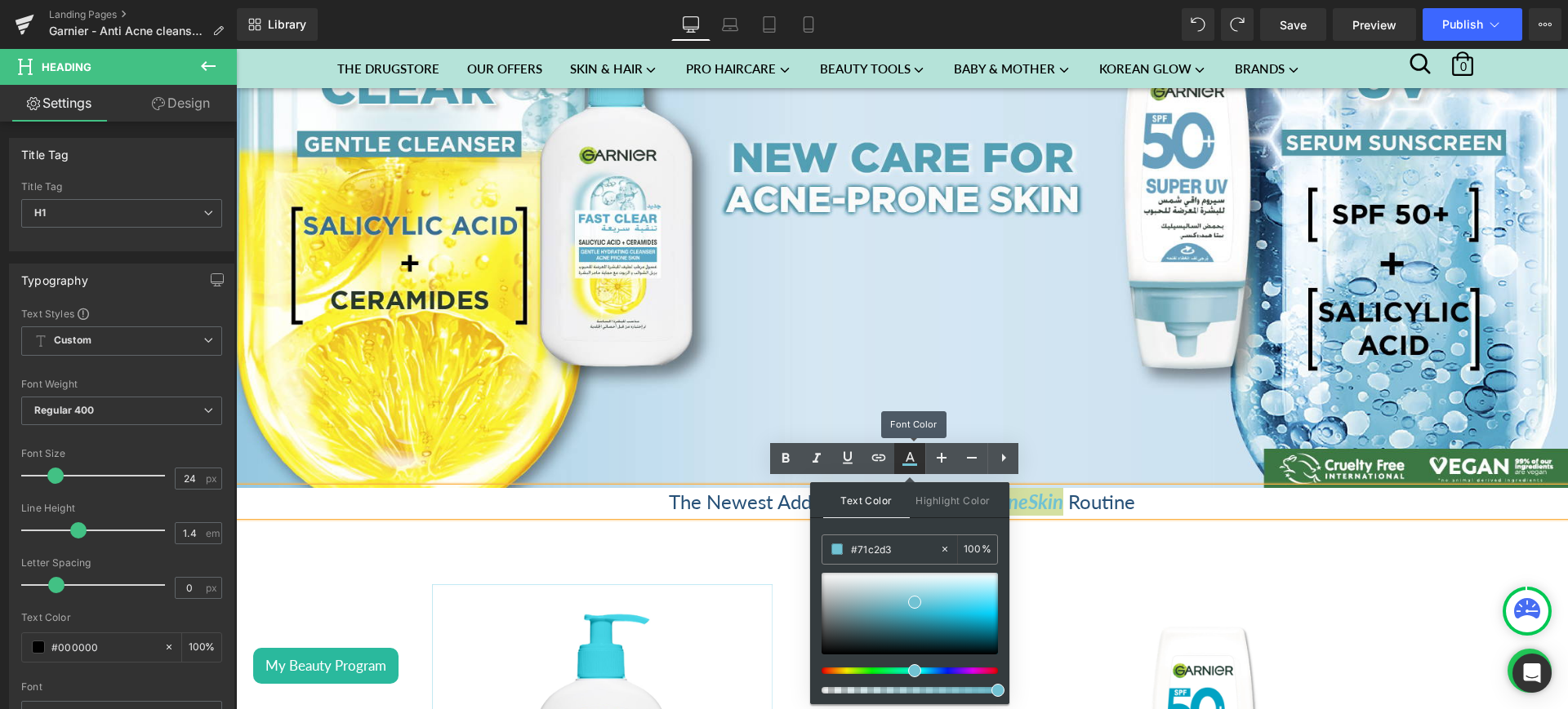
click at [912, 463] on icon at bounding box center [909, 464] width 15 height 3
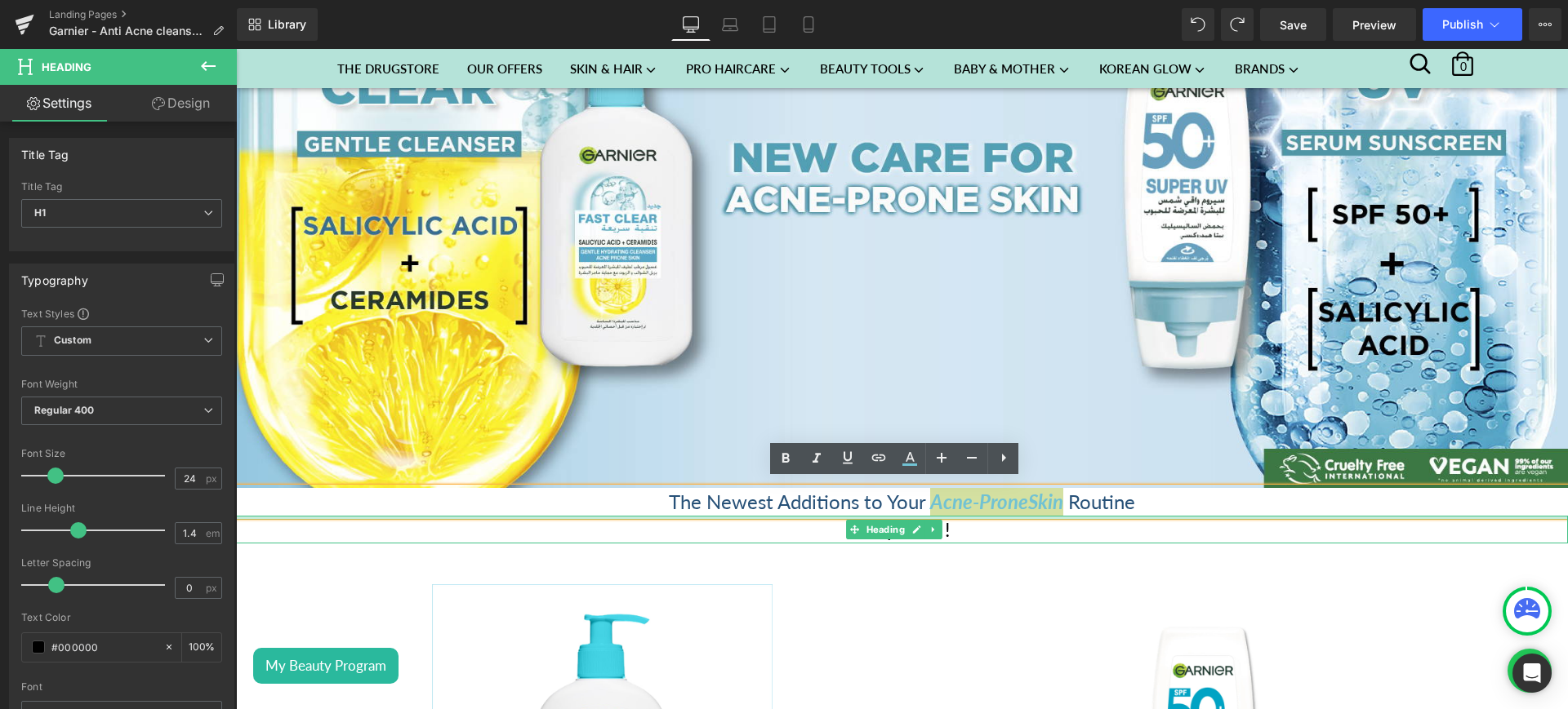
drag, startPoint x: 990, startPoint y: 507, endPoint x: 1136, endPoint y: 491, distance: 146.9
click at [990, 516] on div at bounding box center [902, 518] width 1332 height 4
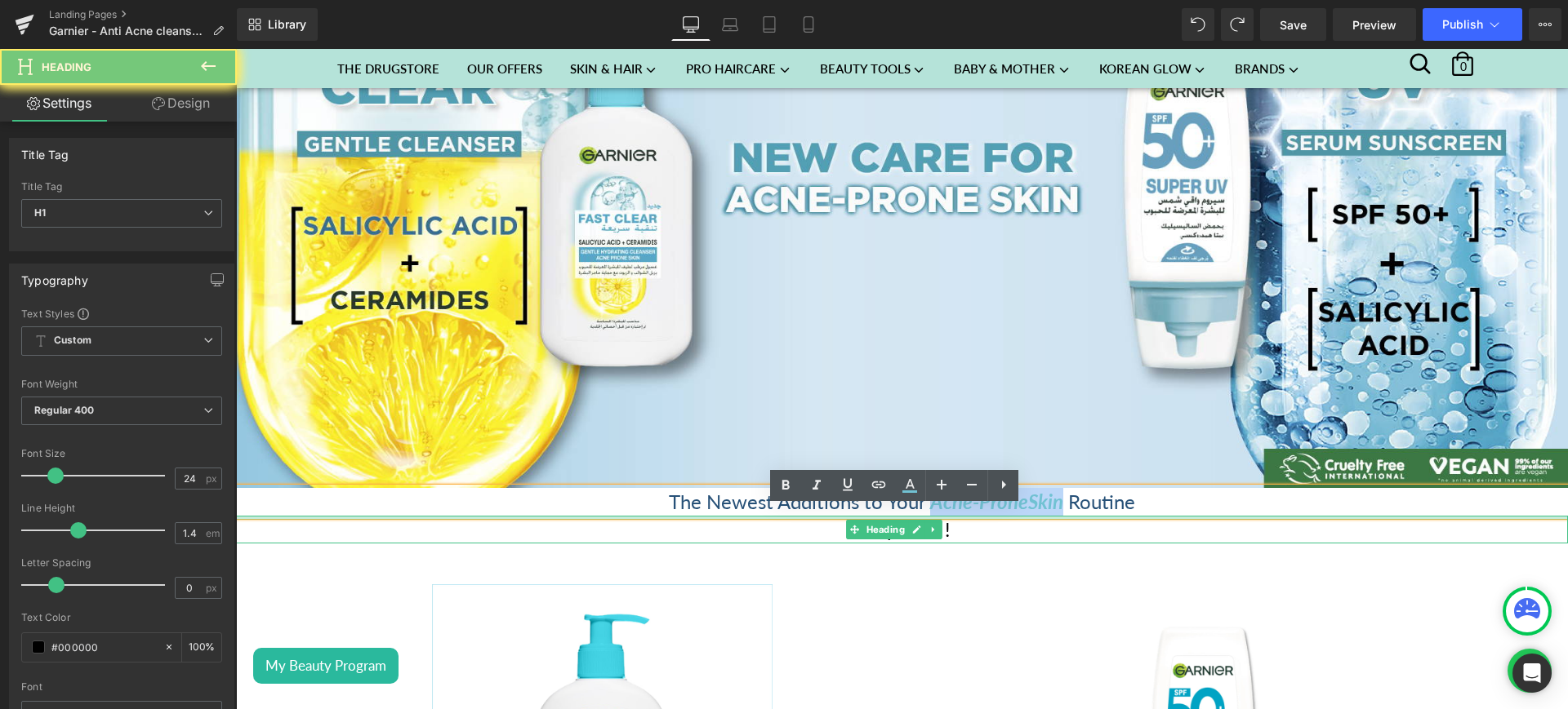
click at [1114, 492] on span "Routine" at bounding box center [1102, 501] width 67 height 23
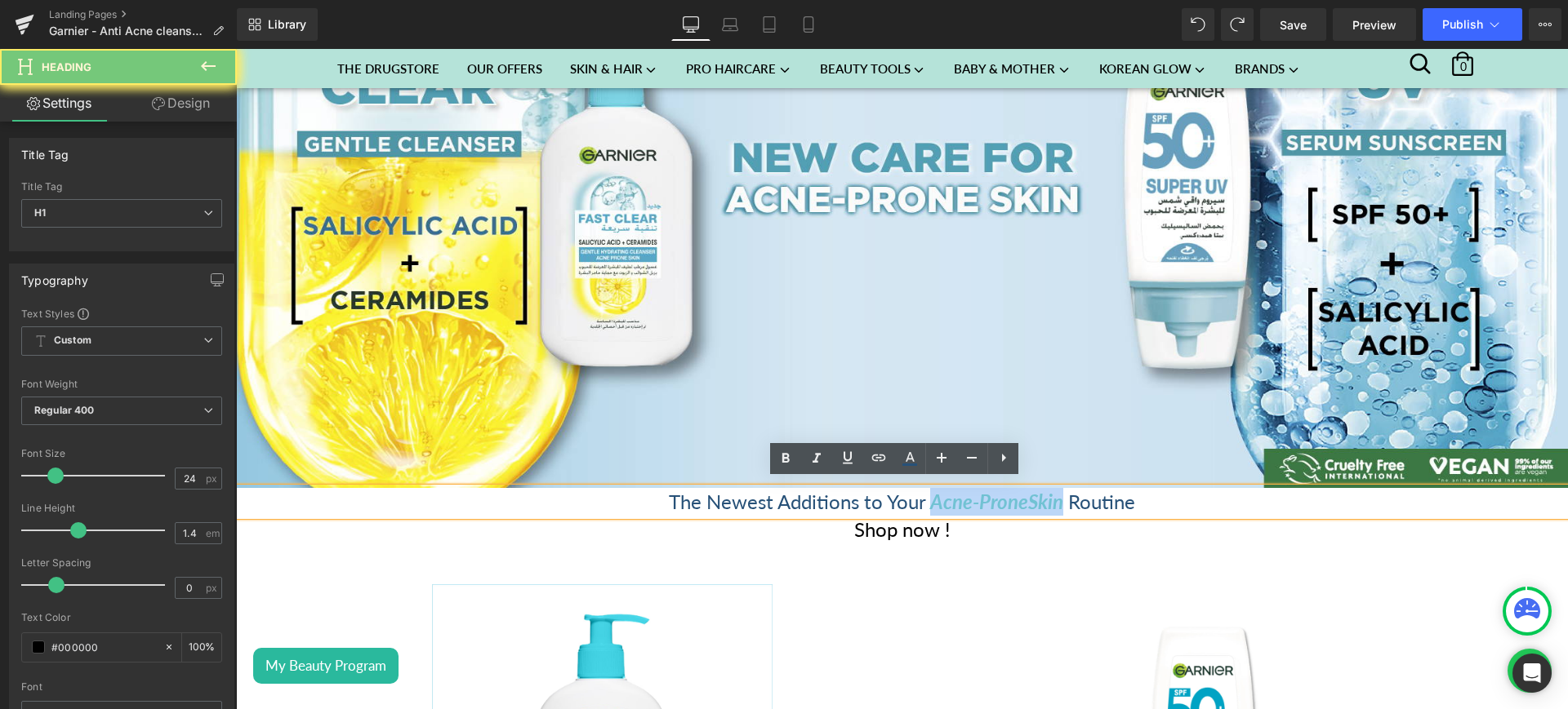
click at [1180, 497] on h1 "The Newest Additions to Your Acne -Prone Skin Routine" at bounding box center [902, 502] width 1332 height 27
drag, startPoint x: 1138, startPoint y: 494, endPoint x: 642, endPoint y: 486, distance: 496.1
click at [642, 489] on h1 "The Newest Additions to Your Acne -Prone Skin Routine" at bounding box center [902, 502] width 1332 height 27
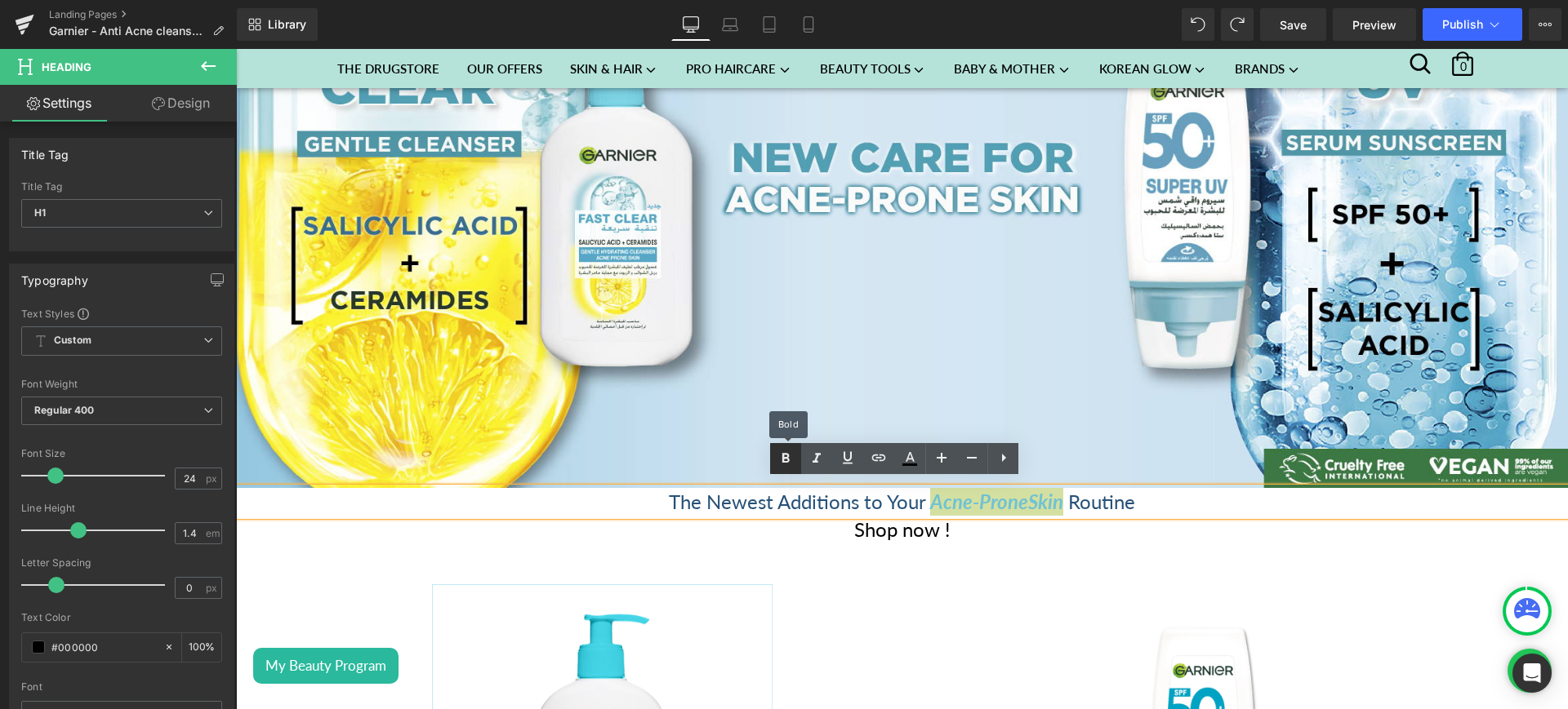
click at [787, 455] on icon at bounding box center [785, 458] width 20 height 20
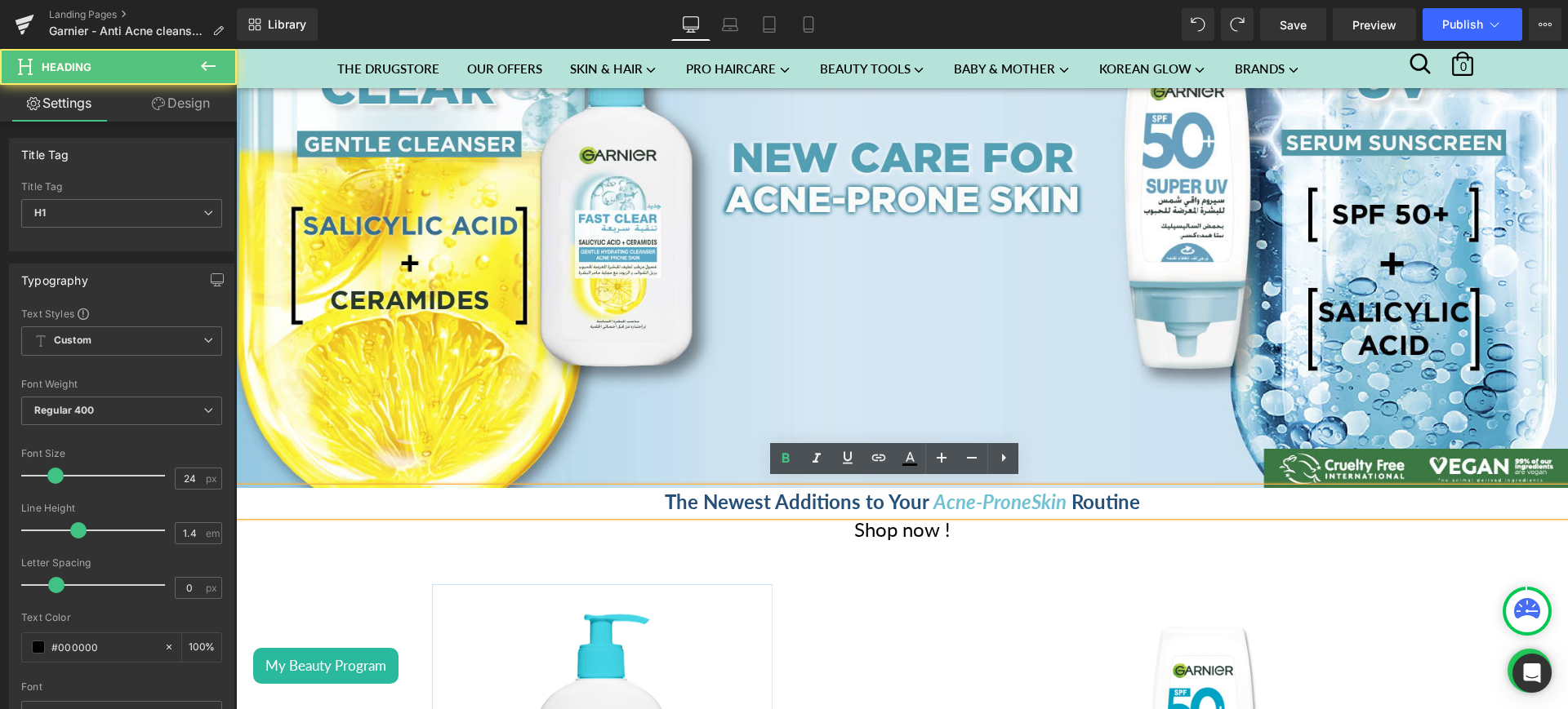
click at [945, 492] on span "Acne" at bounding box center [955, 501] width 43 height 23
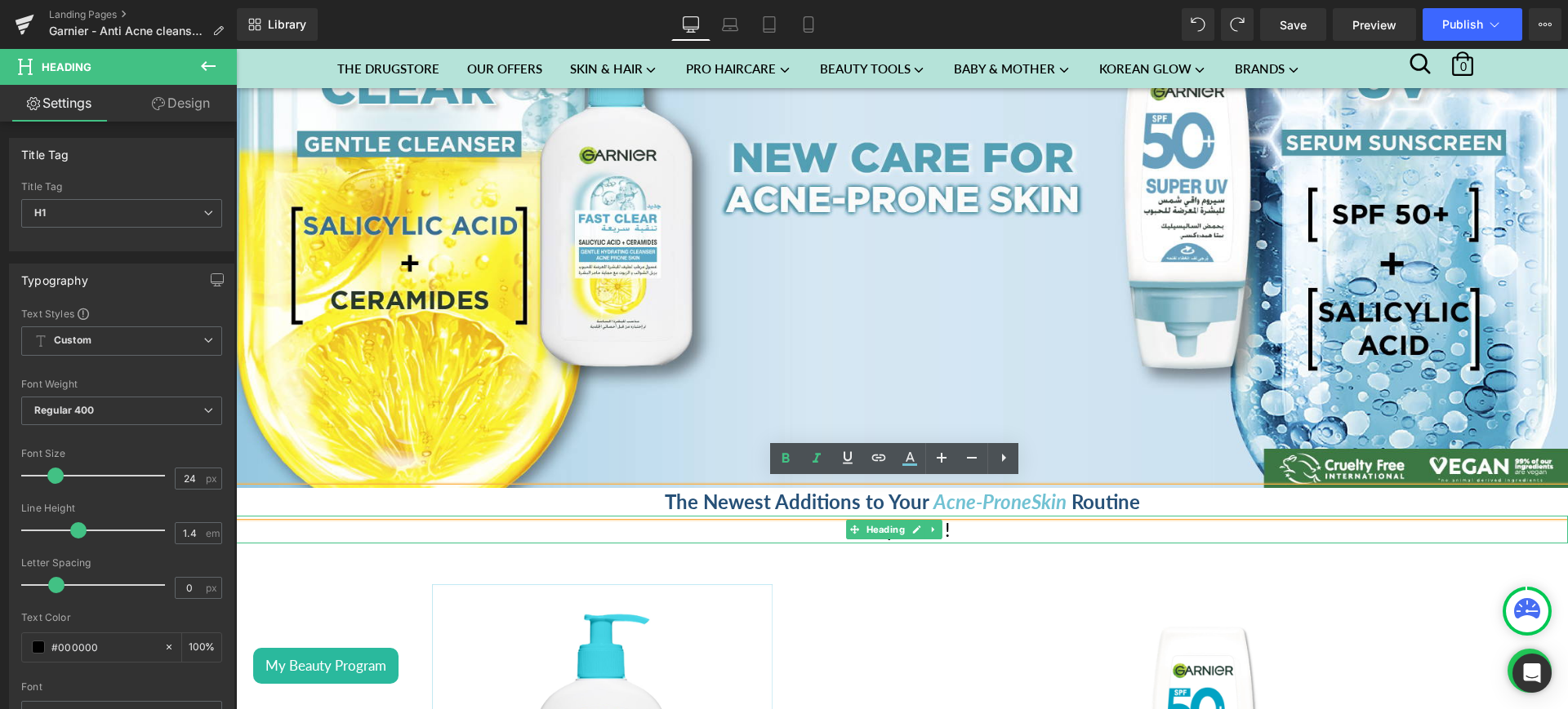
click at [1006, 522] on h1 "Shop now !" at bounding box center [902, 530] width 1332 height 27
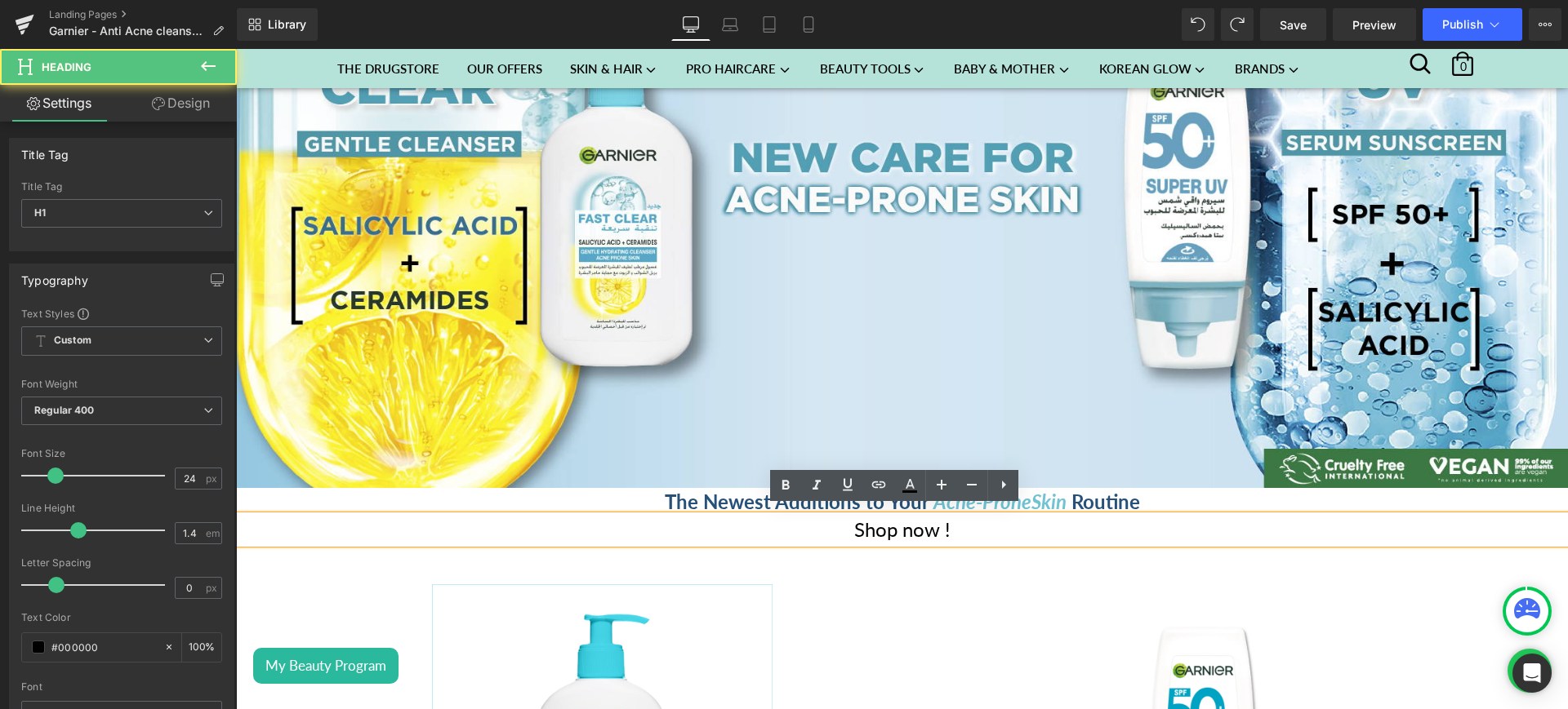
click at [958, 518] on h1 "Shop now !" at bounding box center [902, 530] width 1332 height 27
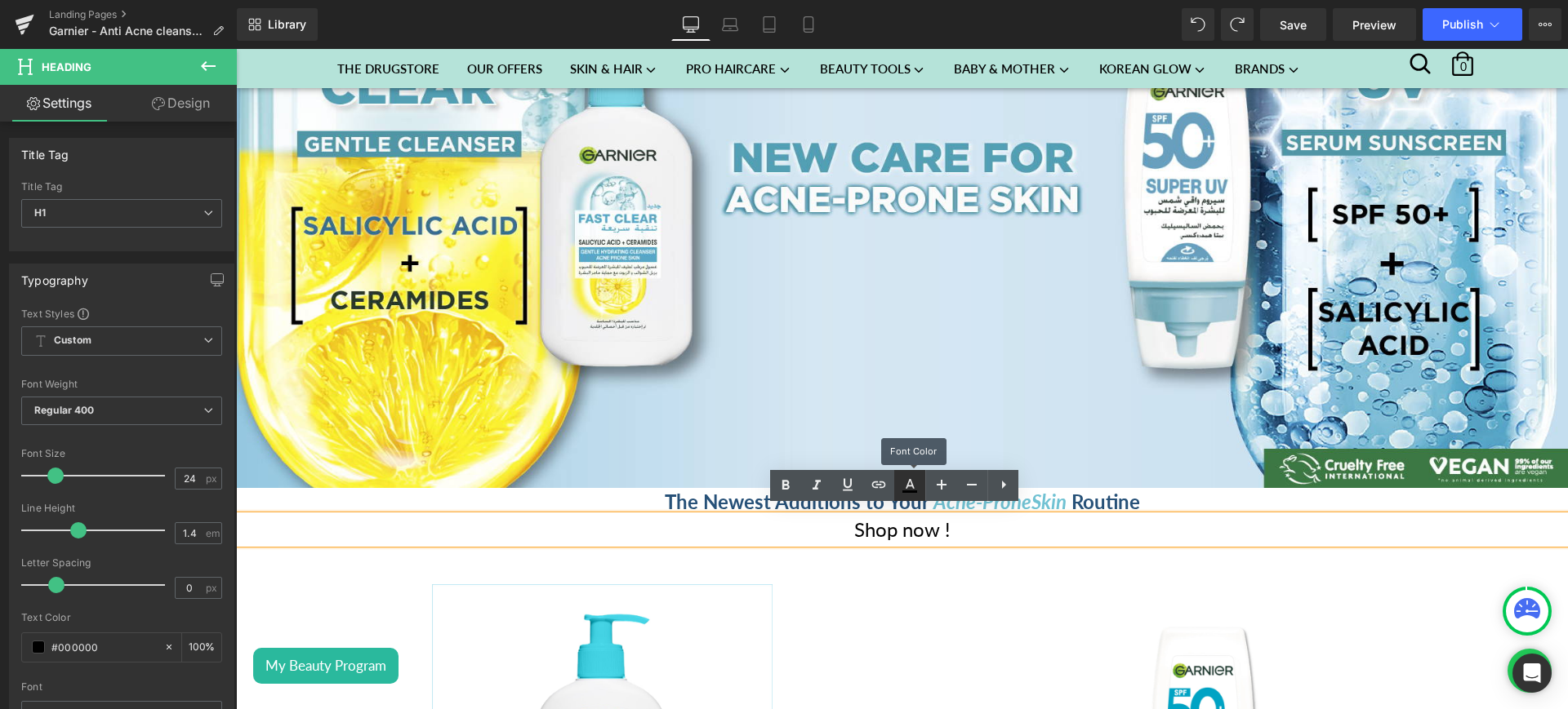
click at [910, 478] on icon at bounding box center [909, 486] width 20 height 20
type input "#000000"
type input "100"
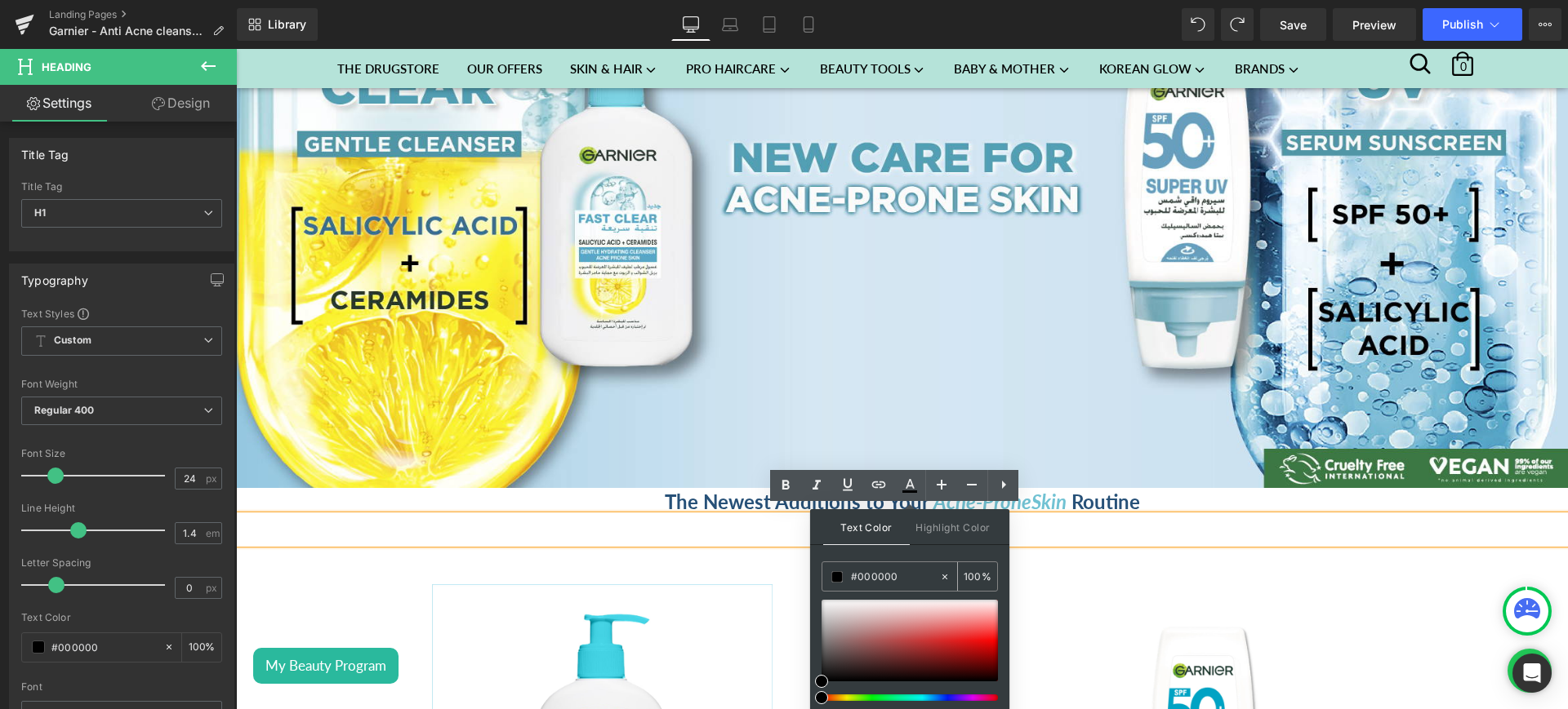
click at [863, 569] on input "#000000" at bounding box center [895, 577] width 88 height 18
paste input "71c2d3"
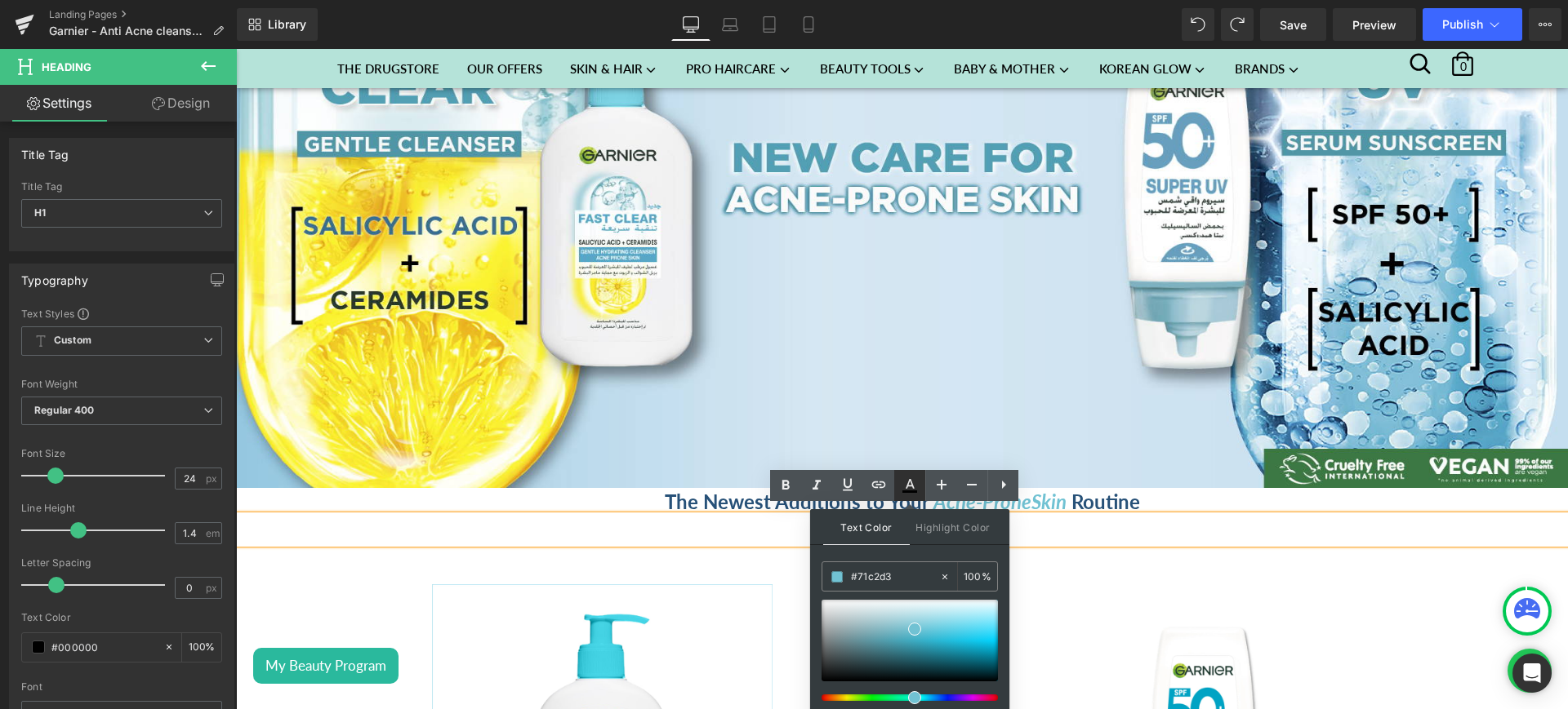
type input "#71c2d3"
click at [910, 489] on icon at bounding box center [909, 486] width 20 height 20
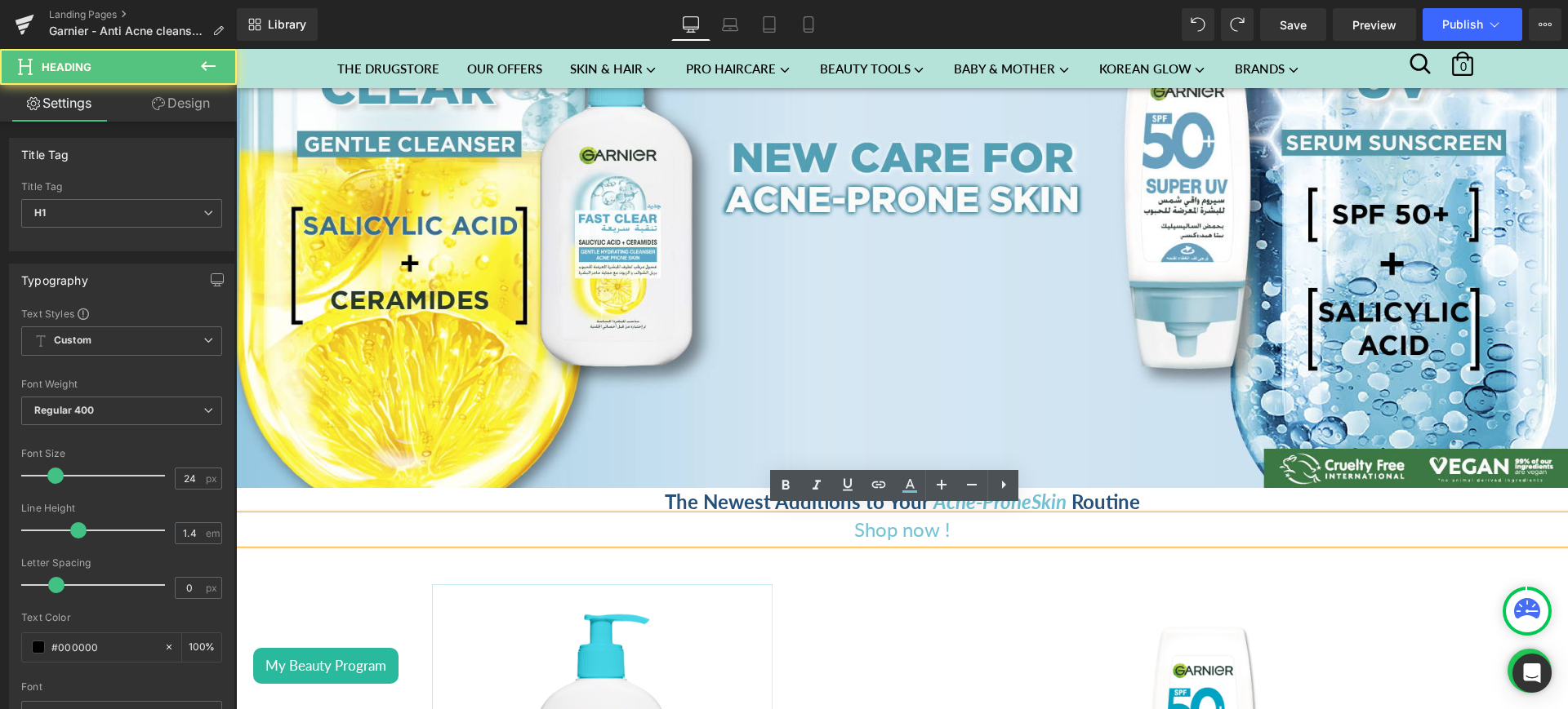
click at [985, 526] on h1 "Shop now !" at bounding box center [902, 530] width 1332 height 27
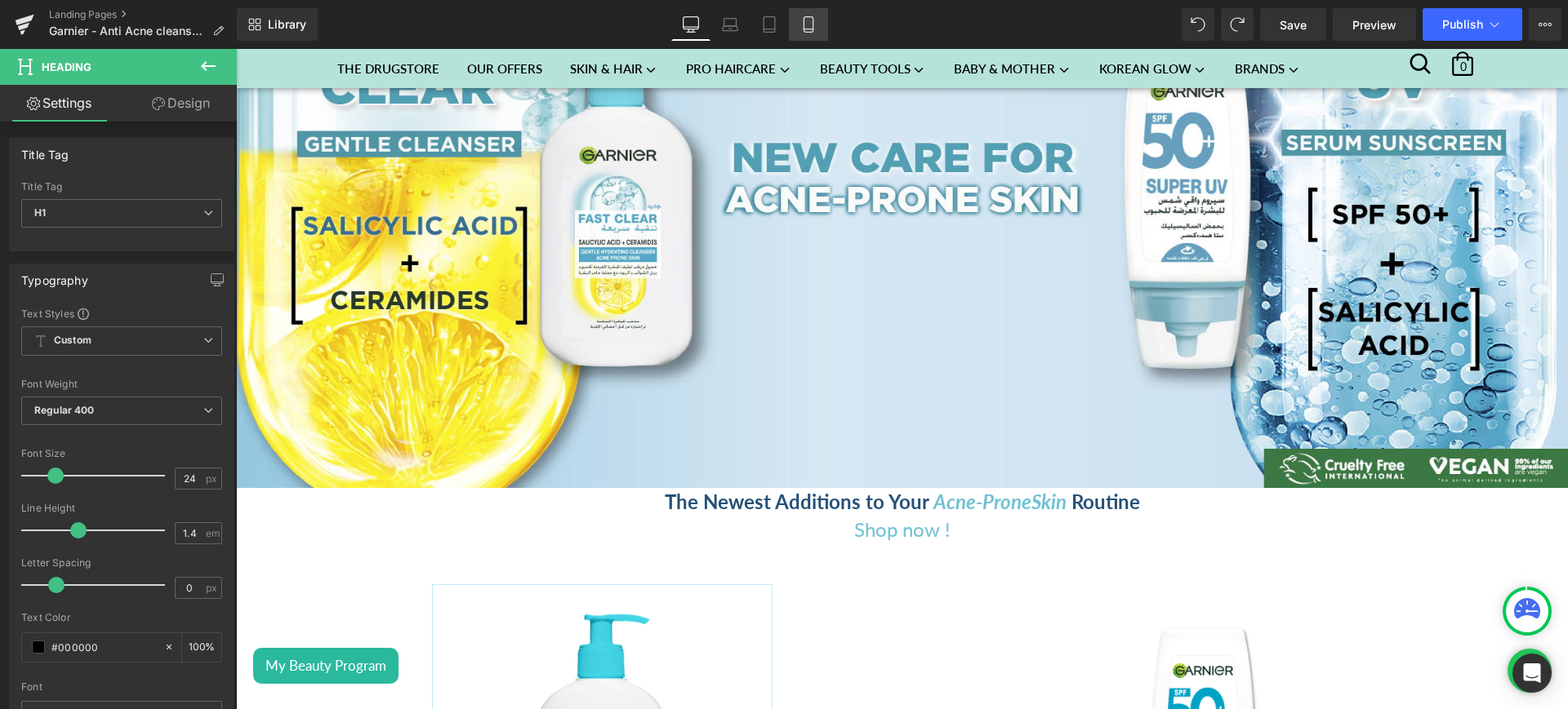
click at [810, 36] on link "Mobile" at bounding box center [809, 23] width 39 height 32
type input "20"
type input "100"
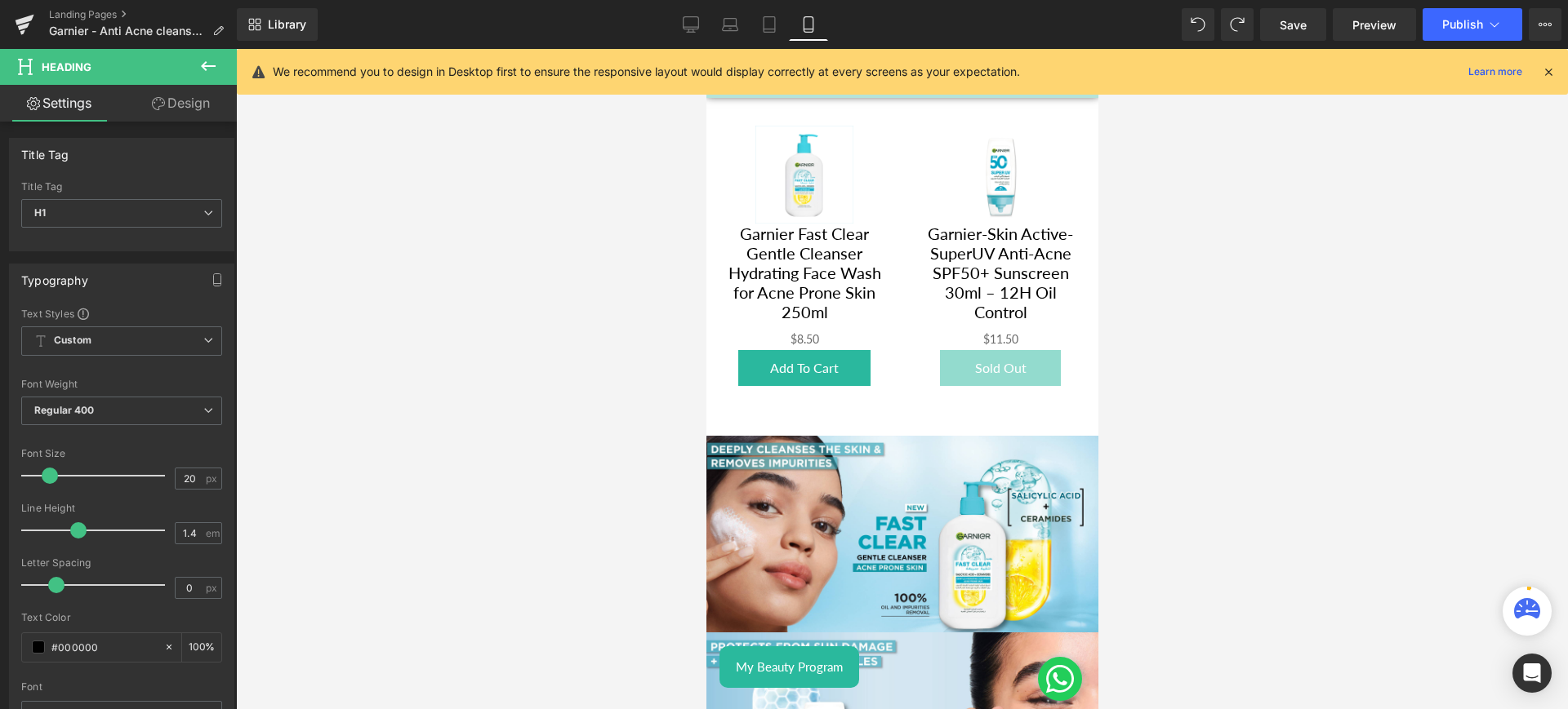
scroll to position [162, 0]
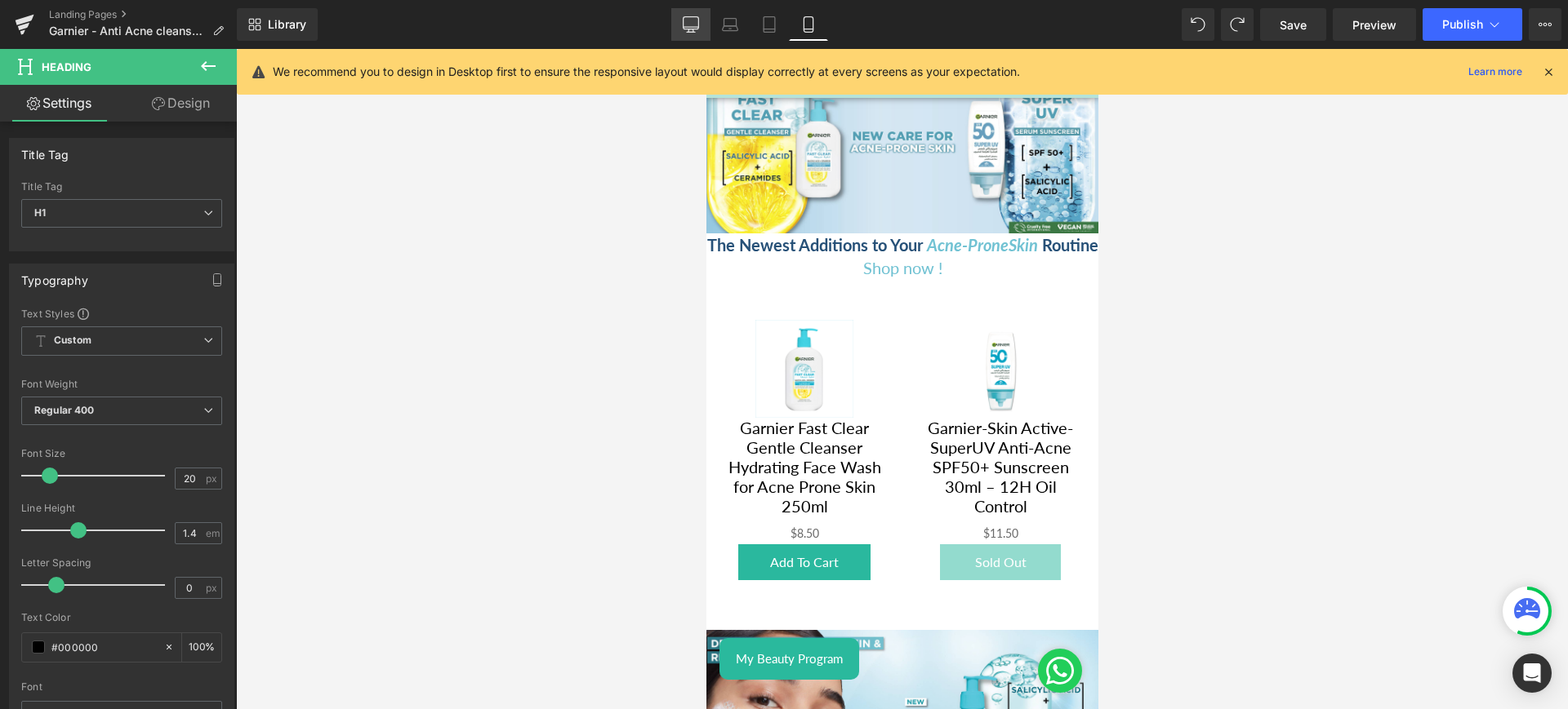
click at [694, 29] on icon at bounding box center [691, 30] width 5 height 3
type input "24"
type input "100"
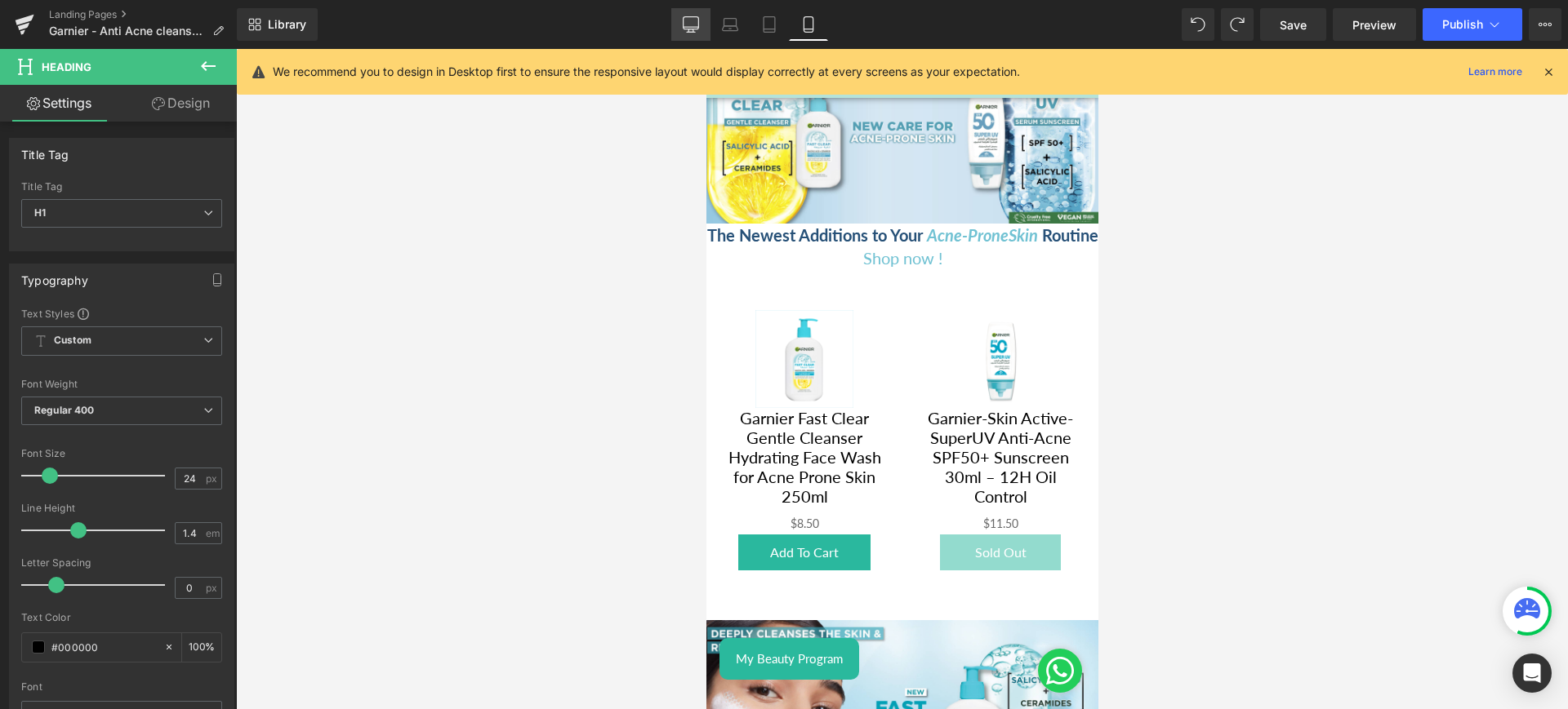
scroll to position [593, 0]
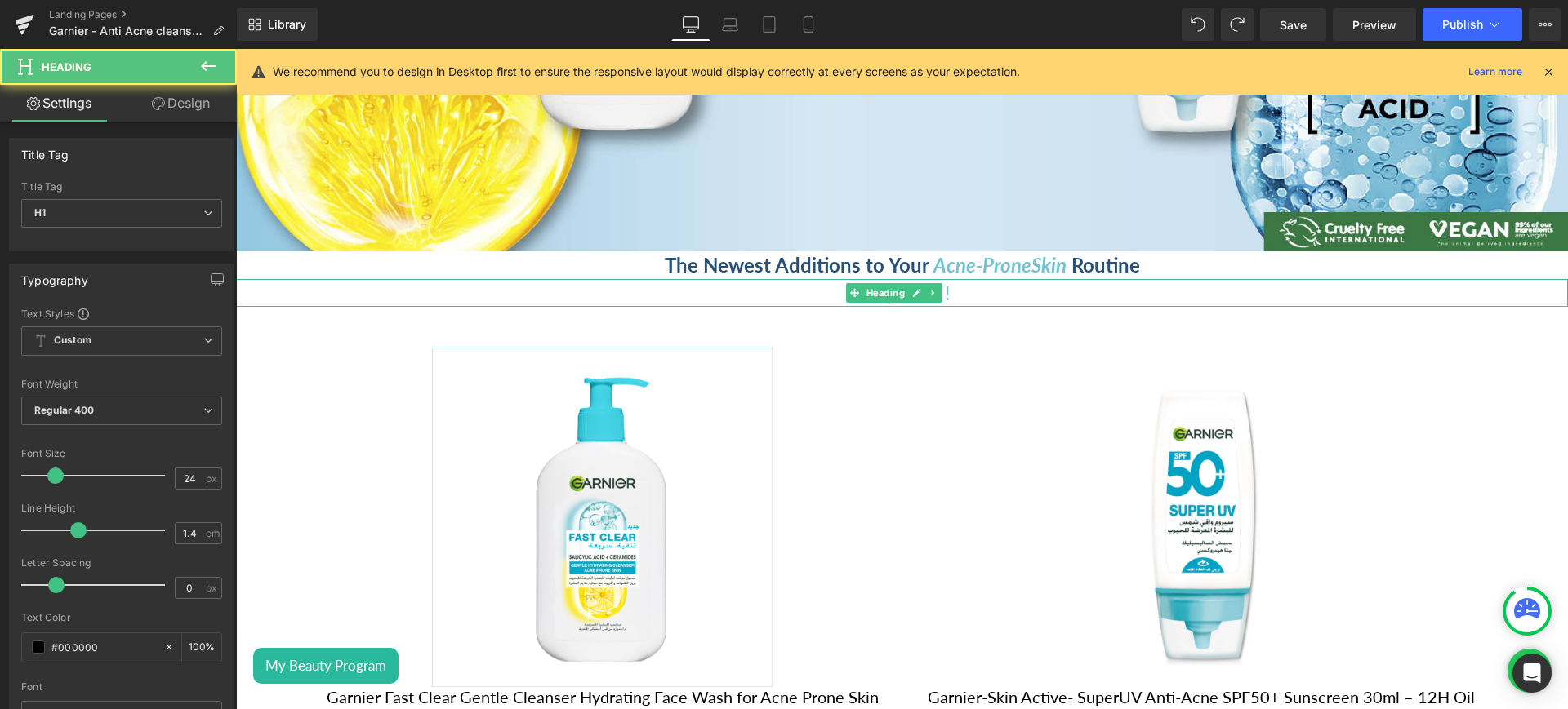
click at [981, 284] on h1 "Shop now !" at bounding box center [902, 293] width 1332 height 27
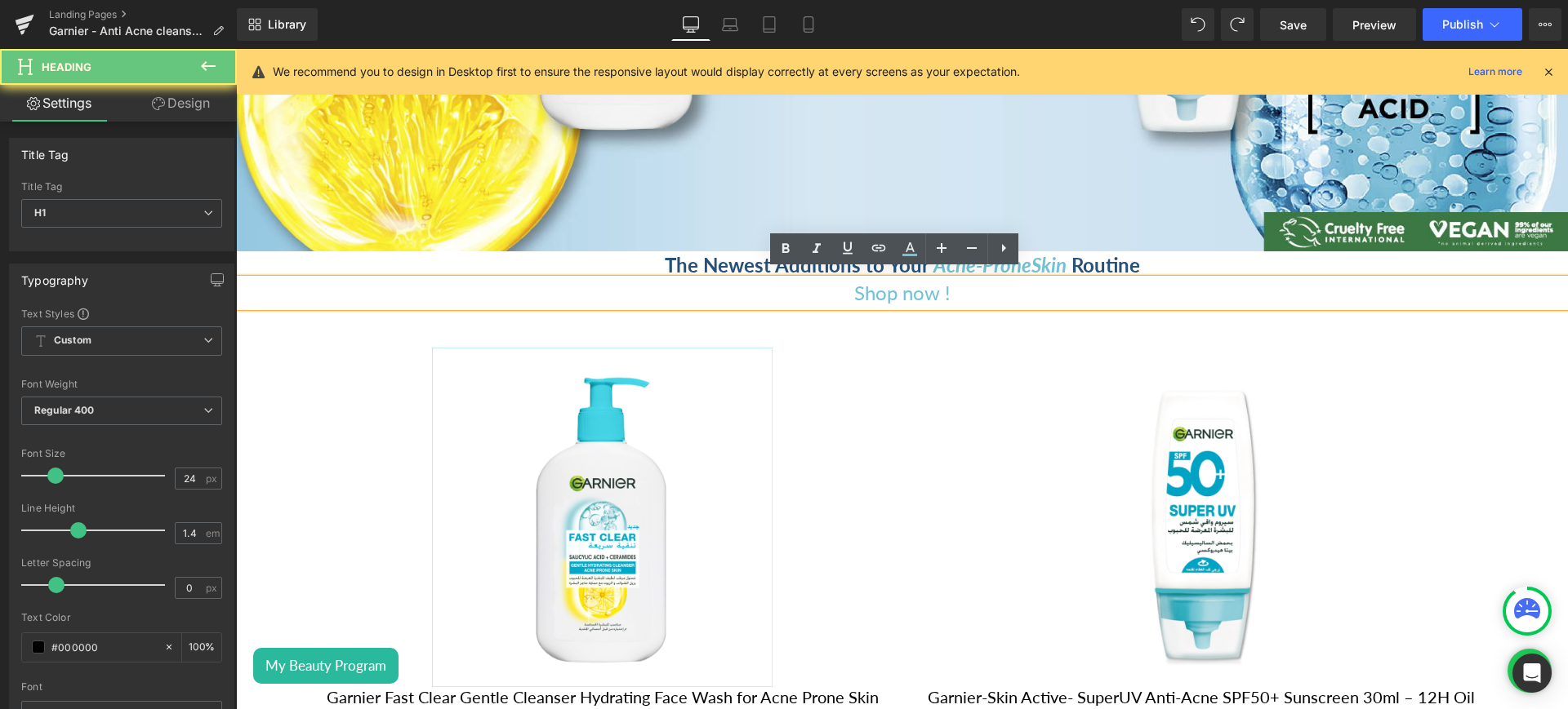
click at [981, 284] on h1 "Shop now !" at bounding box center [902, 293] width 1332 height 27
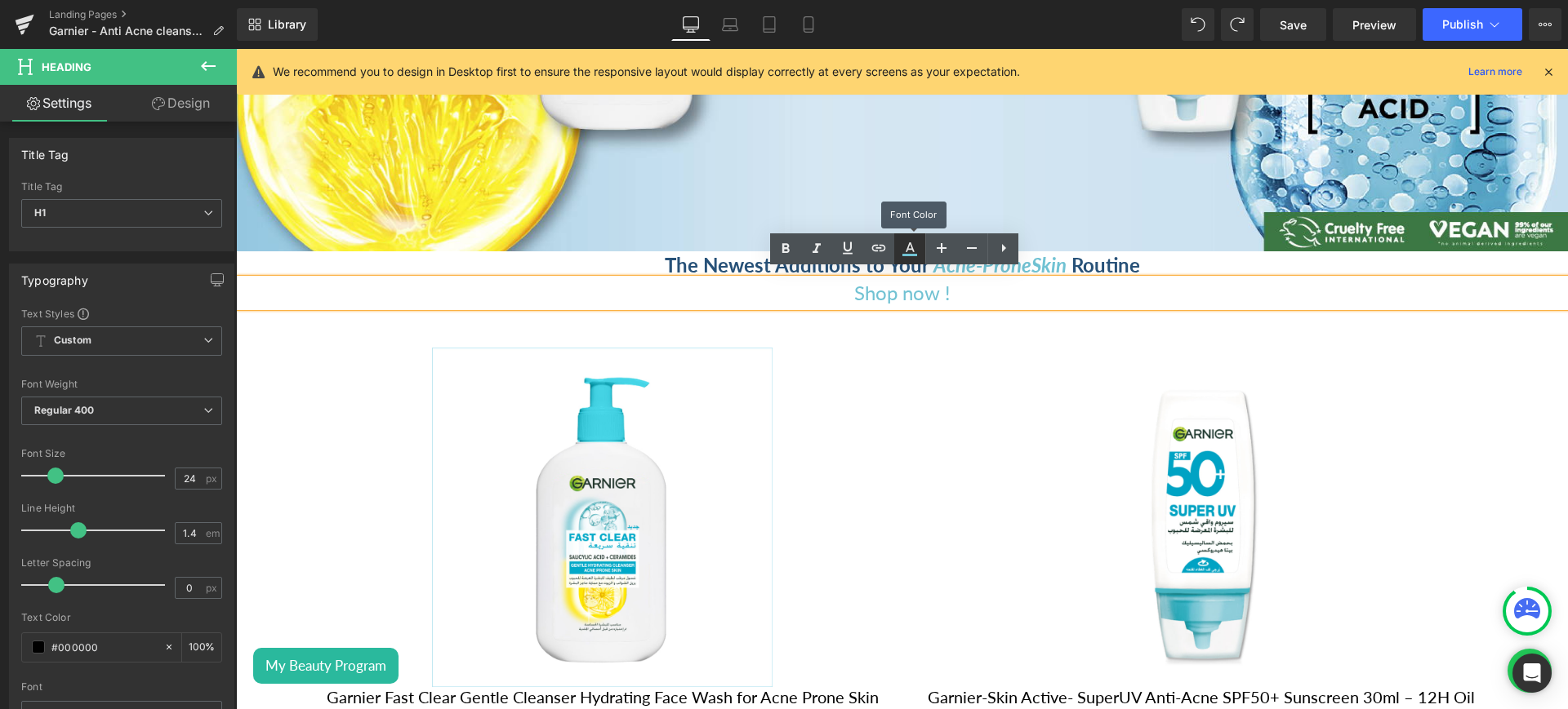
click at [898, 256] on link at bounding box center [910, 249] width 31 height 31
type input "100"
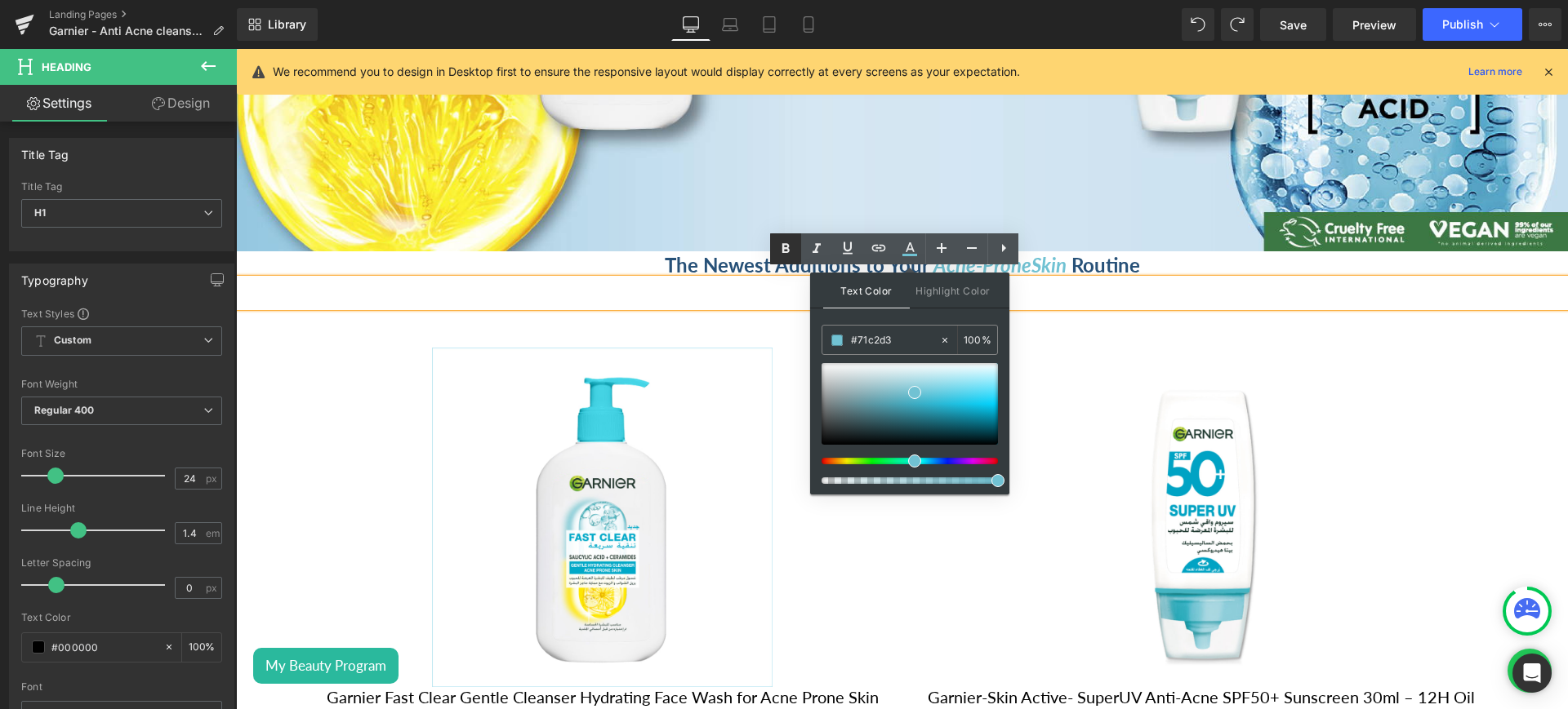
click at [784, 239] on icon at bounding box center [785, 249] width 20 height 20
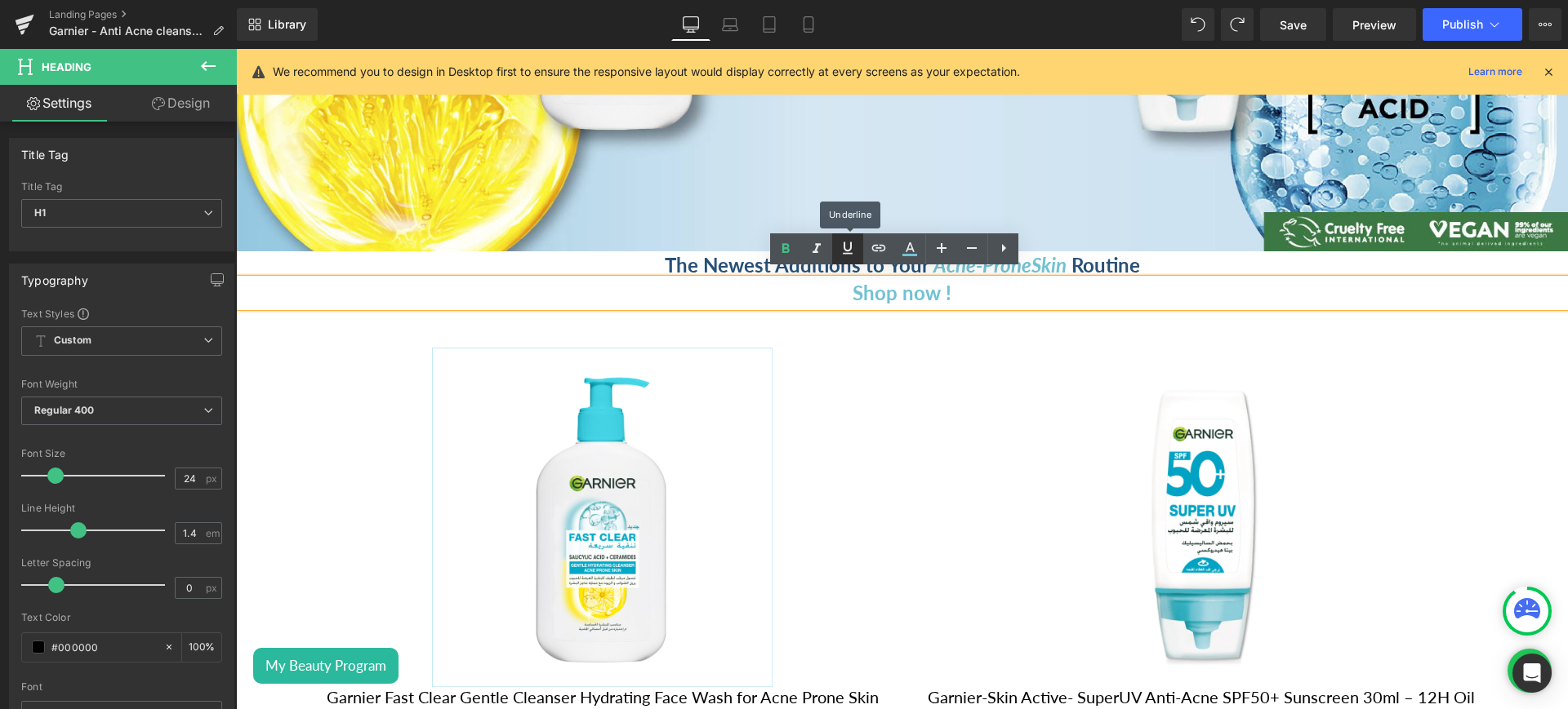
click at [855, 248] on icon at bounding box center [848, 248] width 20 height 20
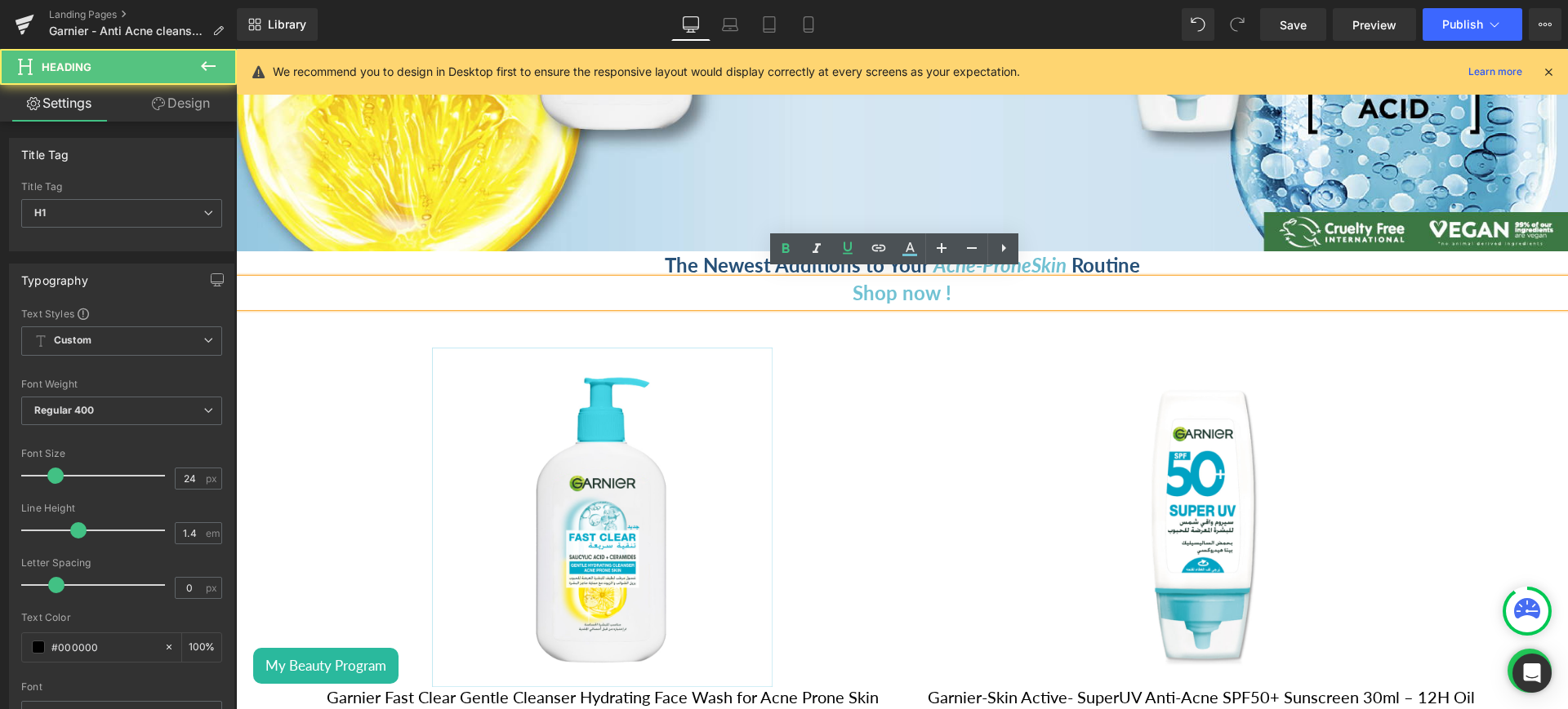
click at [902, 281] on span "Shop now !" at bounding box center [902, 293] width 99 height 23
drag, startPoint x: 902, startPoint y: 278, endPoint x: 850, endPoint y: 252, distance: 58.1
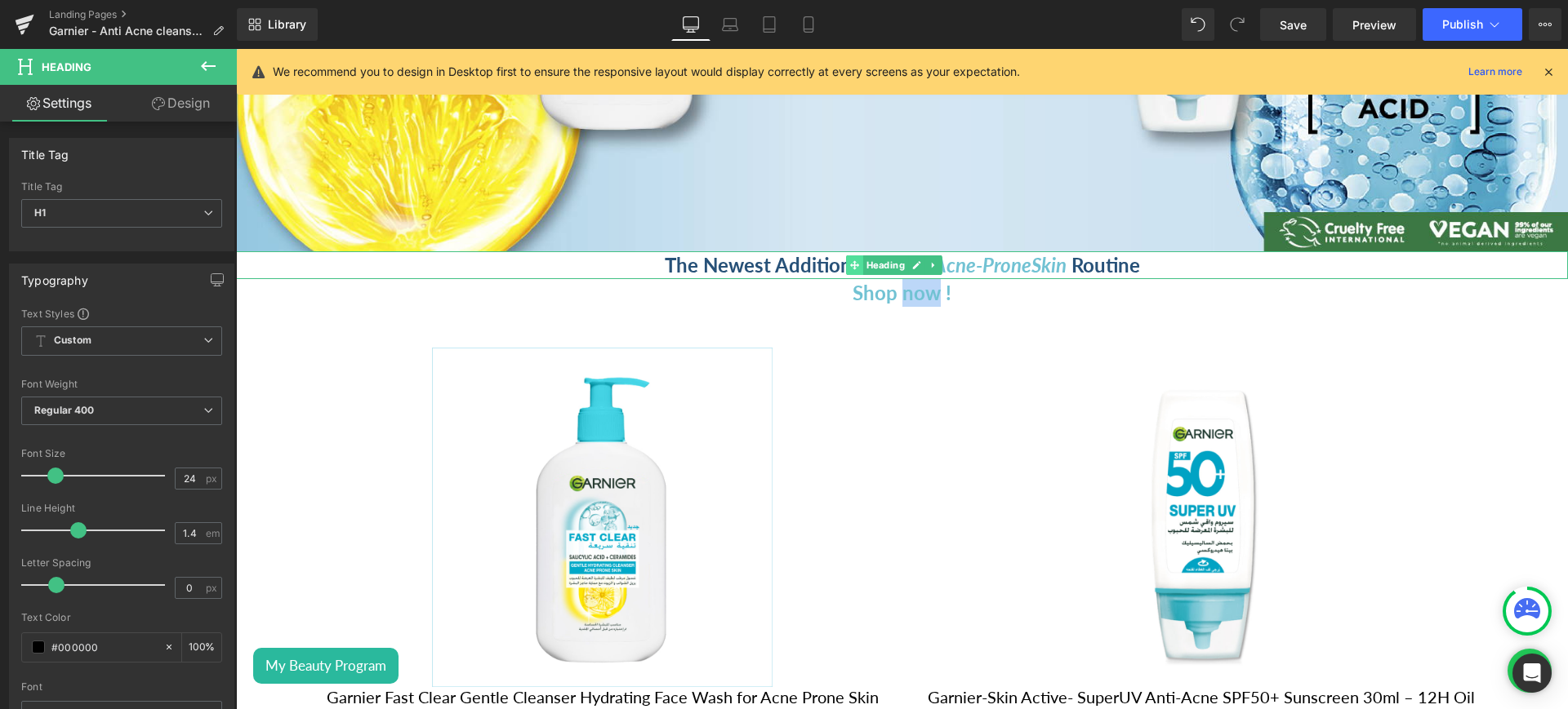
click at [850, 256] on span at bounding box center [855, 265] width 18 height 20
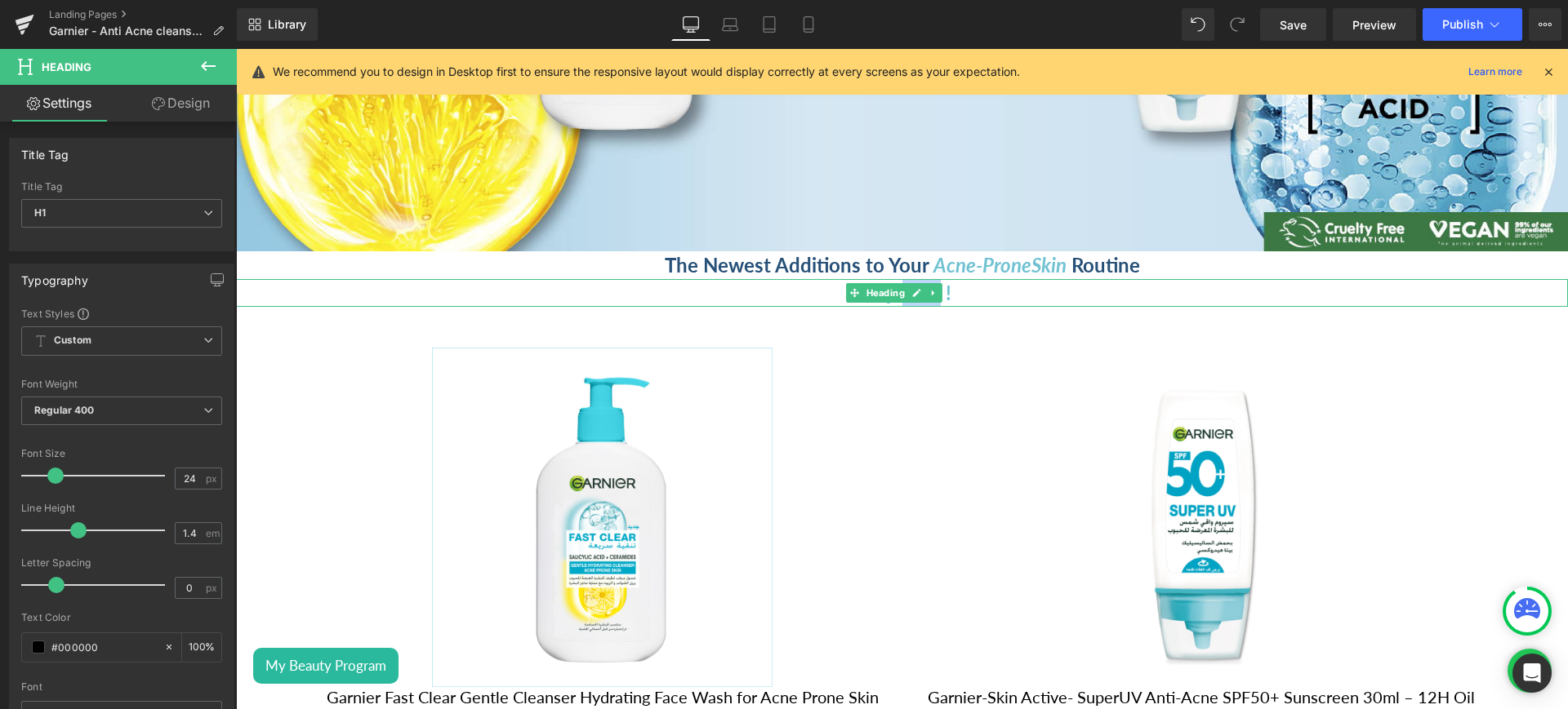
click at [977, 279] on h1 "Shop now !" at bounding box center [902, 293] width 1332 height 27
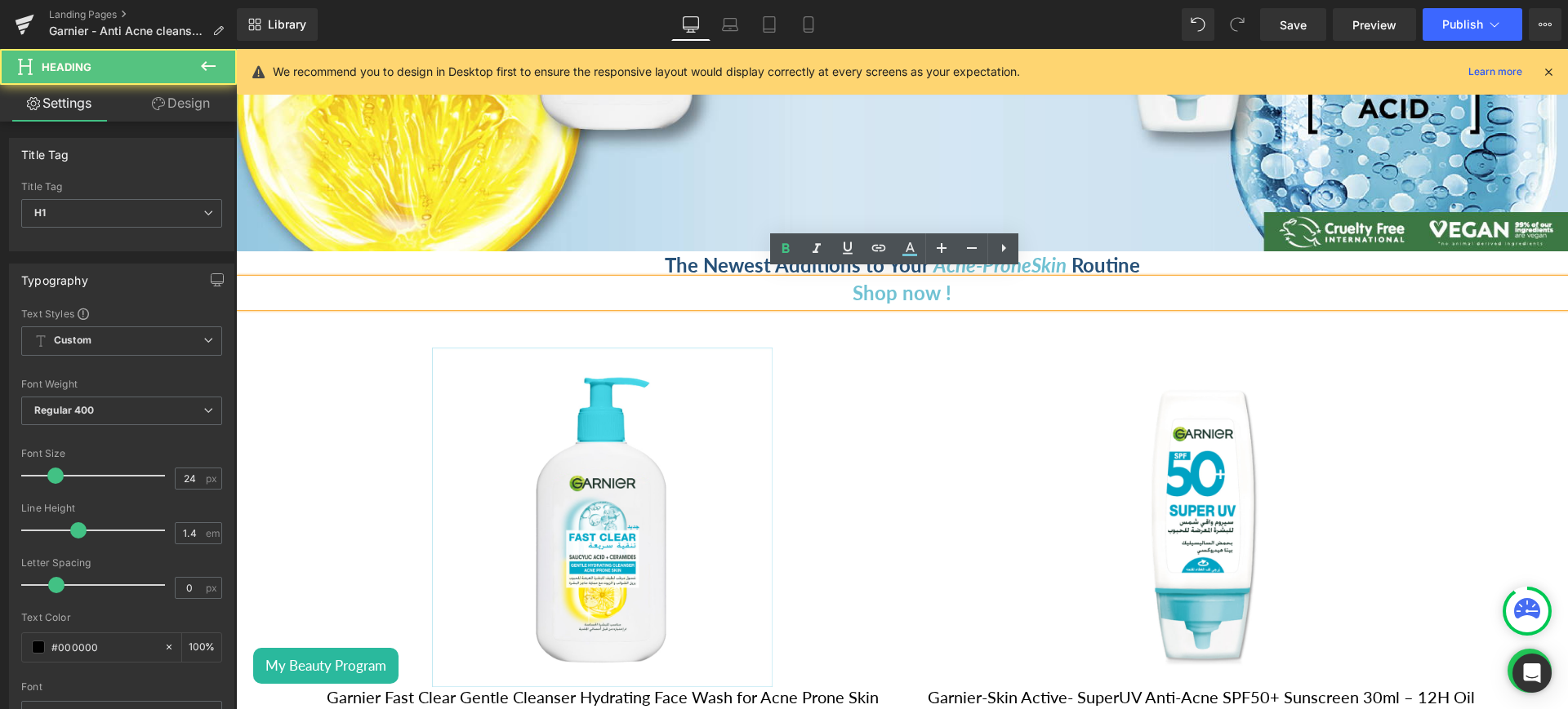
click at [870, 285] on span "Shop now !" at bounding box center [902, 293] width 99 height 23
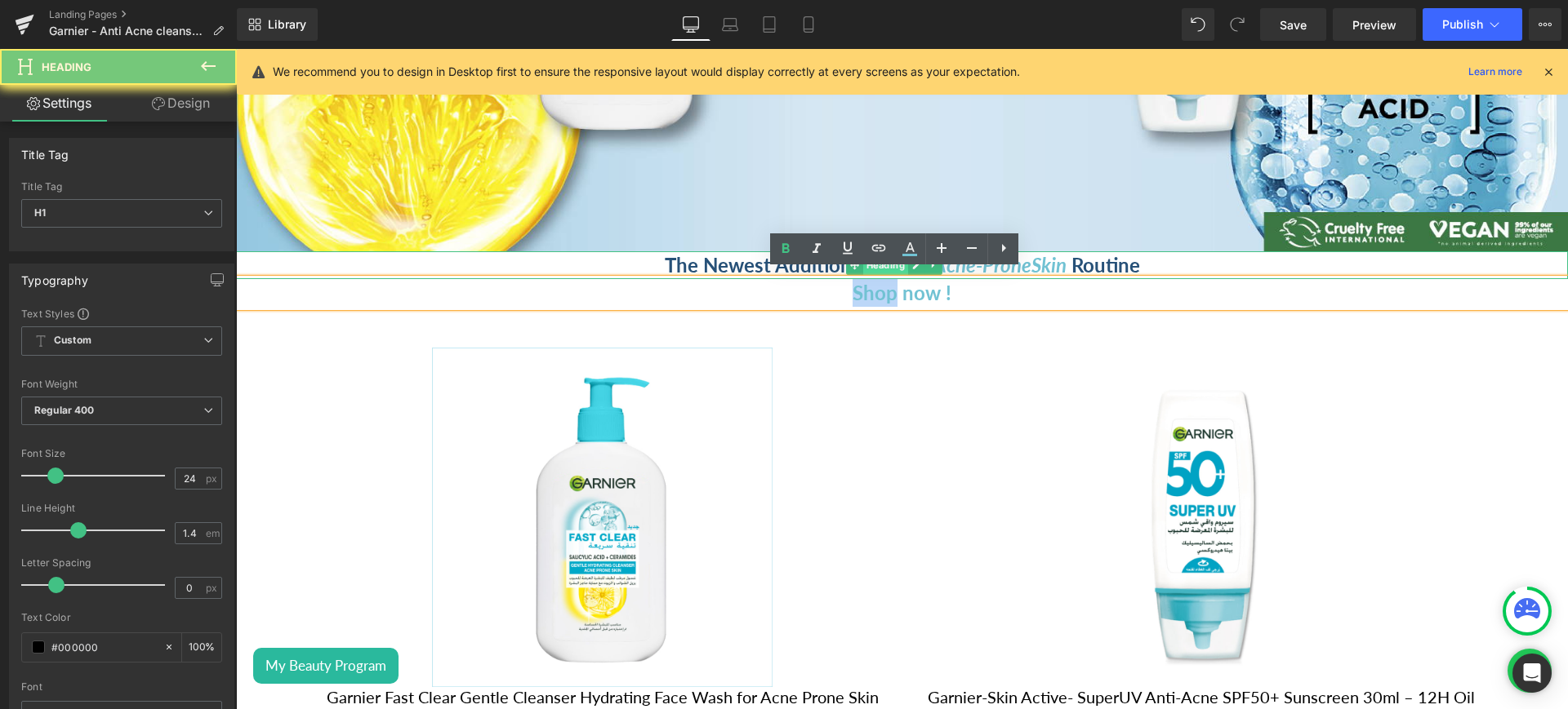
drag, startPoint x: 870, startPoint y: 285, endPoint x: 874, endPoint y: 253, distance: 32.2
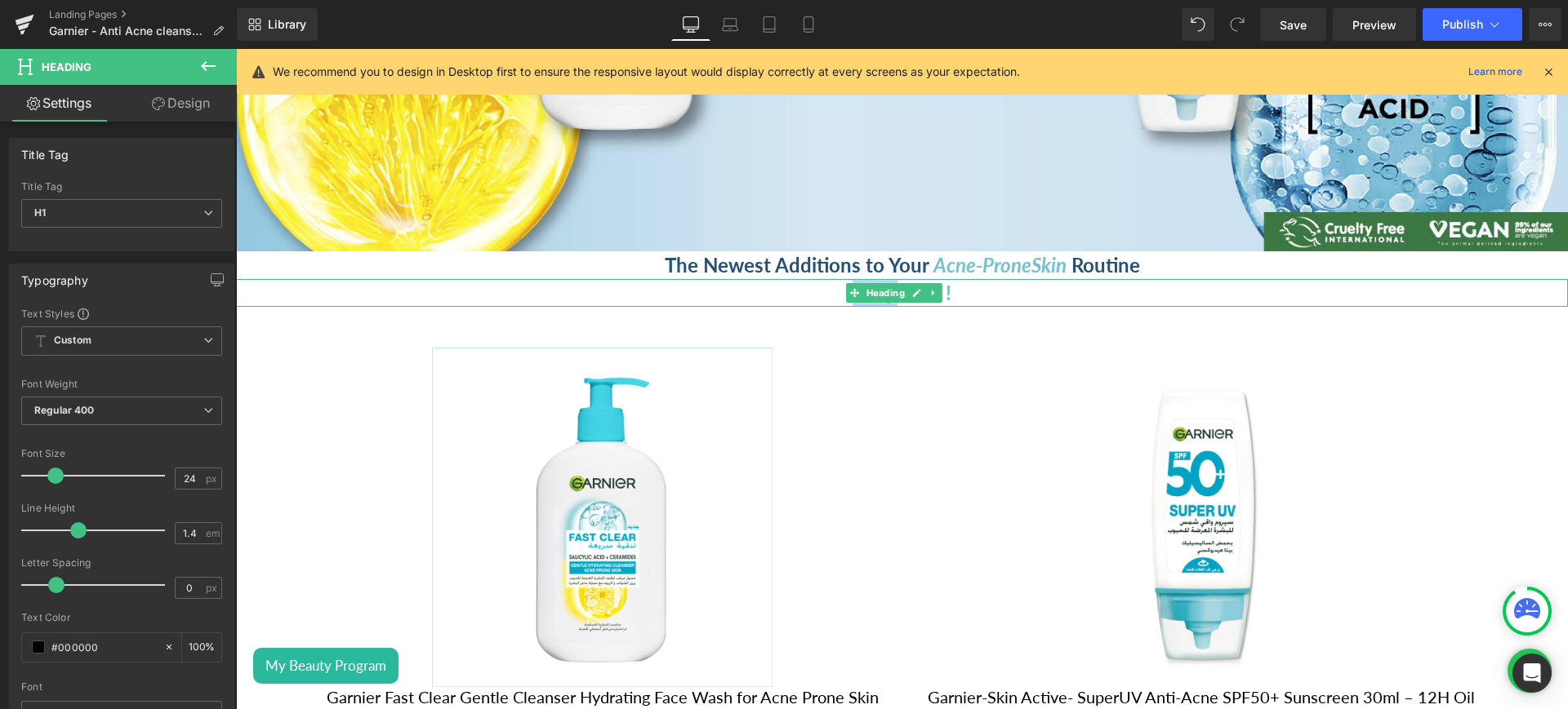
click at [975, 279] on h1 "Shop now !" at bounding box center [902, 293] width 1332 height 27
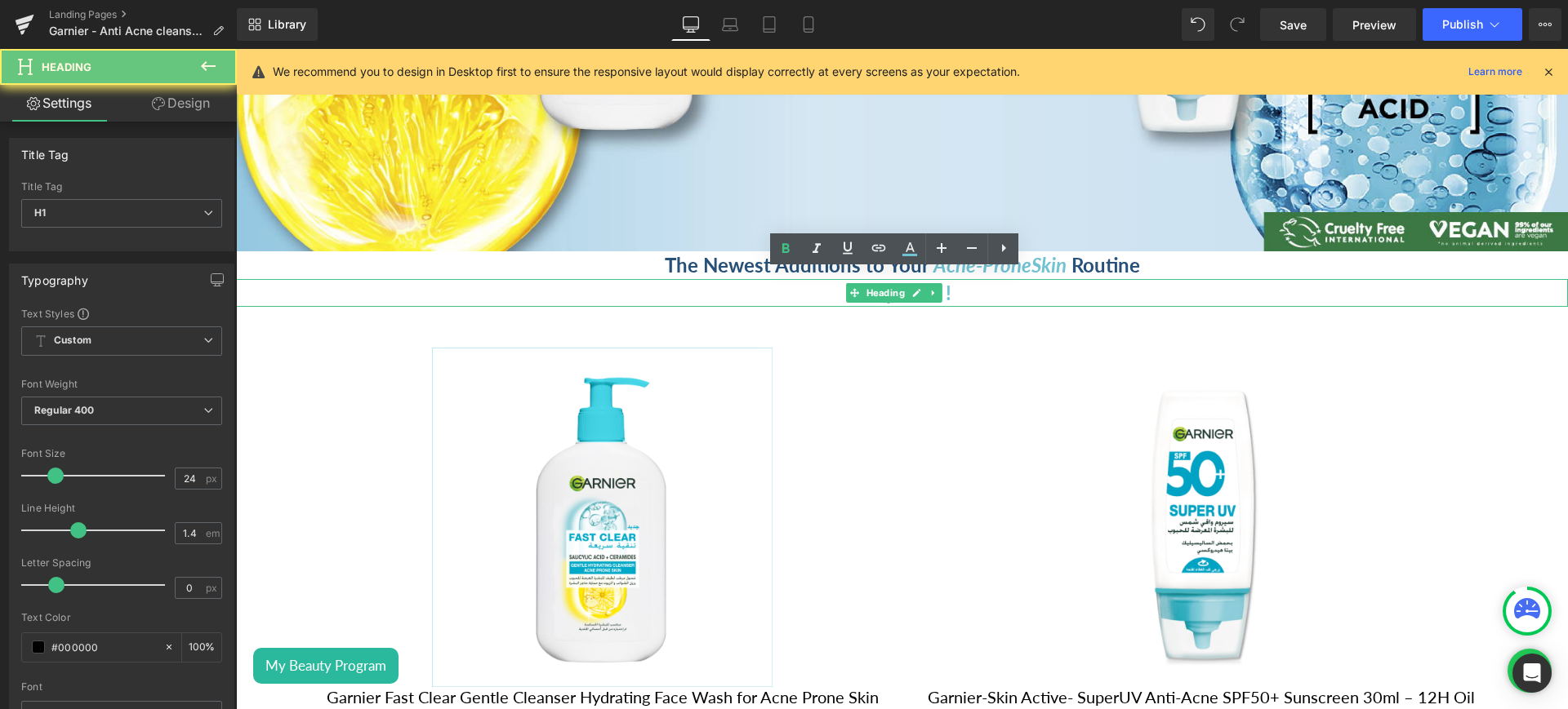
click at [975, 279] on h1 "Shop now !" at bounding box center [902, 293] width 1332 height 27
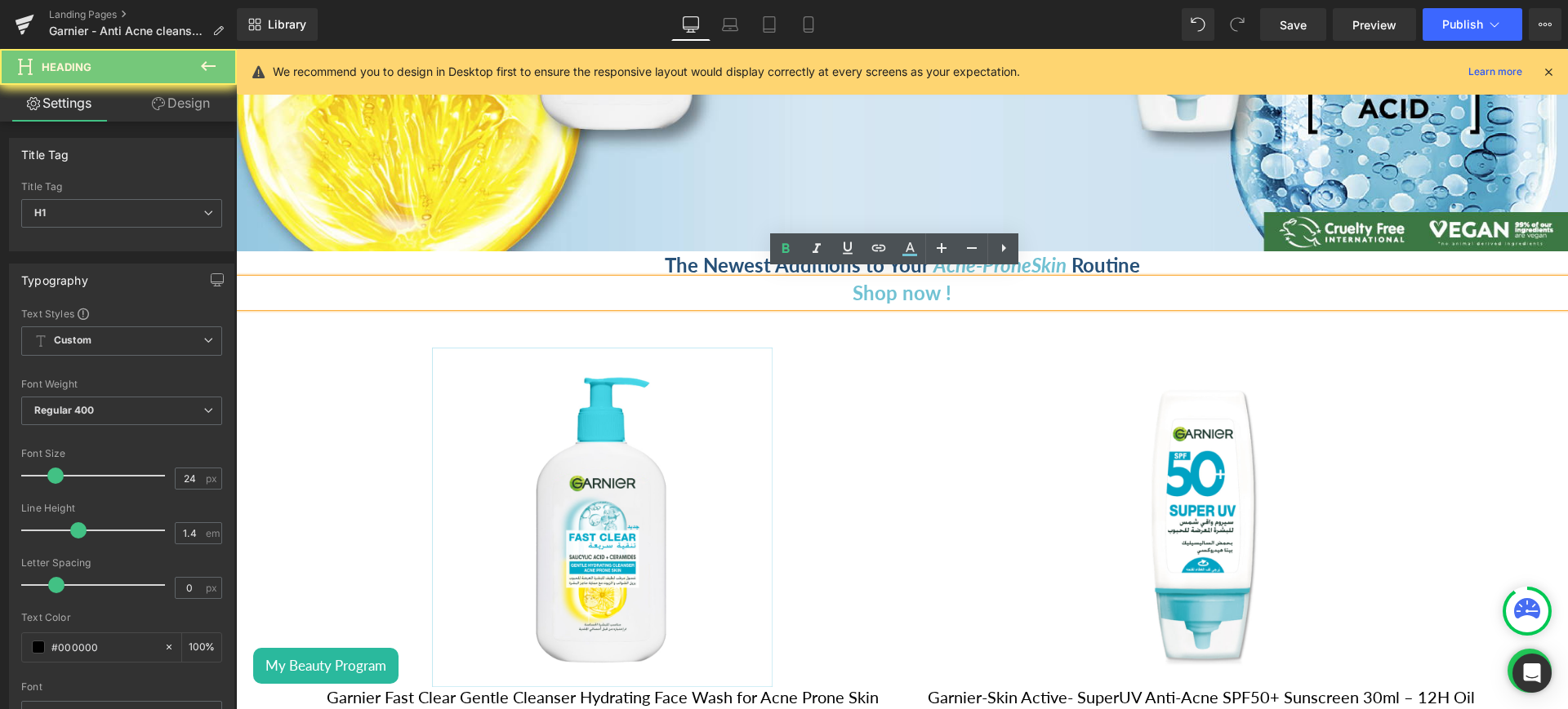
click at [975, 279] on h1 "Shop now !" at bounding box center [902, 293] width 1332 height 27
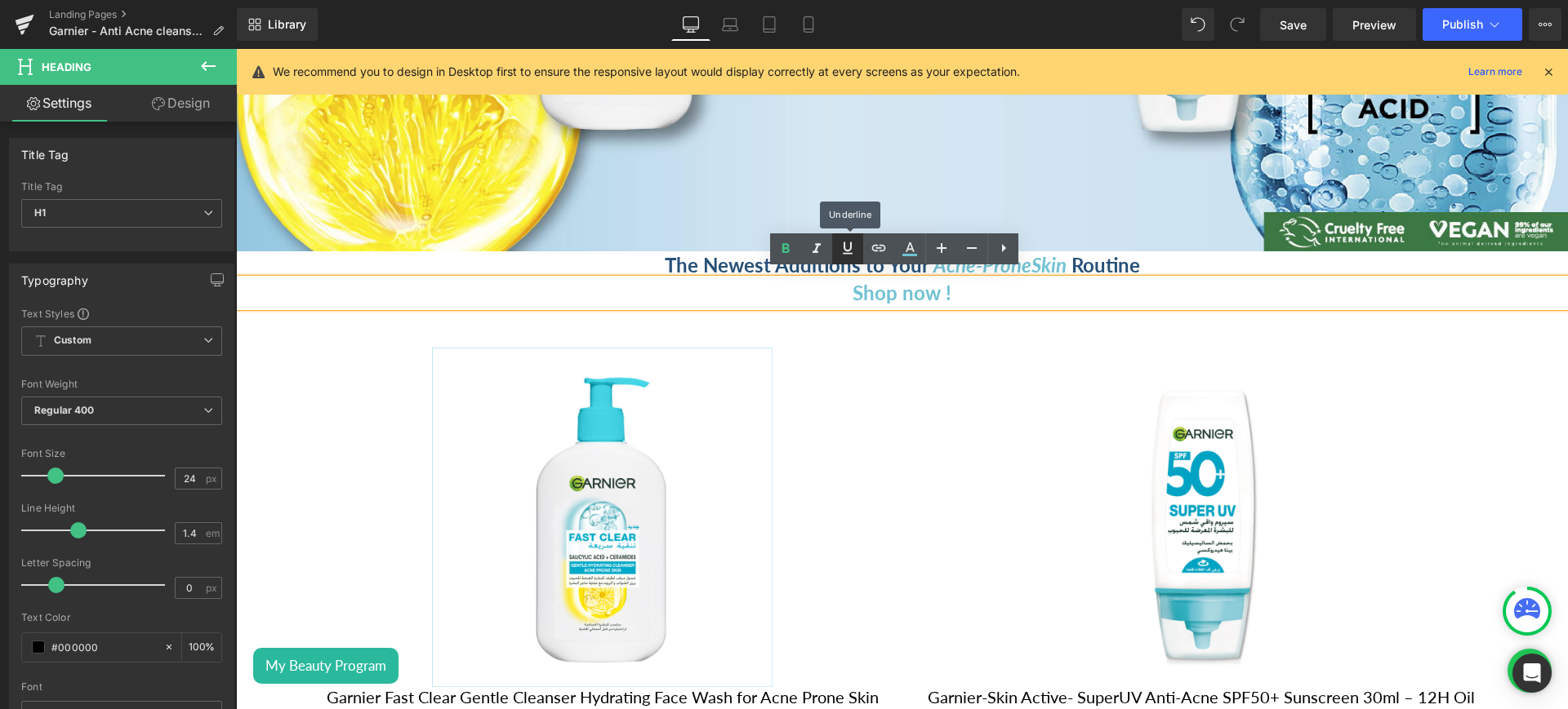
click at [853, 249] on icon at bounding box center [848, 248] width 20 height 20
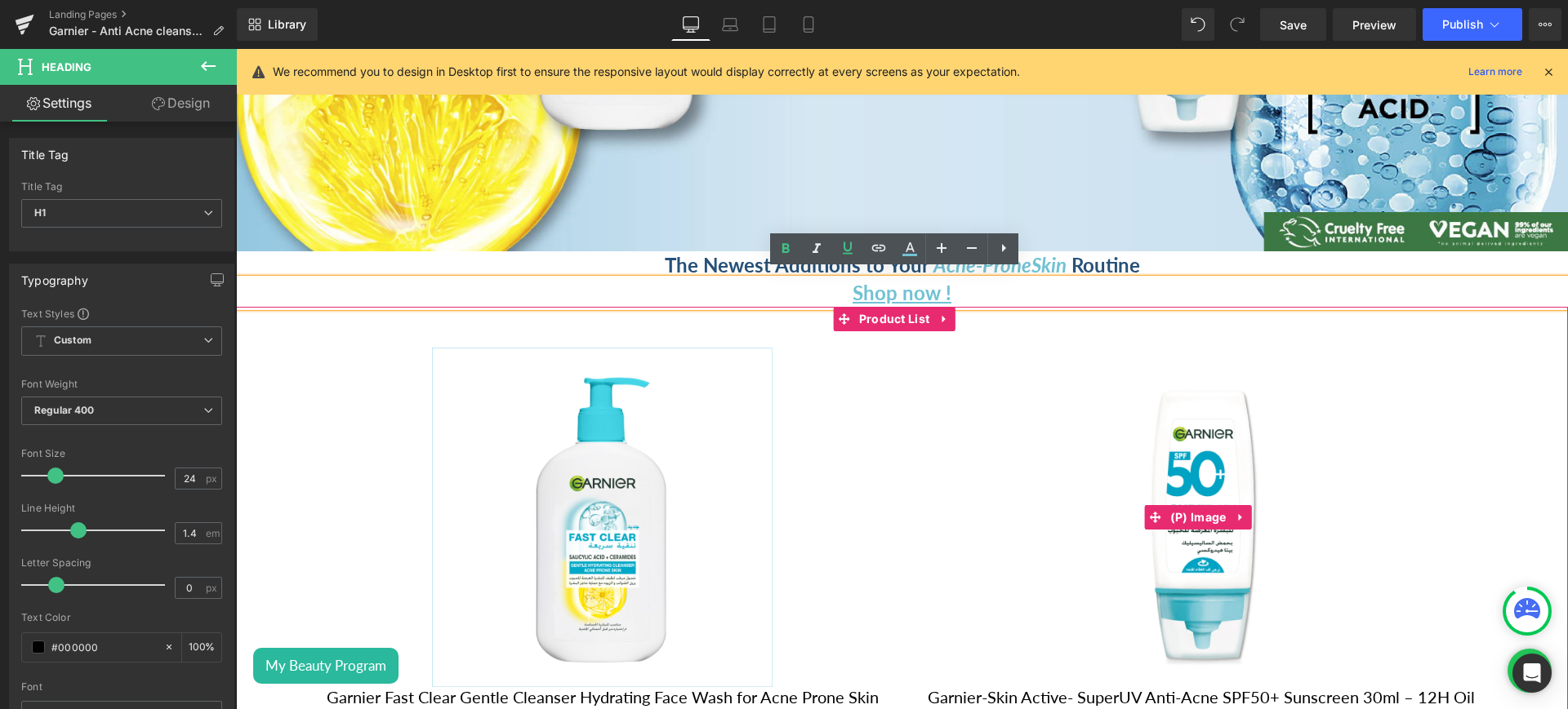
click at [936, 368] on div "Sale Off" at bounding box center [1201, 518] width 567 height 339
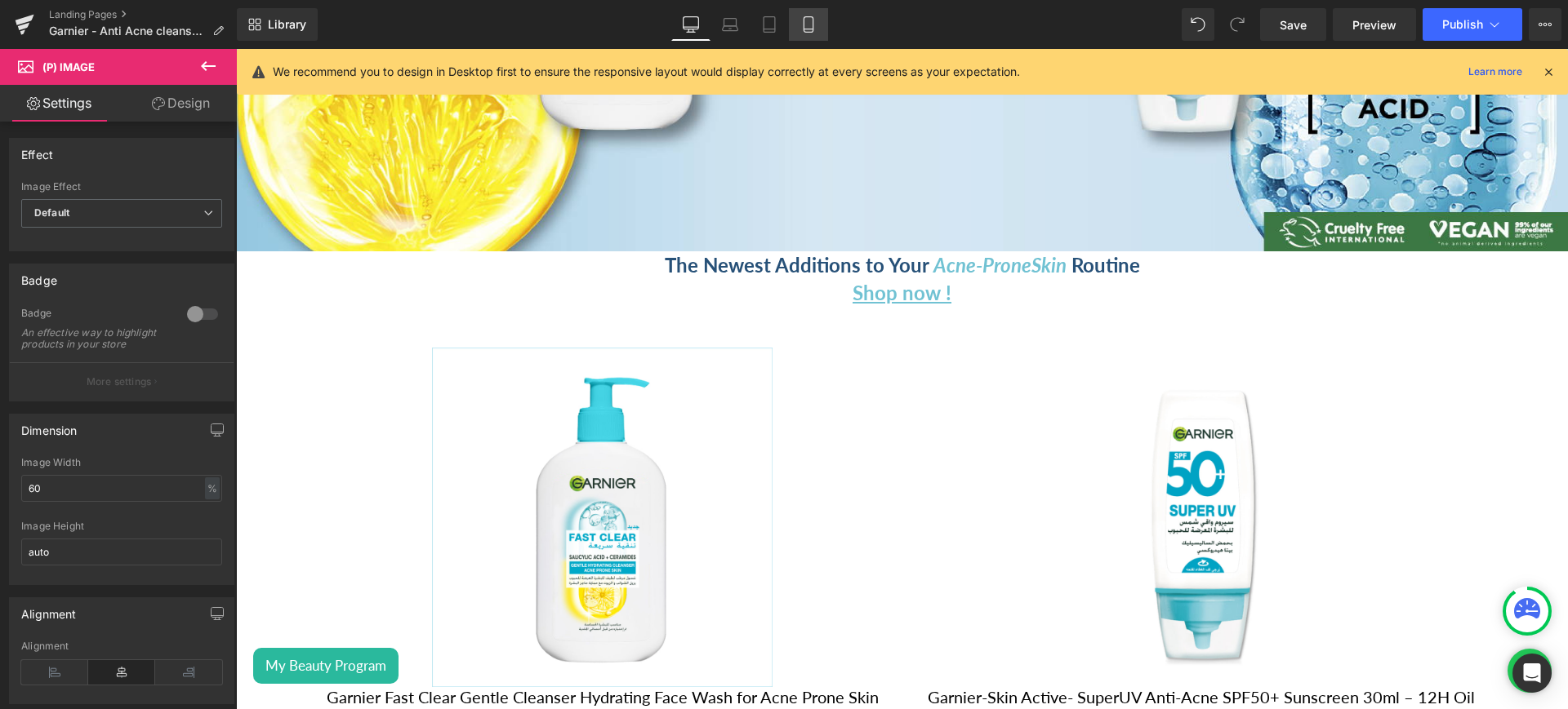
click at [813, 18] on icon at bounding box center [808, 25] width 9 height 16
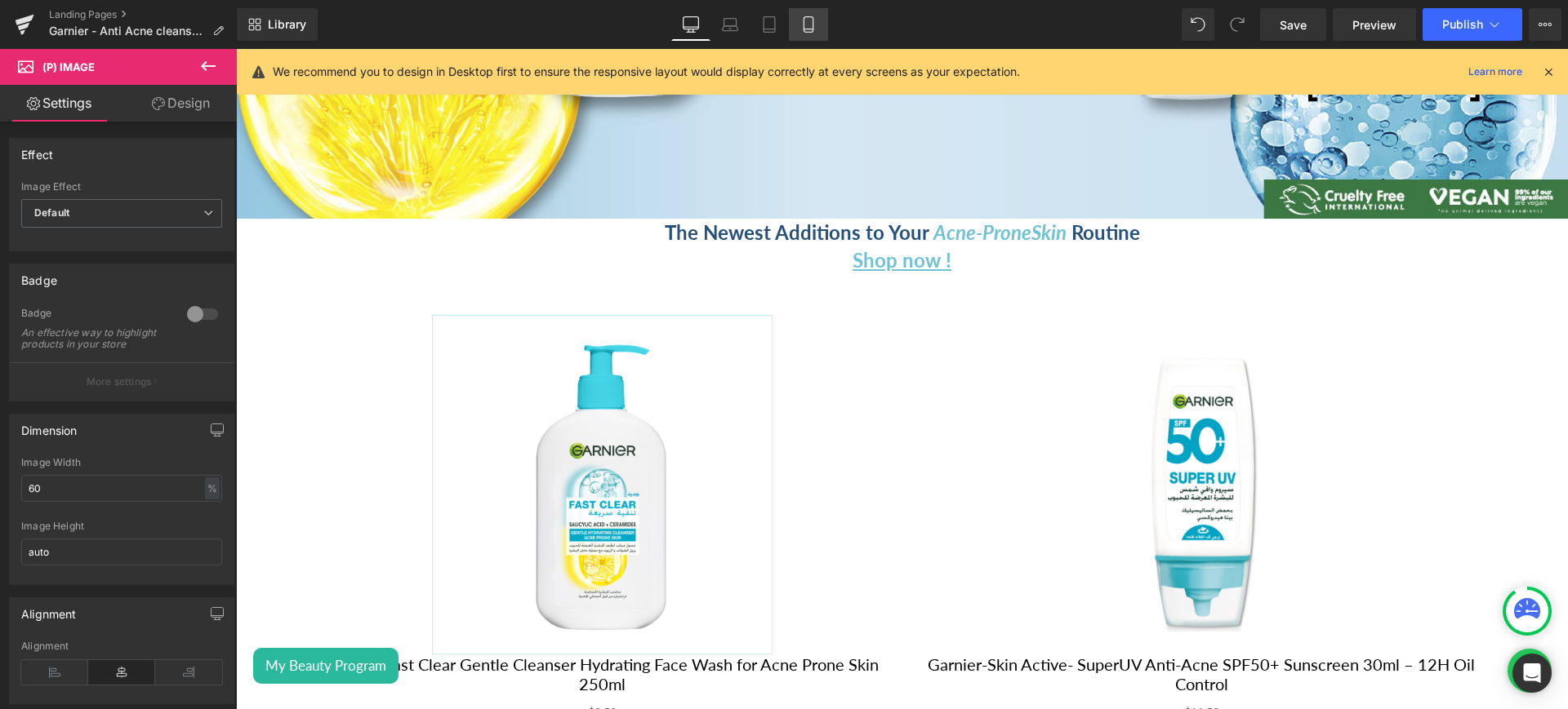
scroll to position [158, 0]
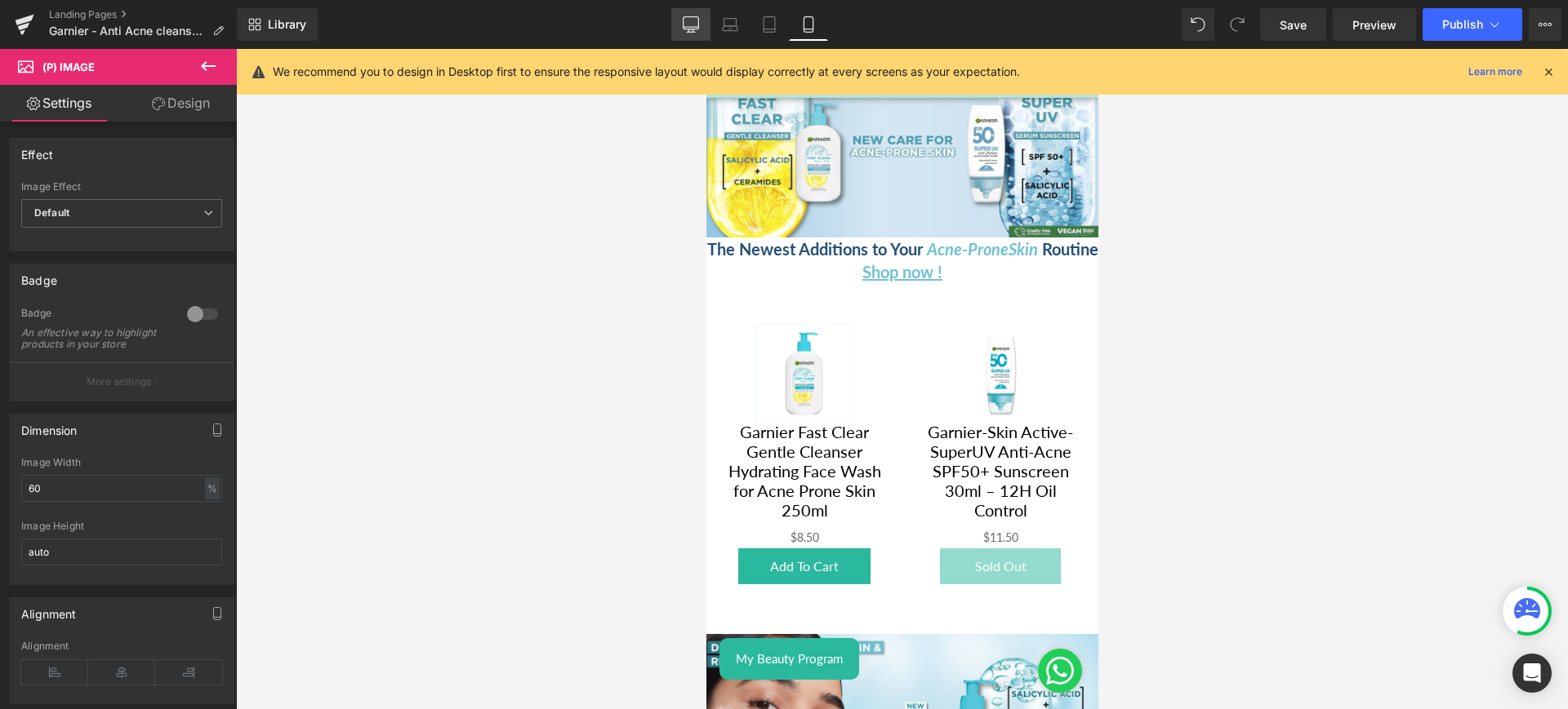
click at [684, 24] on icon at bounding box center [692, 23] width 16 height 13
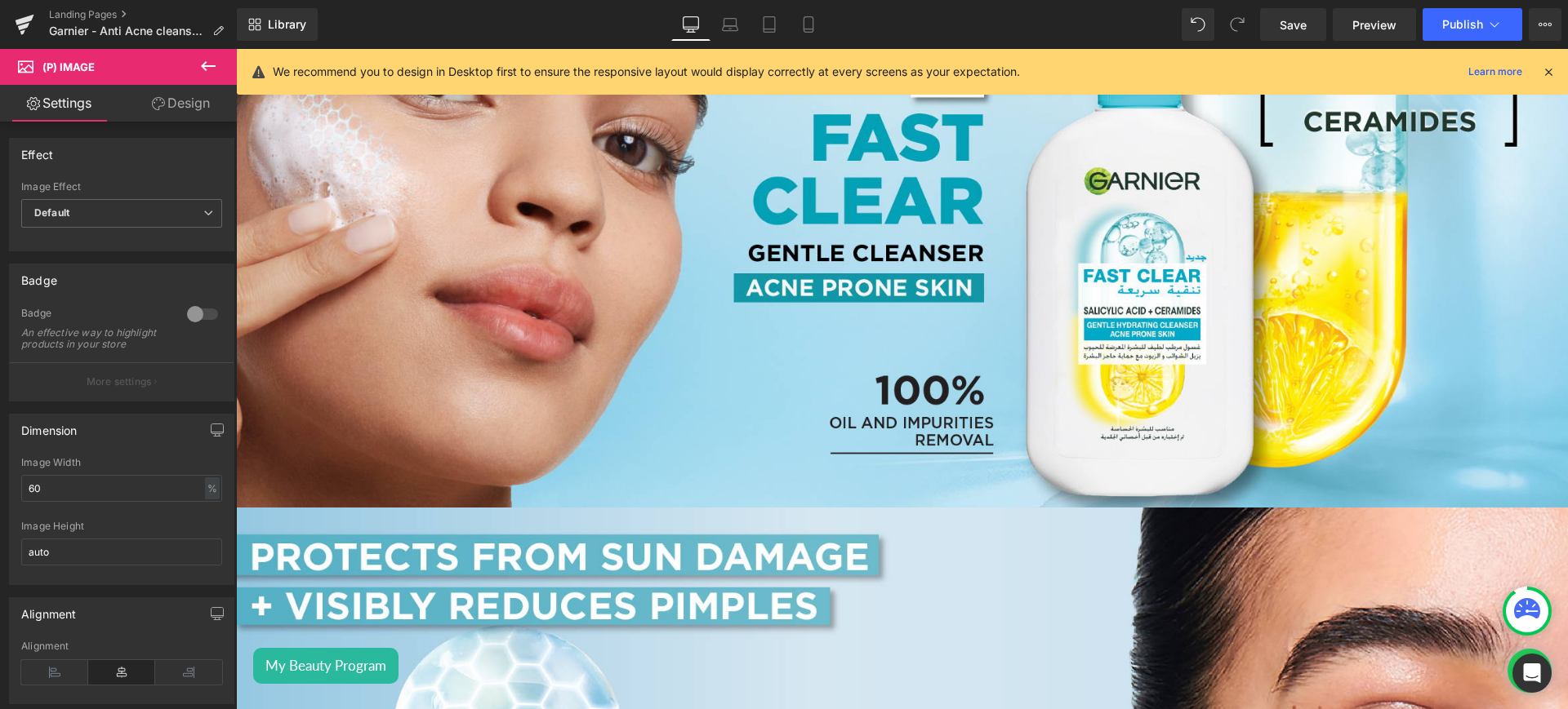
scroll to position [1596, 0]
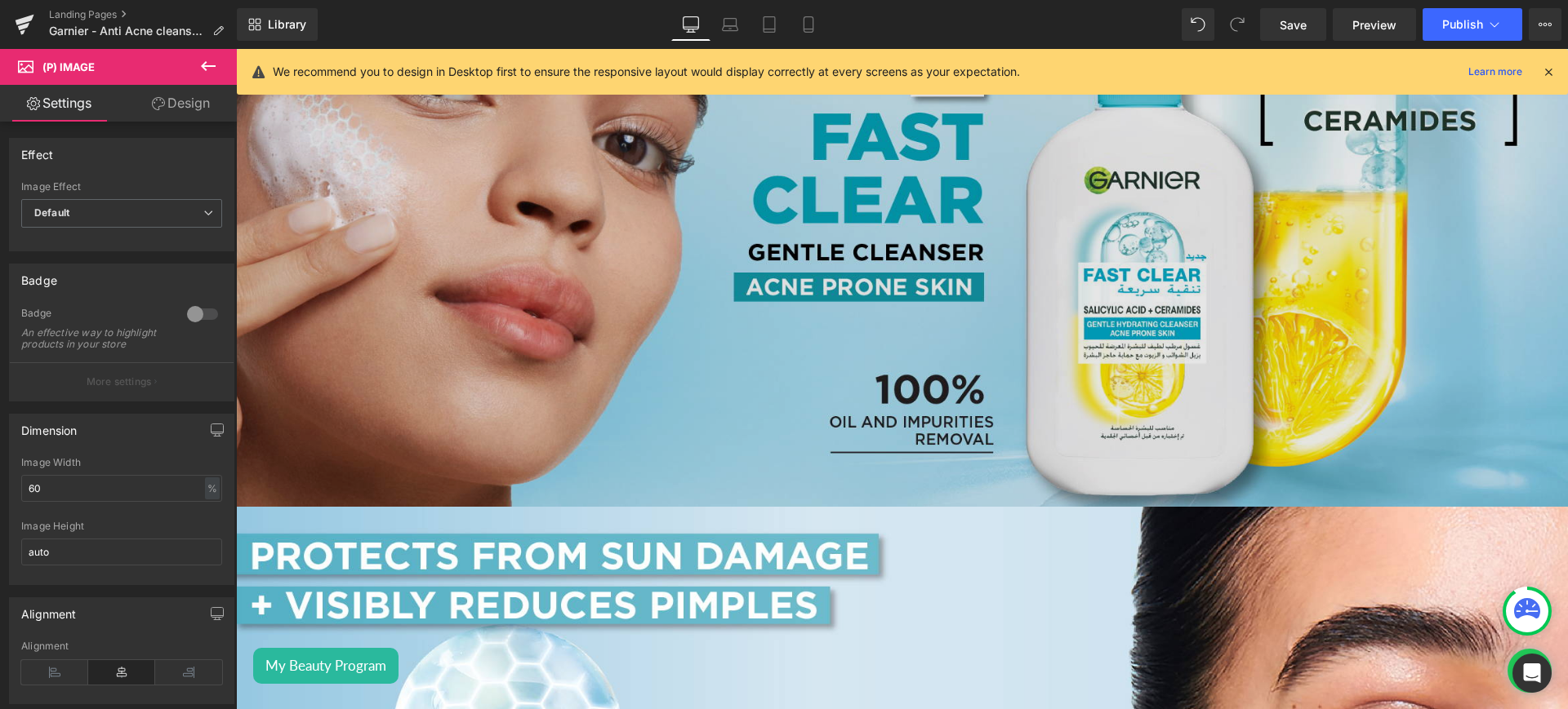
click at [607, 316] on img at bounding box center [902, 173] width 1332 height 669
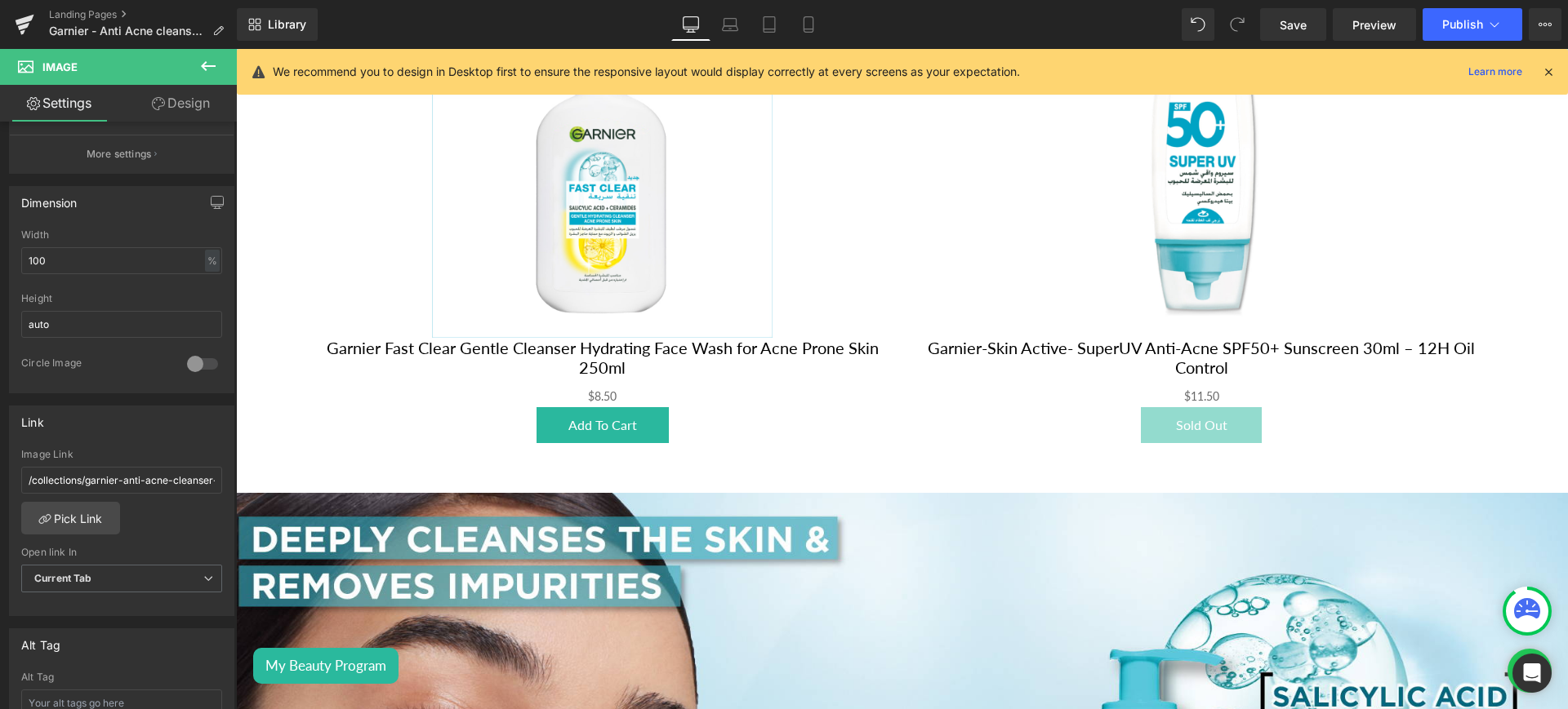
scroll to position [383, 0]
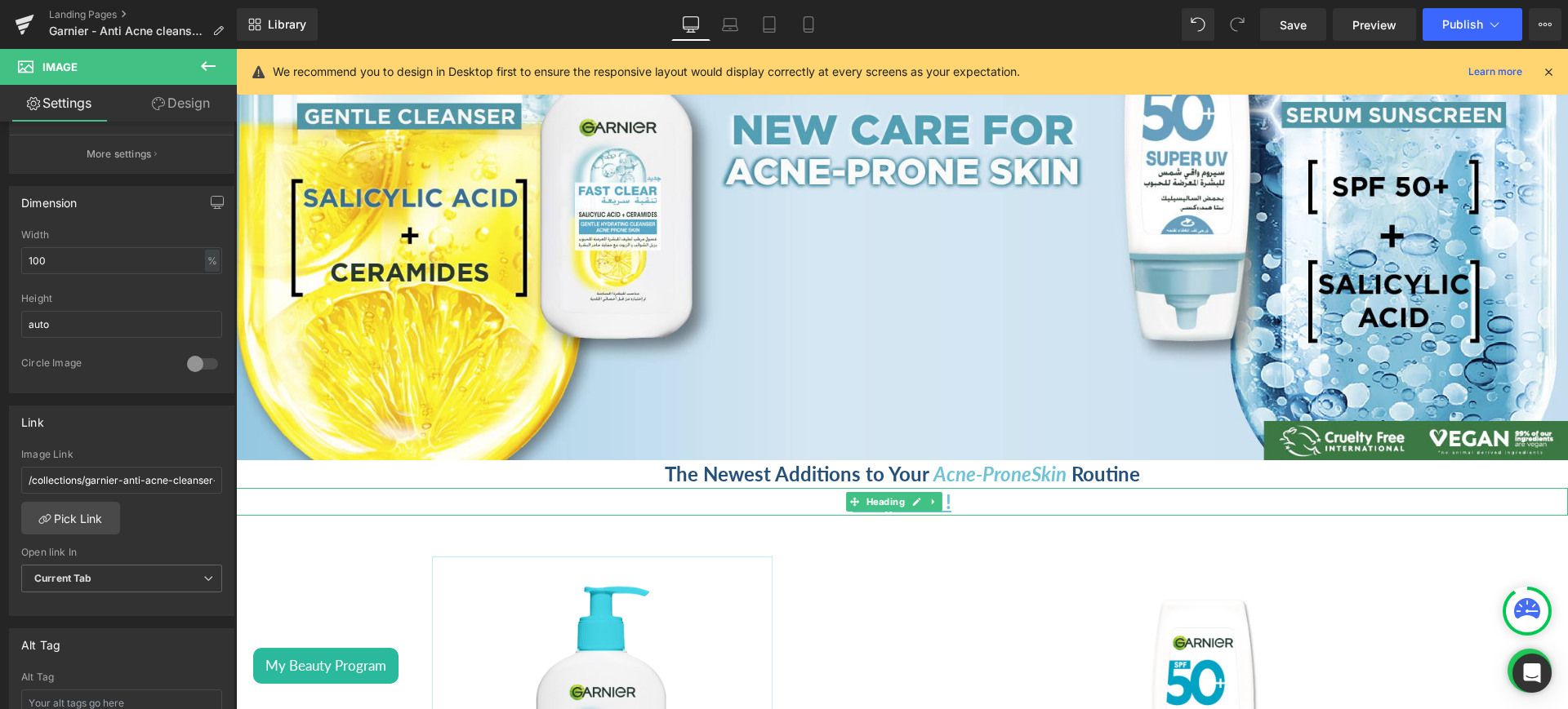
click at [961, 494] on h1 "Shop now !" at bounding box center [902, 502] width 1332 height 27
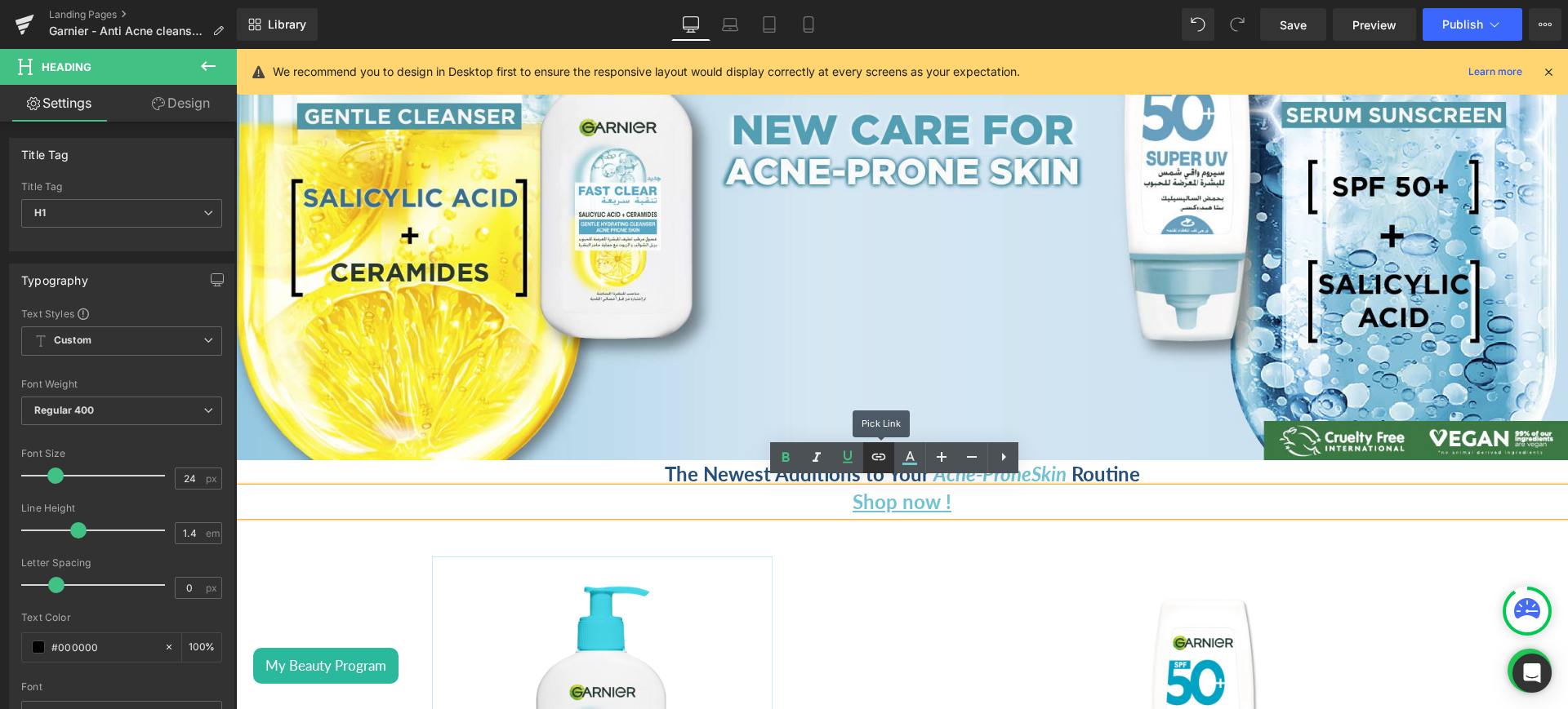
click at [889, 458] on link at bounding box center [879, 458] width 31 height 31
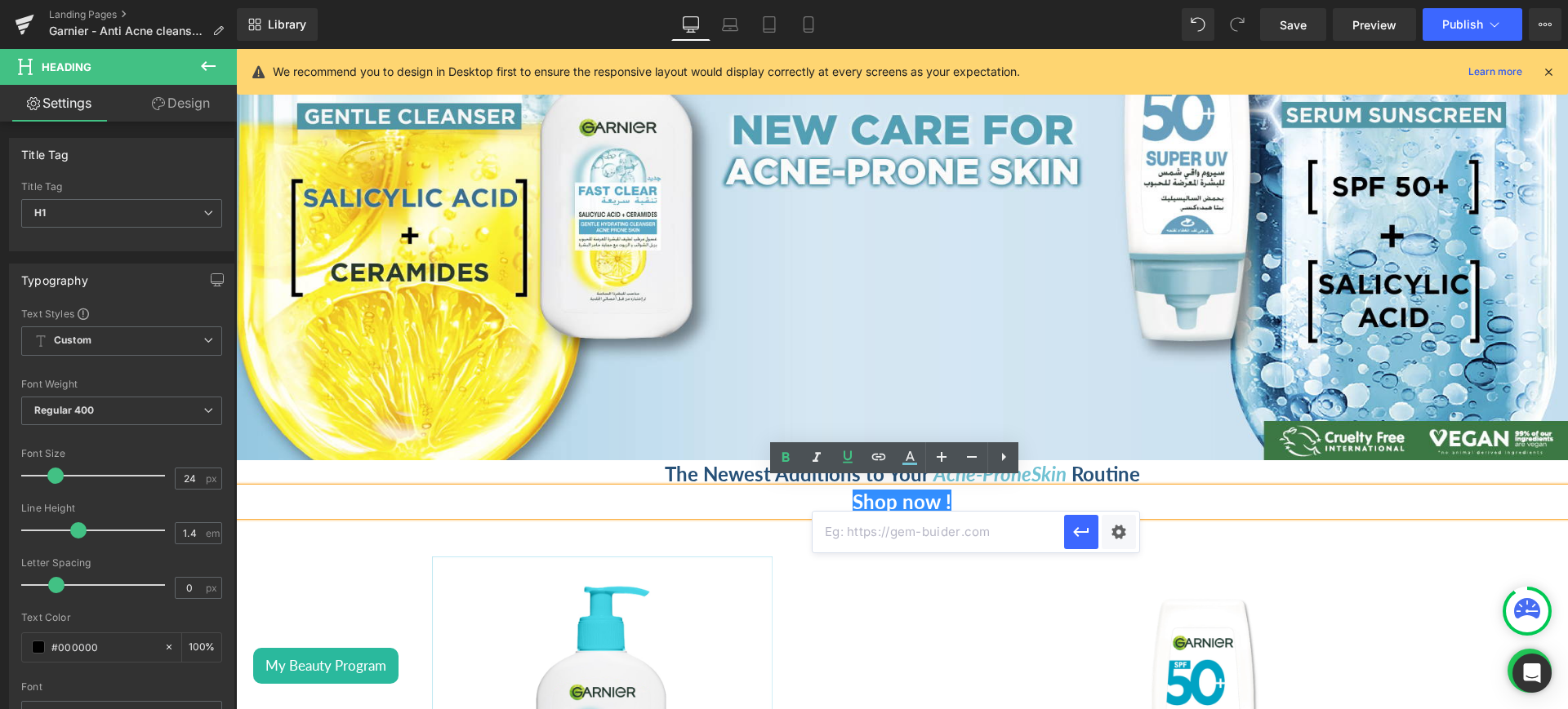
click at [865, 532] on input "text" at bounding box center [939, 532] width 252 height 41
paste input "[URL][DOMAIN_NAME]"
type input "[URL][DOMAIN_NAME]"
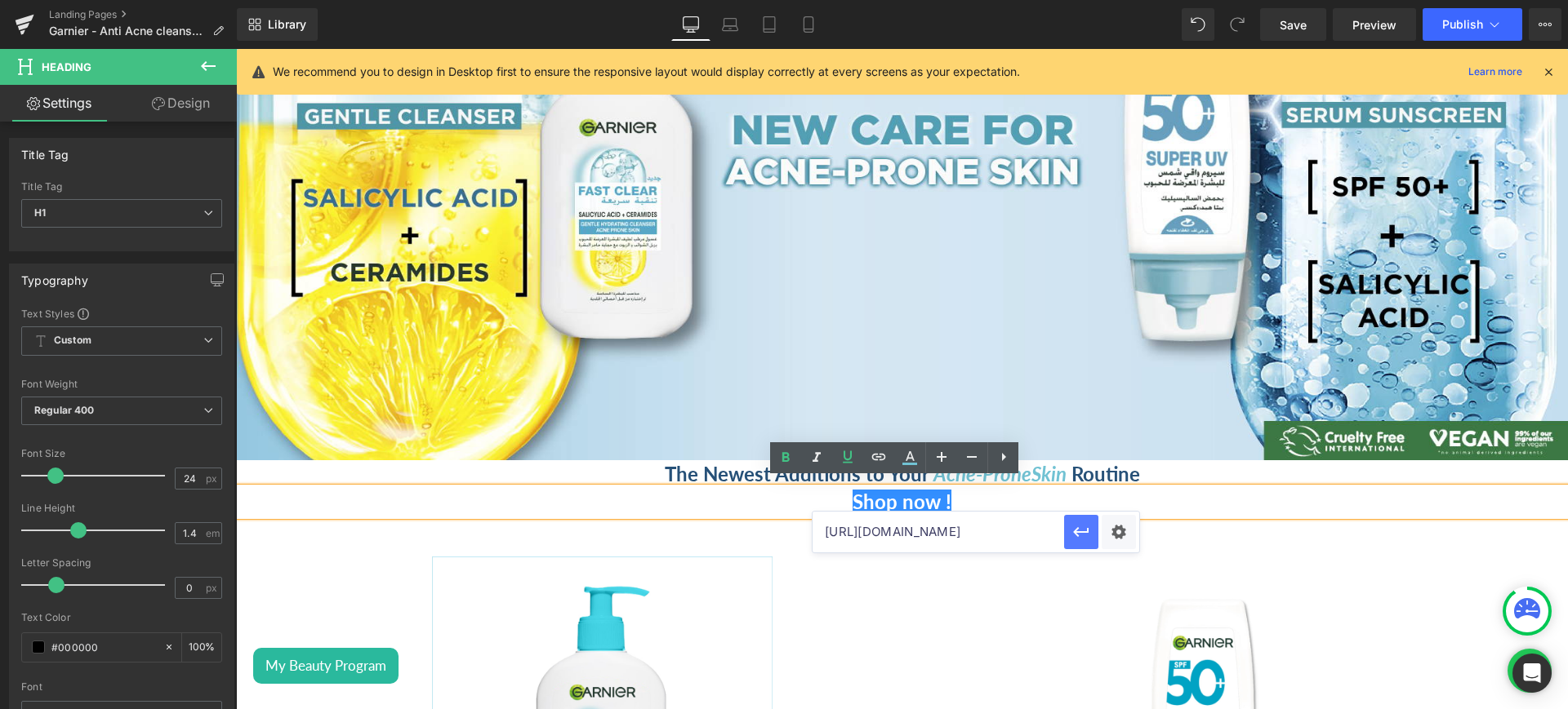
click at [1080, 533] on icon "button" at bounding box center [1081, 532] width 20 height 20
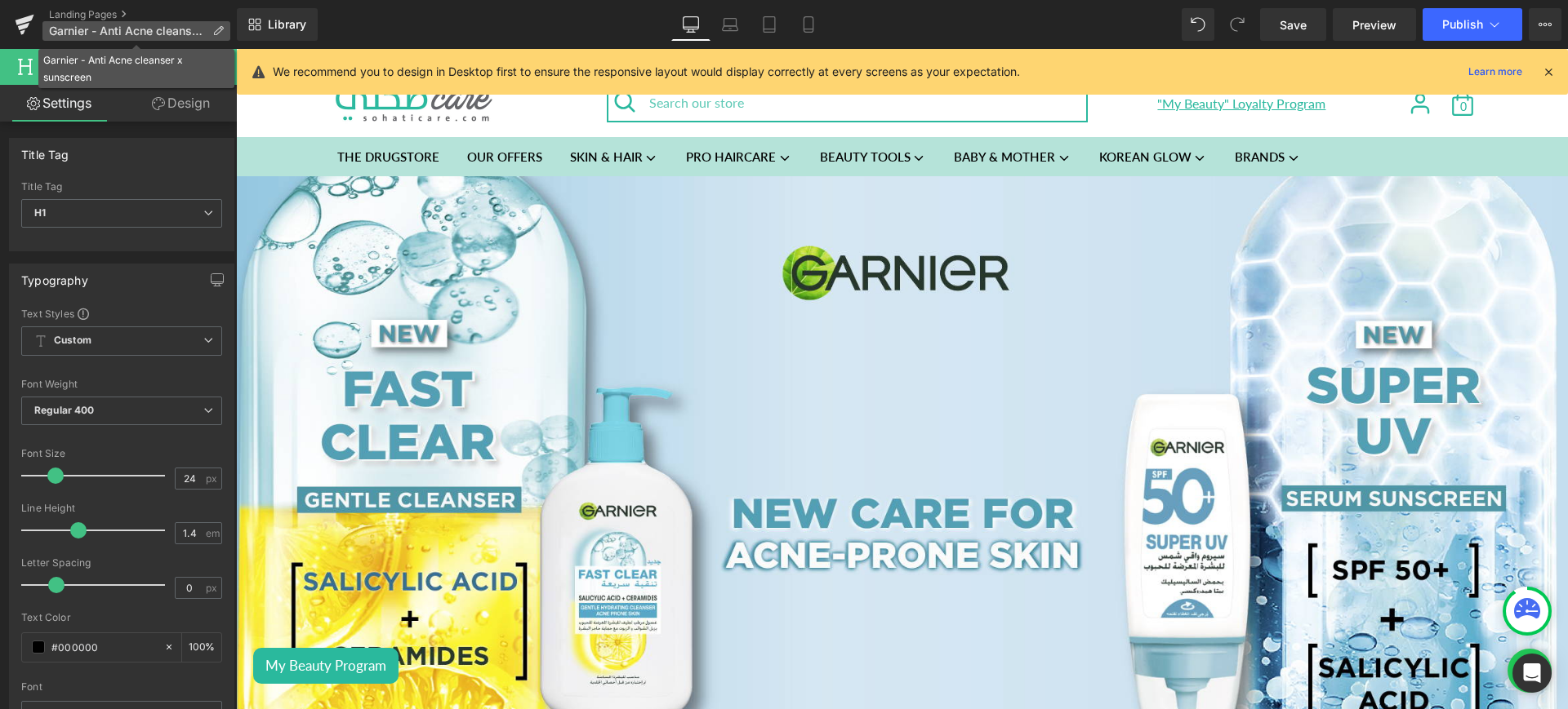
click at [206, 28] on p "Garnier - Anti Acne cleanser x sunscreen" at bounding box center [137, 31] width 188 height 20
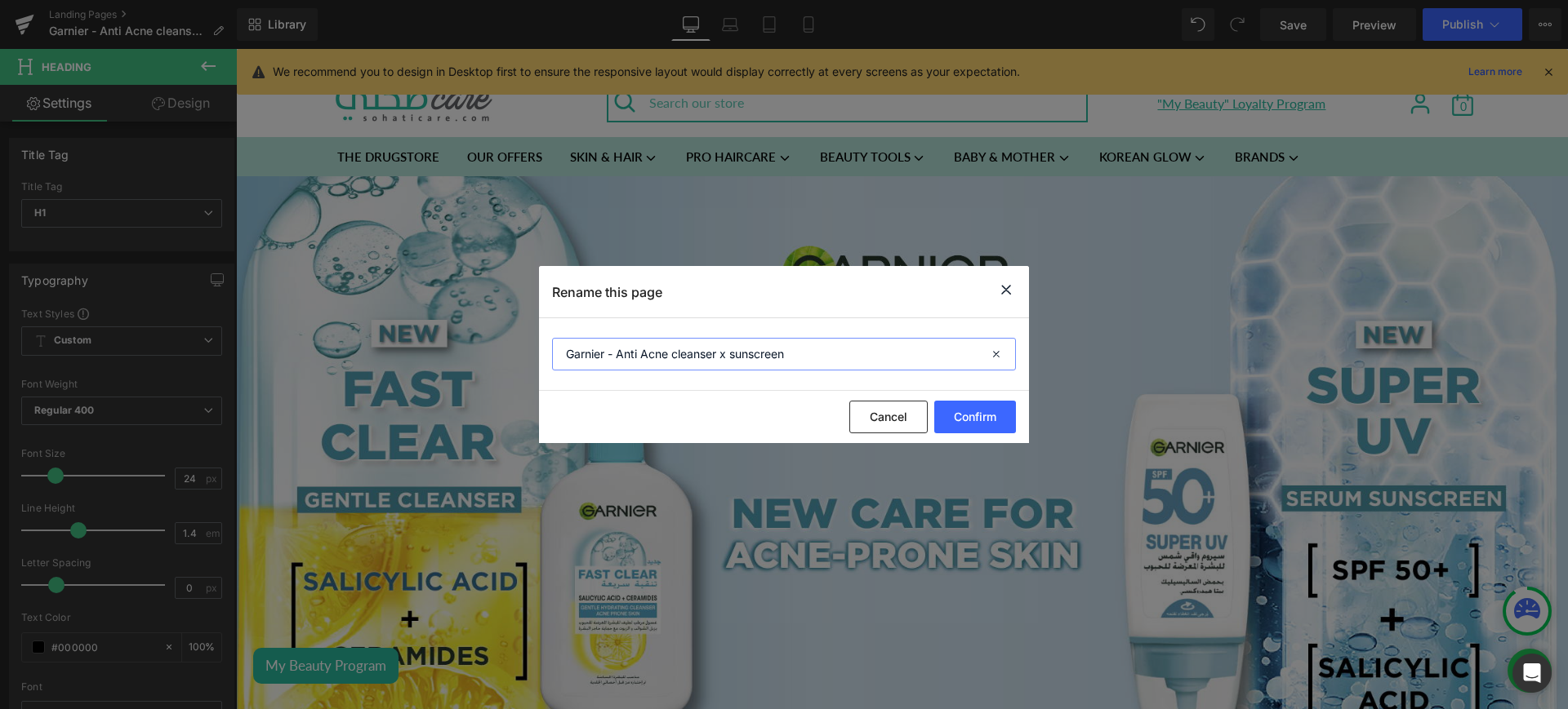
click at [678, 353] on input "Garnier - Anti Acne cleanser x sunscreen" at bounding box center [784, 354] width 463 height 32
click at [1002, 294] on icon at bounding box center [1006, 290] width 20 height 20
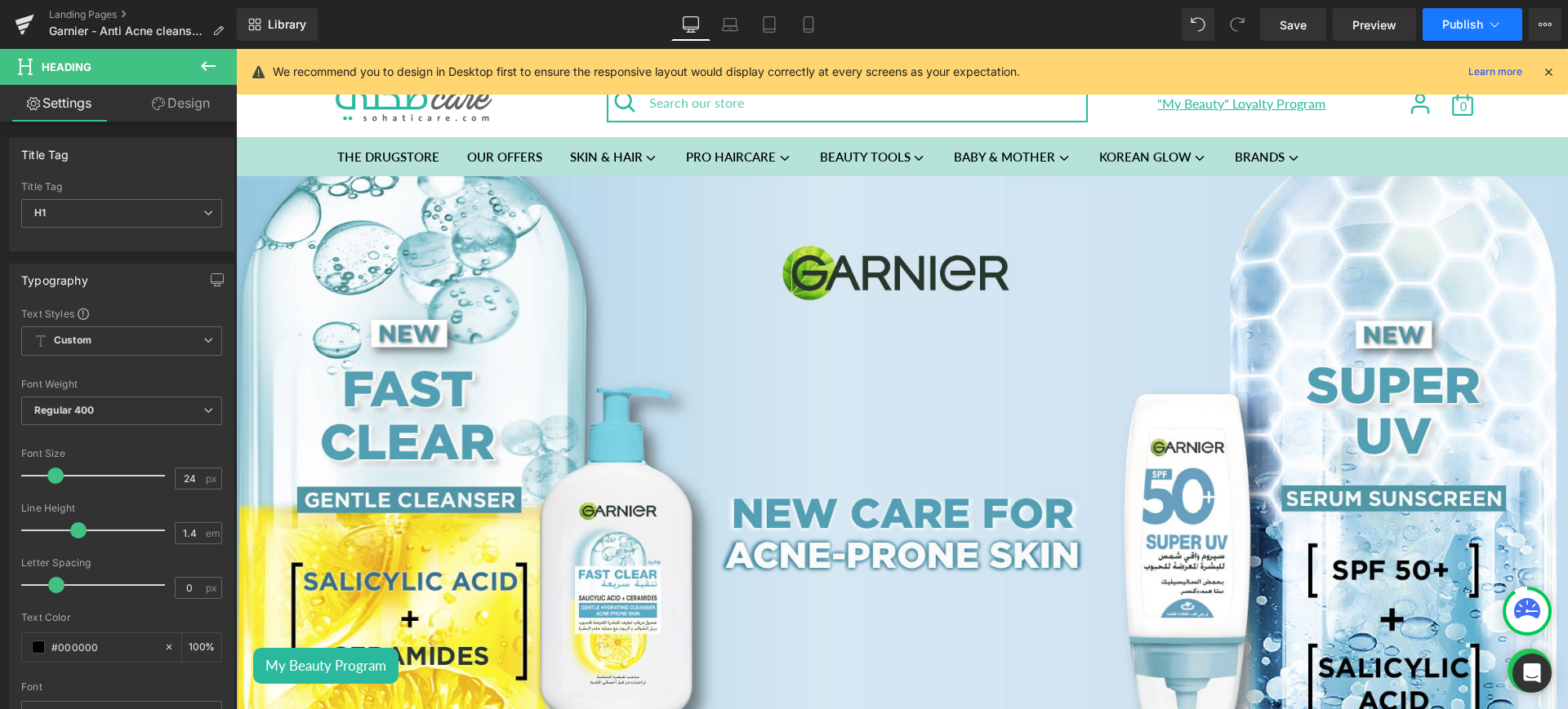
click at [1497, 18] on icon at bounding box center [1495, 24] width 17 height 17
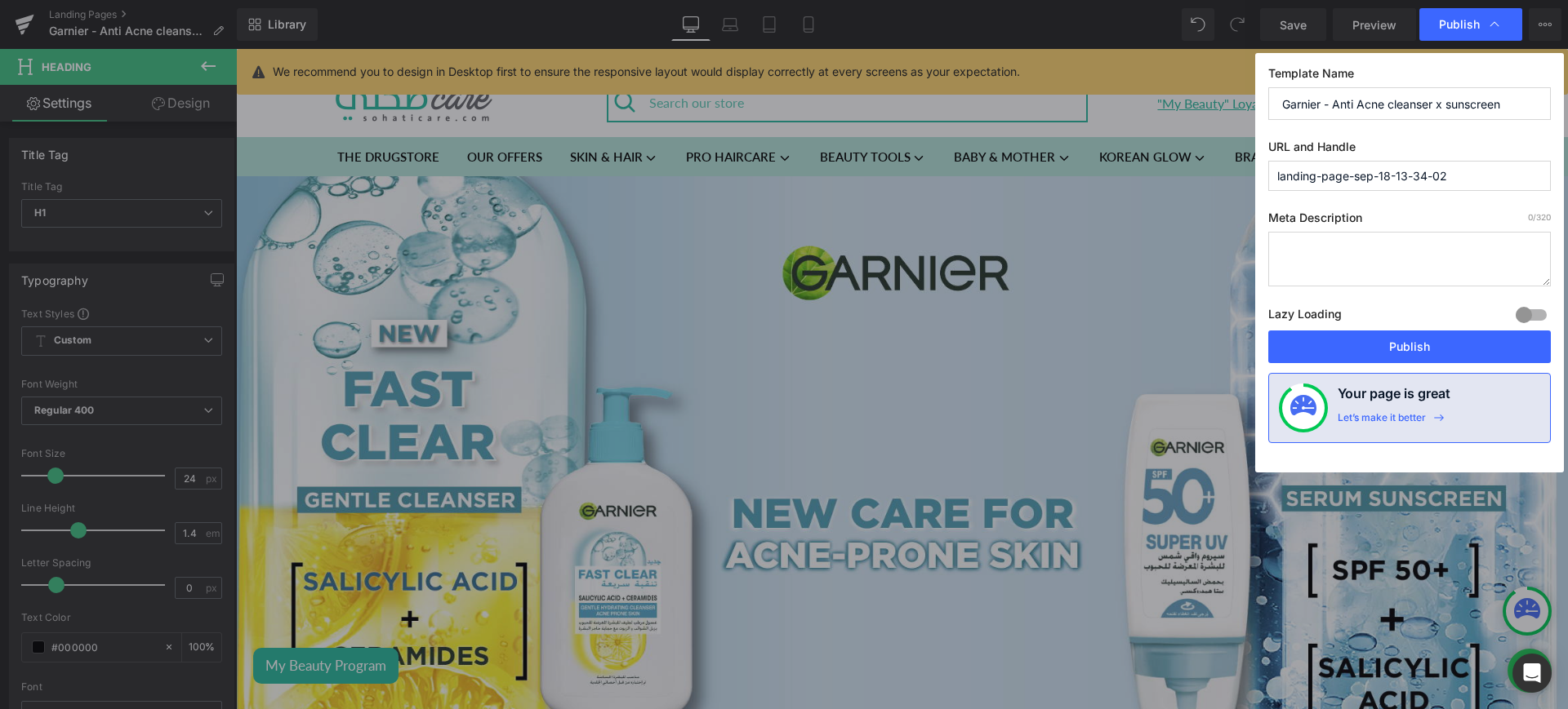
click at [1417, 177] on input "landing-page-sep-18-13-34-02" at bounding box center [1410, 176] width 283 height 30
paste input "Garnier - Anti Acne cleanser x sunscreen"
click at [1331, 180] on input "garnier---anti-acne-cleanser-x-sunscreen" at bounding box center [1410, 176] width 283 height 30
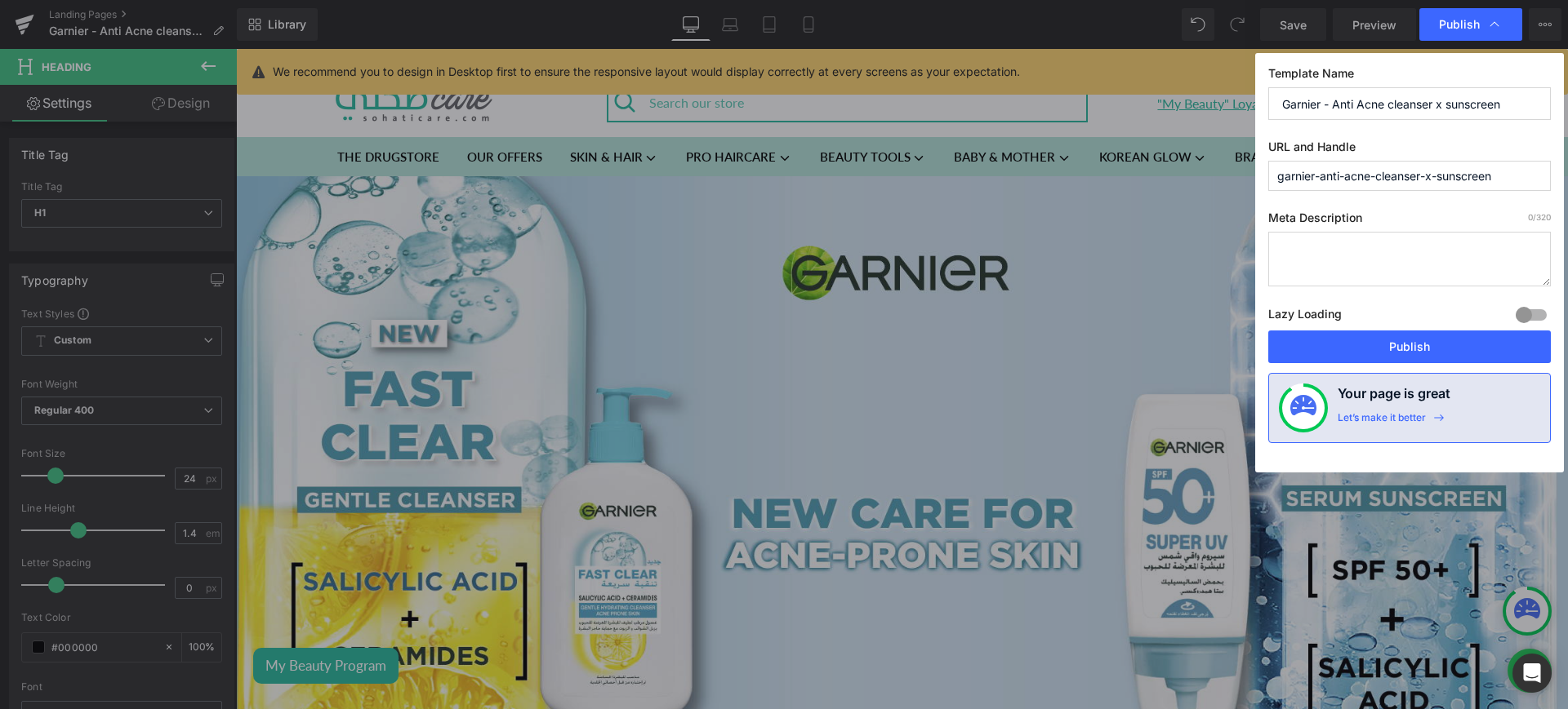
click at [1347, 182] on input "garnier-anti-acne-cleanser-x-sunscreen" at bounding box center [1410, 176] width 283 height 30
click at [1440, 176] on input "garnier-anti-acne-cleanser-x-sunscreen" at bounding box center [1410, 176] width 283 height 30
type input "garnier-anti-acne-cleanser-sunscreen"
click at [1393, 347] on button "Publish" at bounding box center [1410, 346] width 283 height 32
